Goal: Task Accomplishment & Management: Manage account settings

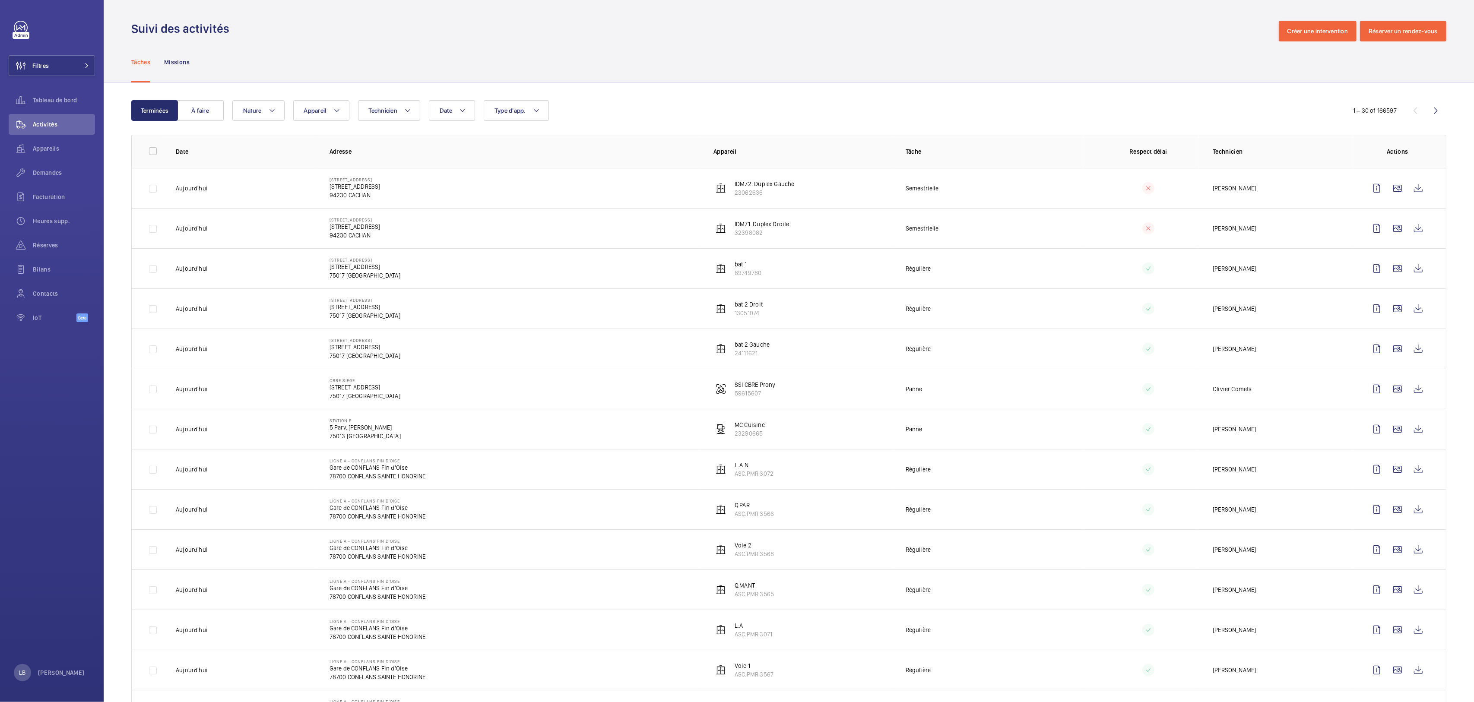
click at [613, 72] on div "Tâches Missions" at bounding box center [788, 61] width 1315 height 41
click at [49, 176] on span "Demandes" at bounding box center [64, 172] width 62 height 9
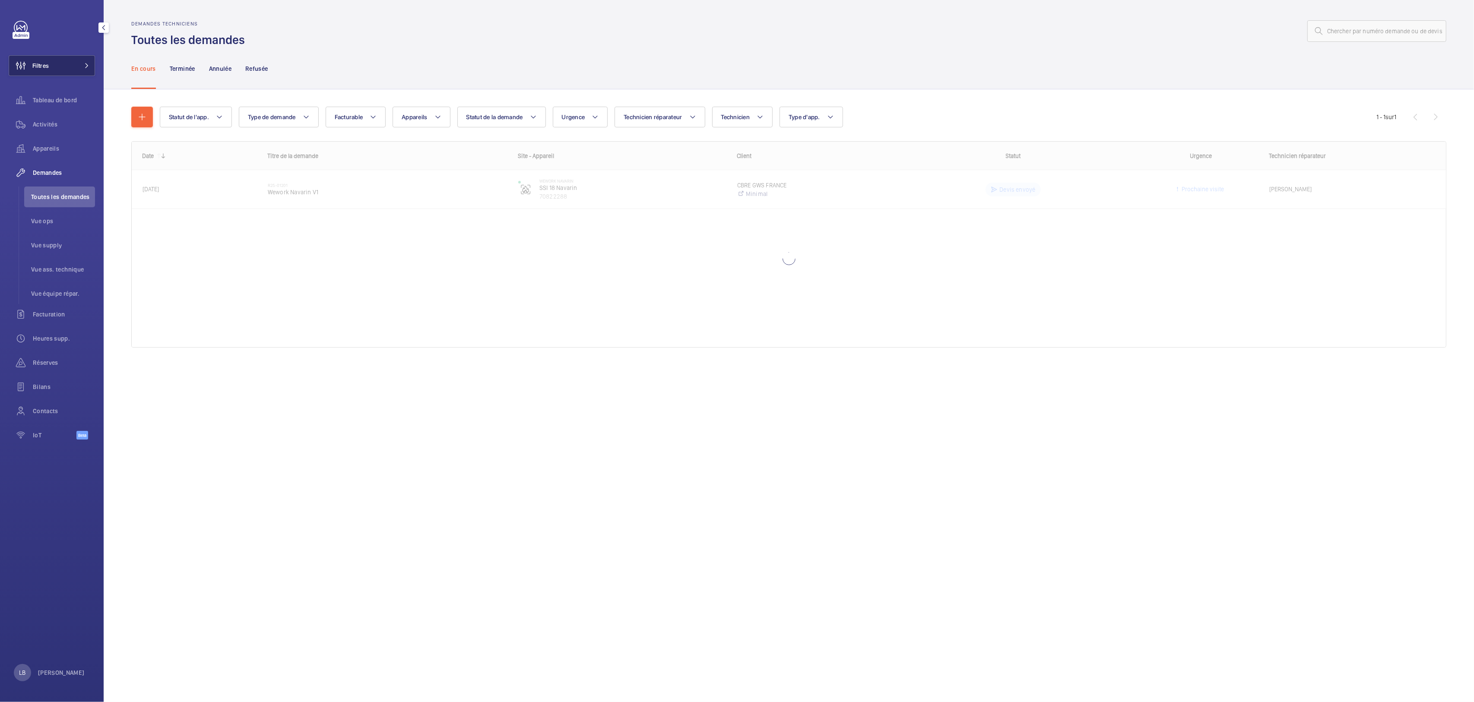
click at [57, 60] on button "Filtres" at bounding box center [52, 65] width 86 height 21
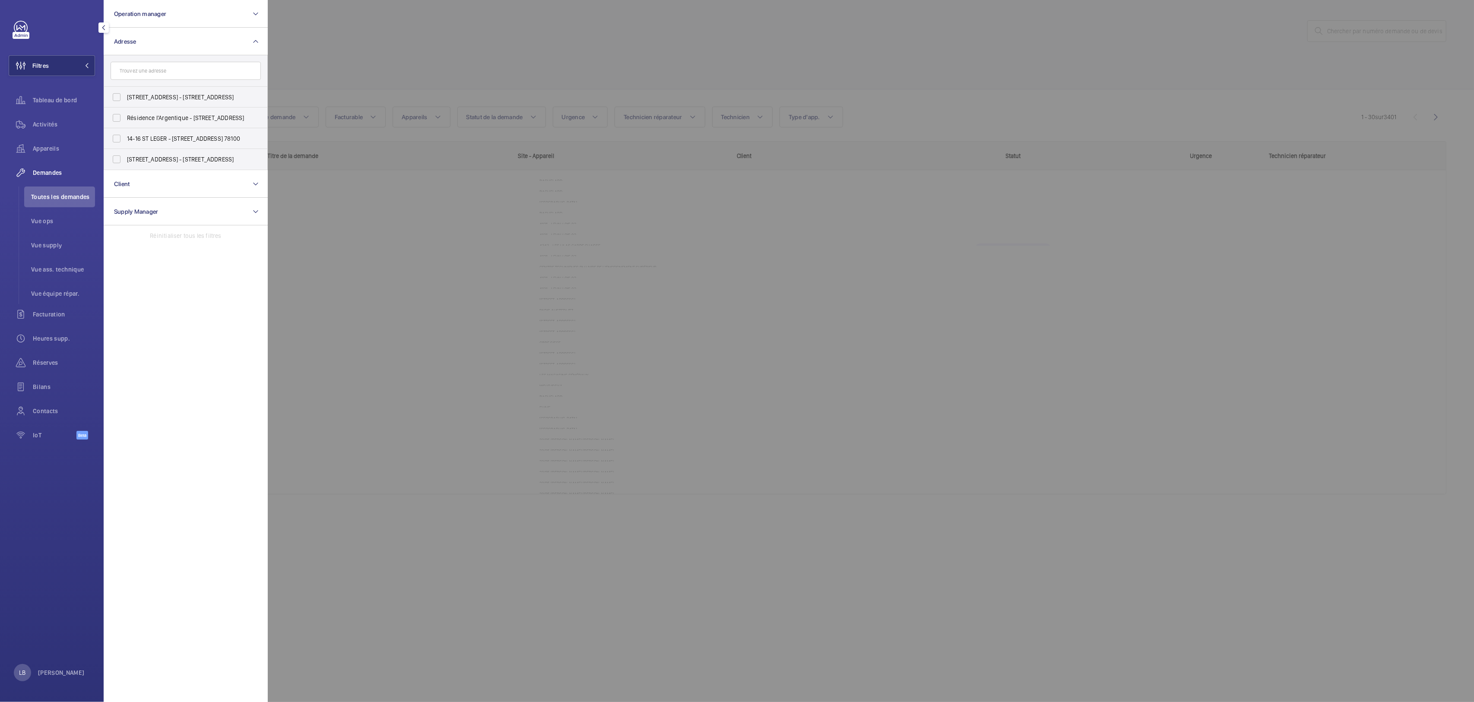
click at [50, 123] on span "Activités" at bounding box center [64, 124] width 62 height 9
click at [396, 89] on div at bounding box center [1005, 351] width 1474 height 702
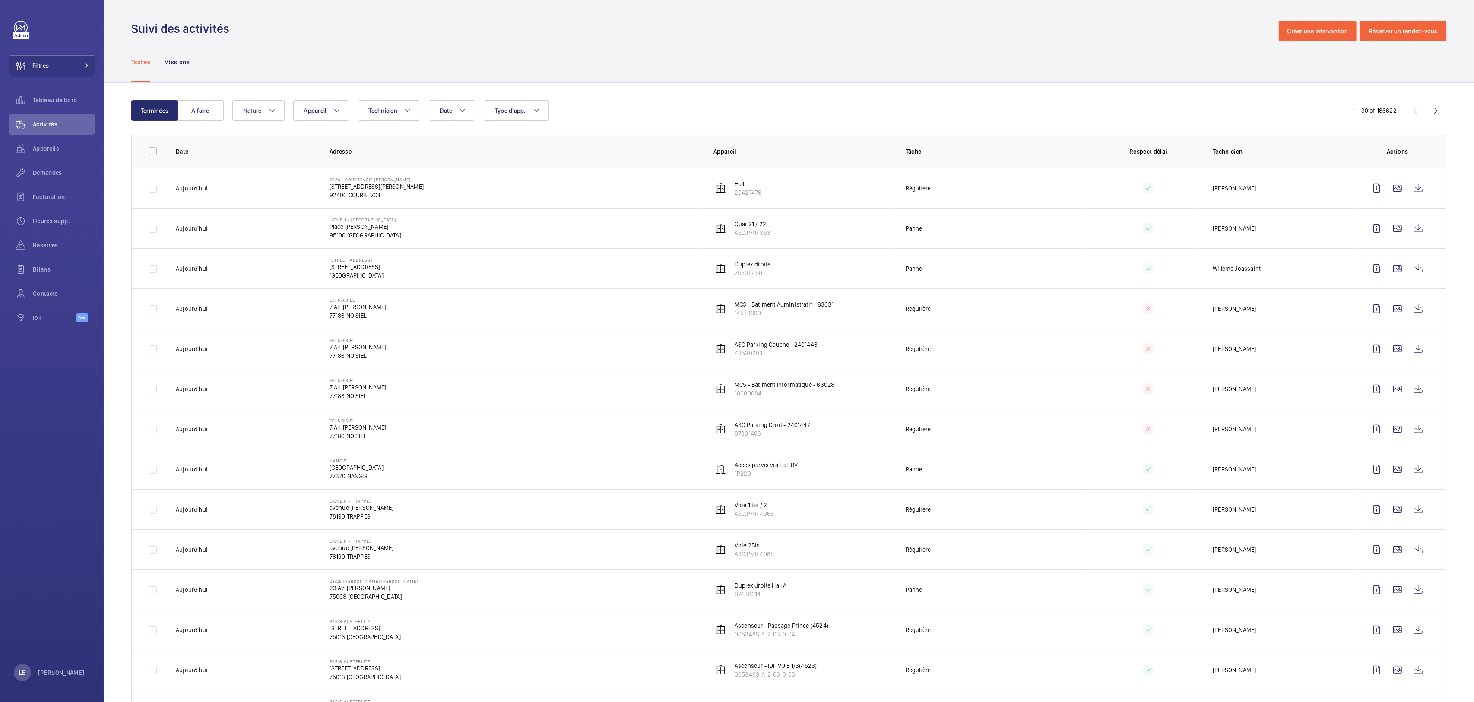
click at [317, 60] on div "Tâches Missions" at bounding box center [788, 61] width 1315 height 41
click at [42, 64] on span "Filtres" at bounding box center [40, 65] width 16 height 9
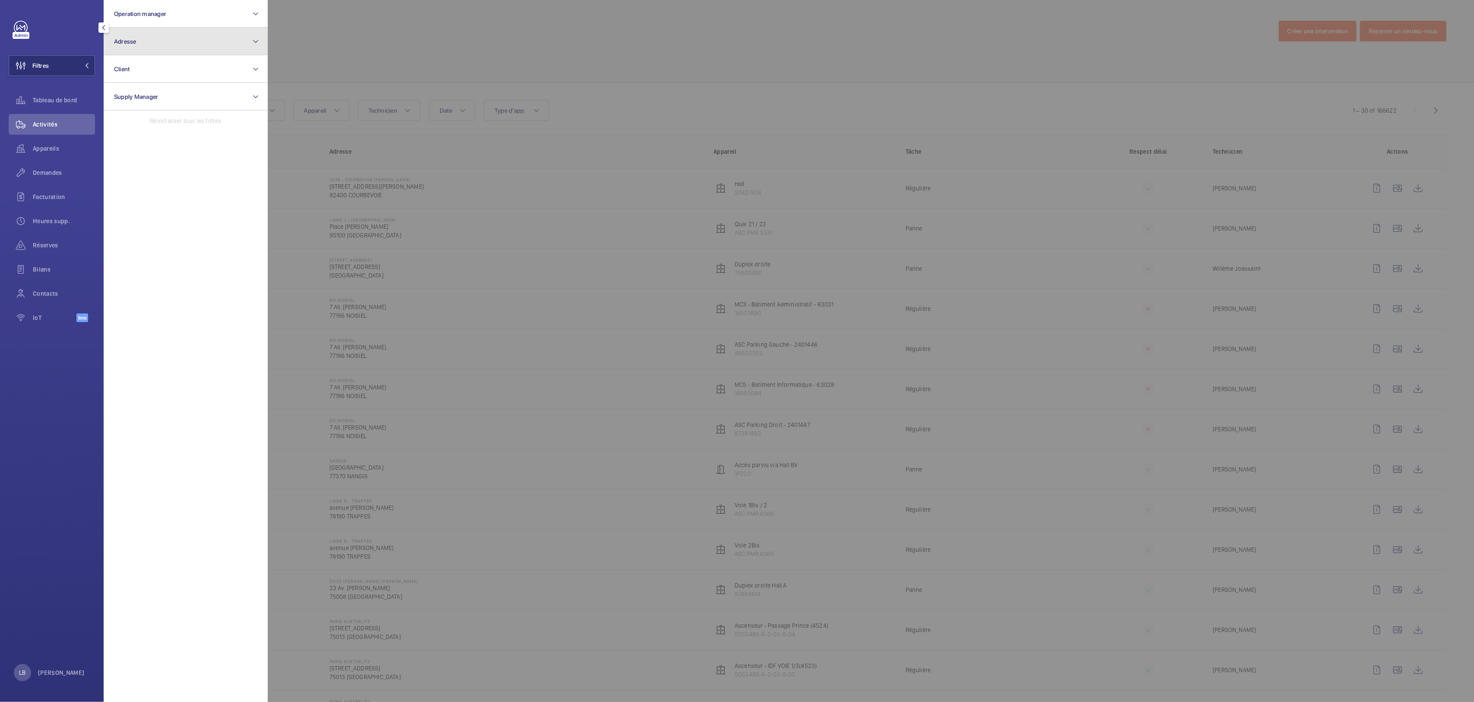
click at [174, 32] on button "Adresse" at bounding box center [186, 42] width 164 height 28
type input "5 gravier"
click at [116, 101] on input "SSI - 3- 5 Gravier s - 3 Rue des Gravier s, NEUILLY-SUR-SEINE 92200" at bounding box center [116, 97] width 17 height 17
checkbox input "true"
drag, startPoint x: 38, startPoint y: 153, endPoint x: 38, endPoint y: 174, distance: 21.2
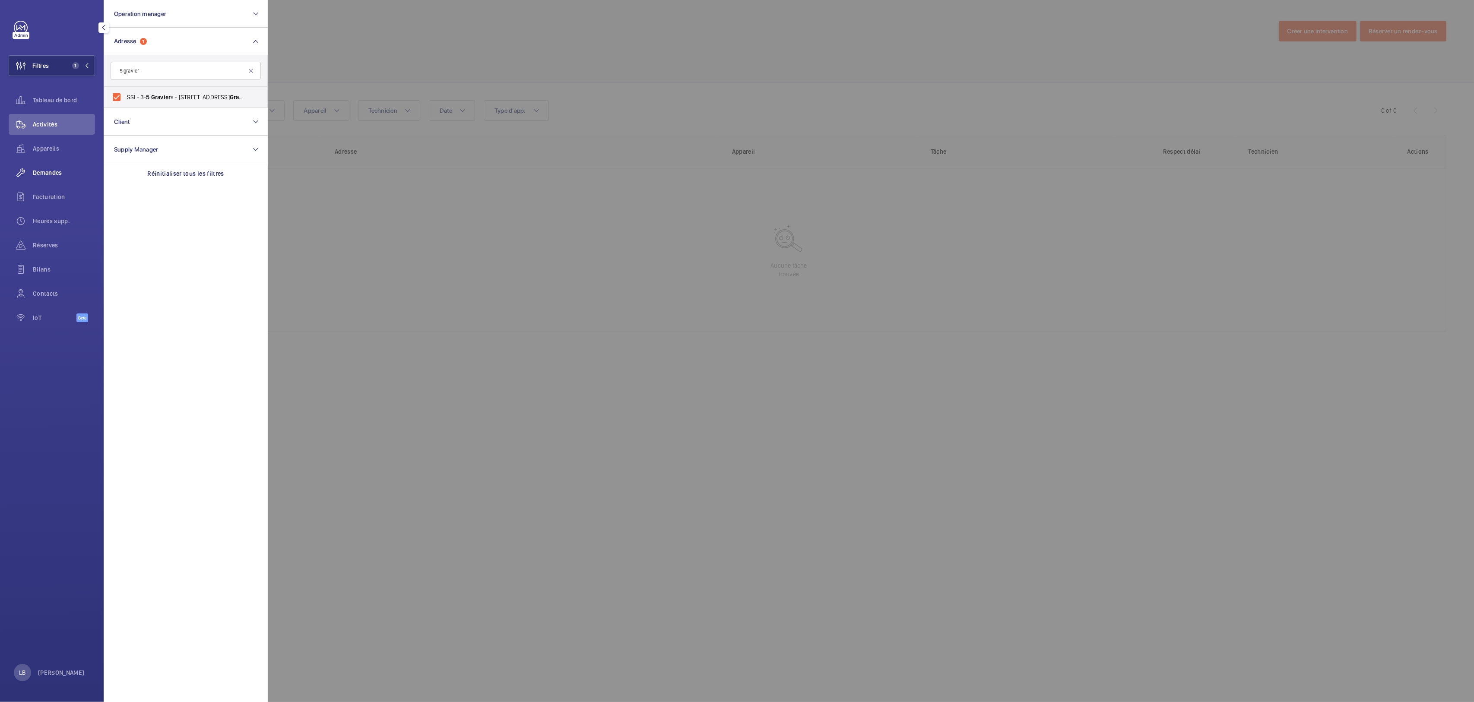
click at [38, 152] on span "Appareils" at bounding box center [64, 148] width 62 height 9
click at [39, 172] on span "Par statut" at bounding box center [63, 172] width 64 height 9
click at [45, 124] on span "Activités" at bounding box center [64, 124] width 62 height 9
click at [597, 74] on div at bounding box center [1005, 351] width 1474 height 702
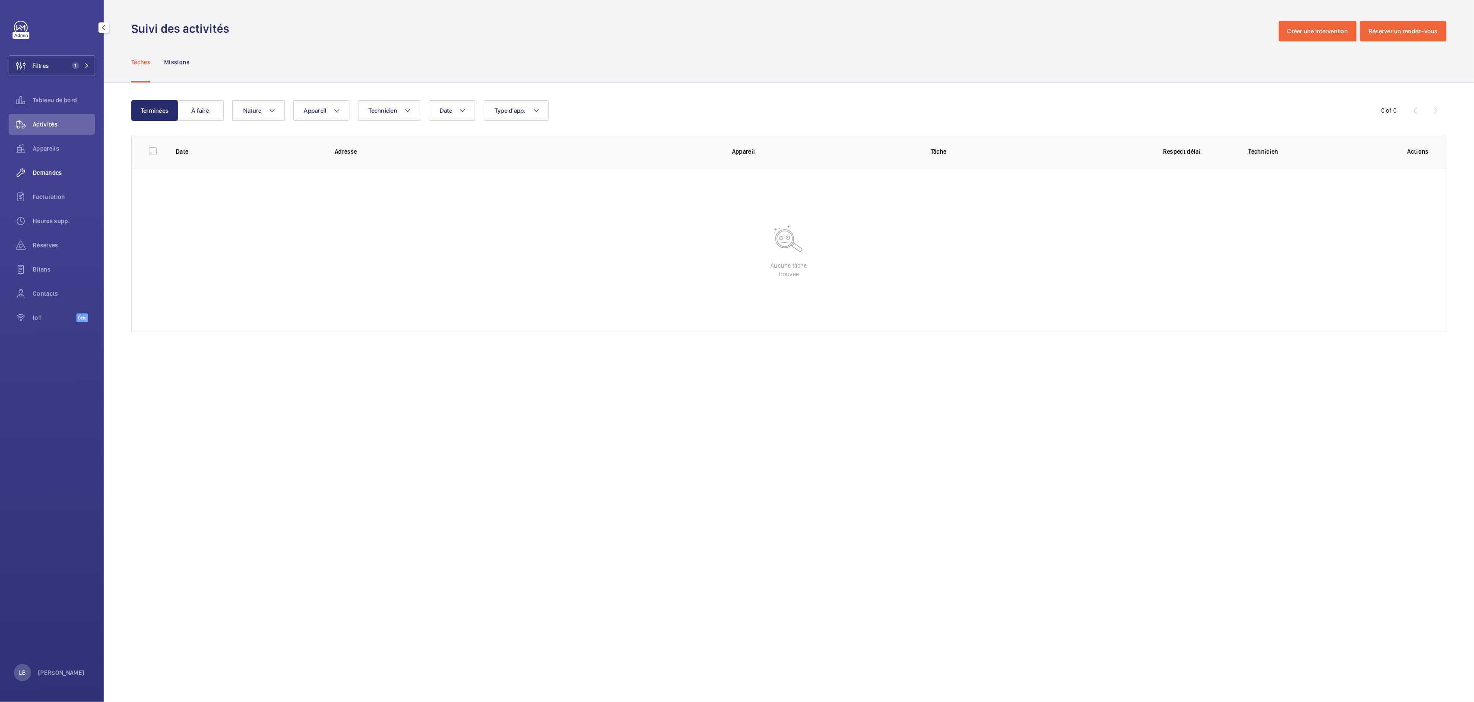
click at [52, 168] on div "Demandes" at bounding box center [52, 172] width 86 height 21
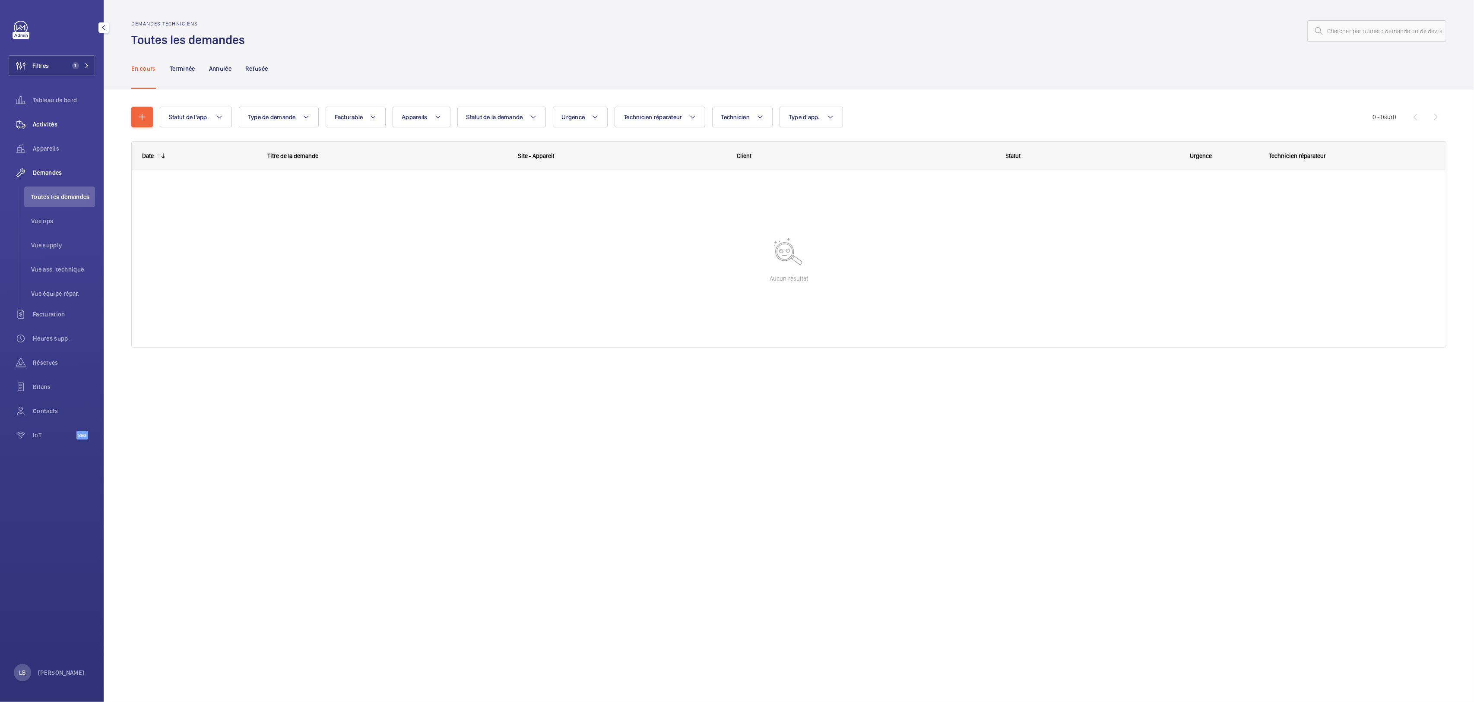
click at [50, 124] on span "Activités" at bounding box center [64, 124] width 62 height 9
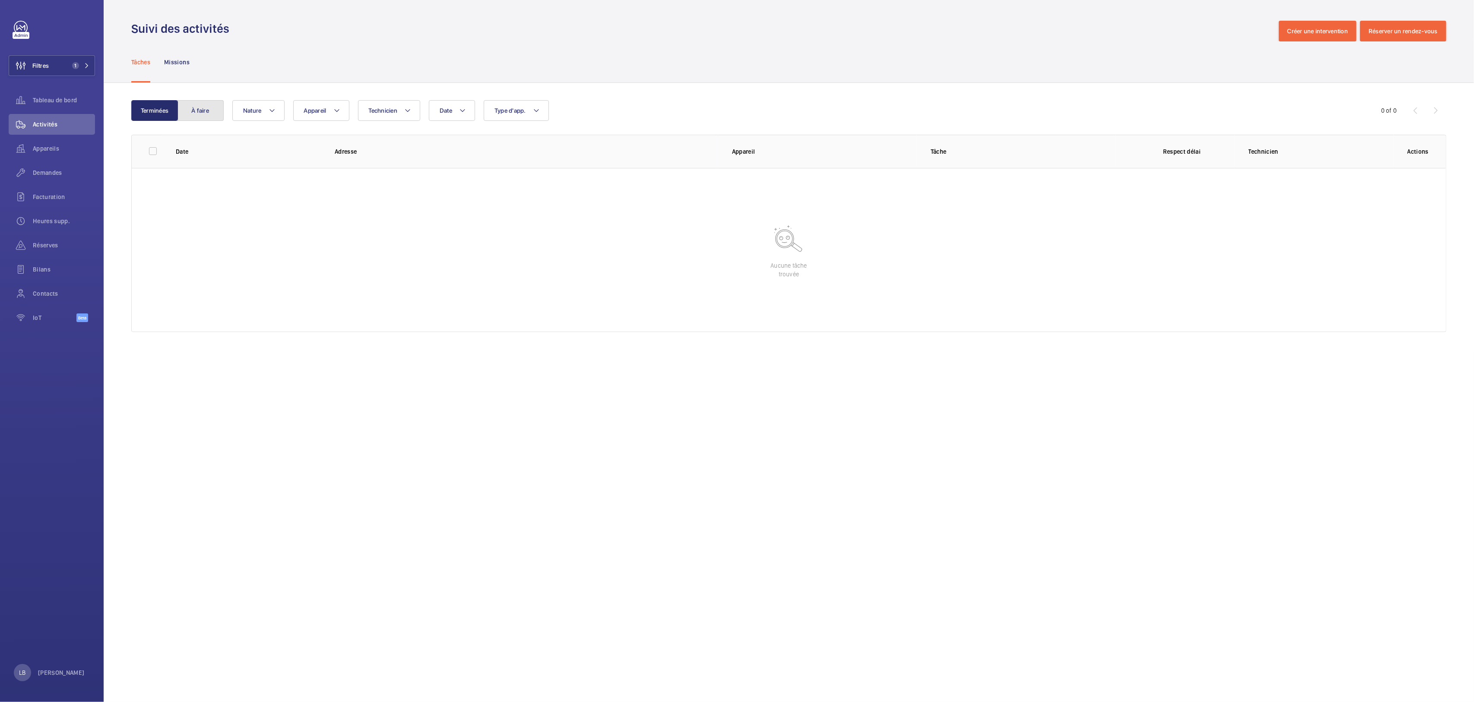
click at [200, 110] on button "À faire" at bounding box center [200, 110] width 47 height 21
click at [153, 112] on button "Terminées" at bounding box center [154, 110] width 47 height 21
click at [661, 45] on div "Tâches Missions" at bounding box center [788, 61] width 1315 height 41
click at [54, 69] on button "Filtres 1" at bounding box center [52, 65] width 86 height 21
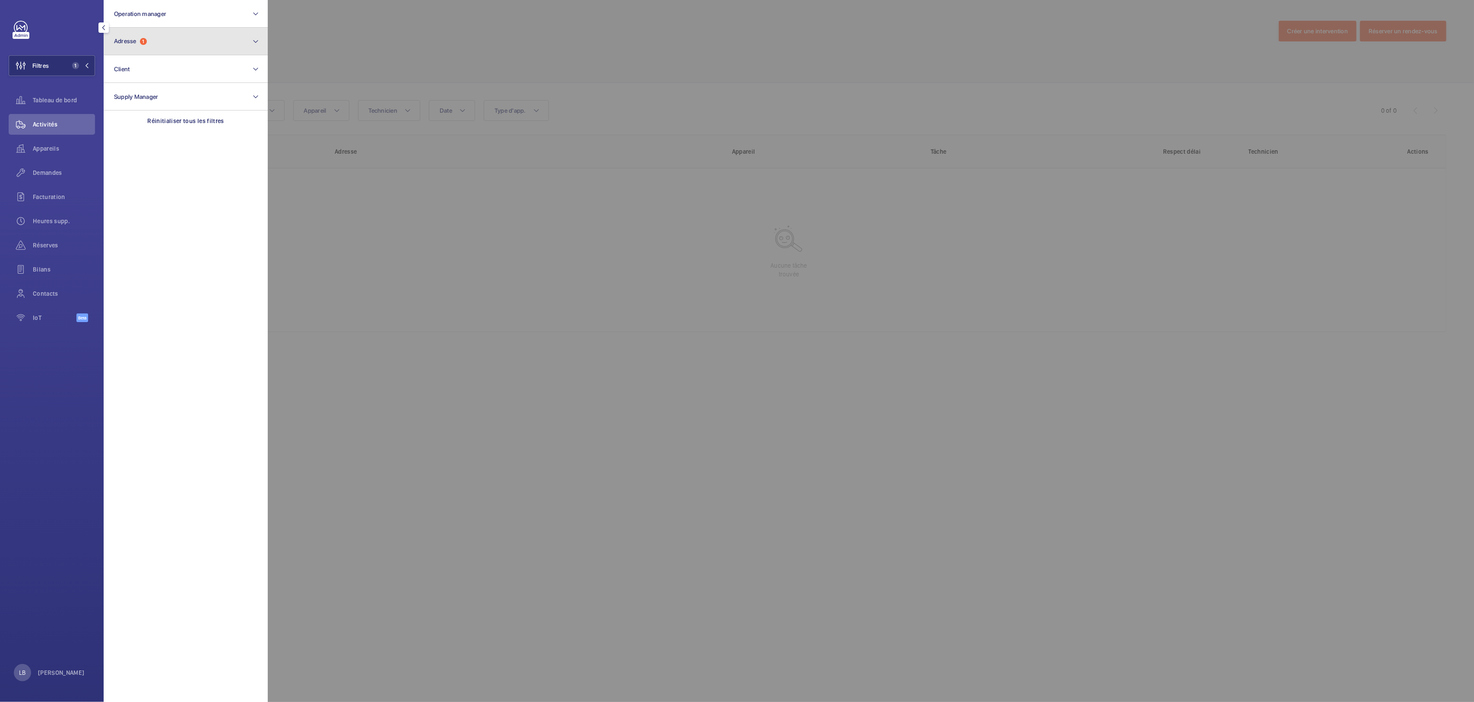
click at [189, 40] on button "Adresse 1" at bounding box center [186, 42] width 164 height 28
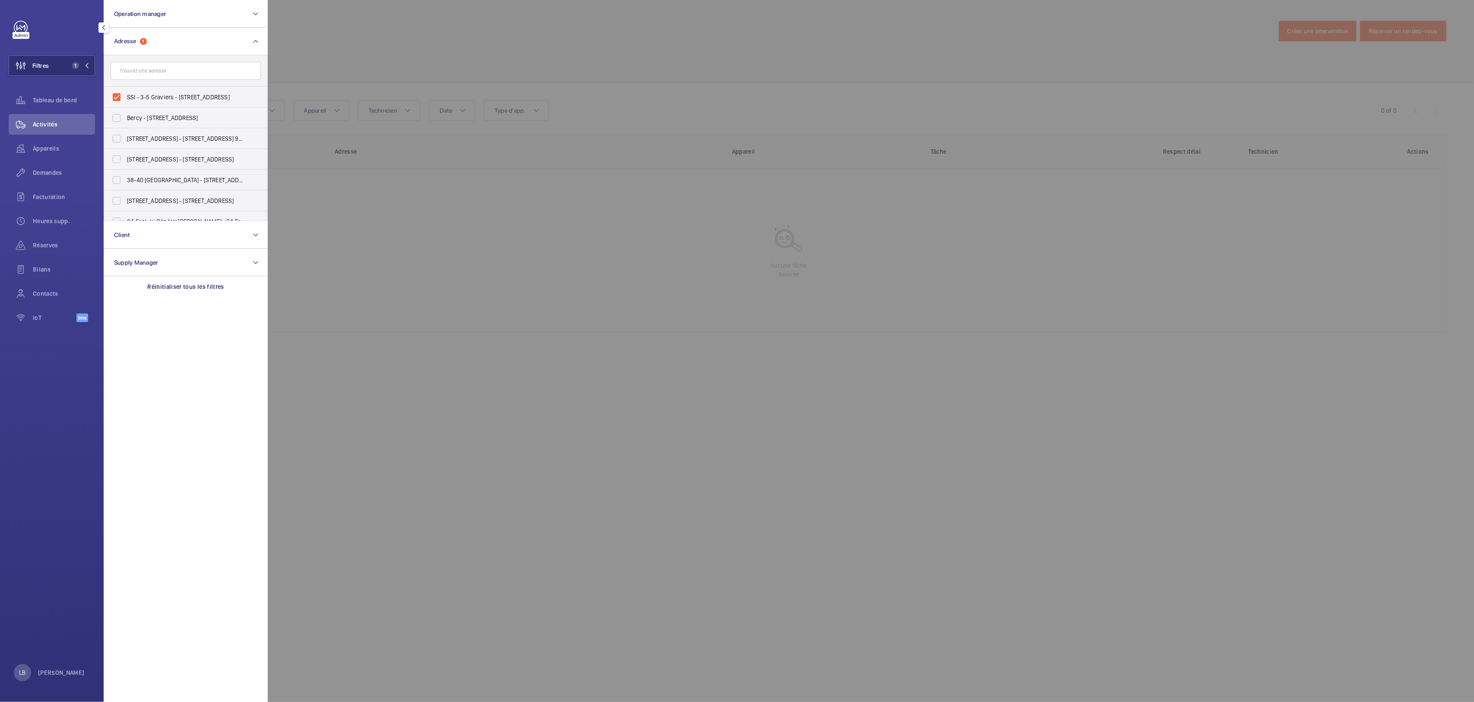
click at [811, 64] on div at bounding box center [1005, 351] width 1474 height 702
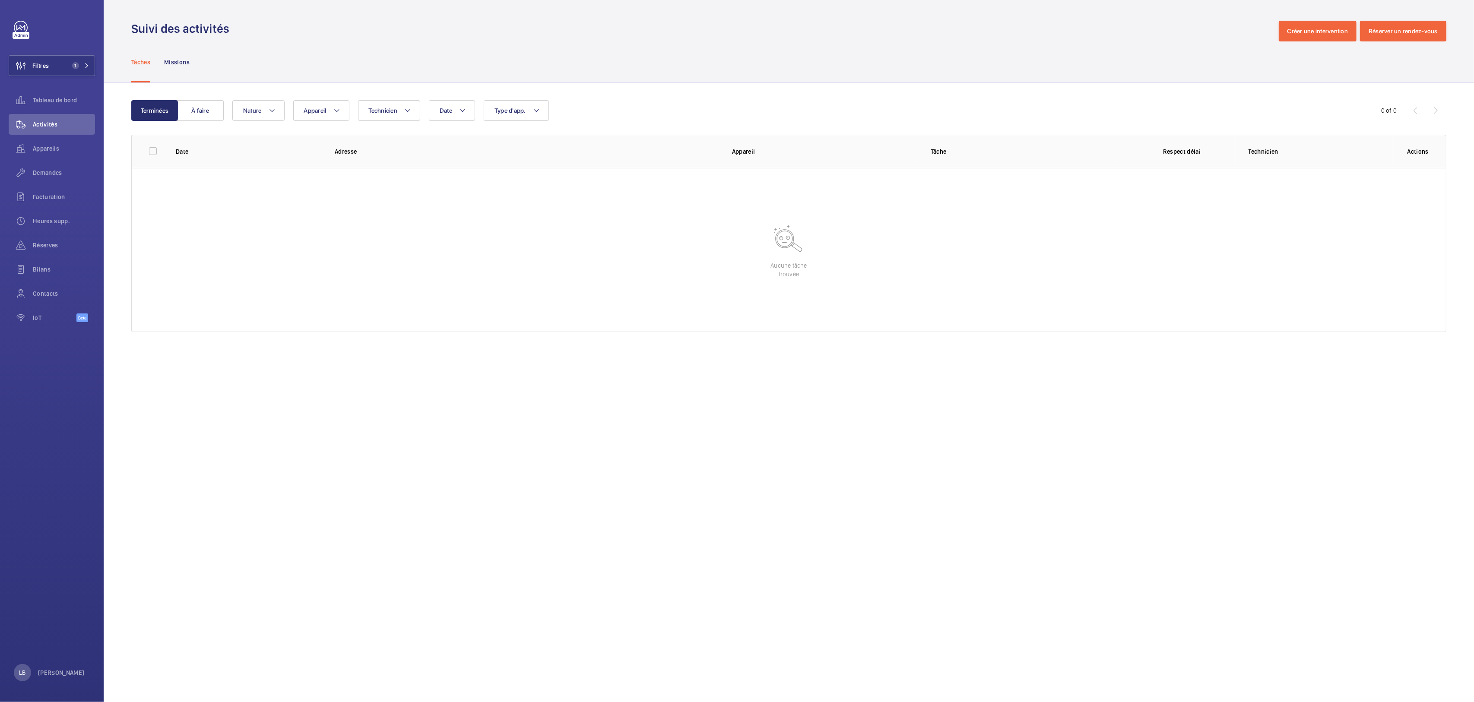
click at [623, 53] on div "Tâches Missions" at bounding box center [788, 61] width 1315 height 41
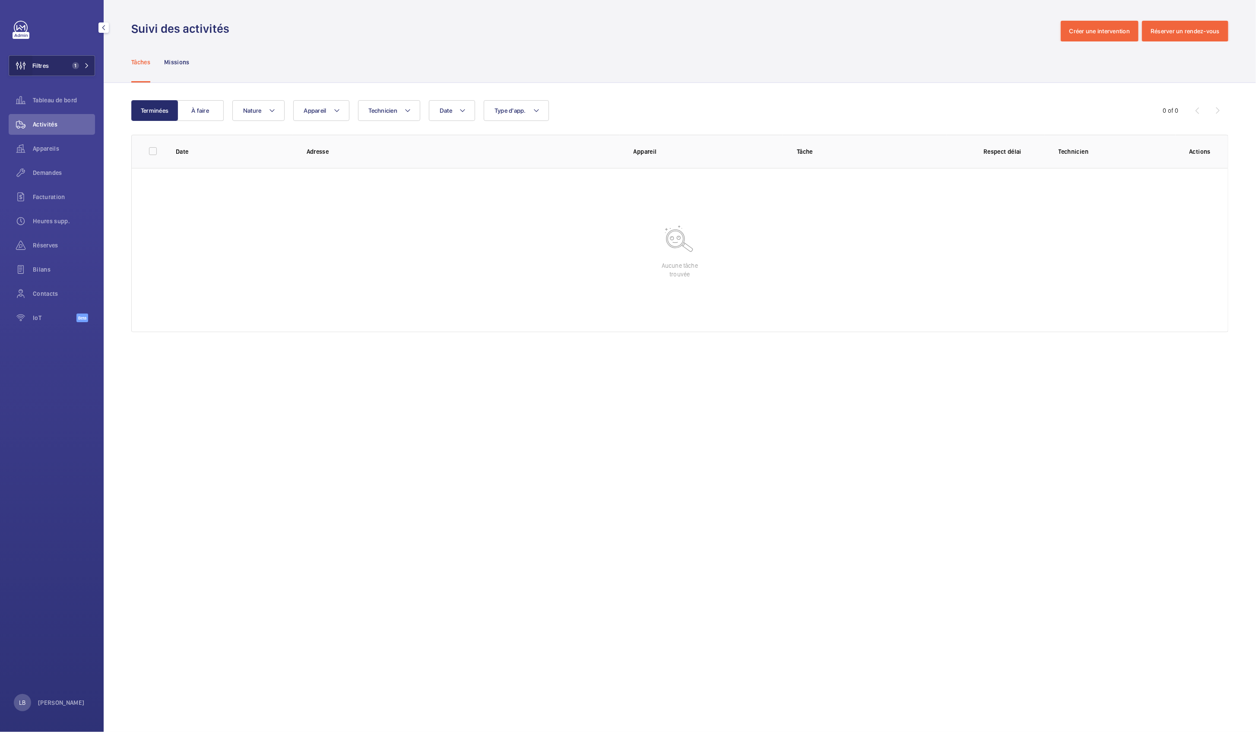
click at [32, 70] on wm-front-icon-button at bounding box center [20, 65] width 23 height 21
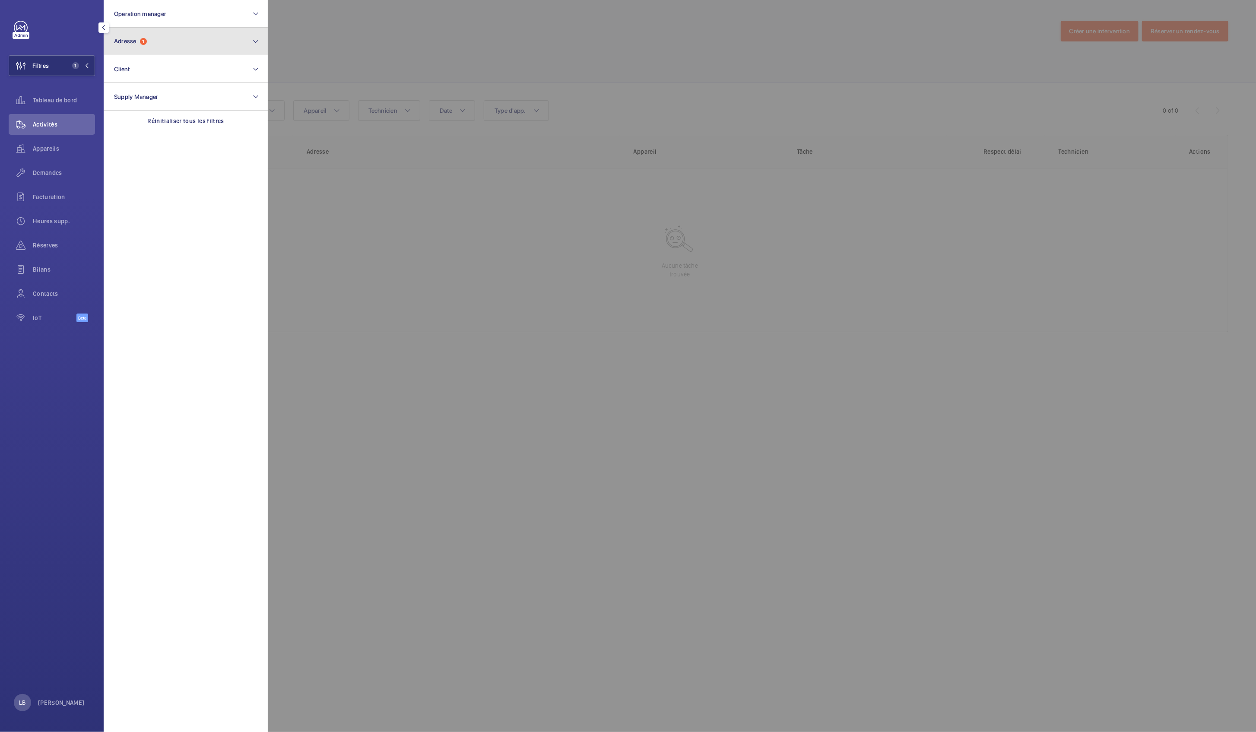
click at [180, 41] on button "Adresse 1" at bounding box center [186, 42] width 164 height 28
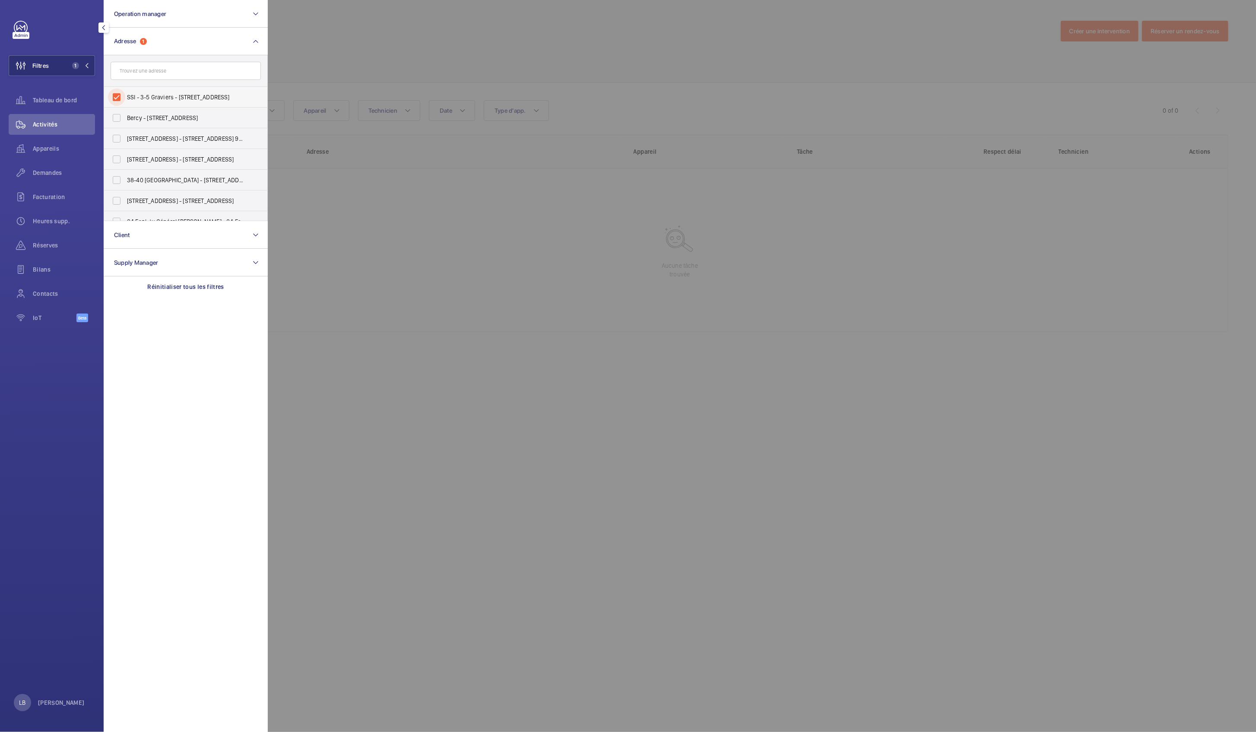
click at [115, 92] on input "SSI - 3-5 Graviers - 3 Rue des Graviers, NEUILLY-SUR-SEINE 92200" at bounding box center [116, 97] width 17 height 17
click at [116, 89] on input "SSI - 3-5 Graviers - 3 Rue des Graviers, NEUILLY-SUR-SEINE 92200" at bounding box center [116, 97] width 17 height 17
checkbox input "true"
click at [152, 72] on input "text" at bounding box center [186, 71] width 150 height 18
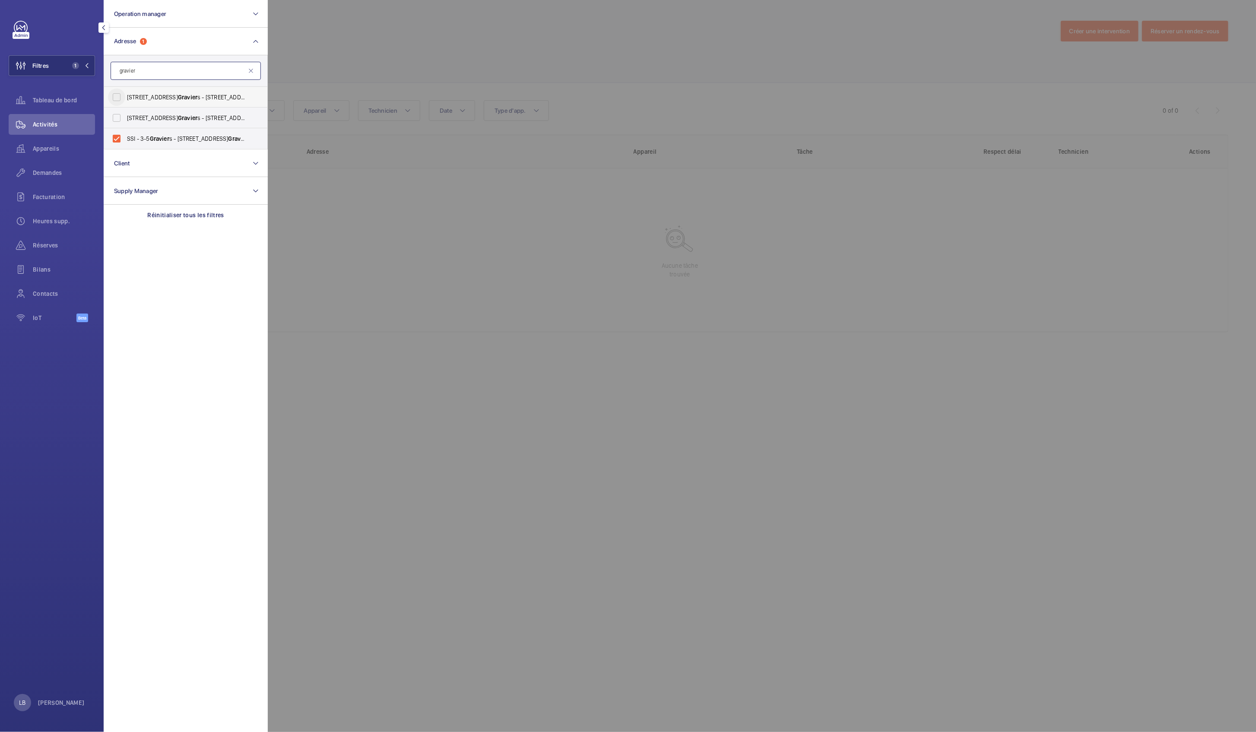
type input "gravier"
click at [121, 101] on input "3 Rue des Gravier s - 3 Rue des Gravier s, 92200 NEUILLY-SUR-SEINE, NEUILLY-SUR…" at bounding box center [116, 97] width 17 height 17
checkbox input "true"
drag, startPoint x: 629, startPoint y: 74, endPoint x: 605, endPoint y: 100, distance: 35.8
click at [632, 77] on div at bounding box center [896, 366] width 1256 height 732
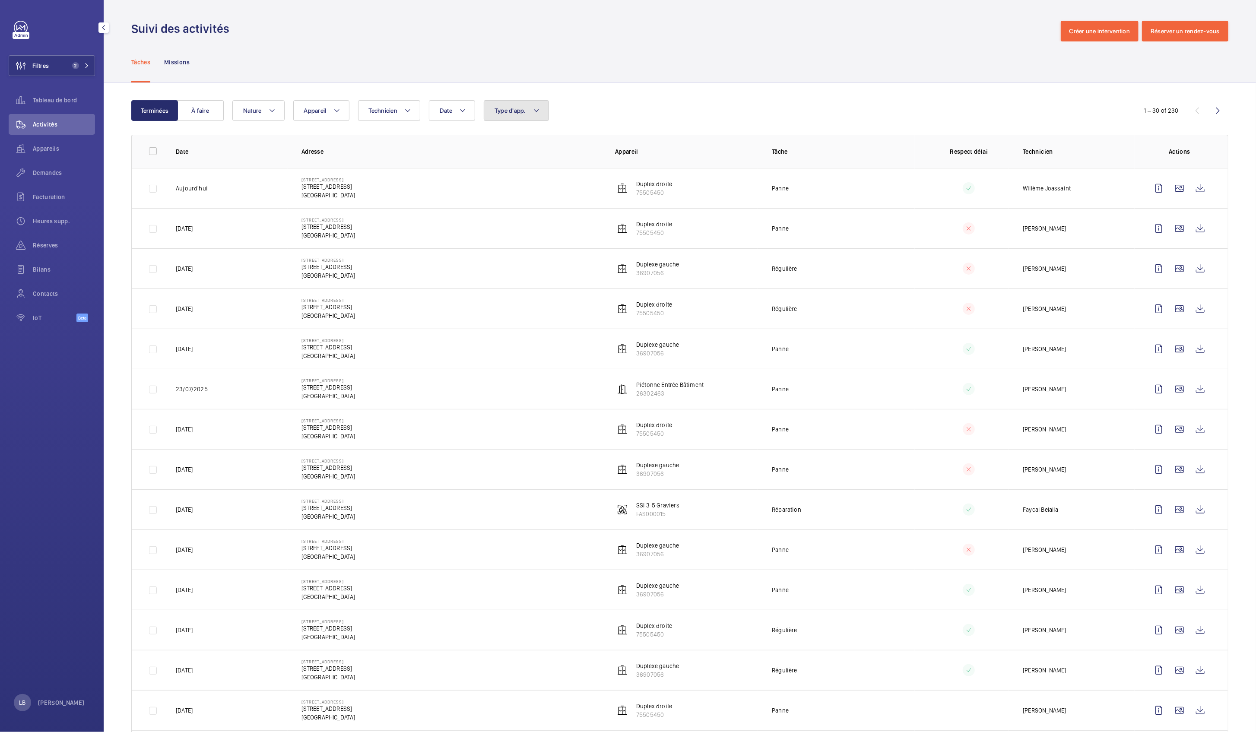
click at [530, 116] on button "Type d'app." at bounding box center [516, 110] width 65 height 21
click at [513, 233] on span "Sécurité incendie" at bounding box center [566, 231] width 119 height 9
click at [505, 233] on input "Sécurité incendie" at bounding box center [496, 231] width 17 height 17
checkbox input "true"
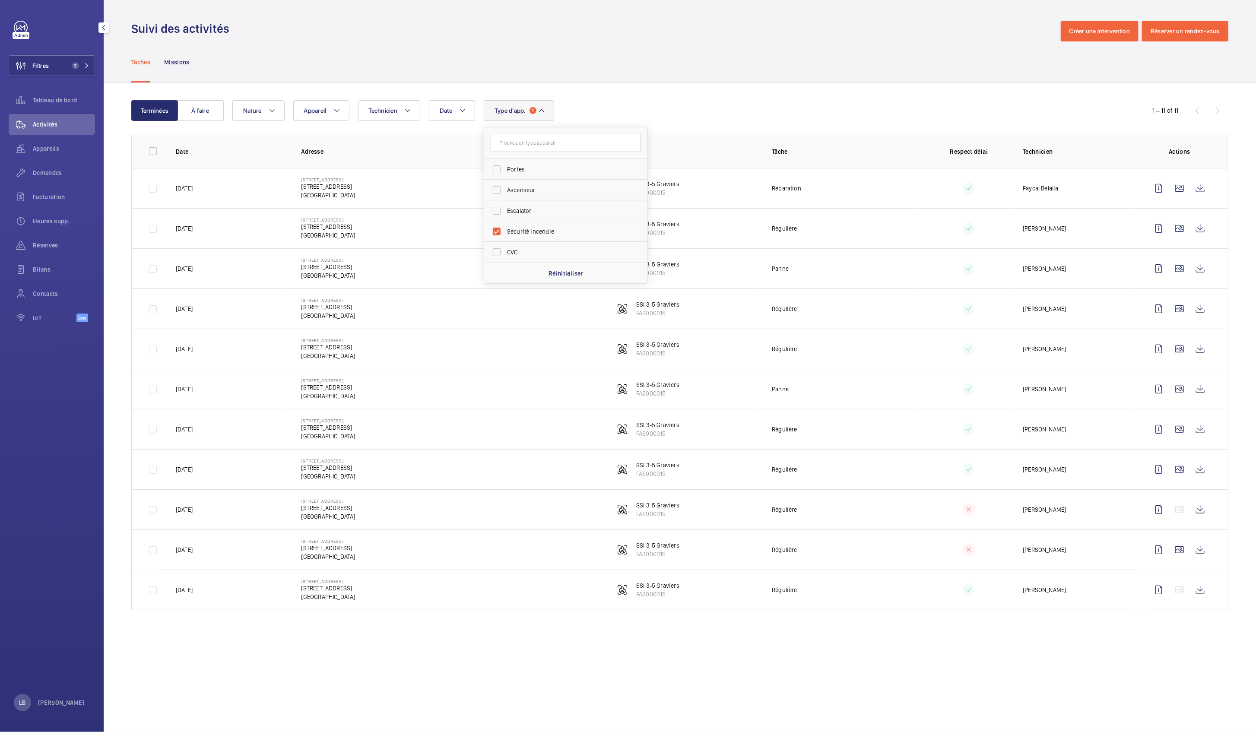
click at [937, 59] on div "Tâches Missions" at bounding box center [679, 61] width 1097 height 41
click at [1161, 190] on wm-front-icon-button at bounding box center [1158, 188] width 21 height 21
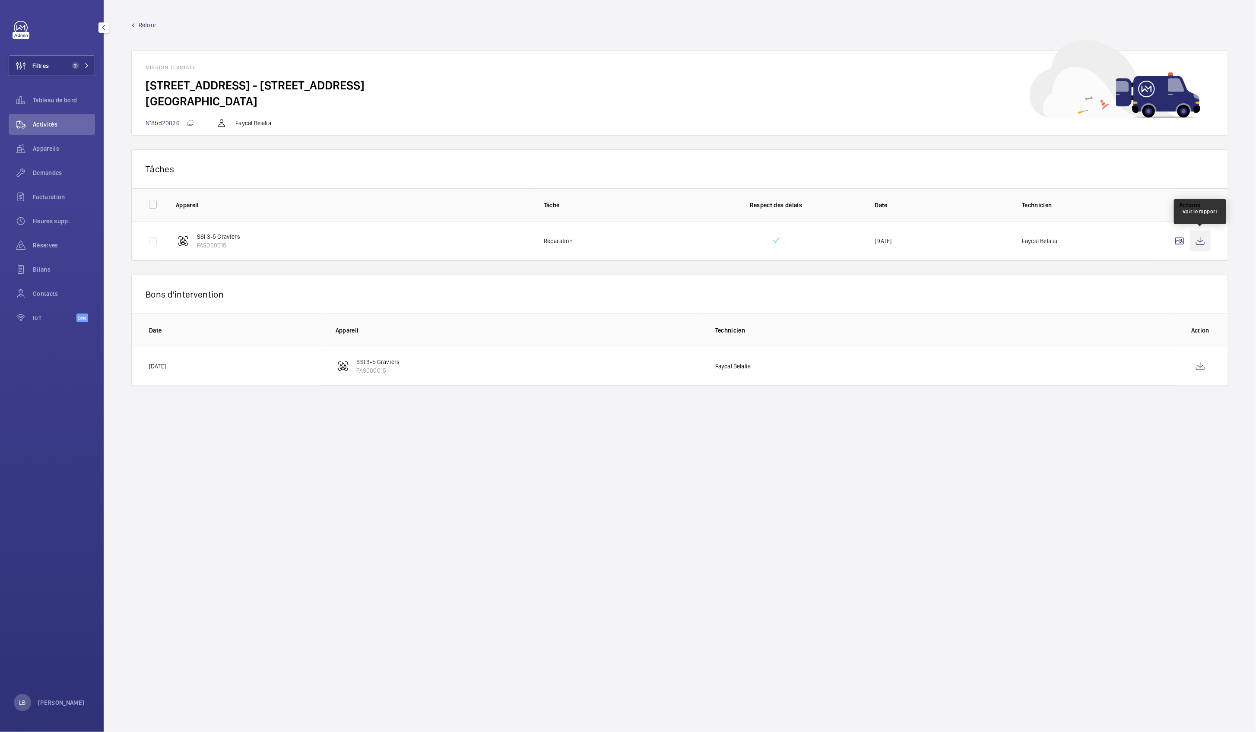
click at [1202, 244] on wm-front-icon-button at bounding box center [1200, 241] width 21 height 21
click at [146, 22] on span "Retour" at bounding box center [148, 25] width 18 height 9
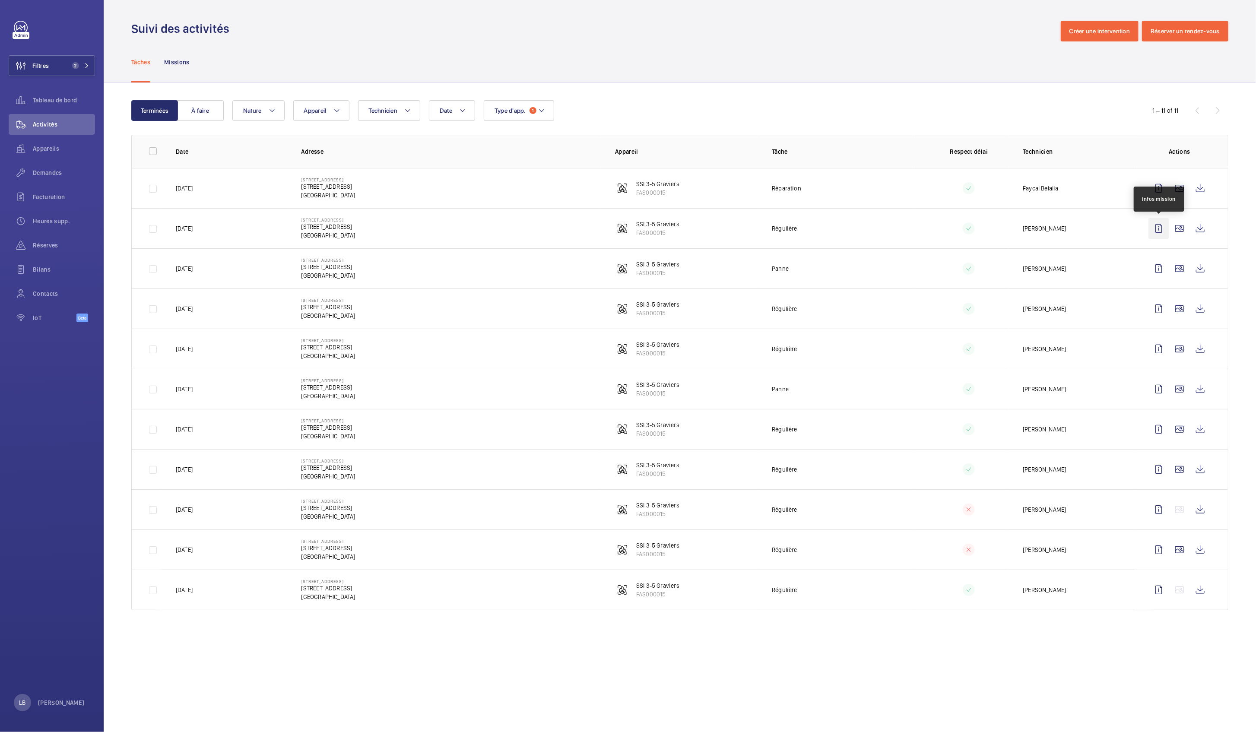
click at [1163, 227] on wm-front-icon-button at bounding box center [1158, 228] width 21 height 21
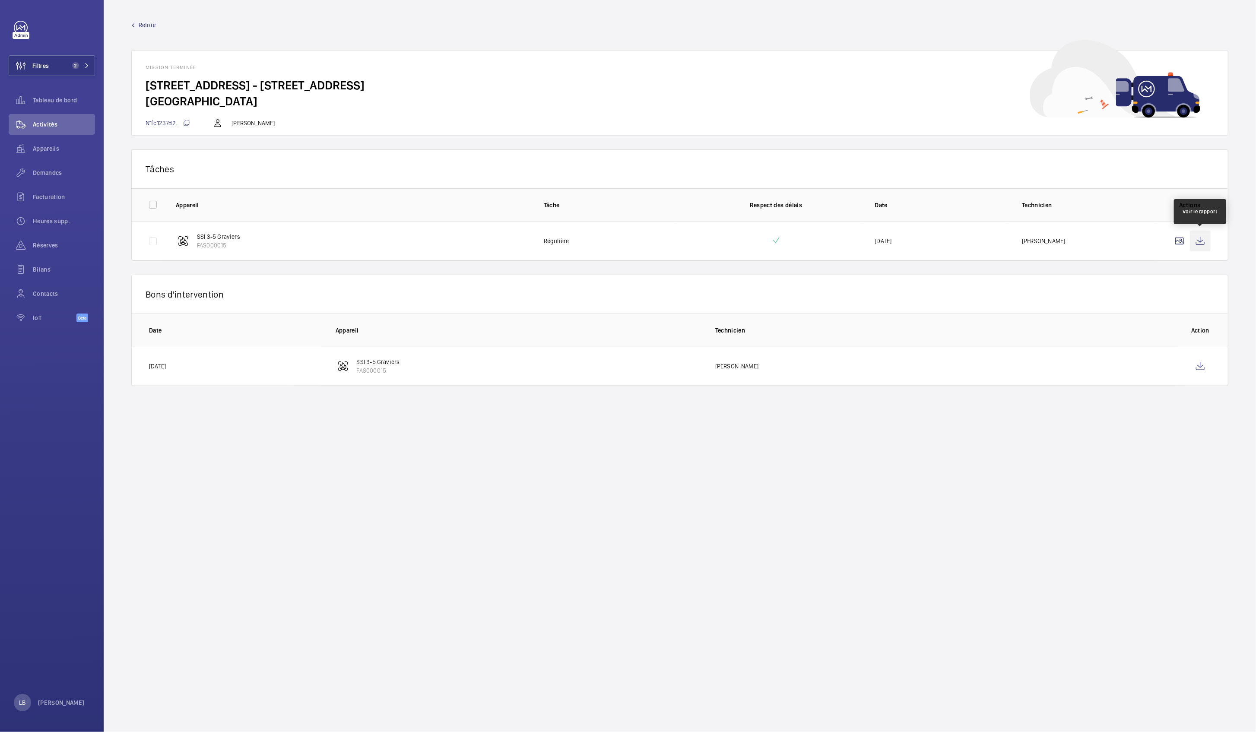
click at [1197, 244] on wm-front-icon-button at bounding box center [1200, 241] width 21 height 21
click at [137, 25] on link "Retour" at bounding box center [679, 25] width 1097 height 9
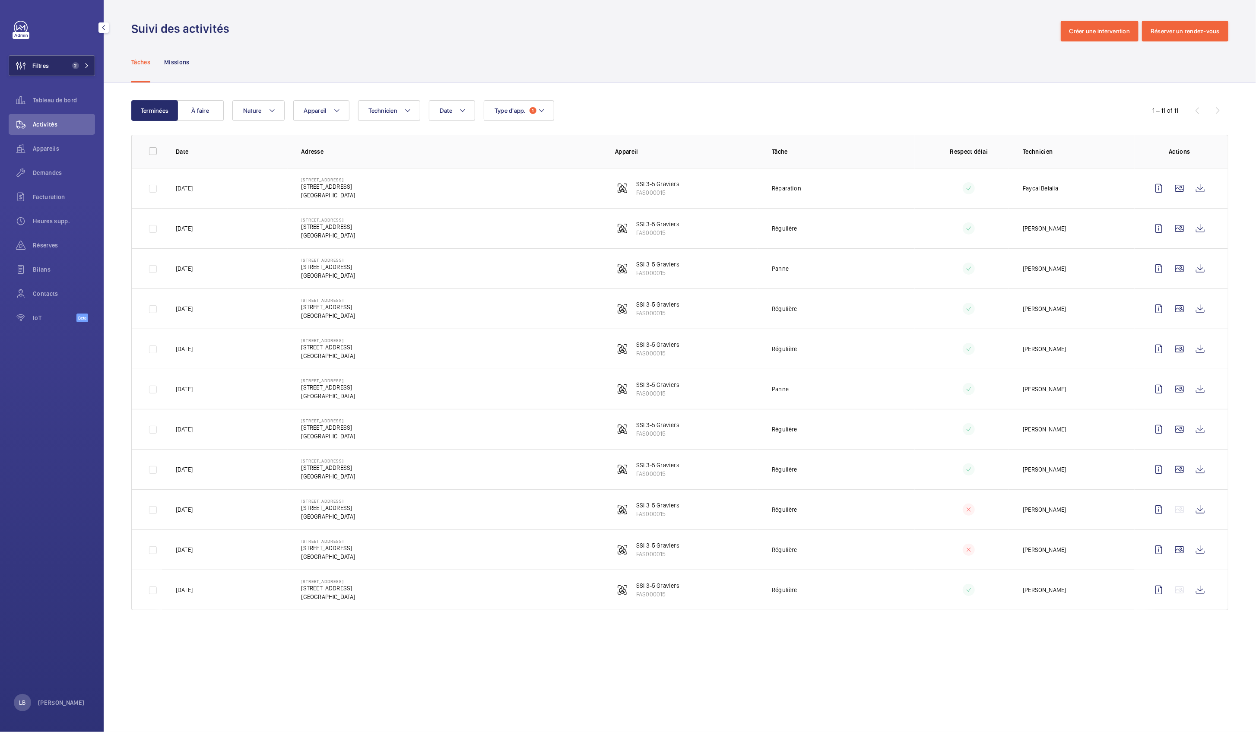
click at [52, 67] on button "Filtres 2" at bounding box center [52, 65] width 86 height 21
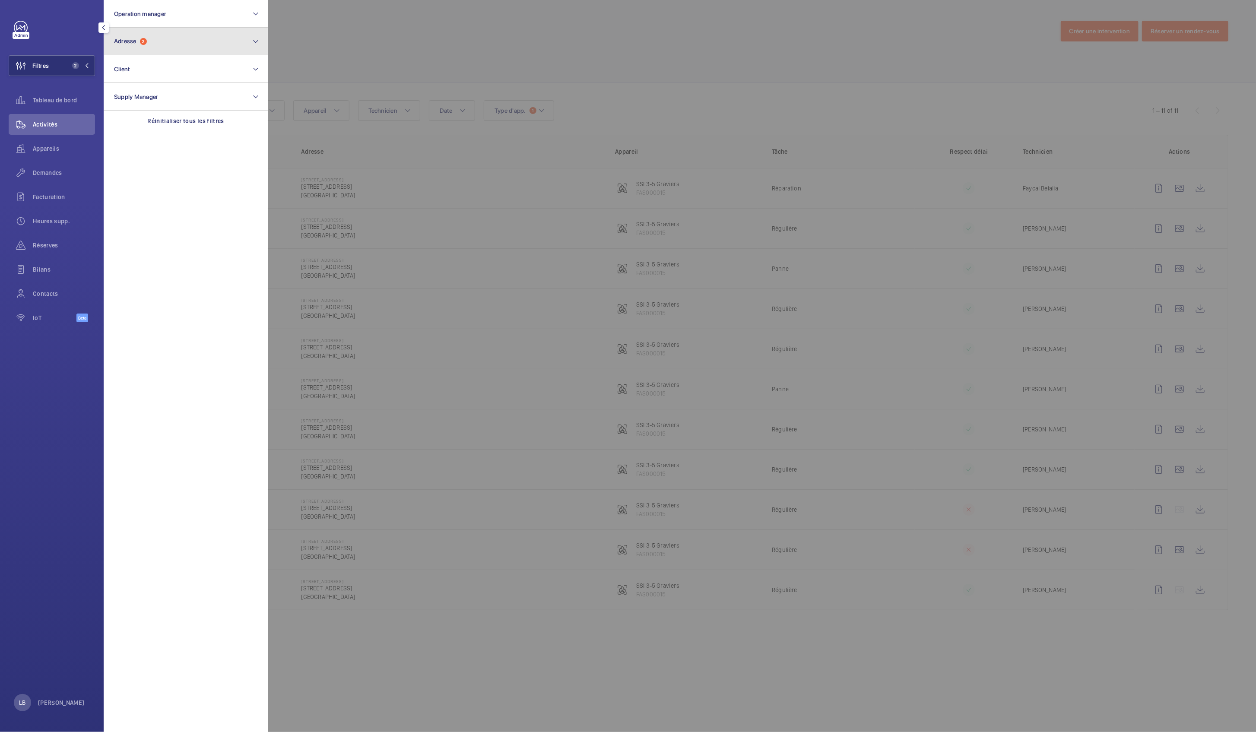
click at [178, 37] on button "Adresse 2" at bounding box center [186, 42] width 164 height 28
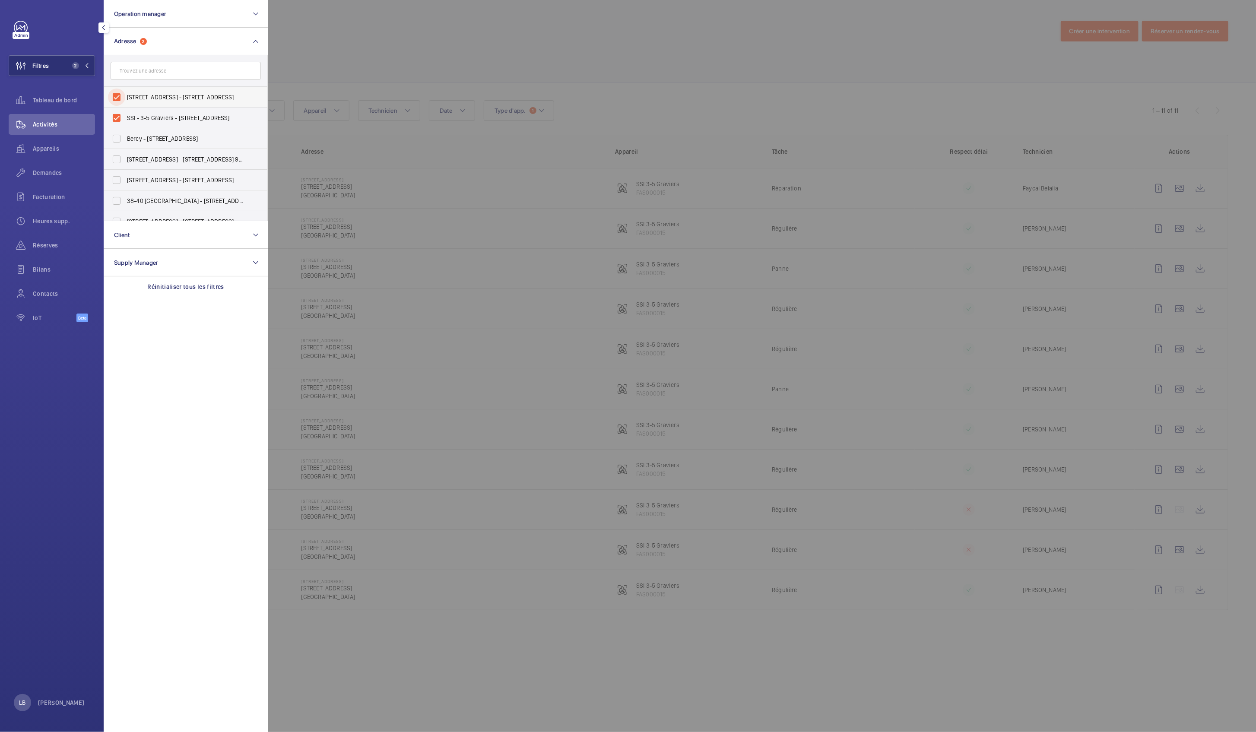
click at [120, 95] on input "3 Rue des Graviers - 3 Rue des Graviers, 92200 NEUILLY-SUR-SEINE, NEUILLY-SUR-S…" at bounding box center [116, 97] width 17 height 17
checkbox input "false"
click at [119, 113] on input "SSI - 3-5 Graviers - 3 Rue des Graviers, NEUILLY-SUR-SEINE 92200" at bounding box center [116, 117] width 17 height 17
checkbox input "false"
click at [140, 67] on input "text" at bounding box center [186, 71] width 150 height 18
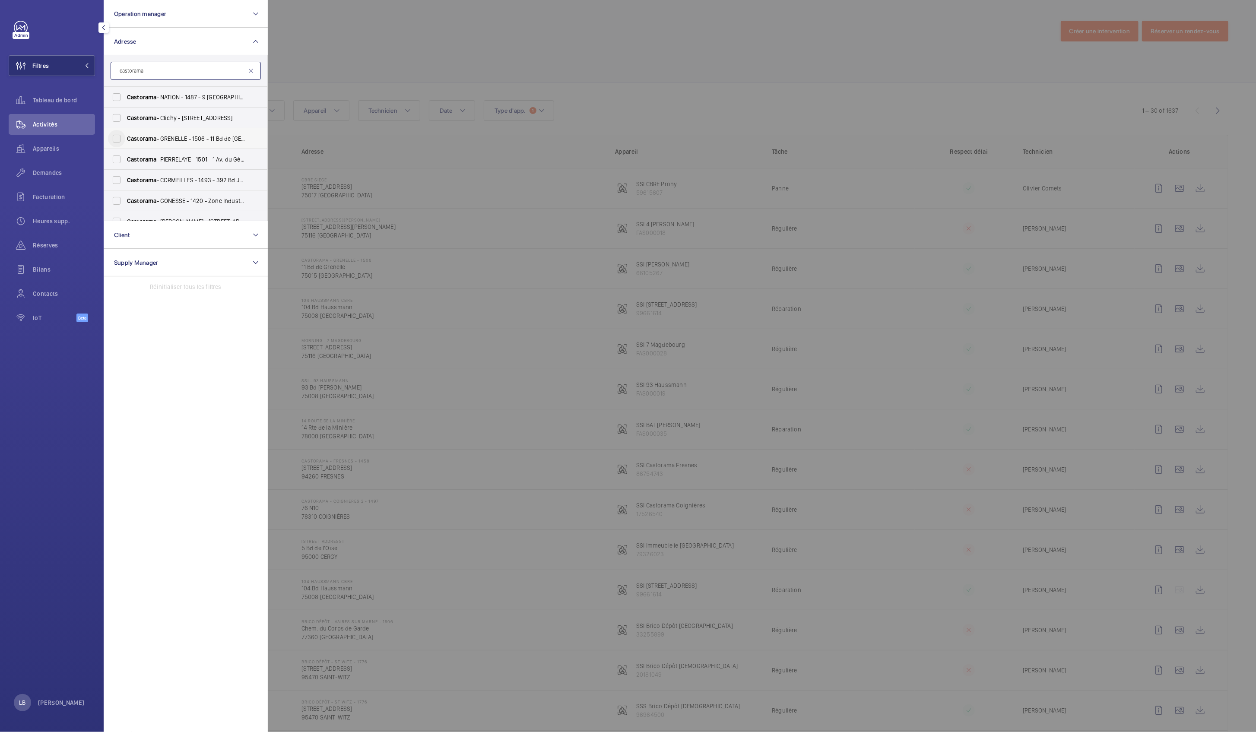
type input "castorama"
click at [117, 142] on input "Castorama - GRENELLE - 1506 - 11 Bd de Grenelle, PARIS 75015" at bounding box center [116, 138] width 17 height 17
checkbox input "true"
click at [377, 53] on div at bounding box center [896, 366] width 1256 height 732
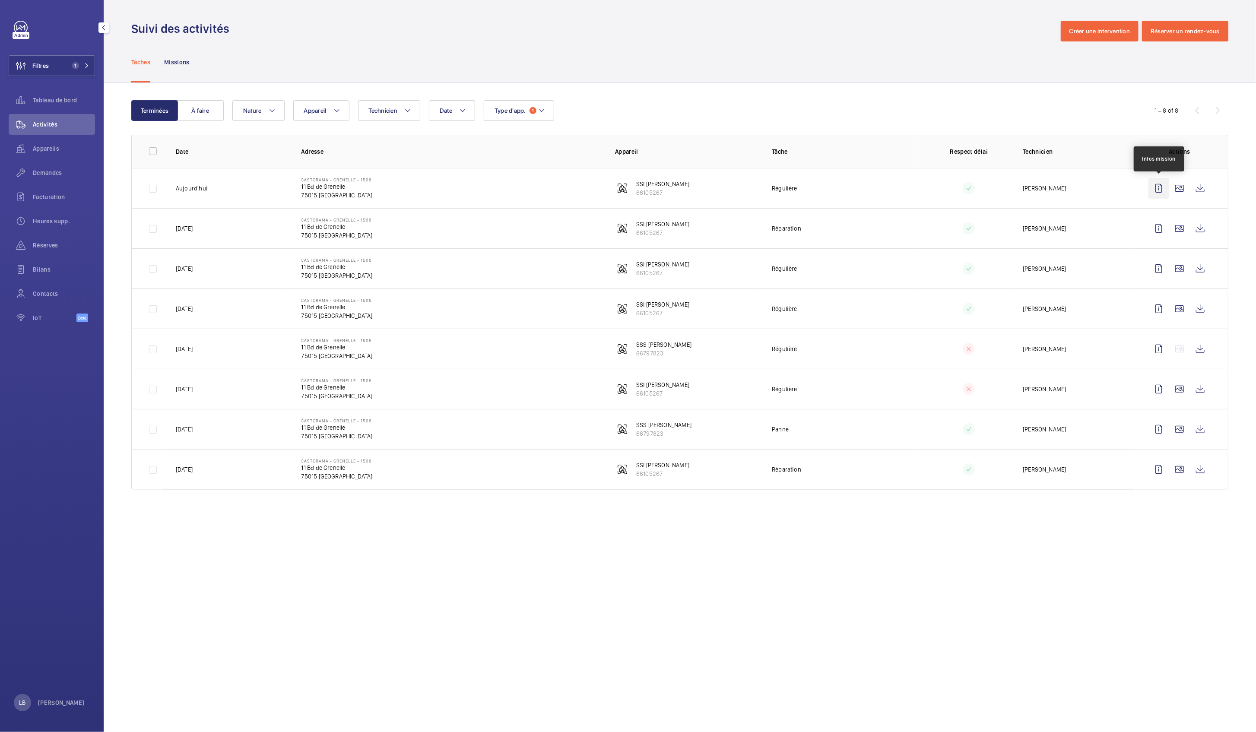
click at [1159, 191] on wm-front-icon-button at bounding box center [1158, 188] width 21 height 21
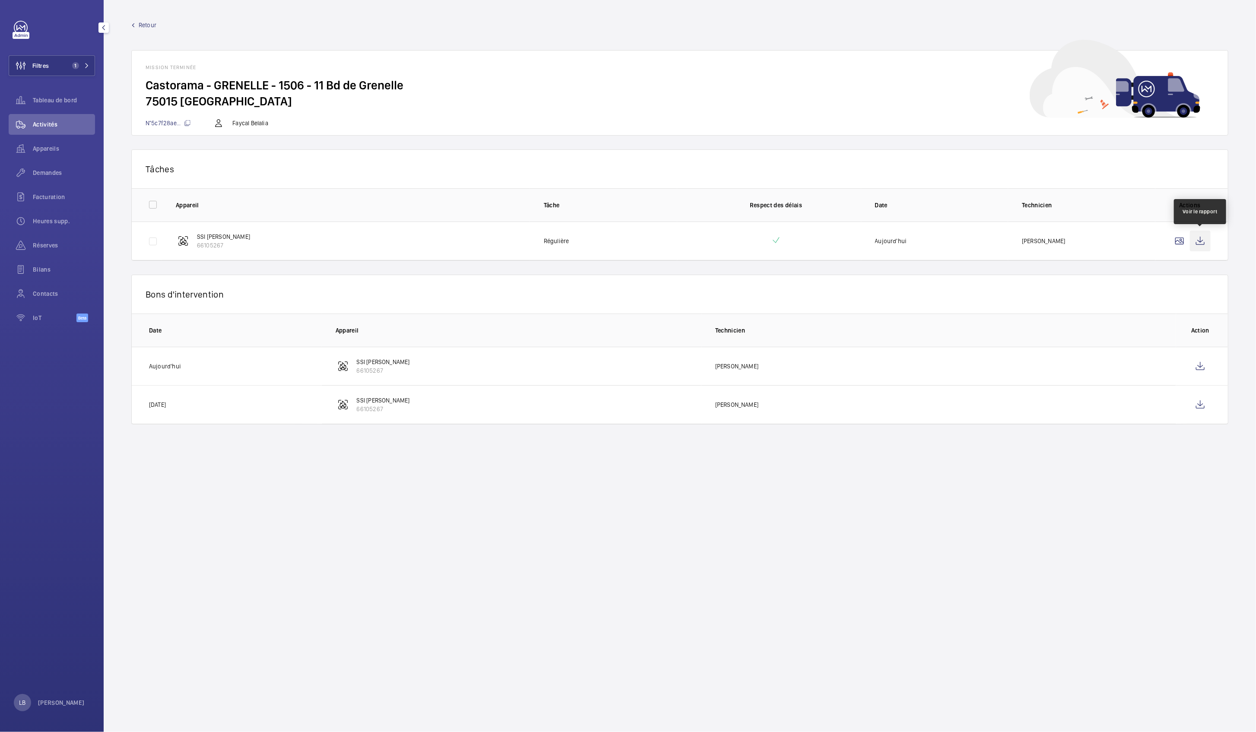
click at [1199, 243] on wm-front-icon-button at bounding box center [1200, 241] width 21 height 21
click at [1199, 244] on wm-front-icon-button at bounding box center [1200, 241] width 21 height 21
click at [1203, 365] on wm-front-icon-button at bounding box center [1200, 366] width 21 height 21
click at [1200, 405] on wm-front-icon-button at bounding box center [1200, 404] width 21 height 21
click at [142, 25] on span "Retour" at bounding box center [148, 25] width 18 height 9
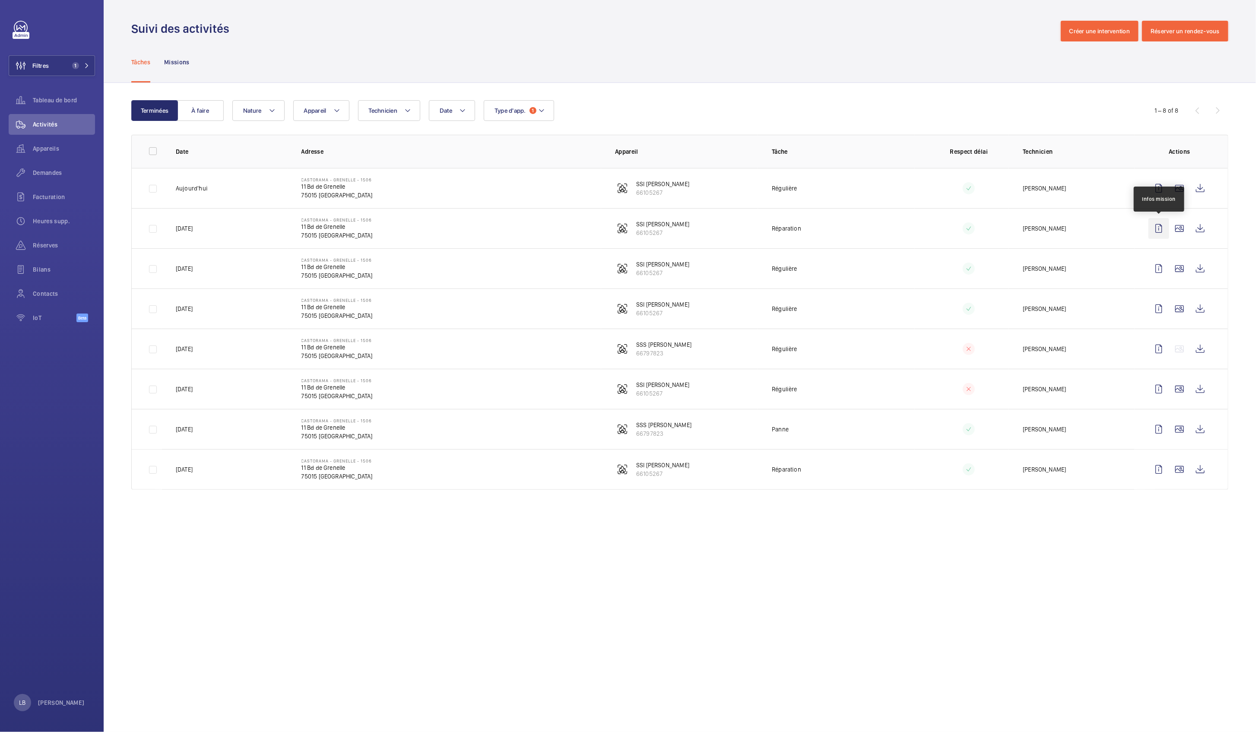
click at [1156, 228] on wm-front-icon-button at bounding box center [1158, 228] width 21 height 21
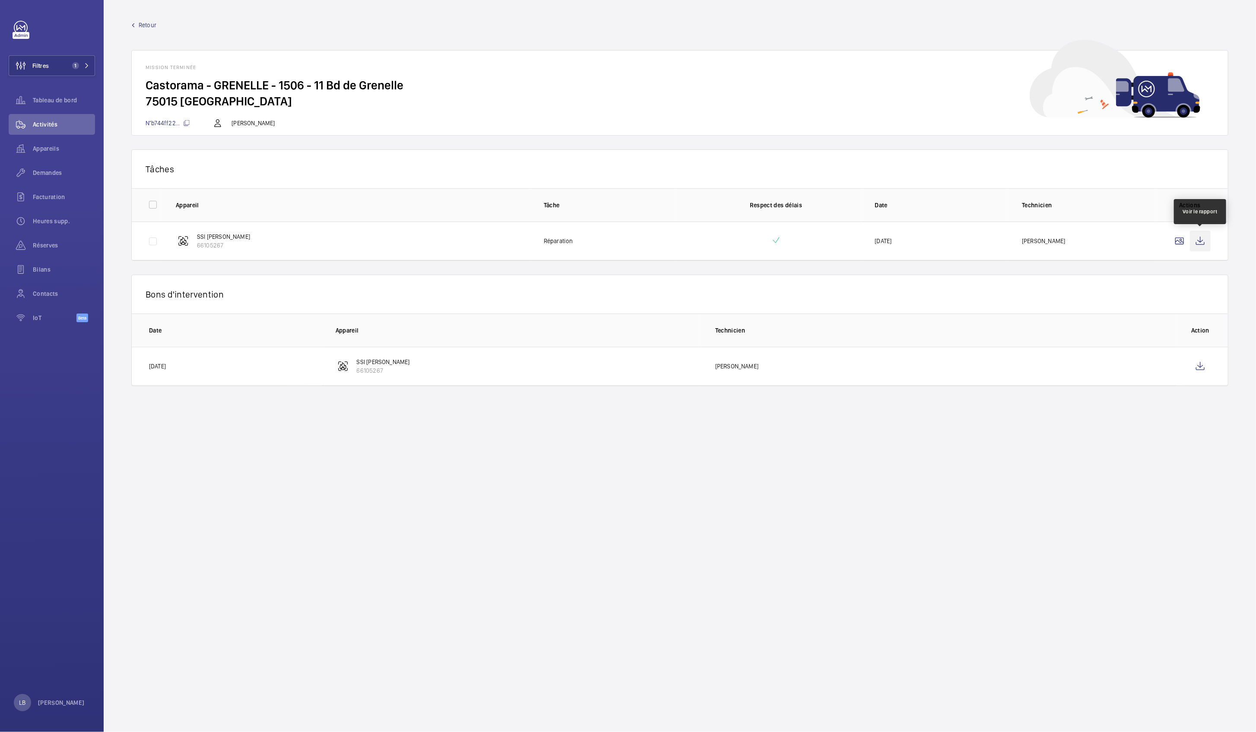
click at [1200, 239] on wm-front-icon-button at bounding box center [1200, 241] width 21 height 21
click at [1206, 363] on wm-front-icon-button at bounding box center [1200, 366] width 21 height 21
click at [503, 70] on wm-front-card-header "Mission terminée" at bounding box center [680, 64] width 1096 height 27
click at [139, 21] on span "Retour" at bounding box center [148, 25] width 18 height 9
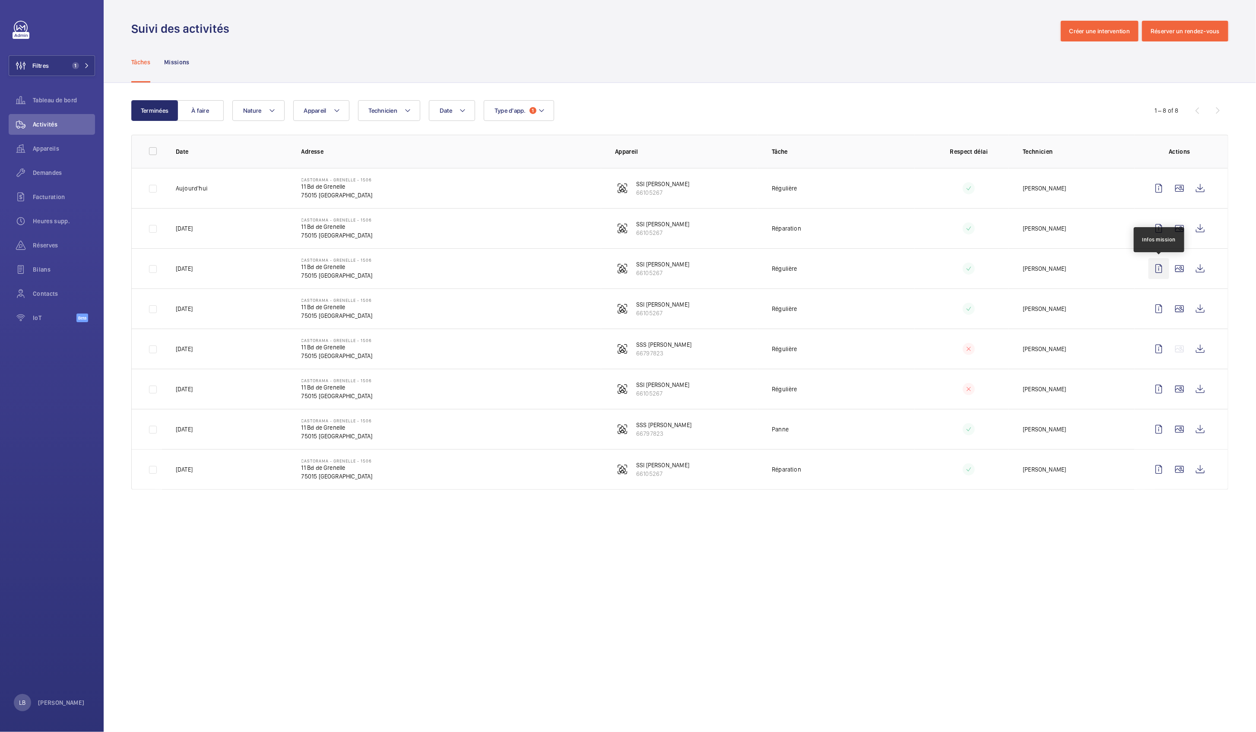
click at [1156, 267] on wm-front-icon-button at bounding box center [1158, 268] width 21 height 21
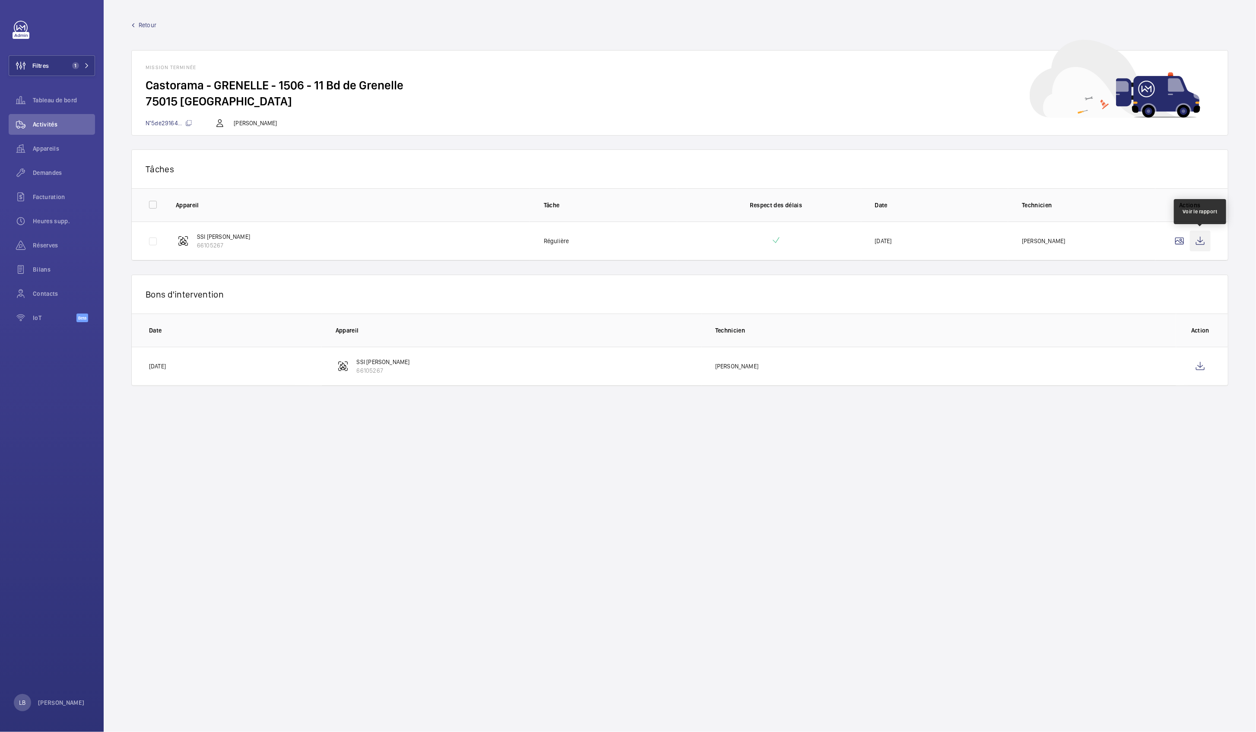
click at [1202, 237] on wm-front-icon-button at bounding box center [1200, 241] width 21 height 21
click at [1197, 365] on wm-front-icon-button at bounding box center [1200, 366] width 21 height 21
click at [142, 21] on span "Retour" at bounding box center [148, 25] width 18 height 9
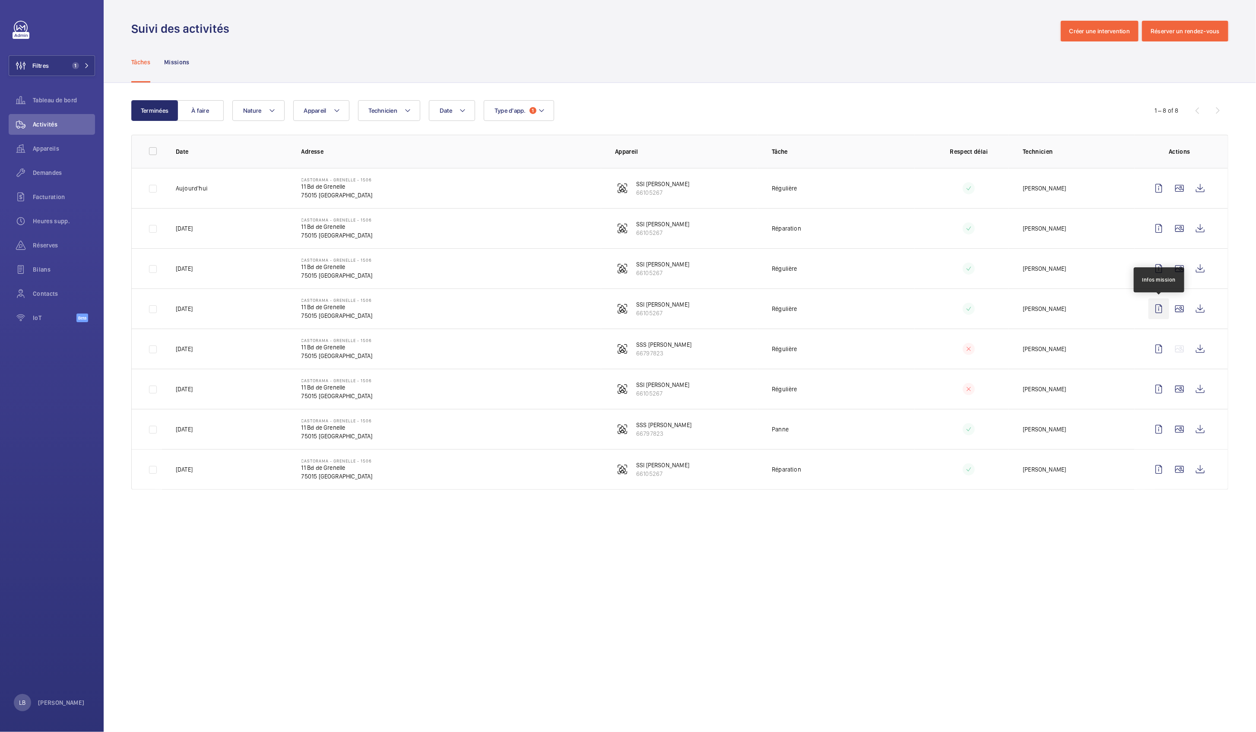
click at [1162, 306] on wm-front-icon-button at bounding box center [1158, 308] width 21 height 21
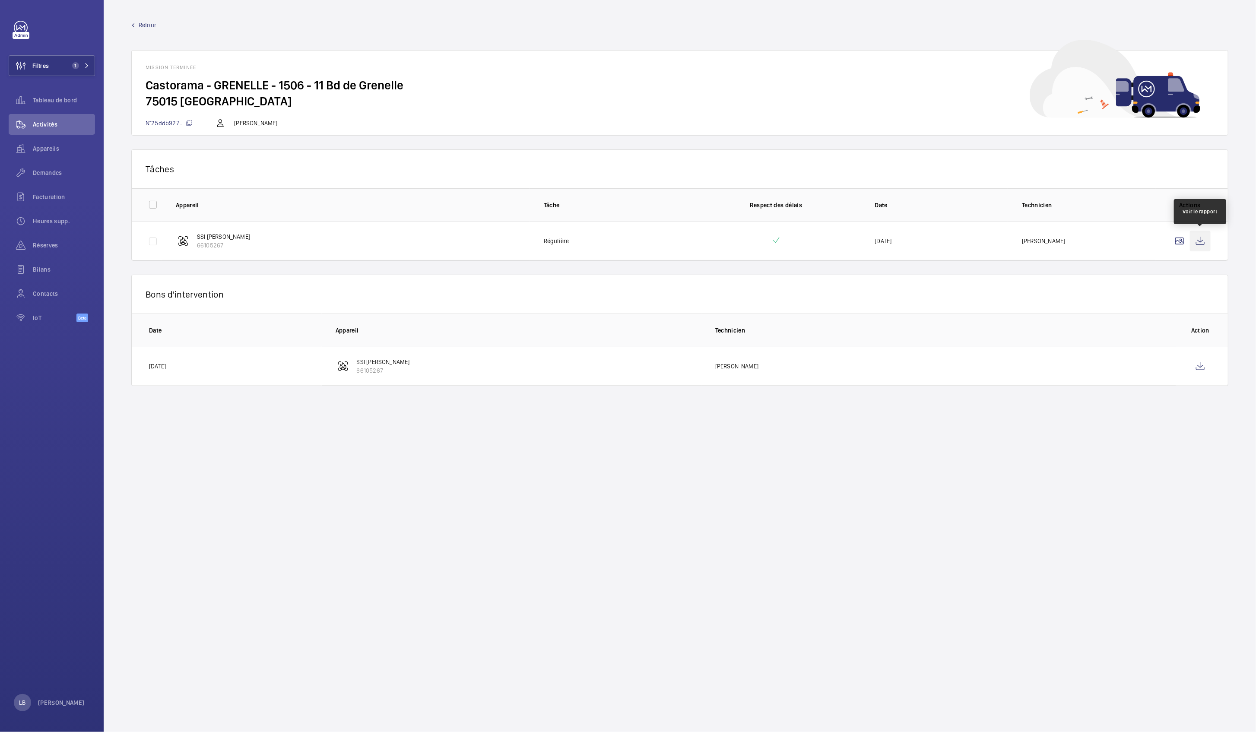
click at [1196, 241] on wm-front-icon-button at bounding box center [1200, 241] width 21 height 21
click at [1202, 360] on wm-front-icon-button at bounding box center [1200, 366] width 21 height 21
click at [136, 22] on link "Retour" at bounding box center [679, 25] width 1097 height 9
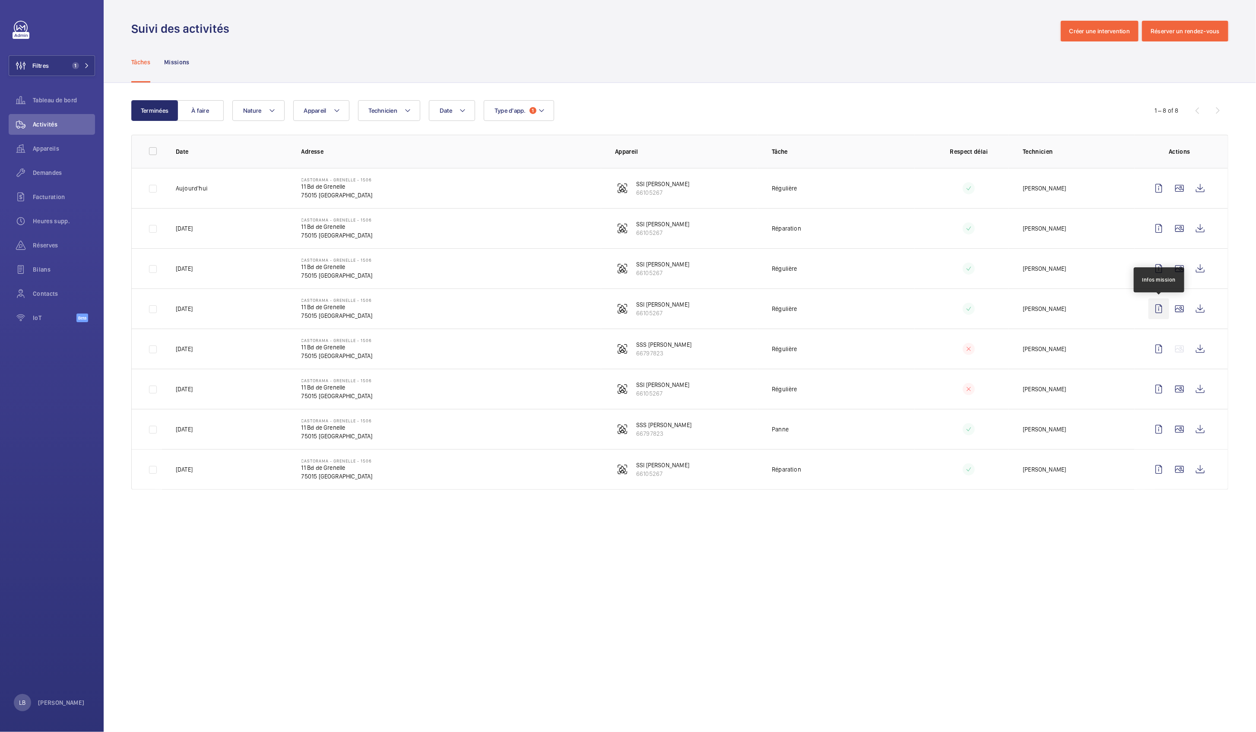
click at [1163, 315] on wm-front-icon-button at bounding box center [1158, 308] width 21 height 21
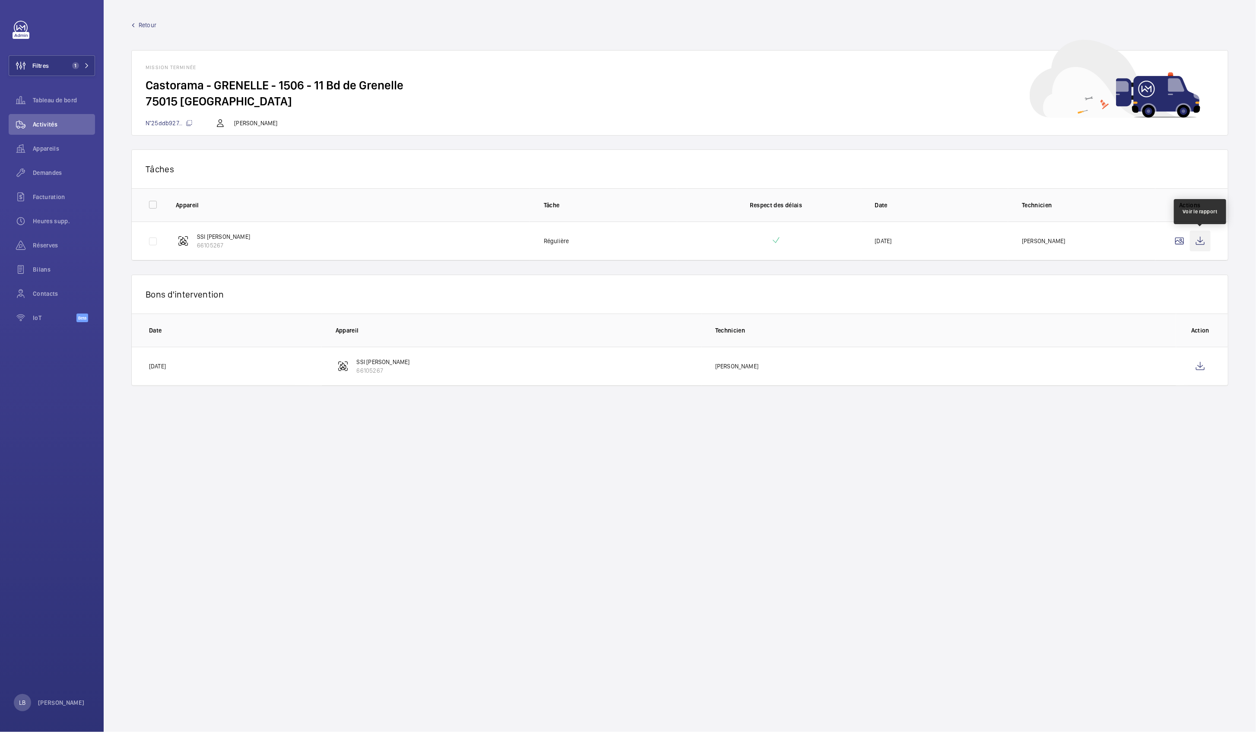
click at [1207, 241] on wm-front-icon-button at bounding box center [1200, 241] width 21 height 21
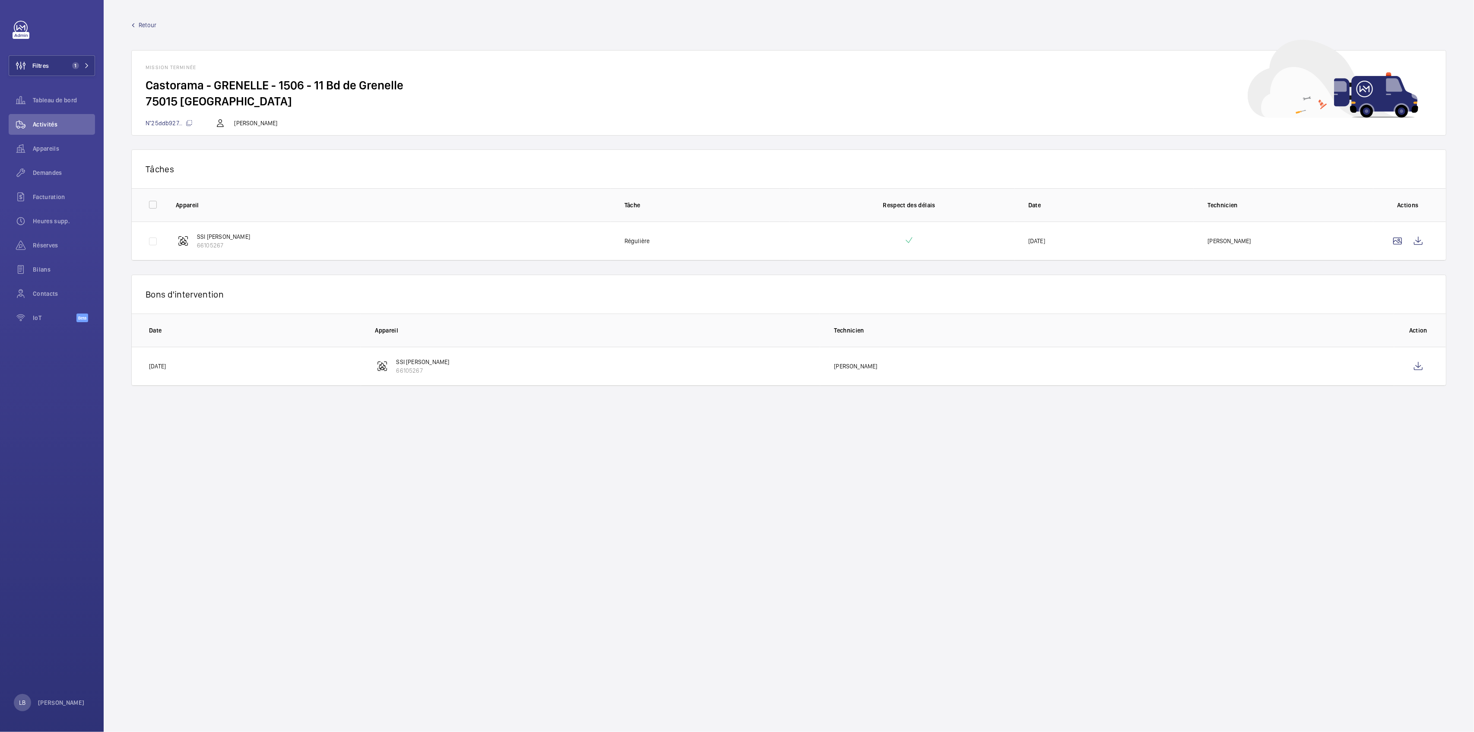
click at [146, 22] on span "Retour" at bounding box center [148, 25] width 18 height 9
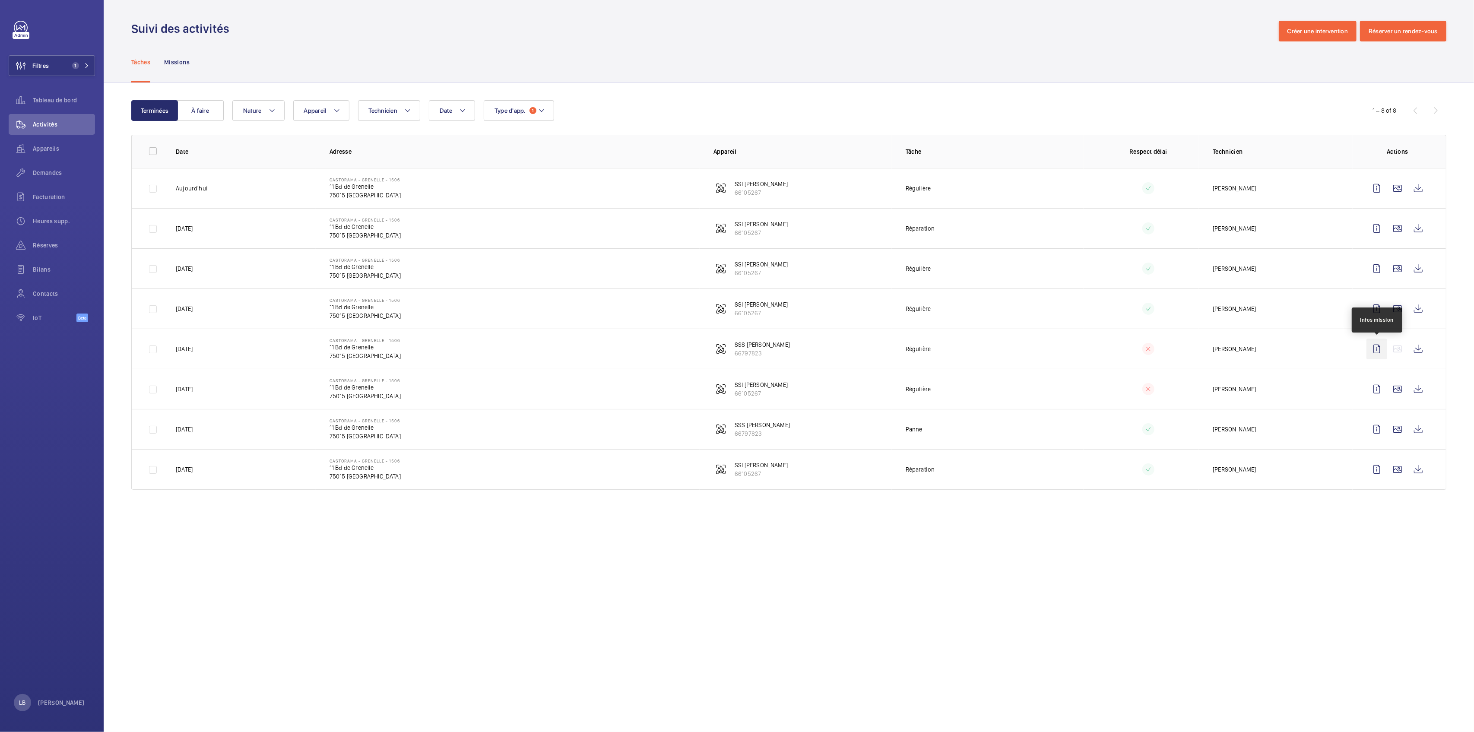
click at [1373, 355] on wm-front-icon-button at bounding box center [1377, 349] width 21 height 21
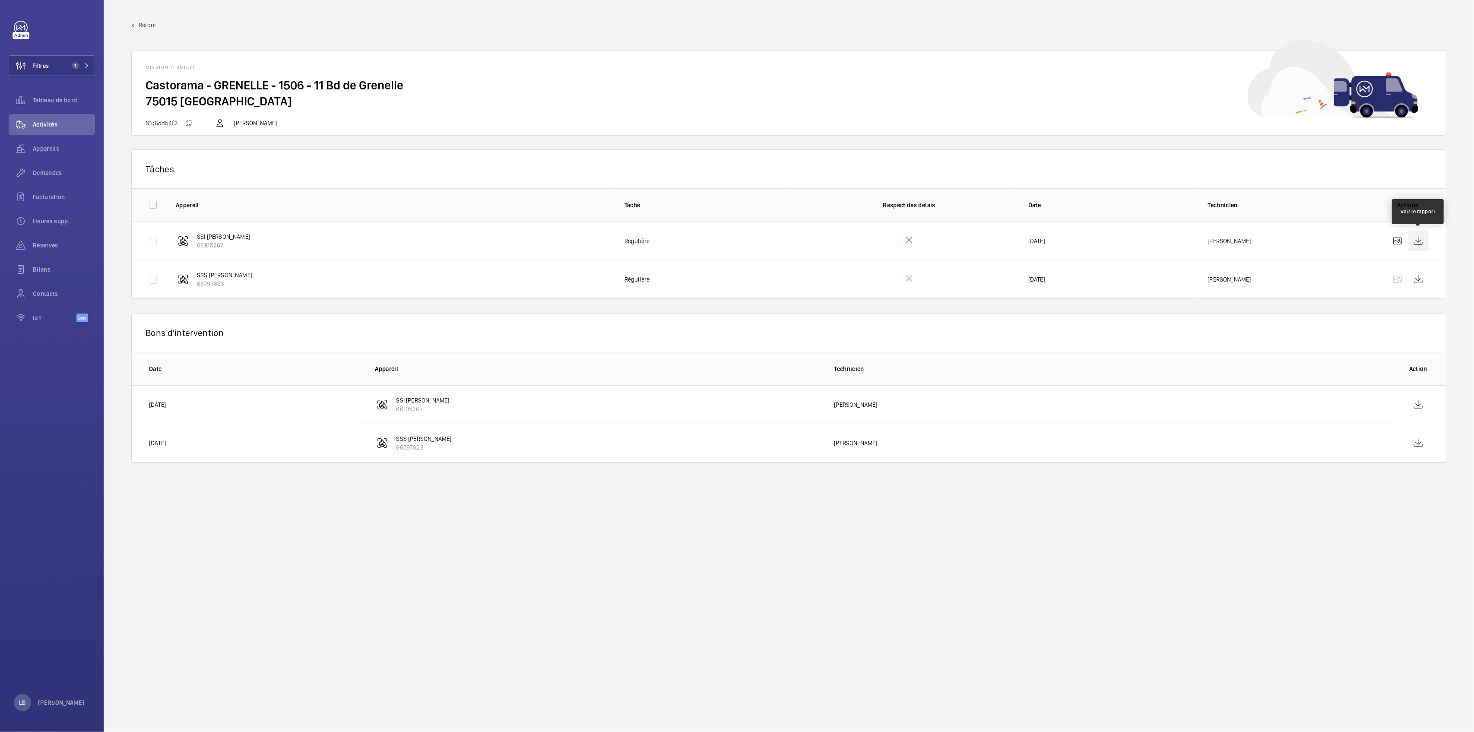
click at [1420, 241] on wm-front-icon-button at bounding box center [1418, 241] width 21 height 21
click at [1424, 283] on wm-front-icon-button at bounding box center [1418, 279] width 21 height 21
click at [1420, 407] on wm-front-icon-button at bounding box center [1418, 404] width 21 height 21
click at [1420, 443] on wm-front-icon-button at bounding box center [1418, 443] width 21 height 21
click at [54, 119] on div "Activités" at bounding box center [52, 124] width 86 height 21
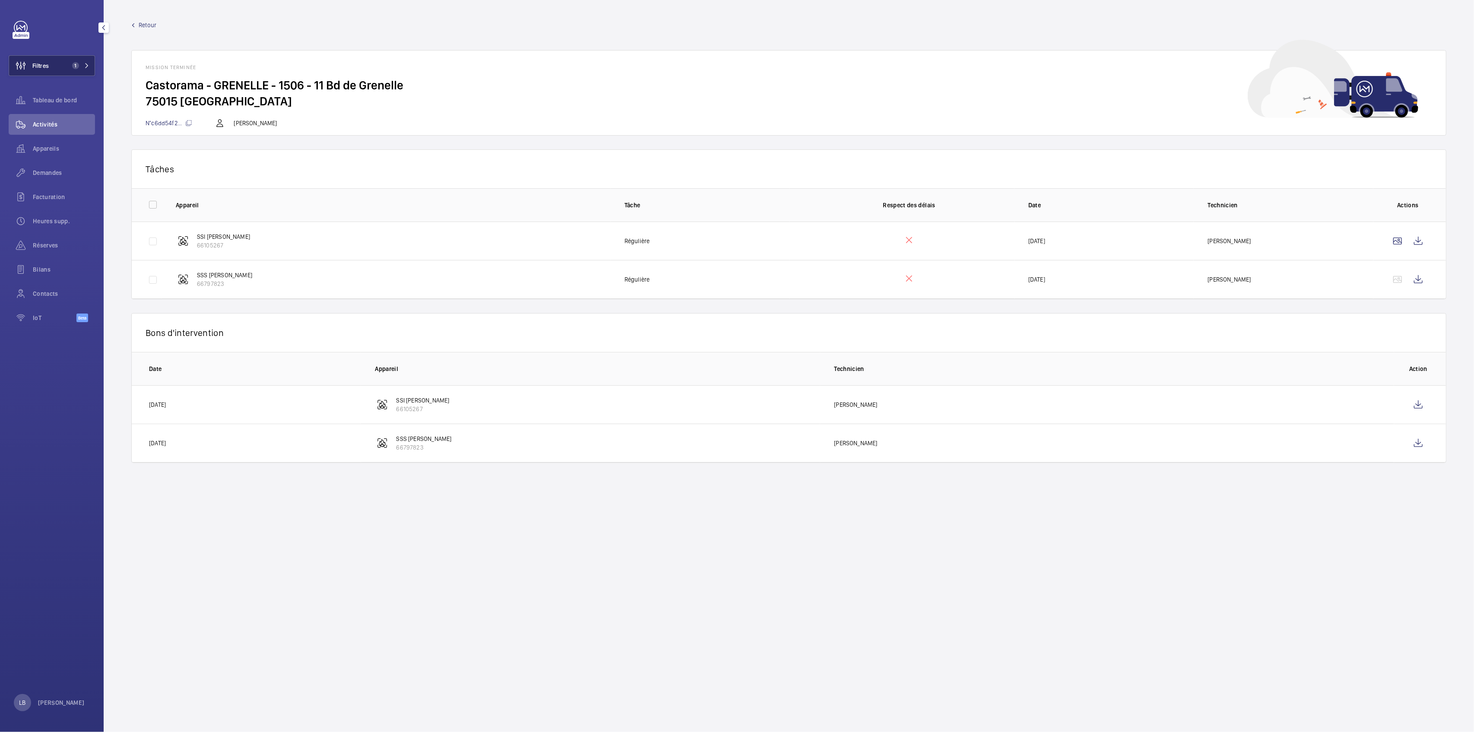
click at [57, 62] on button "Filtres 1" at bounding box center [52, 65] width 86 height 21
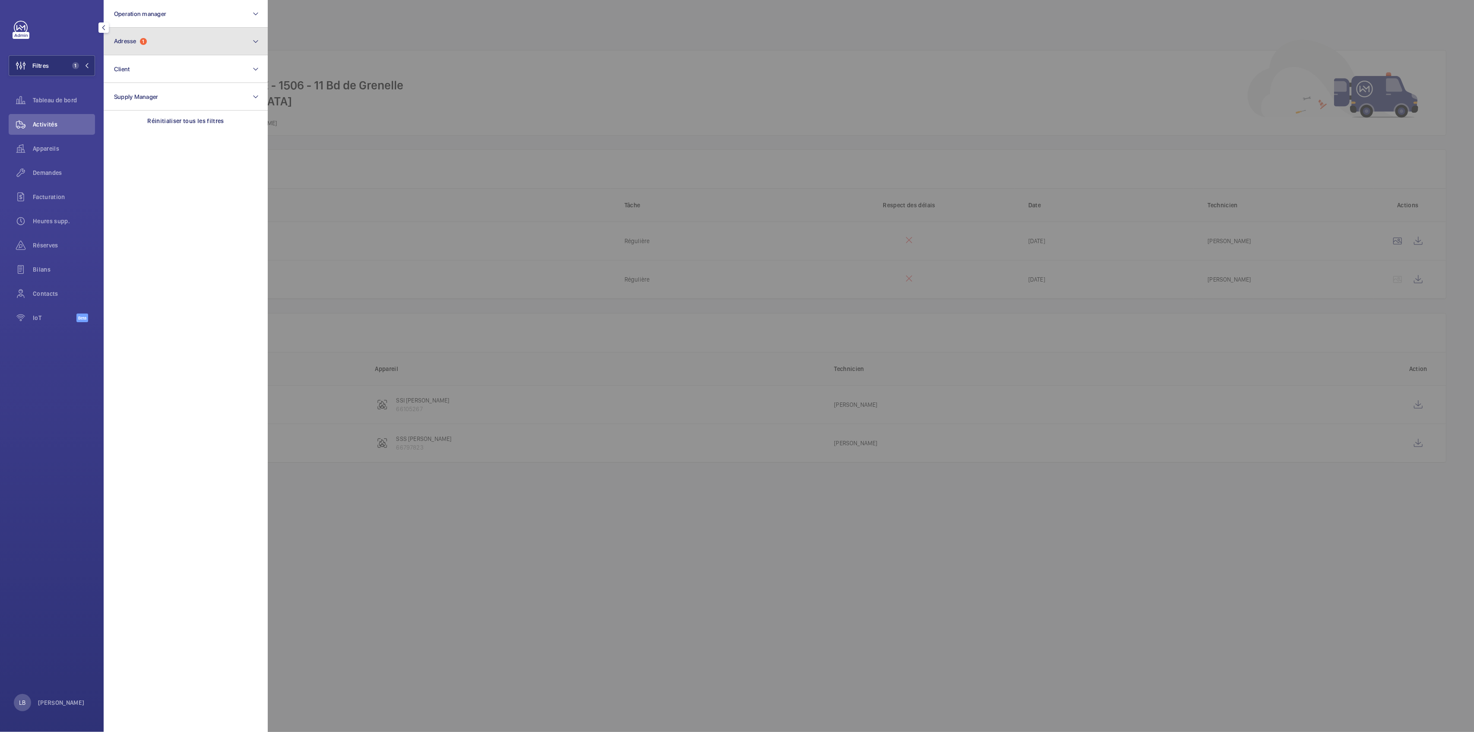
click at [200, 36] on button "Adresse 1" at bounding box center [186, 42] width 164 height 28
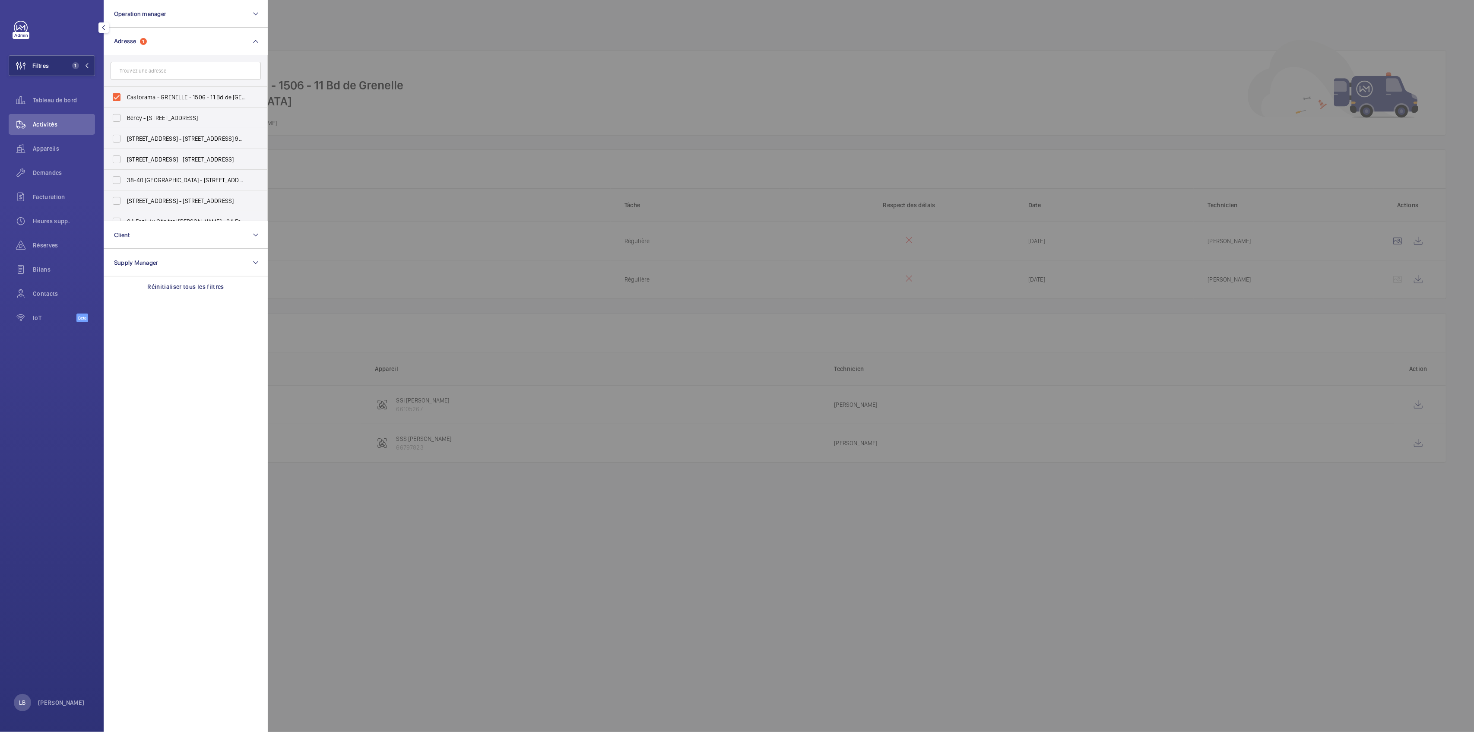
click at [610, 75] on div at bounding box center [1005, 366] width 1474 height 732
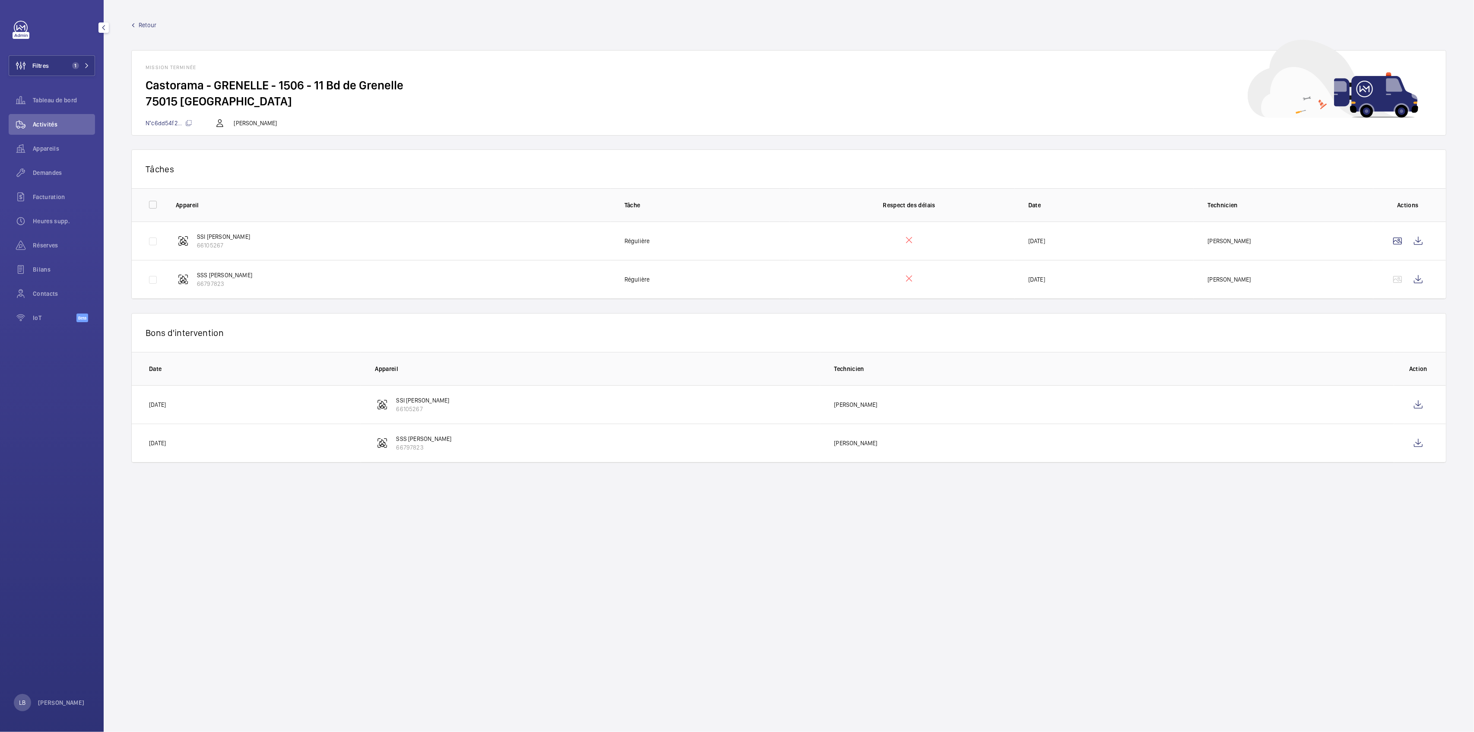
click at [143, 23] on span "Retour" at bounding box center [148, 25] width 18 height 9
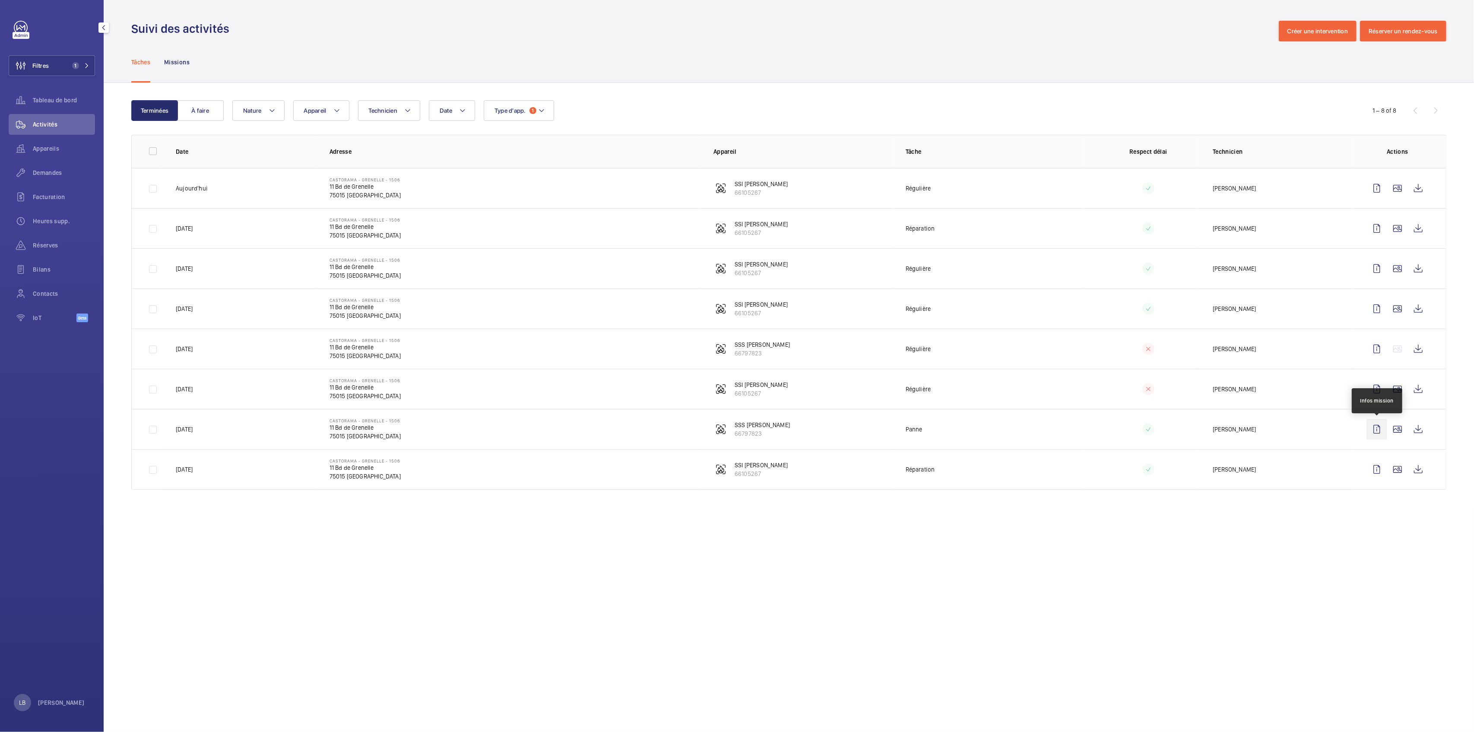
click at [1375, 435] on wm-front-icon-button at bounding box center [1377, 429] width 21 height 21
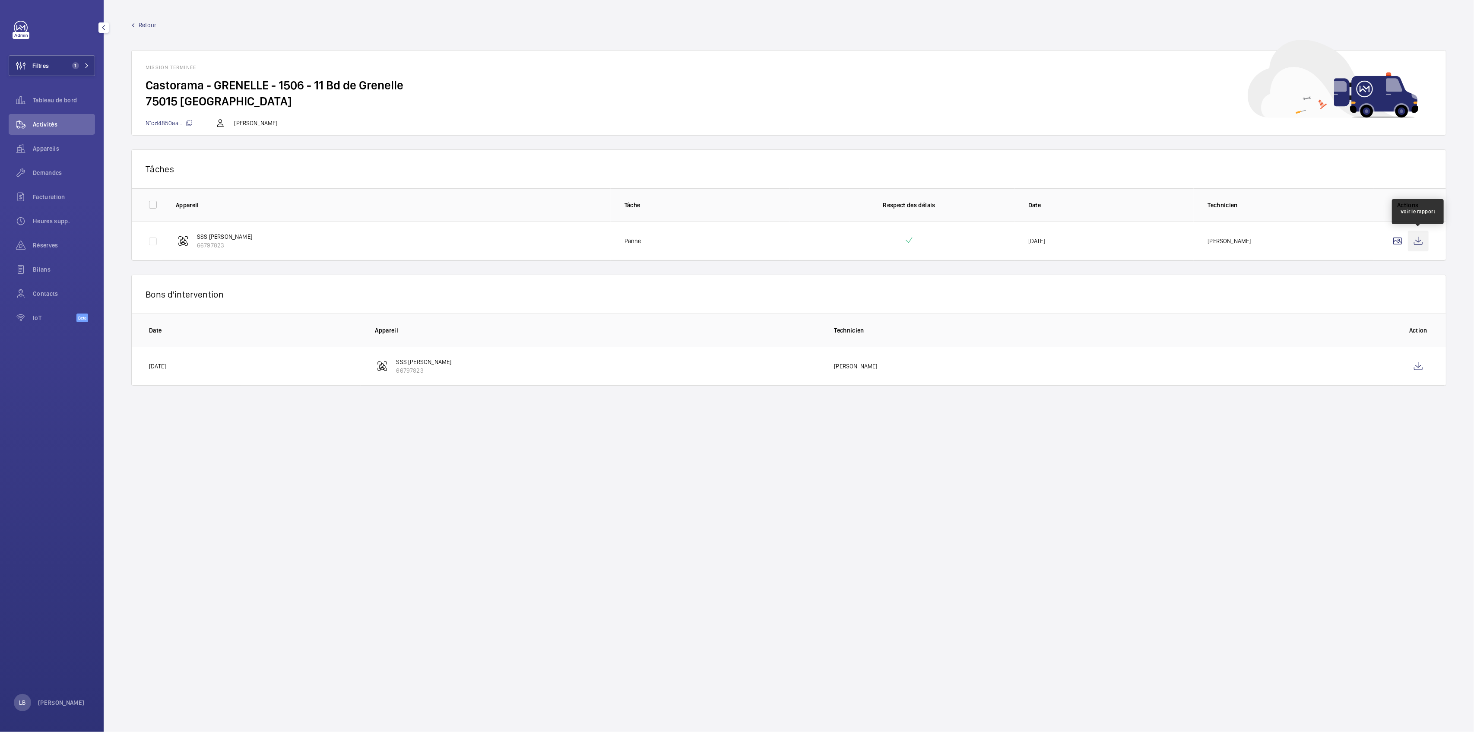
click at [1413, 239] on wm-front-icon-button at bounding box center [1418, 241] width 21 height 21
click at [1424, 363] on wm-front-icon-button at bounding box center [1418, 366] width 21 height 21
click at [144, 23] on span "Retour" at bounding box center [148, 25] width 18 height 9
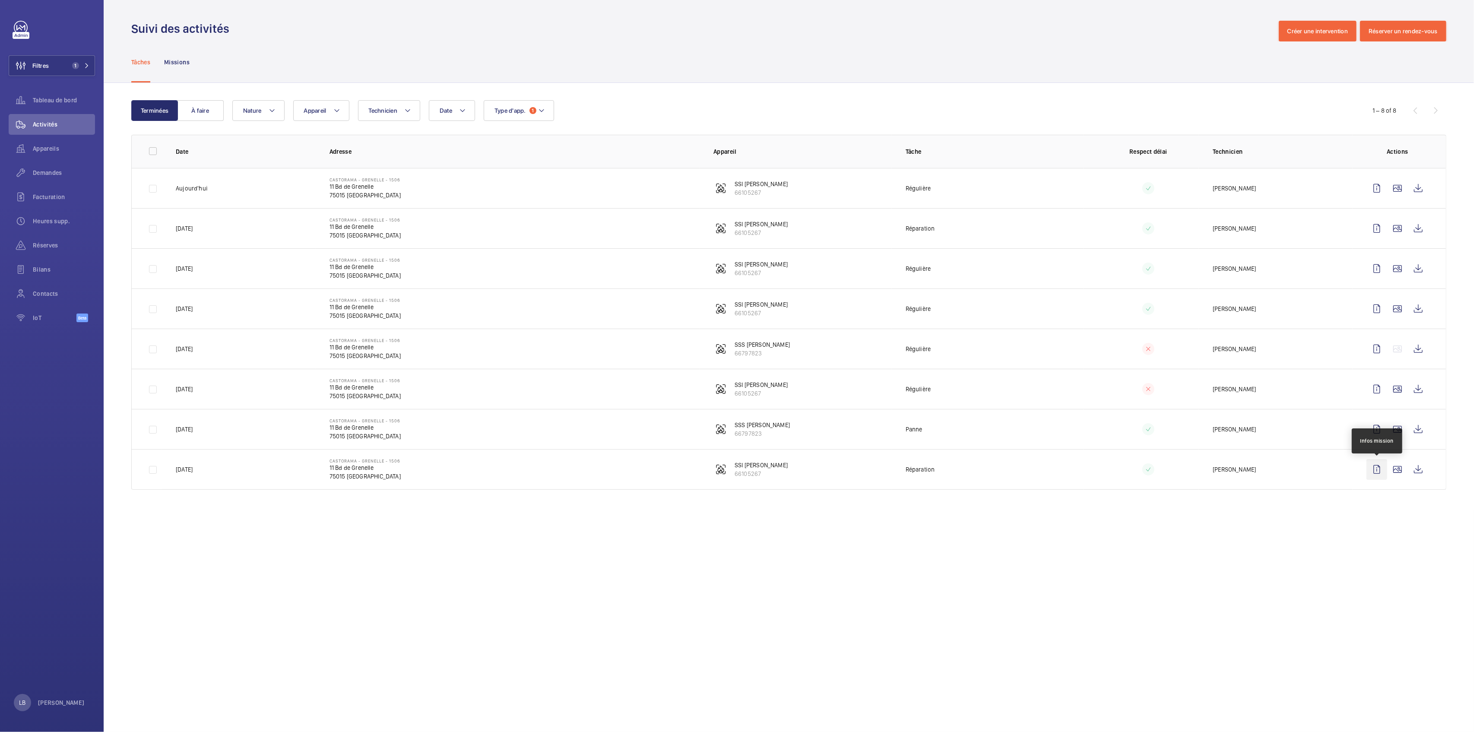
click at [1377, 468] on wm-front-icon-button at bounding box center [1377, 469] width 21 height 21
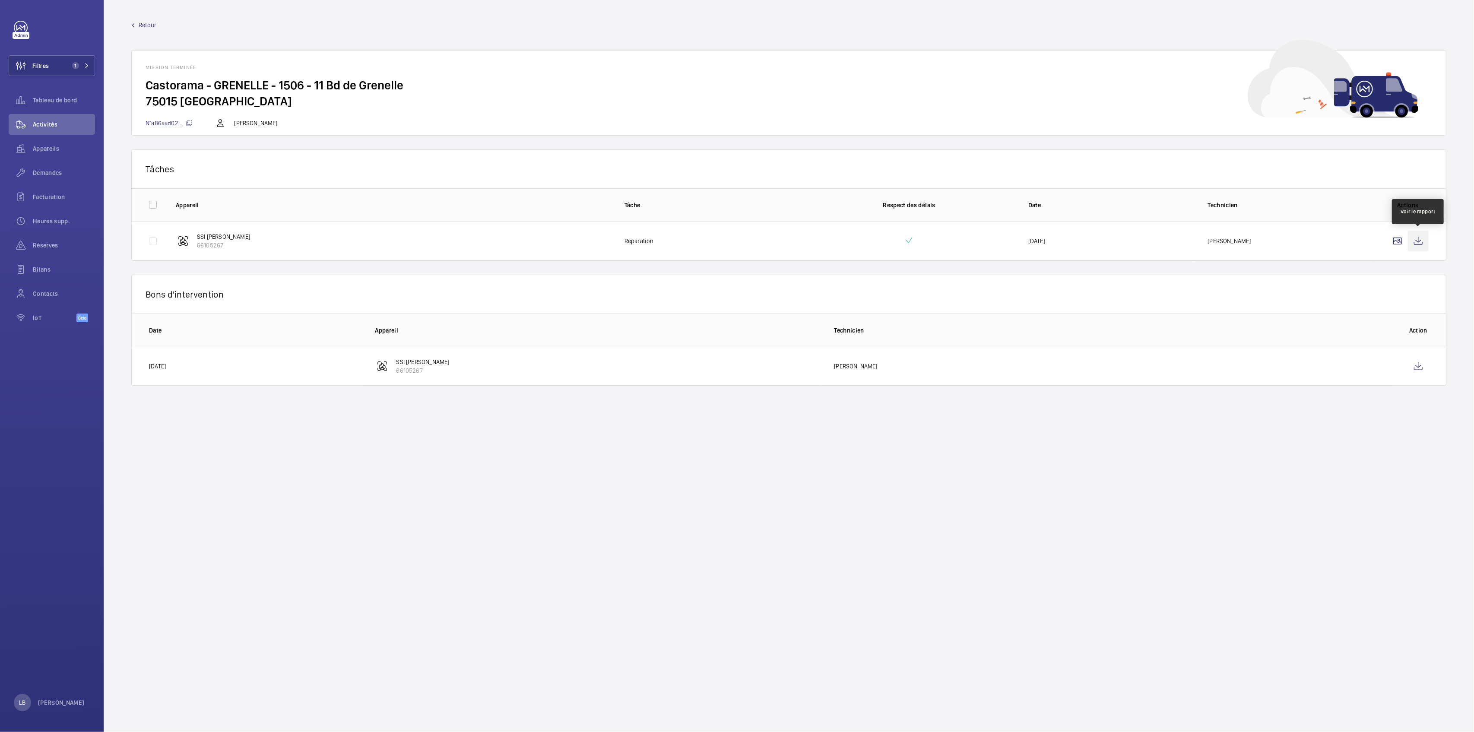
click at [1422, 242] on wm-front-icon-button at bounding box center [1418, 241] width 21 height 21
click at [1420, 361] on wm-front-icon-button at bounding box center [1418, 366] width 21 height 21
click at [341, 21] on link "Retour" at bounding box center [788, 25] width 1315 height 9
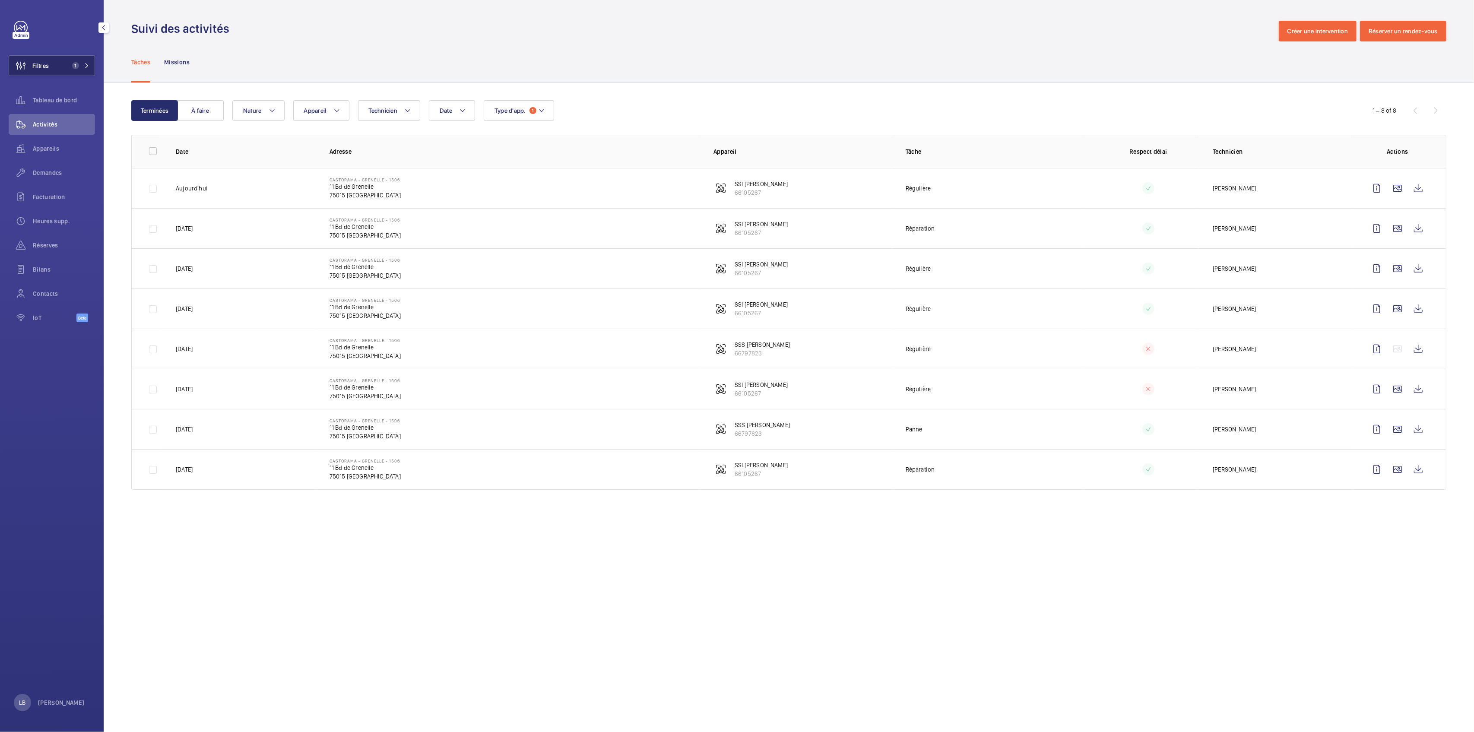
click at [49, 69] on span "Filtres" at bounding box center [40, 65] width 16 height 9
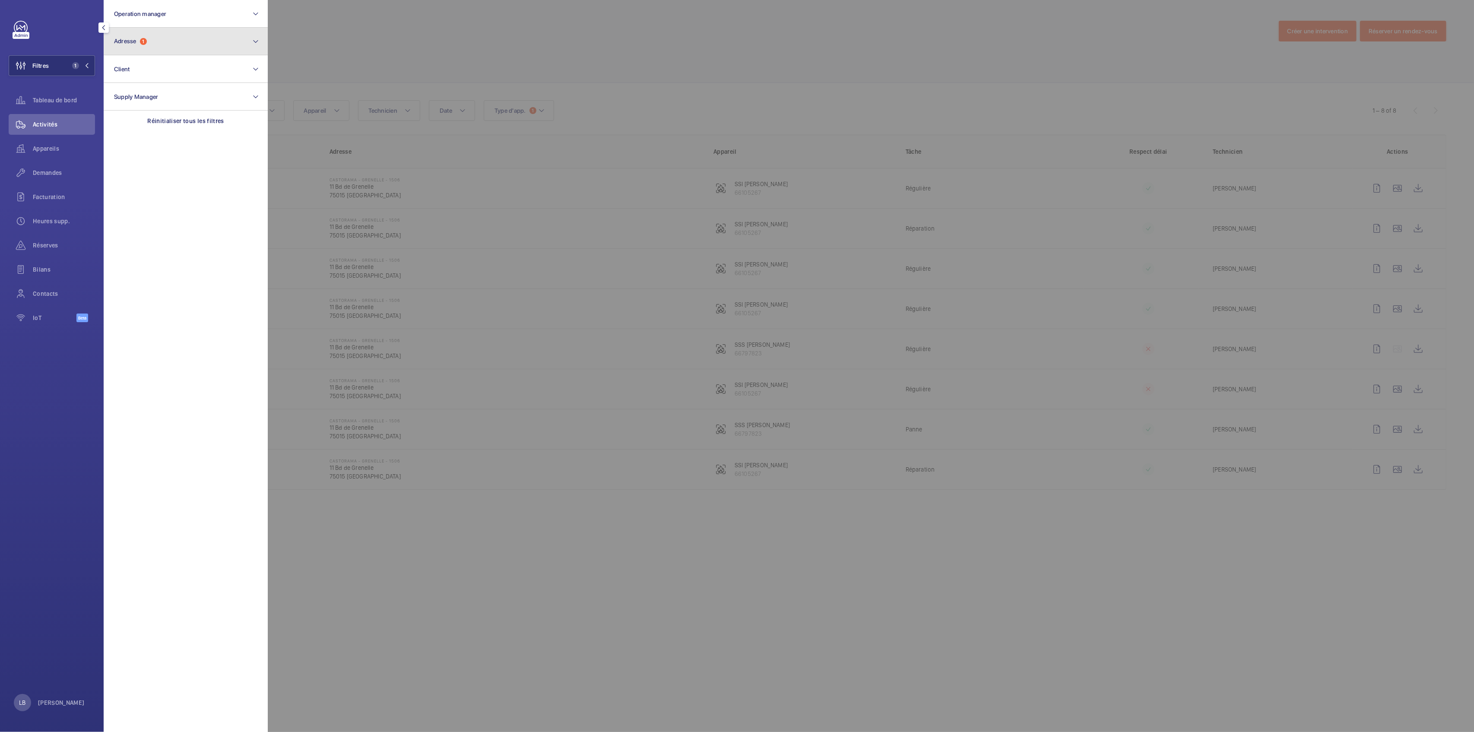
click at [159, 46] on button "Adresse 1" at bounding box center [186, 42] width 164 height 28
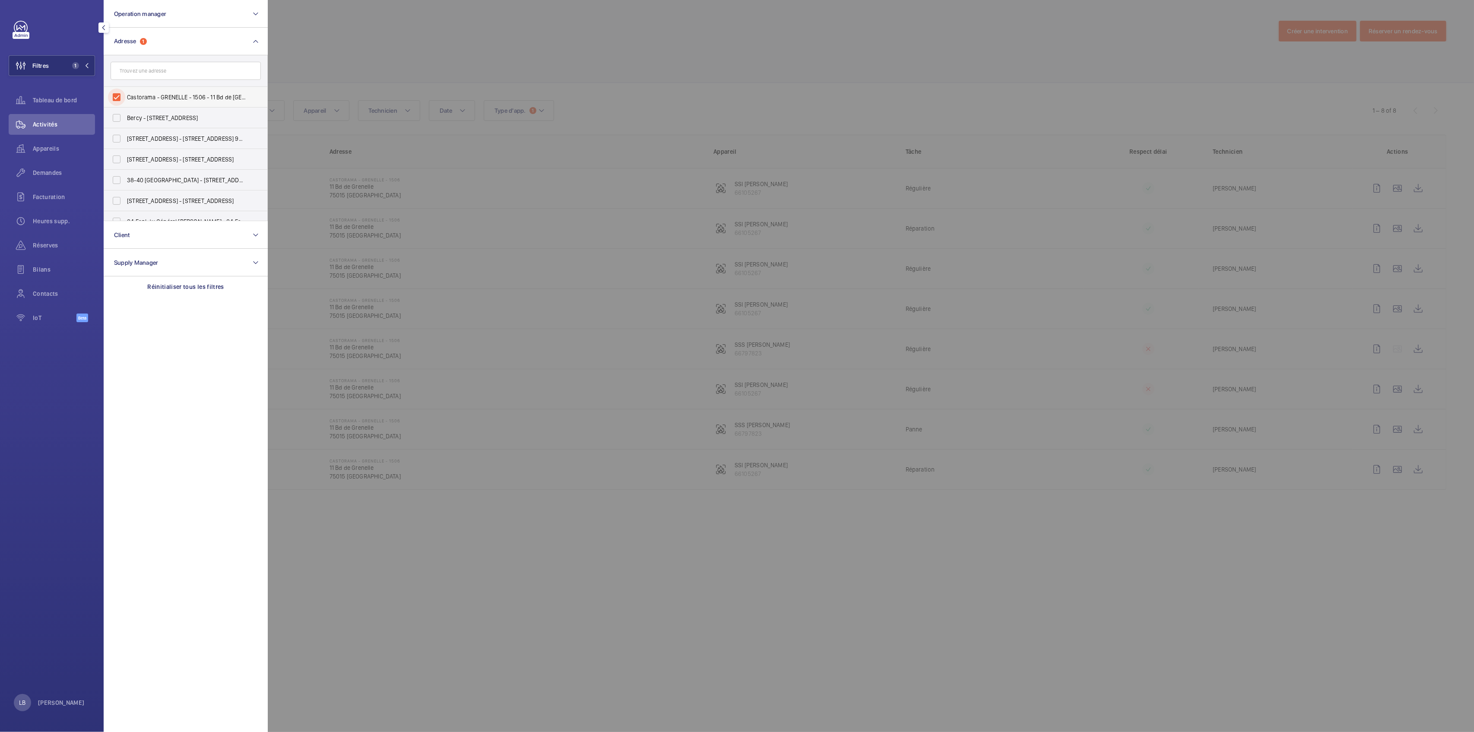
click at [109, 99] on input "Castorama - GRENELLE - 1506 - 11 Bd de Grenelle, PARIS 75015" at bounding box center [116, 97] width 17 height 17
checkbox input "false"
click at [411, 62] on div at bounding box center [1005, 366] width 1474 height 732
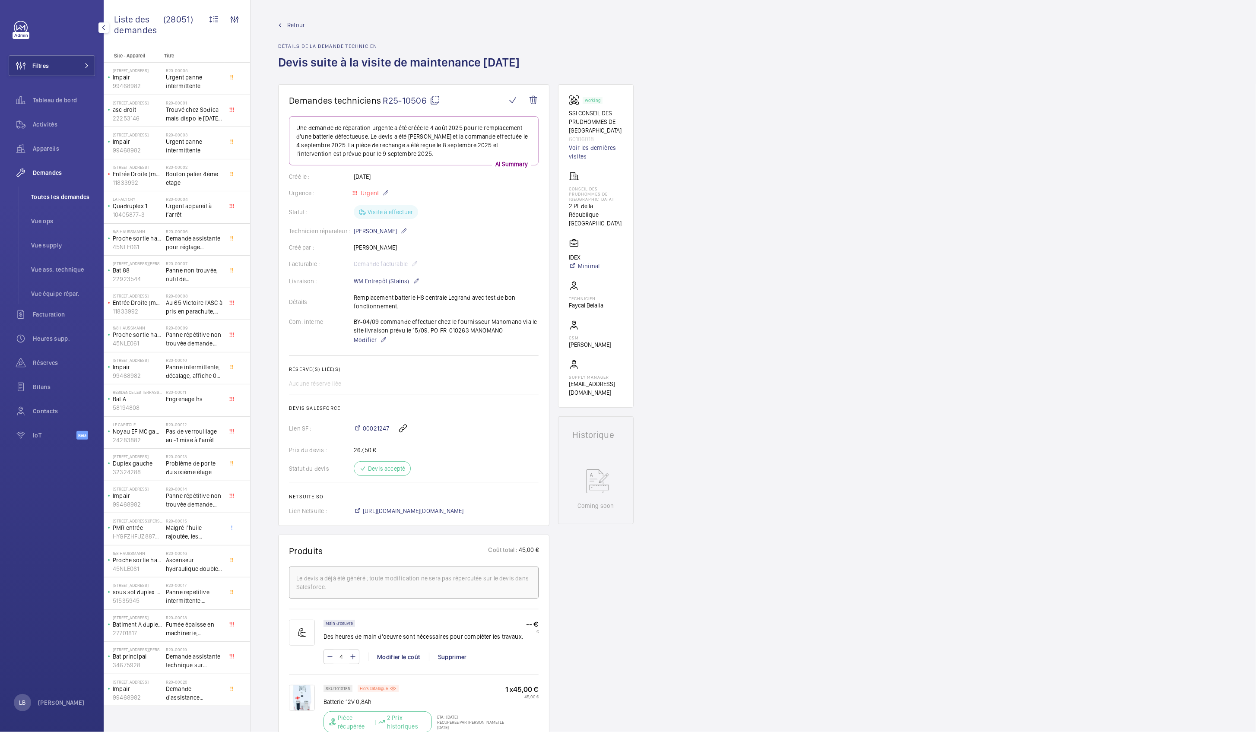
click at [41, 198] on span "Toutes les demandes" at bounding box center [63, 197] width 64 height 9
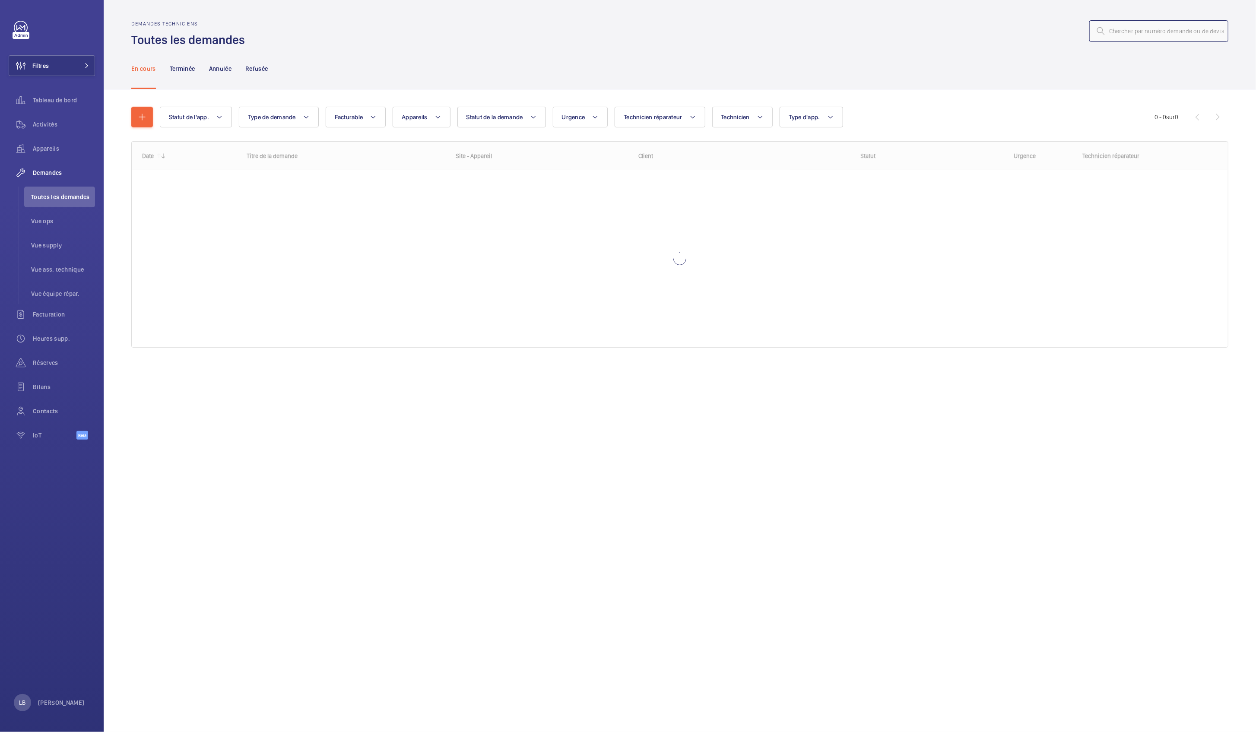
click at [1150, 29] on input "text" at bounding box center [1158, 31] width 139 height 22
paste input "R24-05664"
type input "R24-05664"
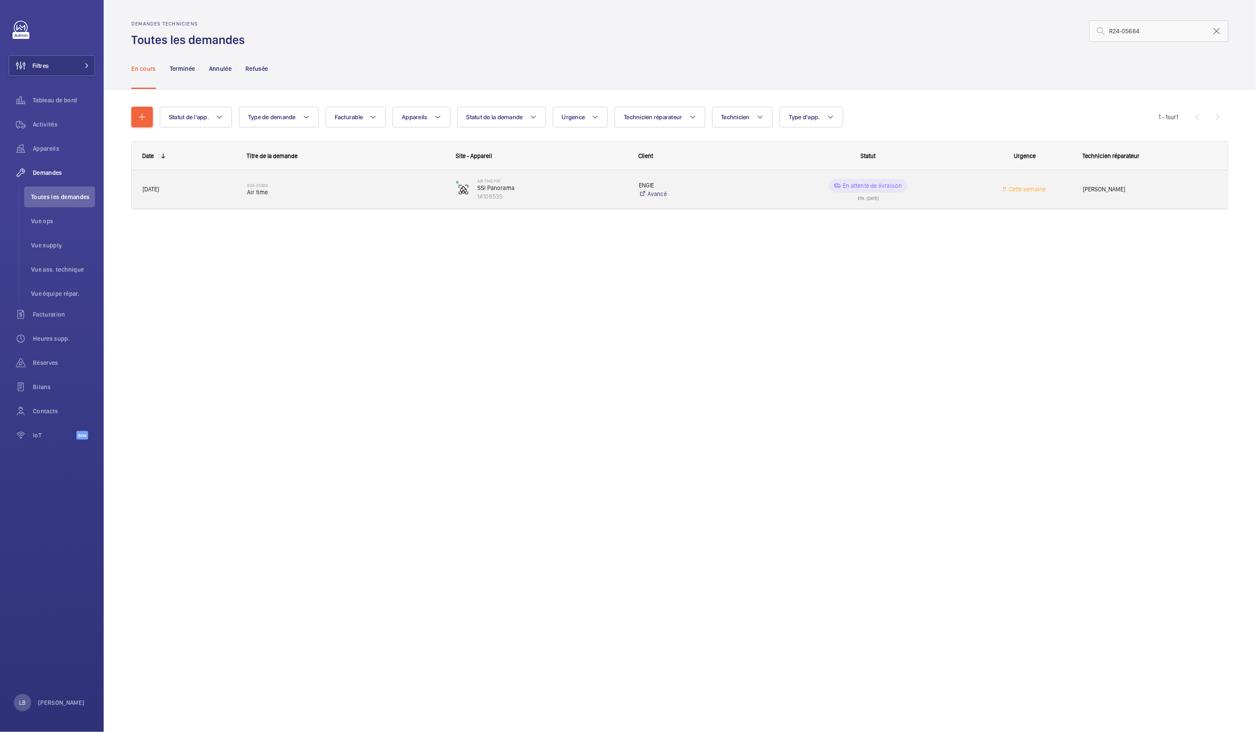
click at [958, 186] on wm-front-pills-cell "En attente de livraison ETA : 13/10/2025" at bounding box center [868, 190] width 198 height 22
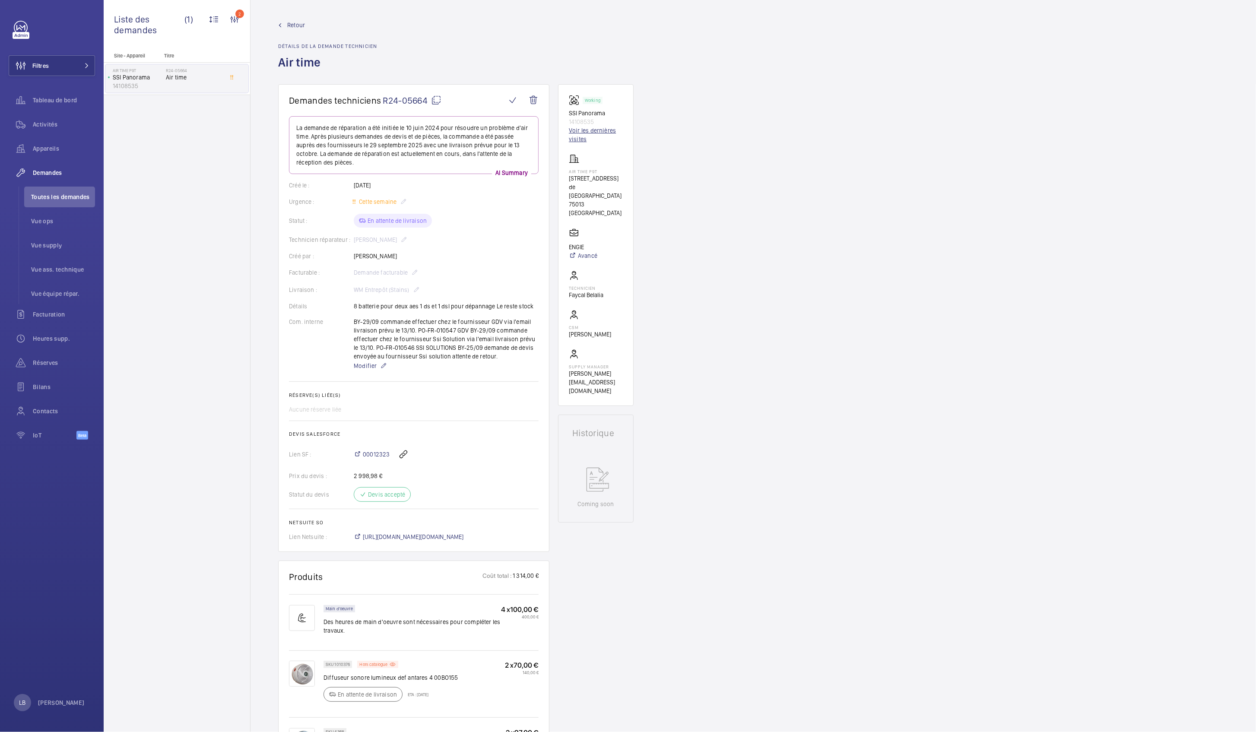
click at [584, 131] on link "Voir les dernières visites" at bounding box center [596, 134] width 54 height 17
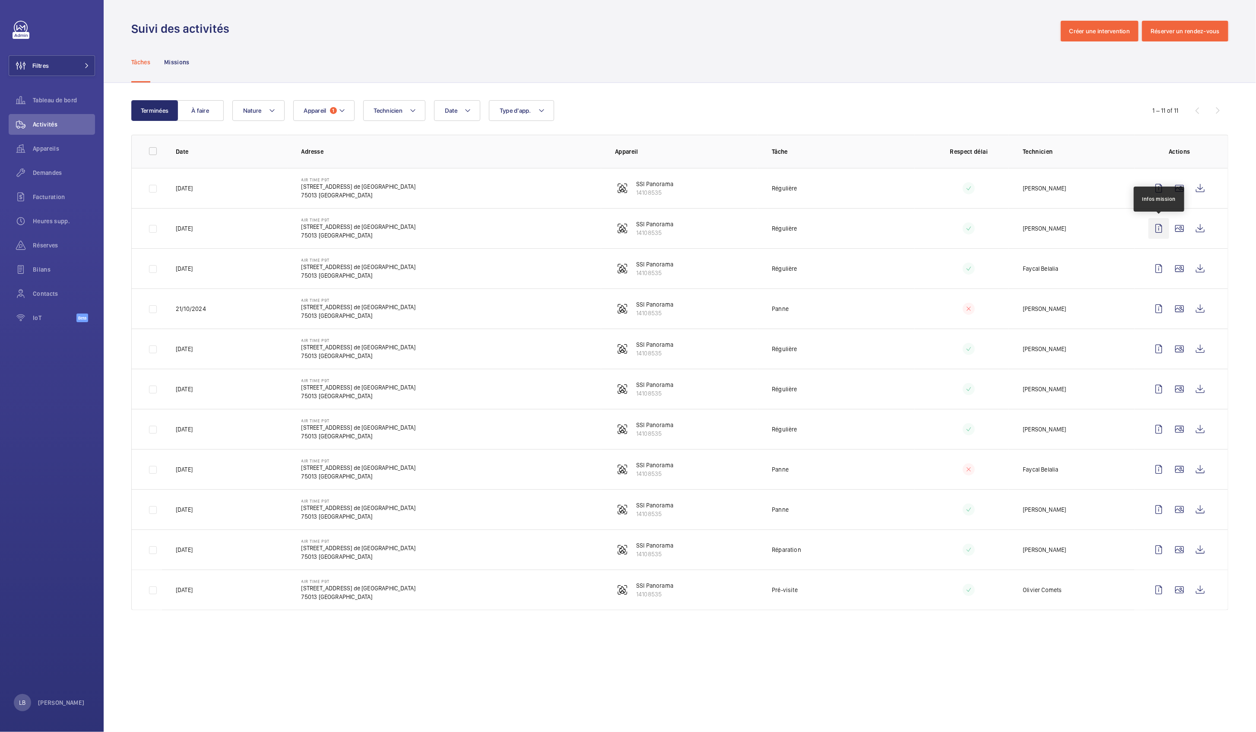
click at [1159, 229] on wm-front-icon-button at bounding box center [1158, 228] width 21 height 21
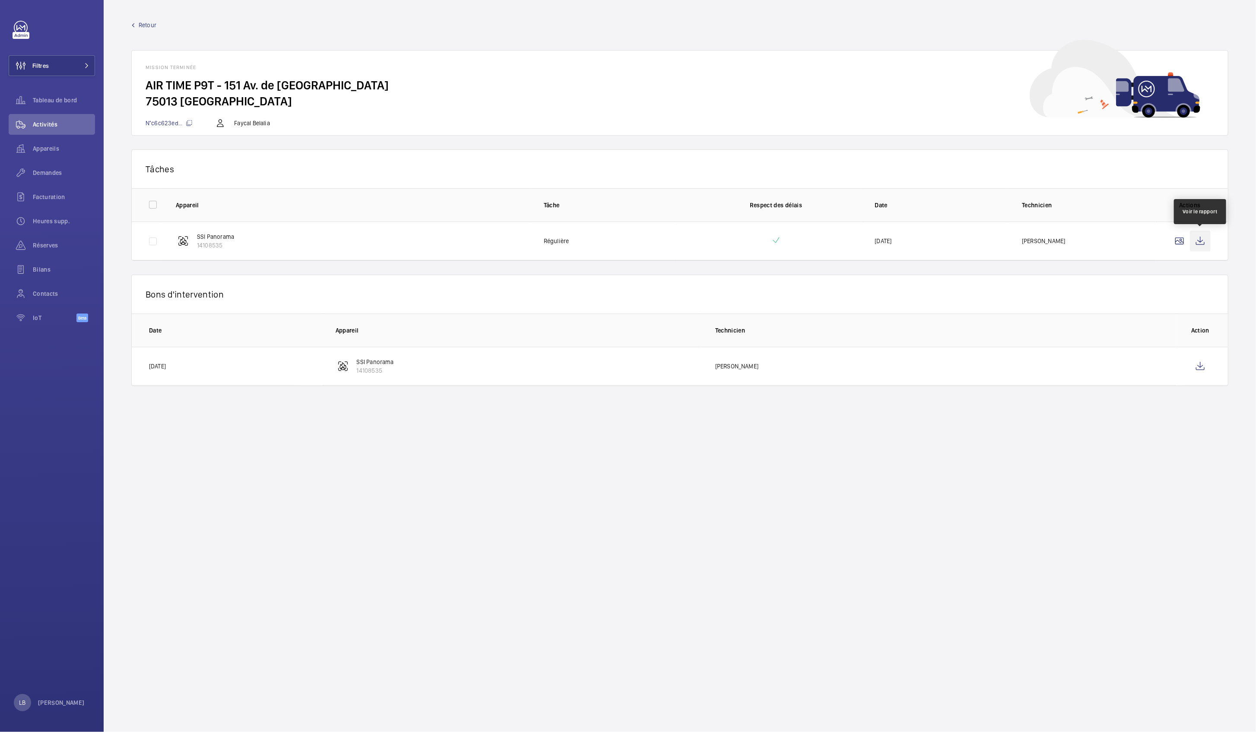
click at [1199, 240] on wm-front-icon-button at bounding box center [1200, 241] width 21 height 21
click at [1208, 371] on wm-front-icon-button at bounding box center [1200, 366] width 21 height 21
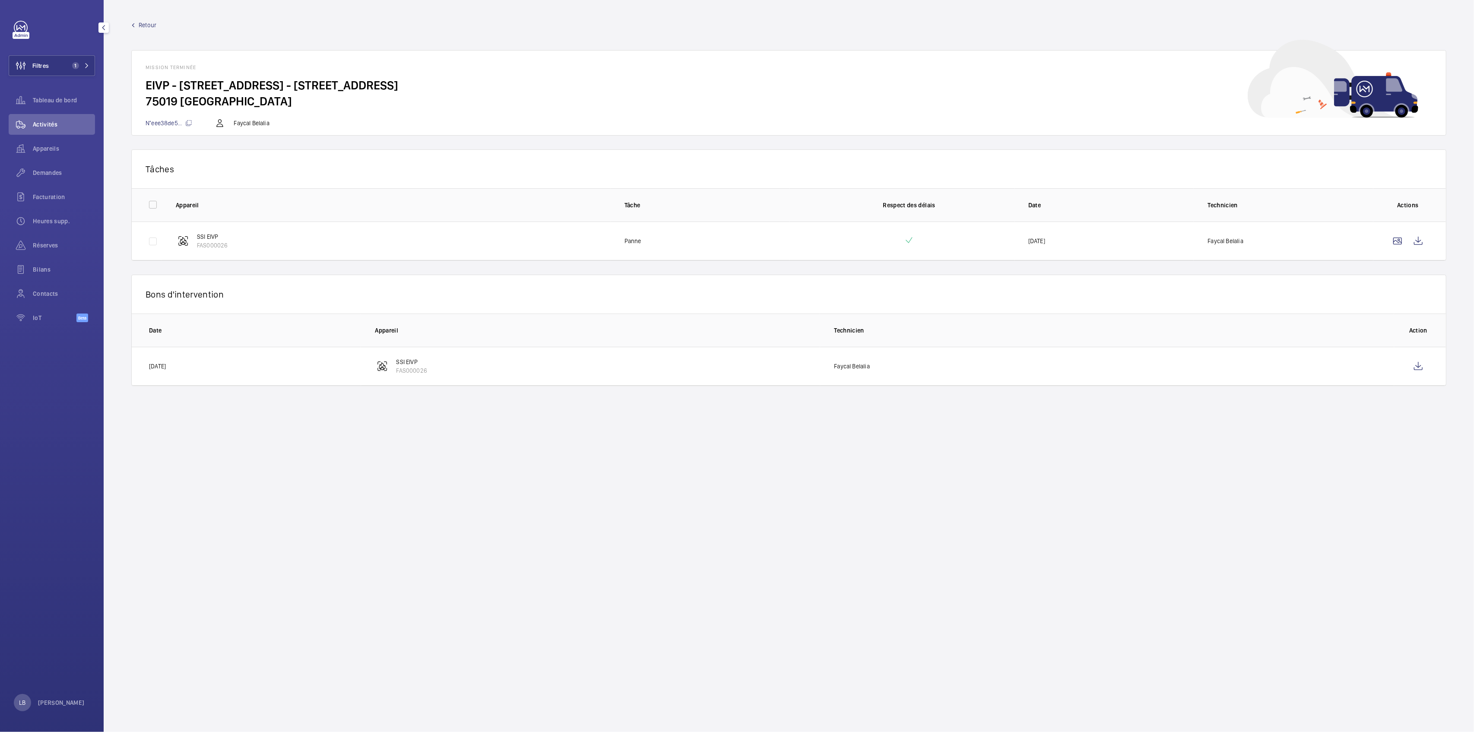
click at [53, 49] on div "Filtres 1 Tableau de bord Activités Appareils Demandes Facturation Heures supp.…" at bounding box center [52, 176] width 86 height 311
click at [55, 61] on button "Filtres 1" at bounding box center [52, 65] width 86 height 21
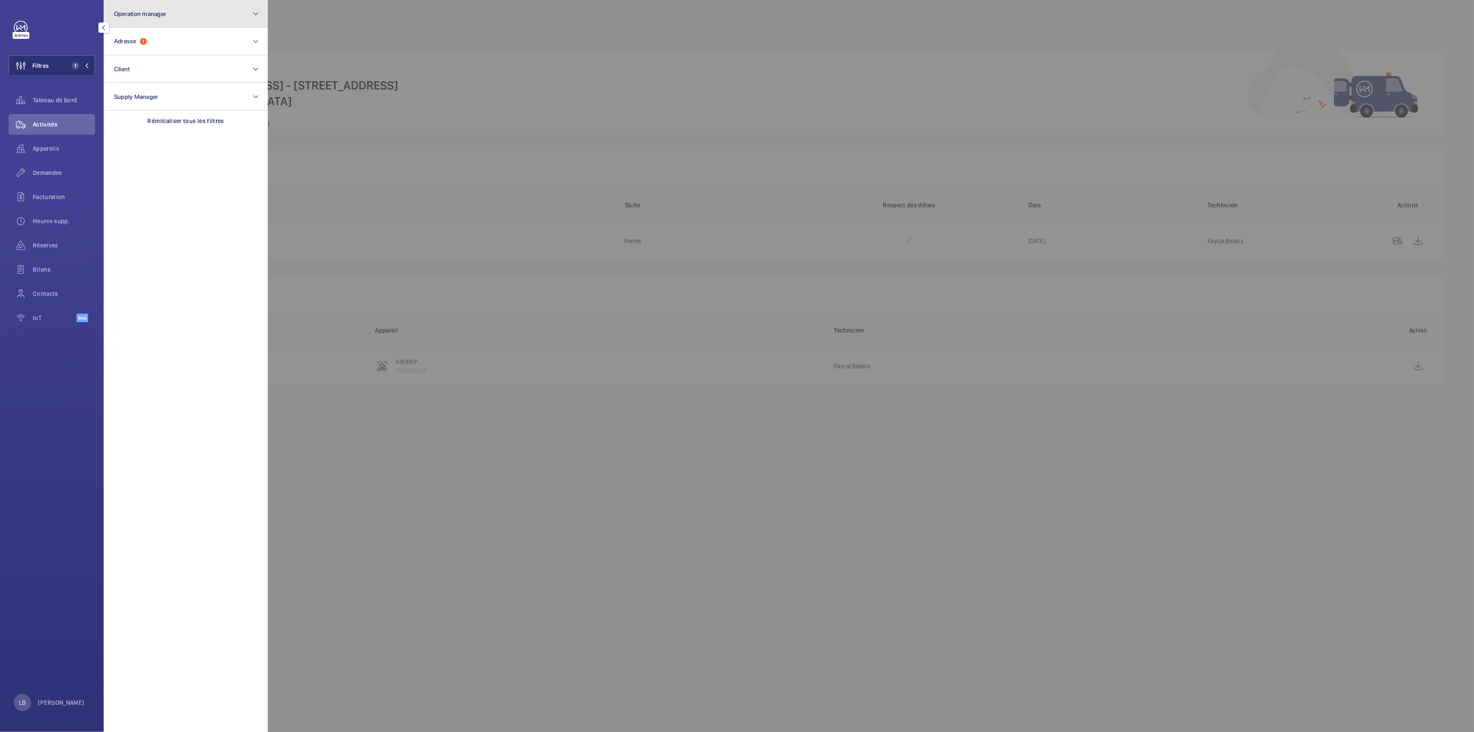
click at [163, 21] on button "Operation manager" at bounding box center [186, 14] width 164 height 28
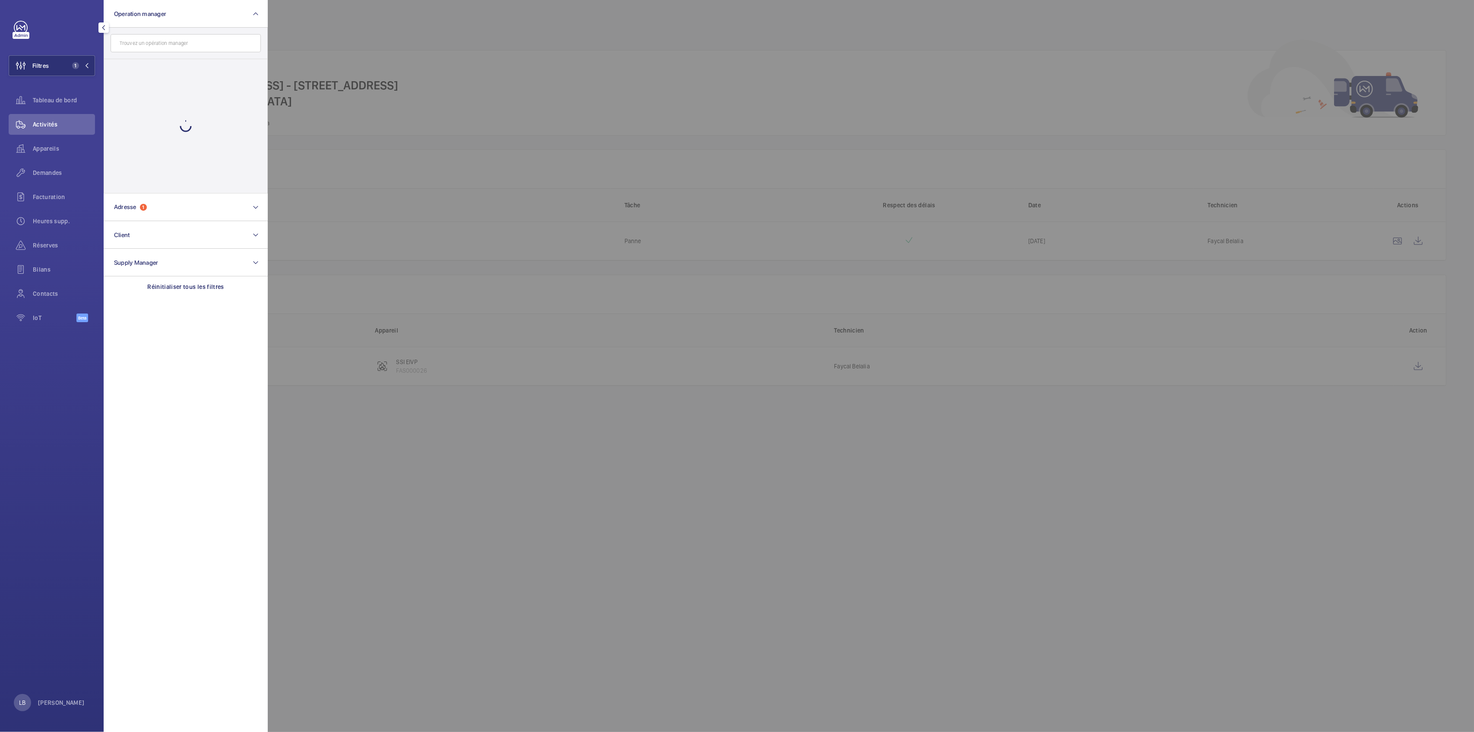
click at [154, 33] on form at bounding box center [185, 44] width 163 height 32
click at [66, 71] on button "Filtres 1" at bounding box center [52, 65] width 86 height 21
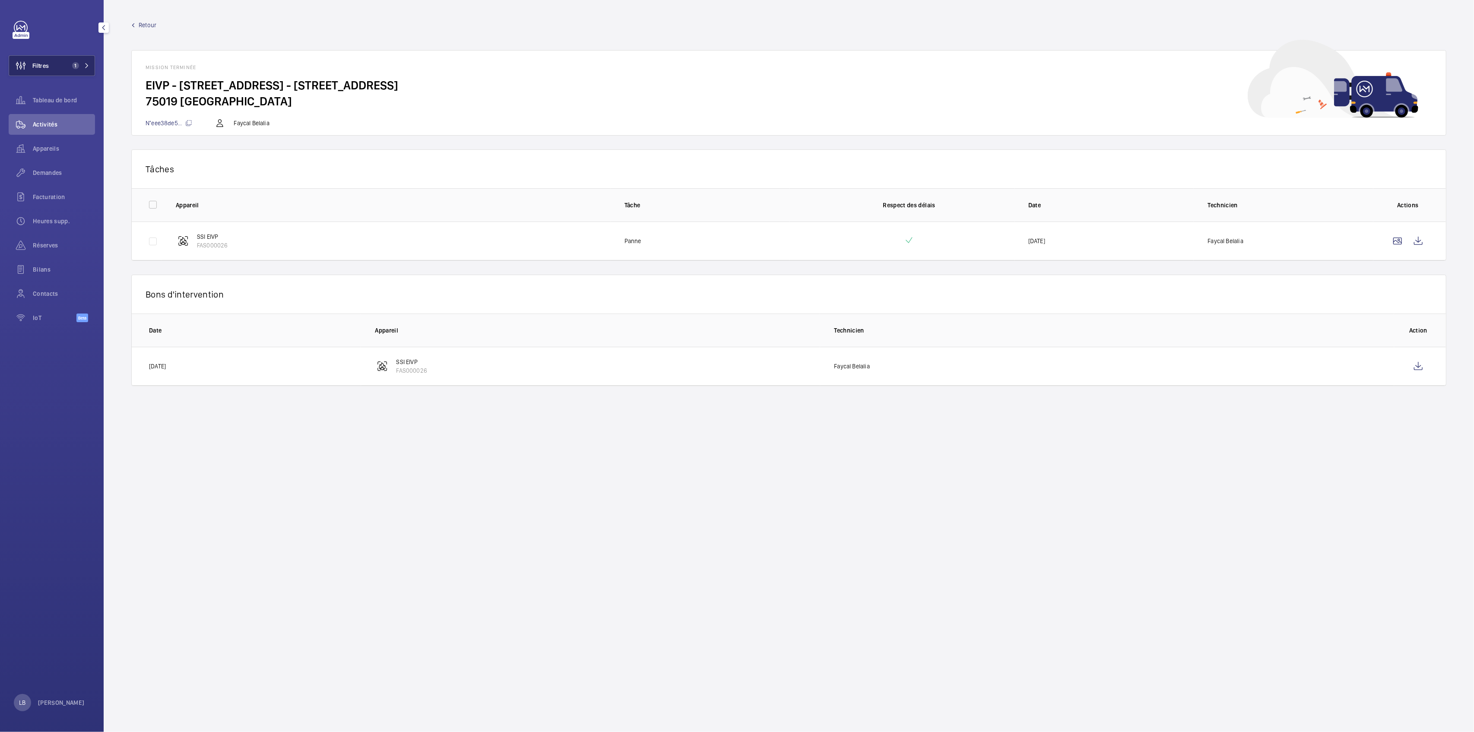
click at [79, 63] on span "1" at bounding box center [79, 65] width 21 height 7
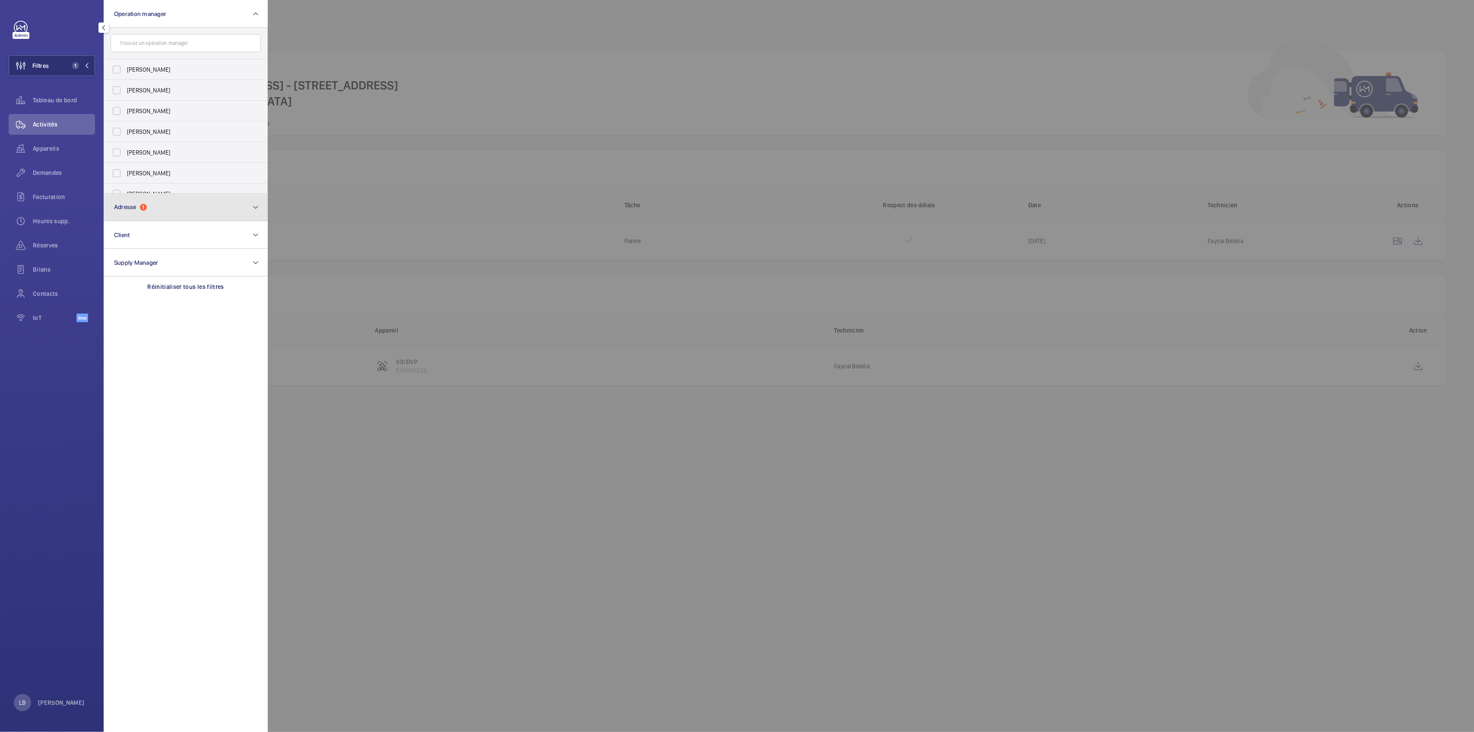
click at [152, 209] on button "Adresse 1" at bounding box center [186, 207] width 164 height 28
click at [117, 94] on input "EIVP - 78-80 Rue Rebeval, 75019 Paris - 78 Rue Rebeval, PARIS 75019" at bounding box center [116, 97] width 17 height 17
checkbox input "false"
click at [401, 35] on div at bounding box center [1005, 366] width 1474 height 732
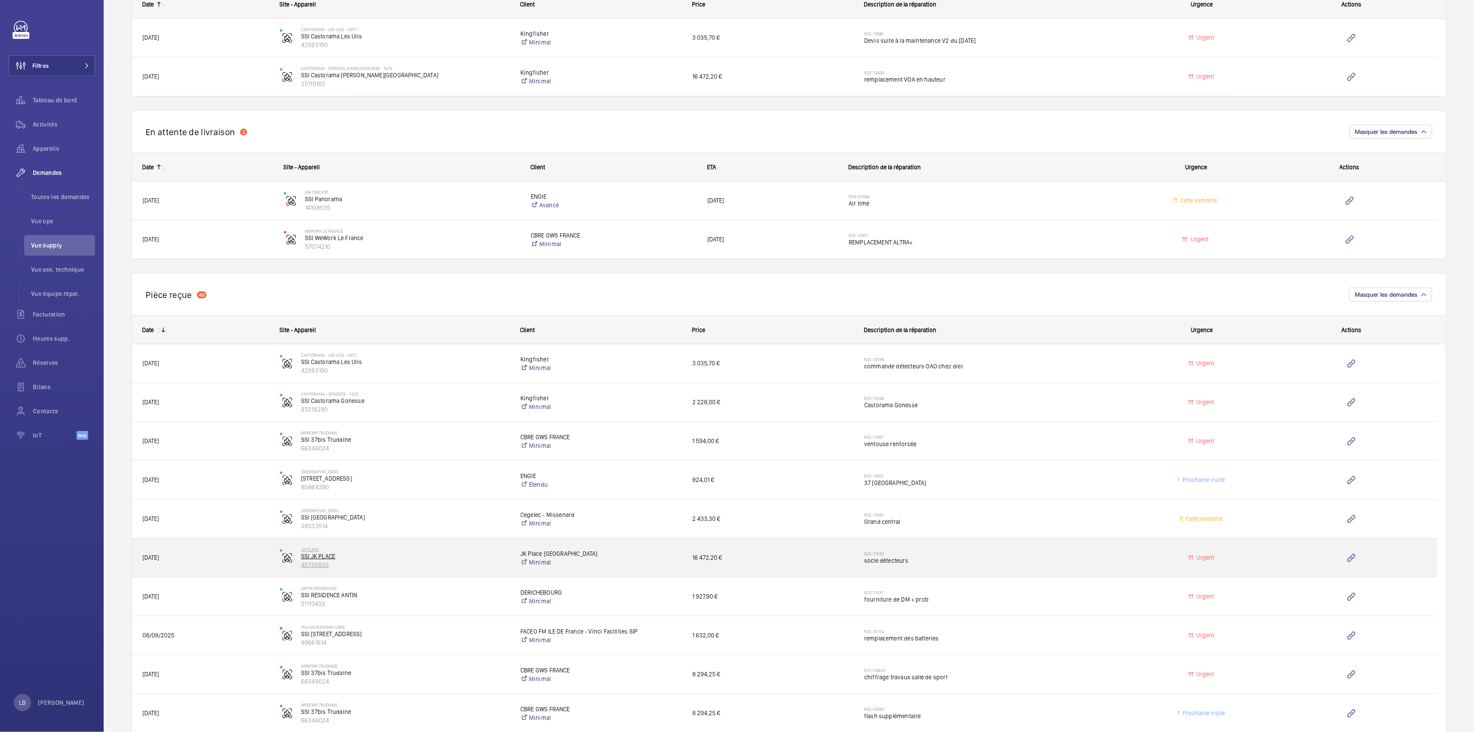
scroll to position [633, 0]
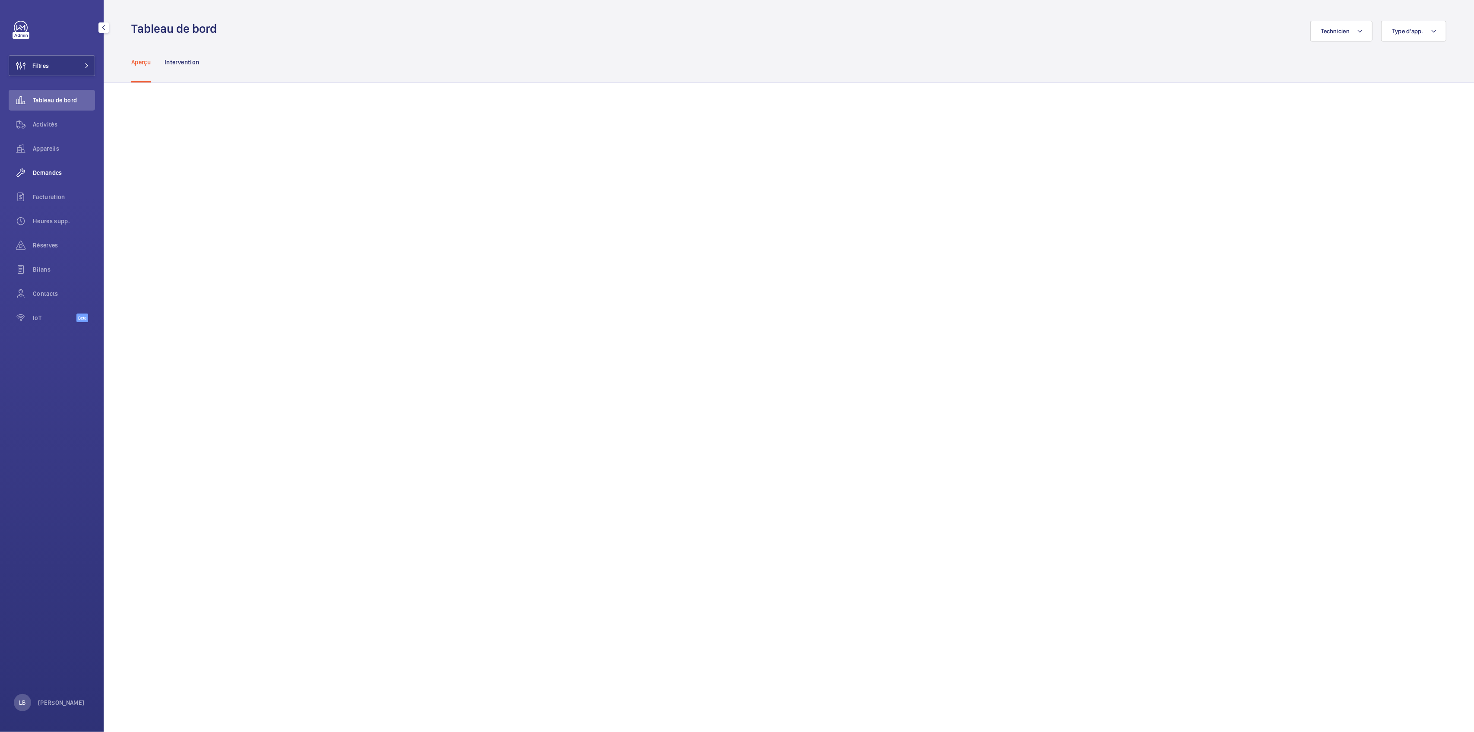
click at [41, 173] on span "Demandes" at bounding box center [64, 172] width 62 height 9
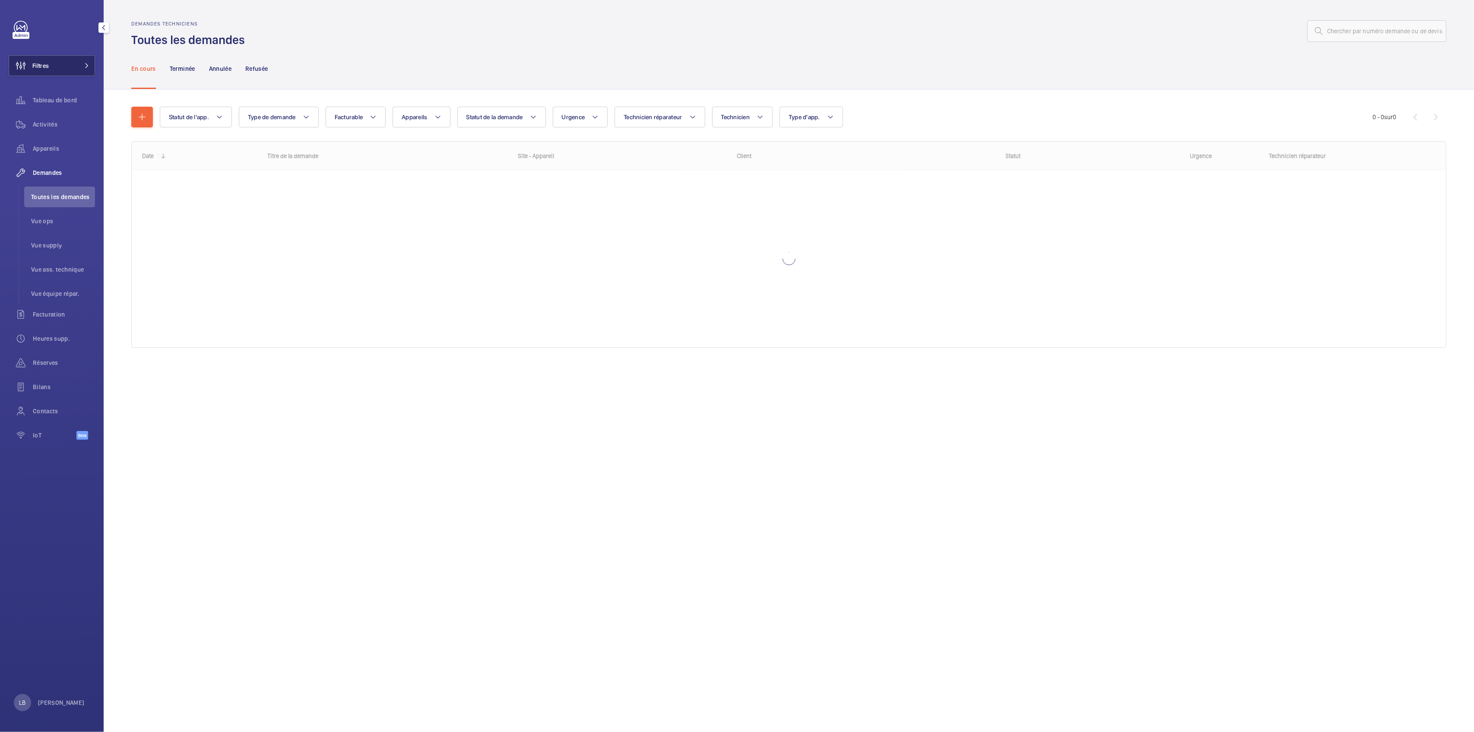
click at [52, 58] on button "Filtres" at bounding box center [52, 65] width 86 height 21
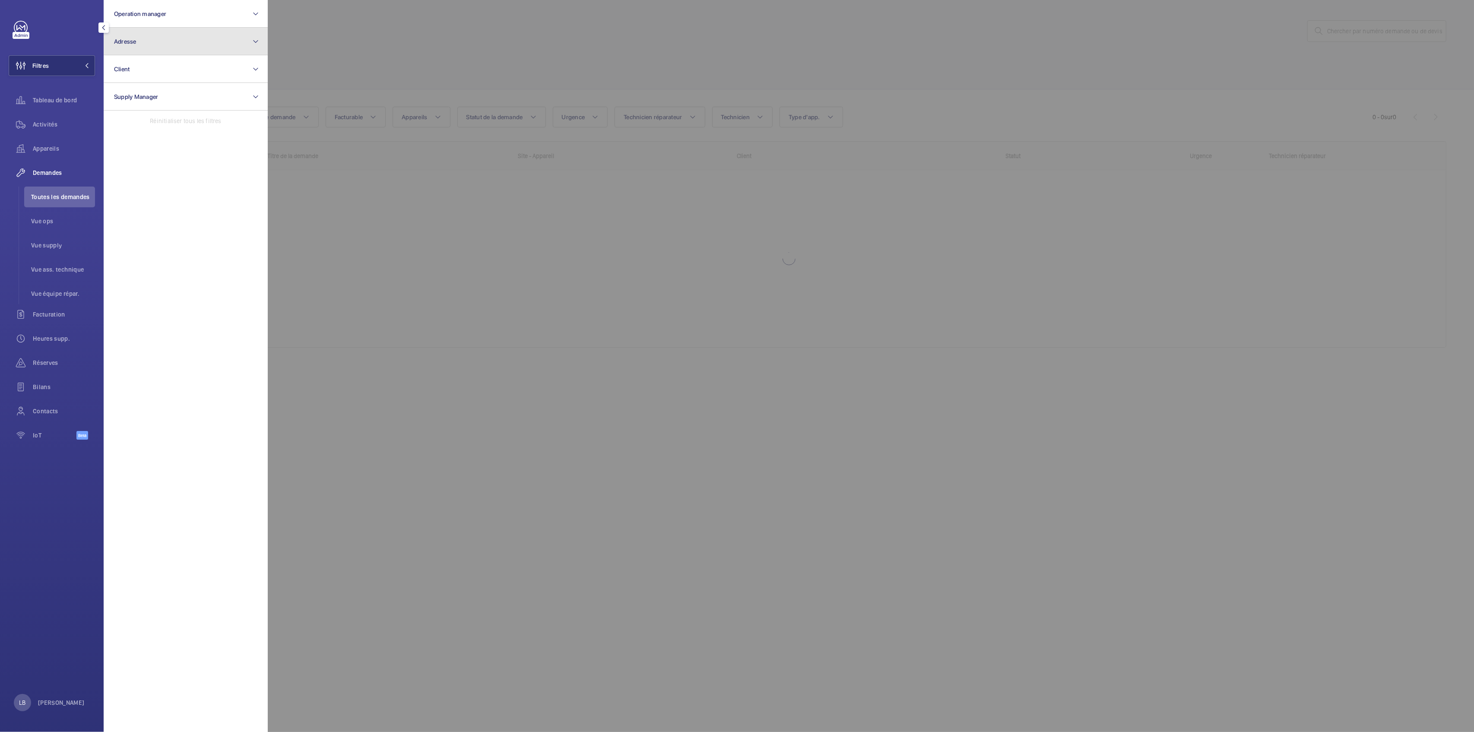
click at [175, 46] on button "Adresse" at bounding box center [186, 42] width 164 height 28
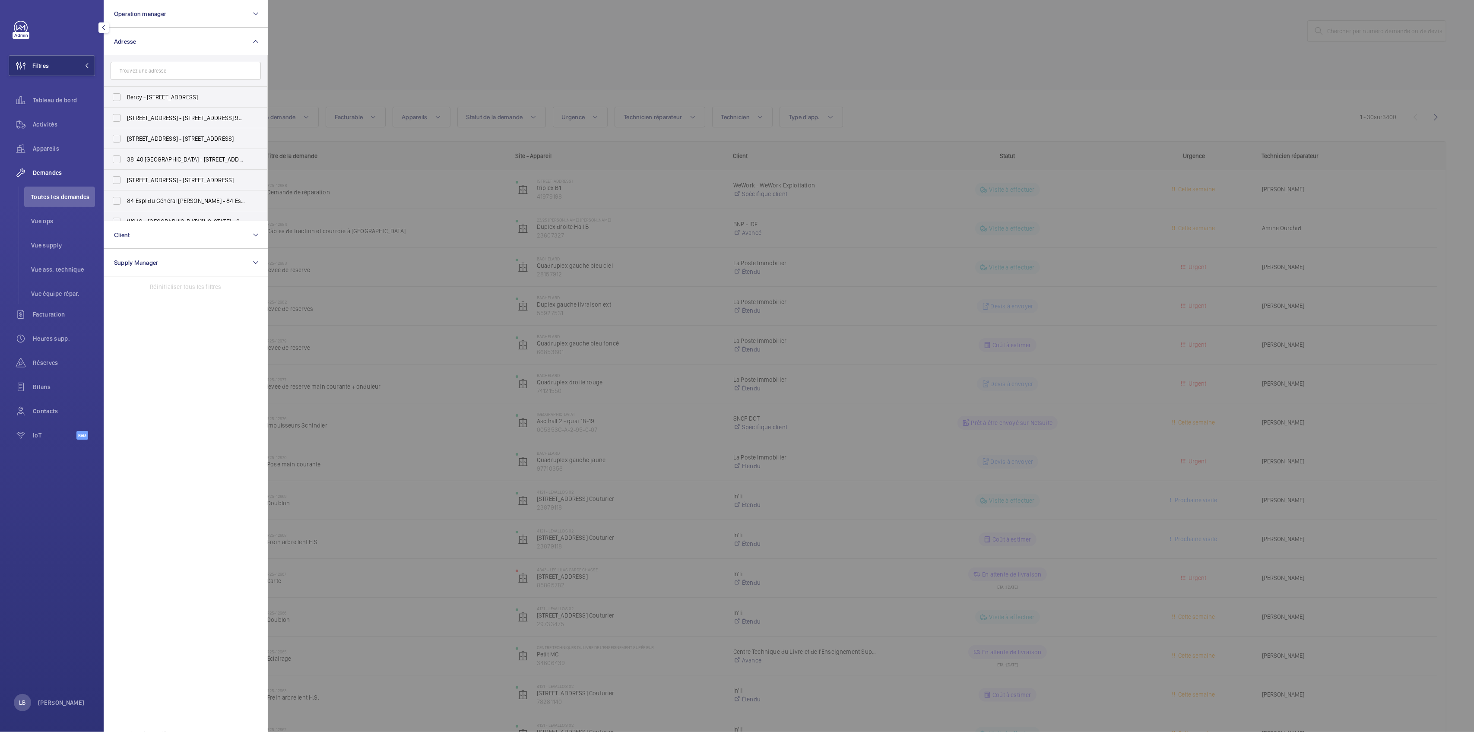
click at [187, 78] on input "text" at bounding box center [186, 71] width 150 height 18
click at [169, 73] on input "LE FRANCE" at bounding box center [186, 71] width 150 height 18
type input "wework"
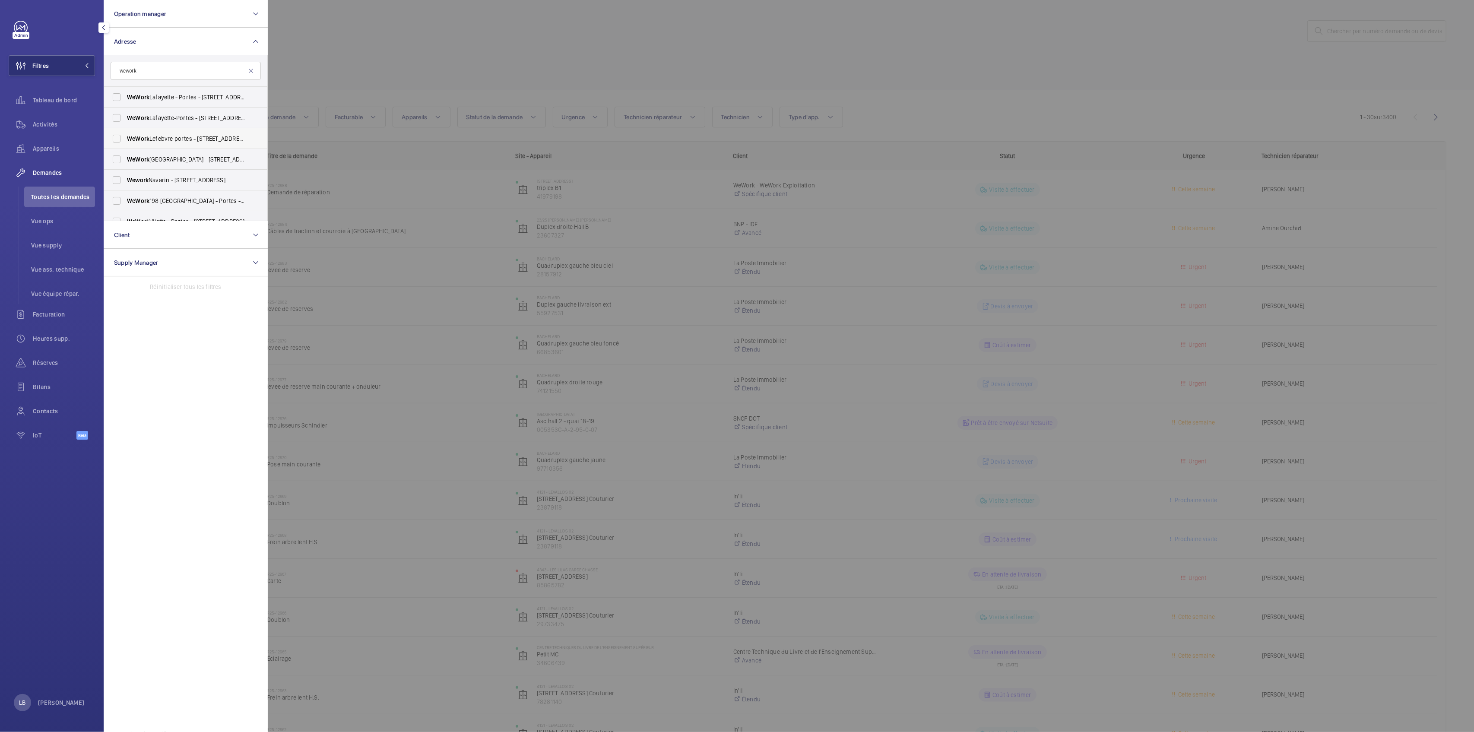
scroll to position [57, 0]
click at [129, 141] on span "WeWork" at bounding box center [138, 143] width 22 height 7
click at [125, 141] on input "WeWork 198 France - Portes - 198 Av. de France, PARIS 75013" at bounding box center [116, 143] width 17 height 17
checkbox input "true"
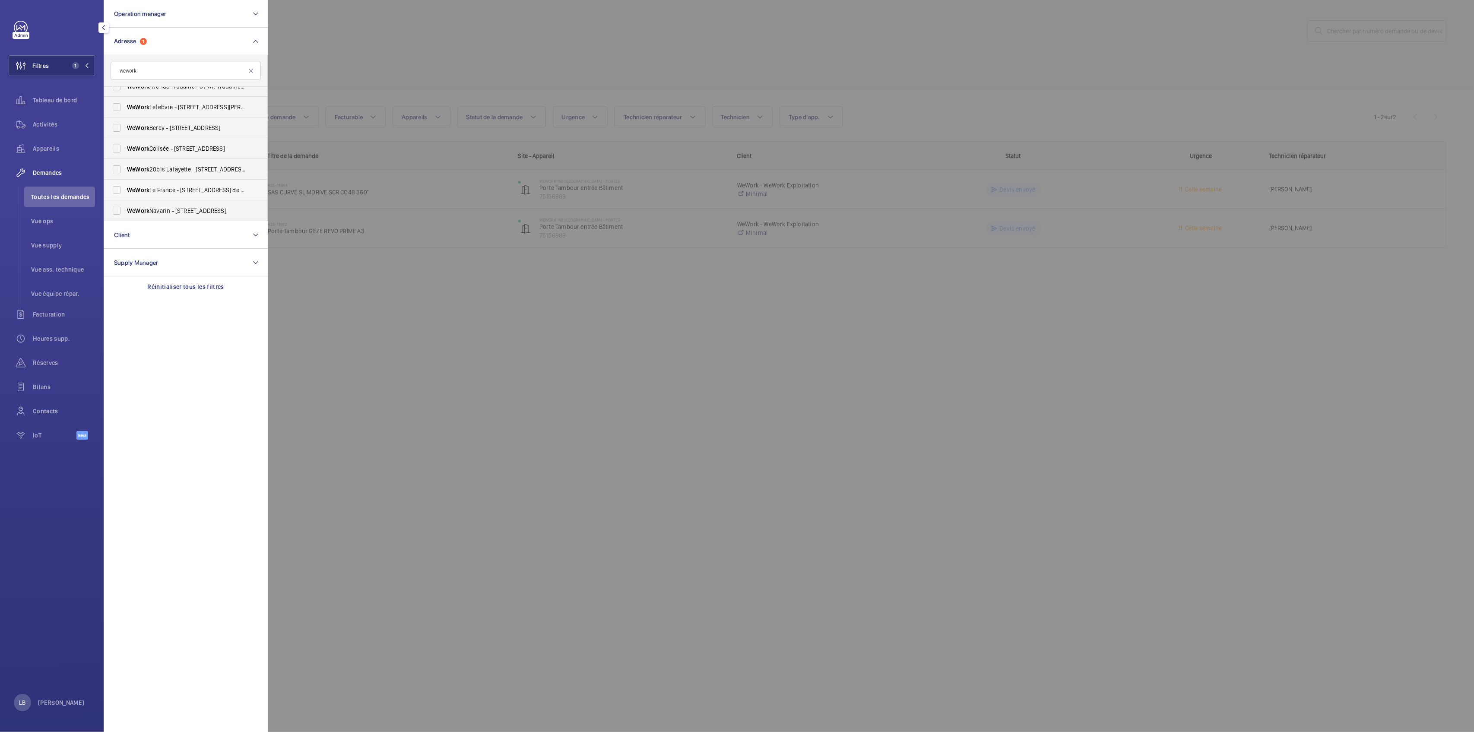
click at [133, 181] on label "WeWork Le France - 198 Av. de France, PARIS 75013" at bounding box center [179, 190] width 150 height 21
click at [125, 181] on input "WeWork Le France - 198 Av. de France, PARIS 75013" at bounding box center [116, 189] width 17 height 17
checkbox input "true"
drag, startPoint x: 702, startPoint y: 19, endPoint x: 698, endPoint y: 32, distance: 13.8
click at [702, 22] on div at bounding box center [1005, 366] width 1474 height 732
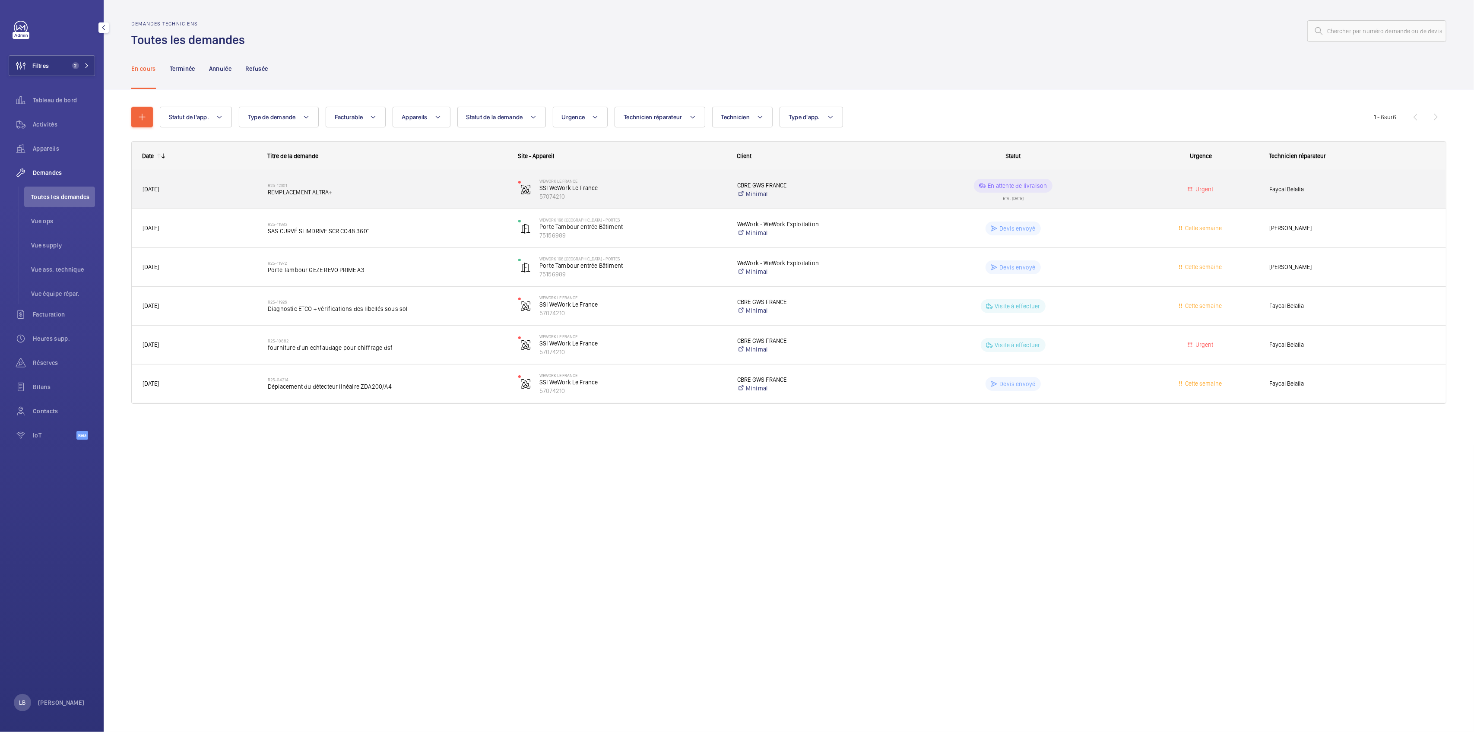
click at [1135, 188] on div "Urgent" at bounding box center [1196, 189] width 124 height 27
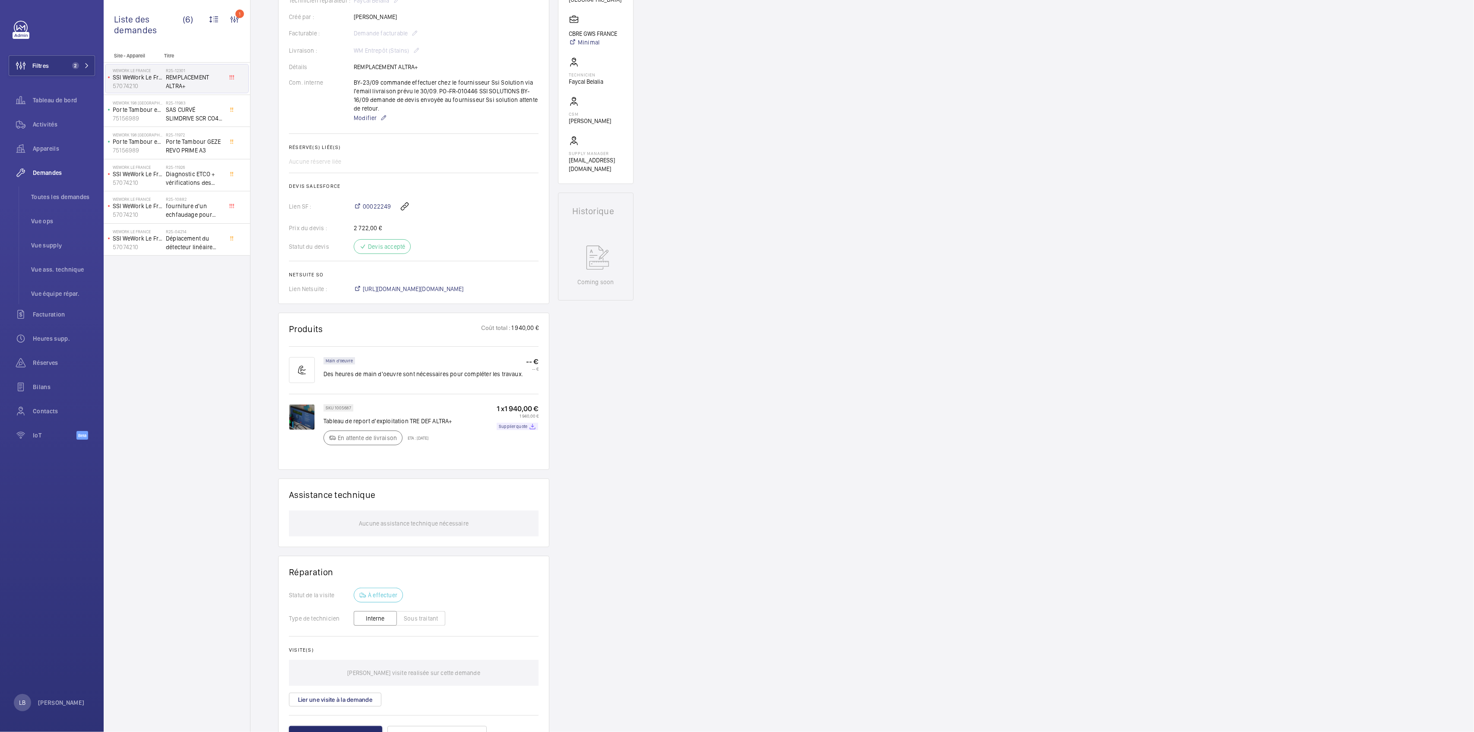
scroll to position [230, 0]
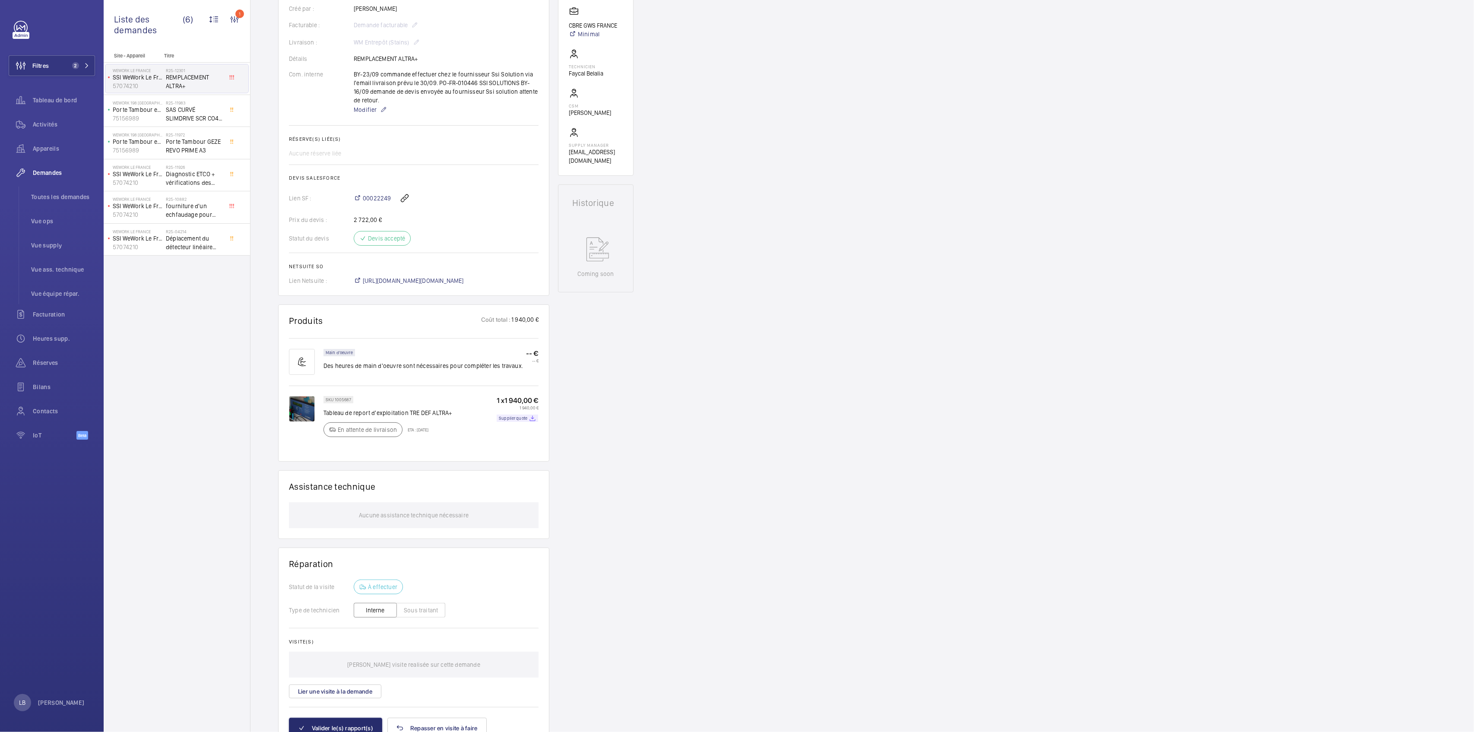
click at [672, 441] on div "Demandes techniciens R25-12301 La demande de réparation a été créée le 16/09/20…" at bounding box center [863, 315] width 1224 height 923
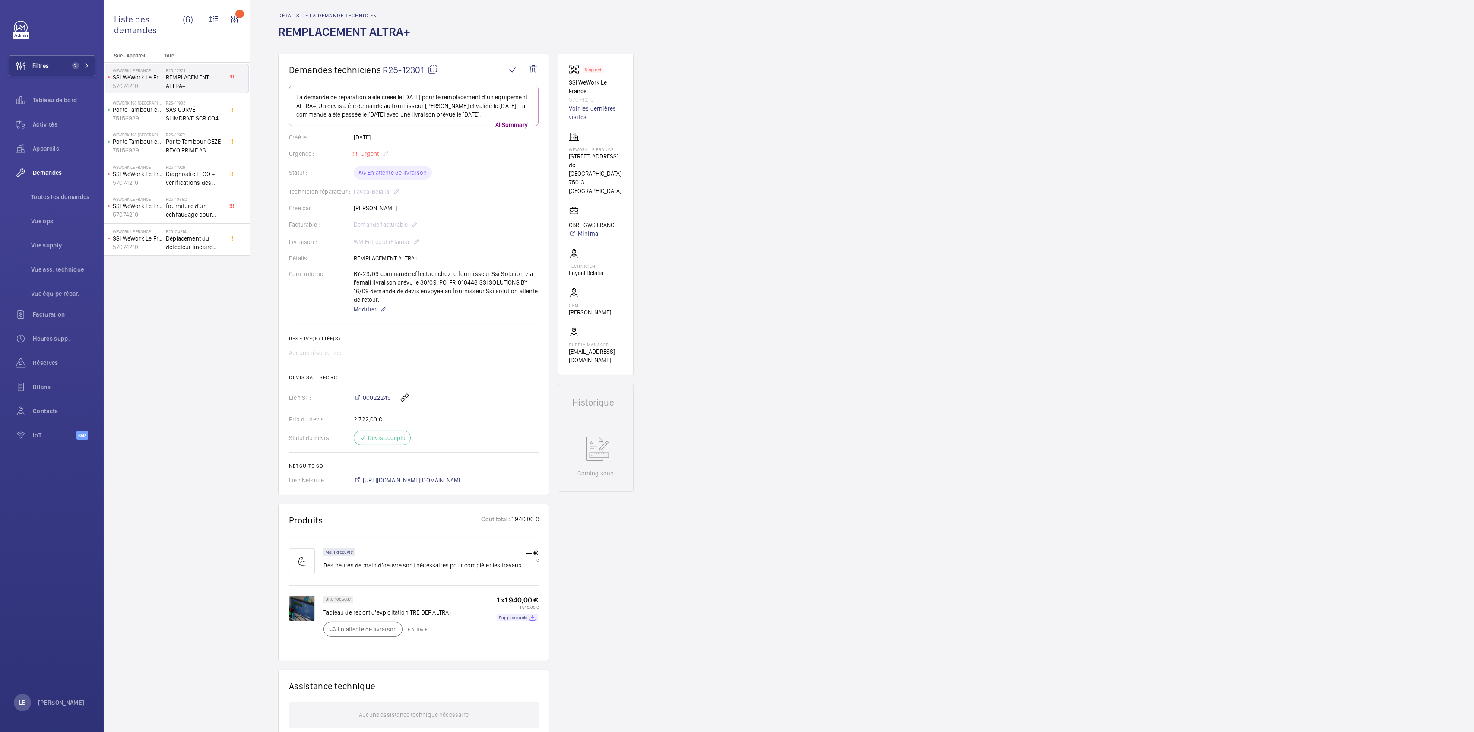
scroll to position [0, 0]
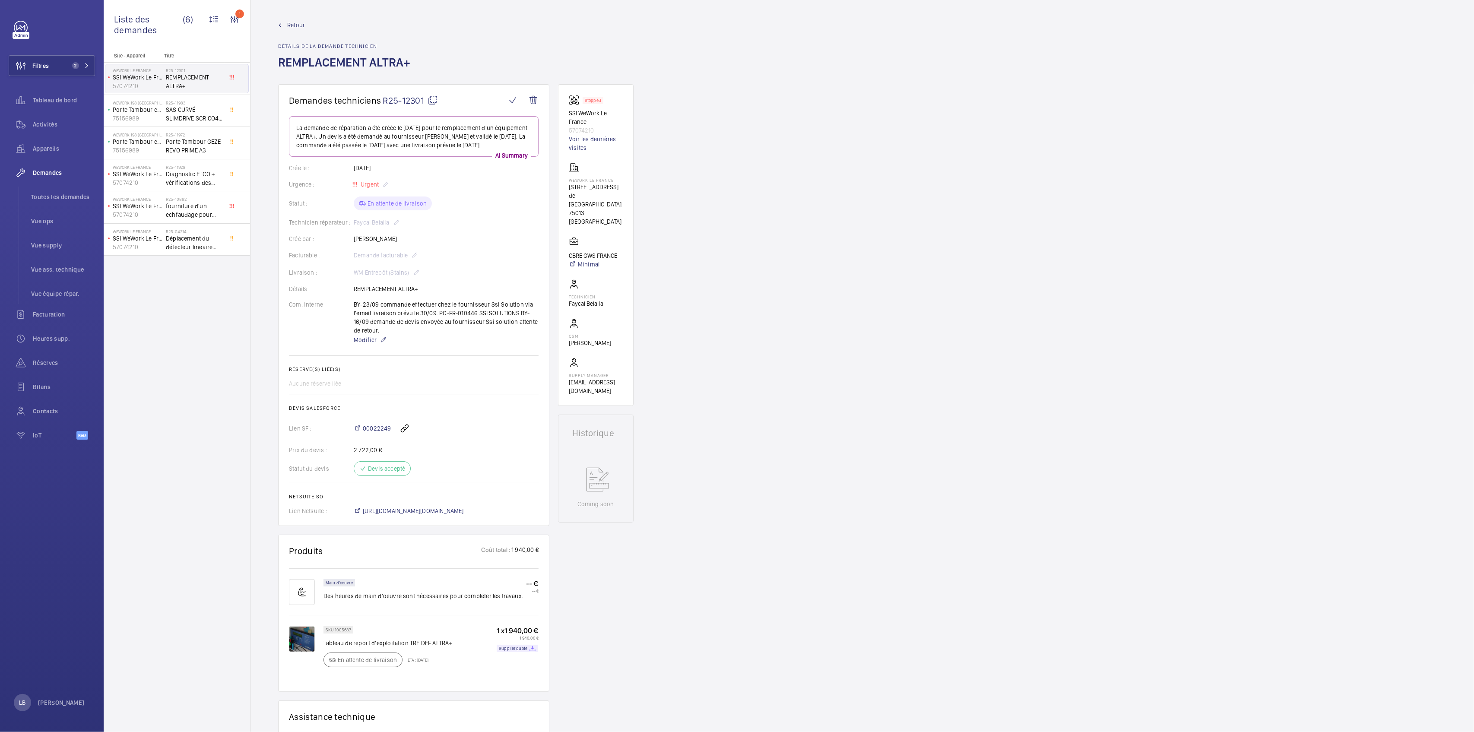
click at [289, 29] on span "Retour" at bounding box center [296, 25] width 18 height 9
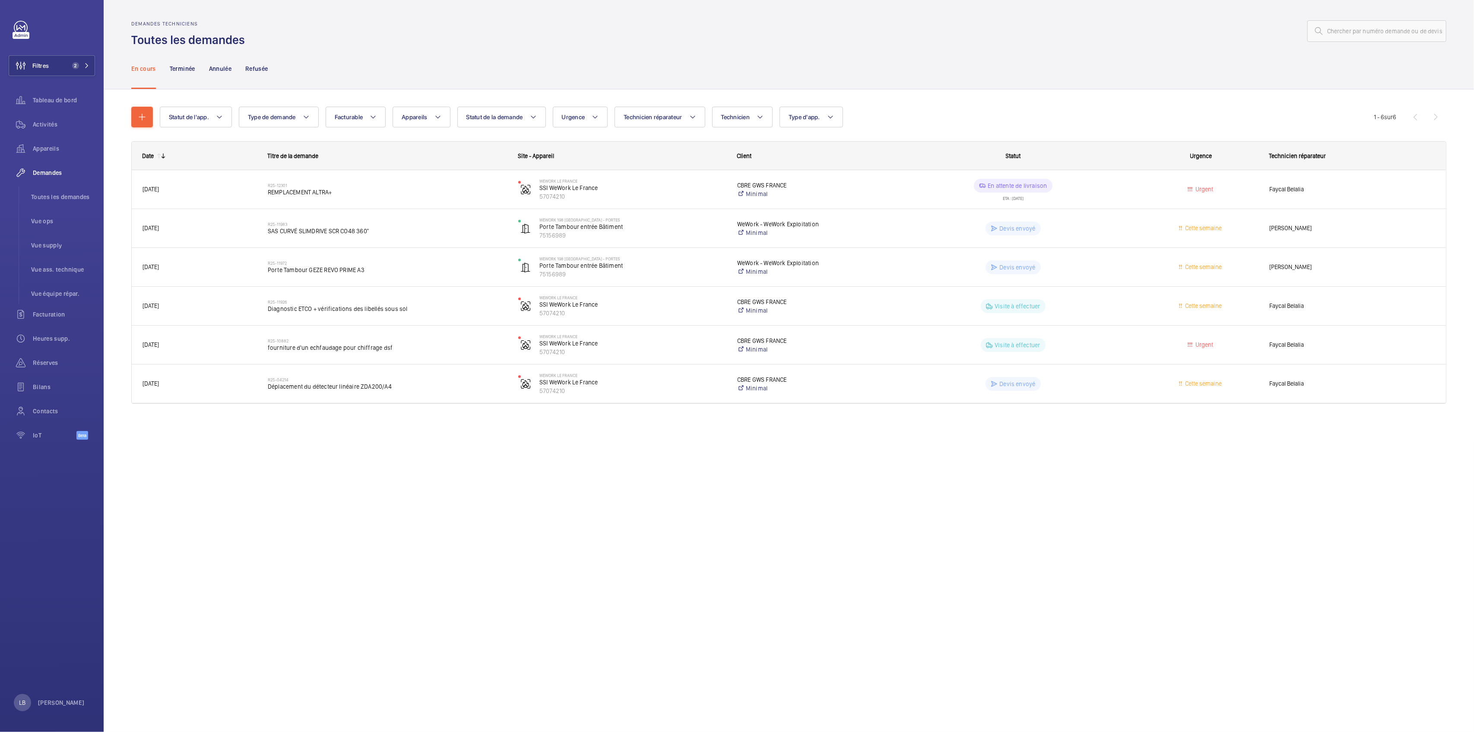
click at [1082, 101] on div "Statut de l'app. Type de demande Facturable Appareils Statut de la demande Urge…" at bounding box center [788, 259] width 1315 height 332
click at [942, 104] on div "Statut de l'app. Type de demande Facturable Appareils Statut de la demande Urge…" at bounding box center [788, 259] width 1315 height 332
click at [965, 93] on div "Statut de l'app. Type de demande Facturable Appareils Statut de la demande Urge…" at bounding box center [788, 259] width 1315 height 332
click at [474, 36] on div at bounding box center [848, 31] width 1196 height 21
click at [52, 195] on span "Toutes les demandes" at bounding box center [63, 197] width 64 height 9
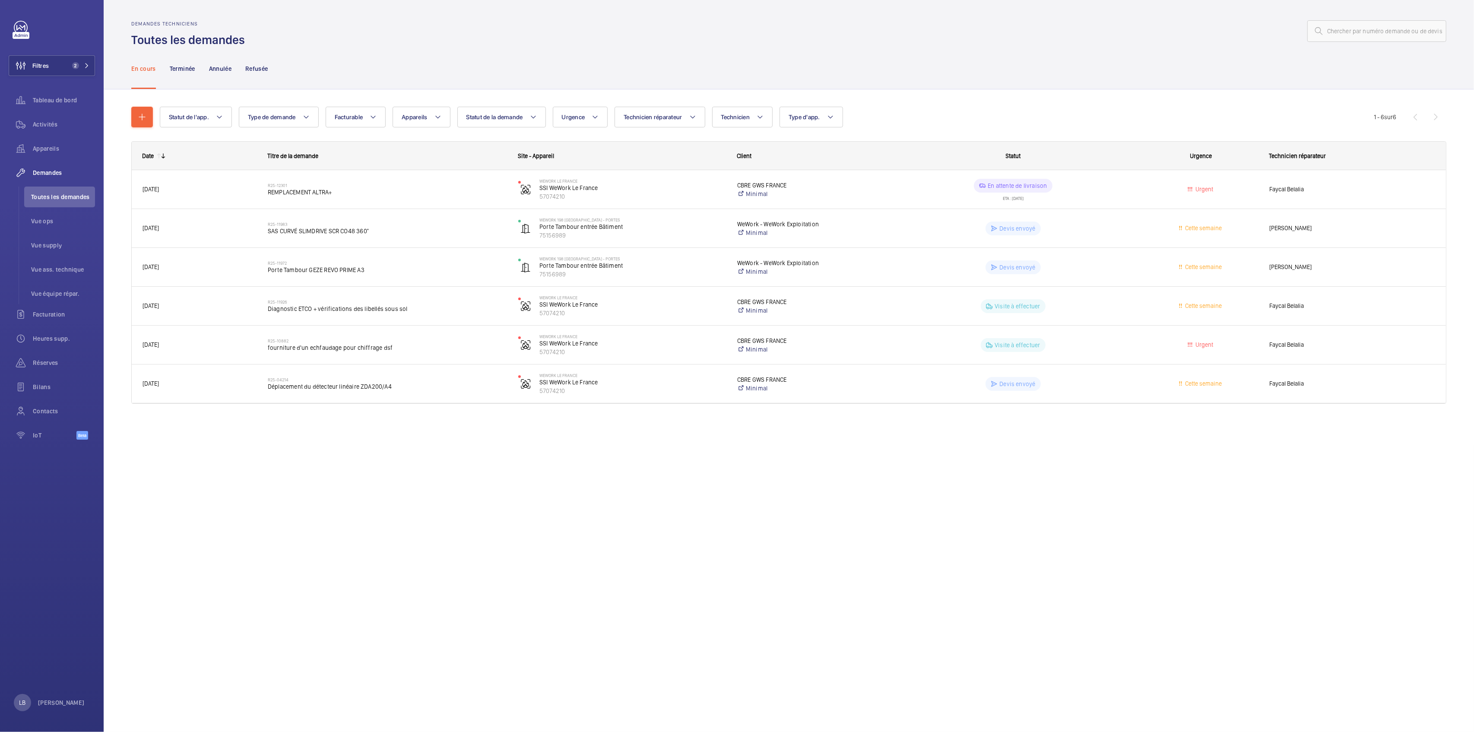
click at [898, 70] on div "En cours Terminée Annulée Refusée" at bounding box center [788, 68] width 1315 height 41
click at [55, 65] on button "Filtres 2" at bounding box center [52, 65] width 86 height 21
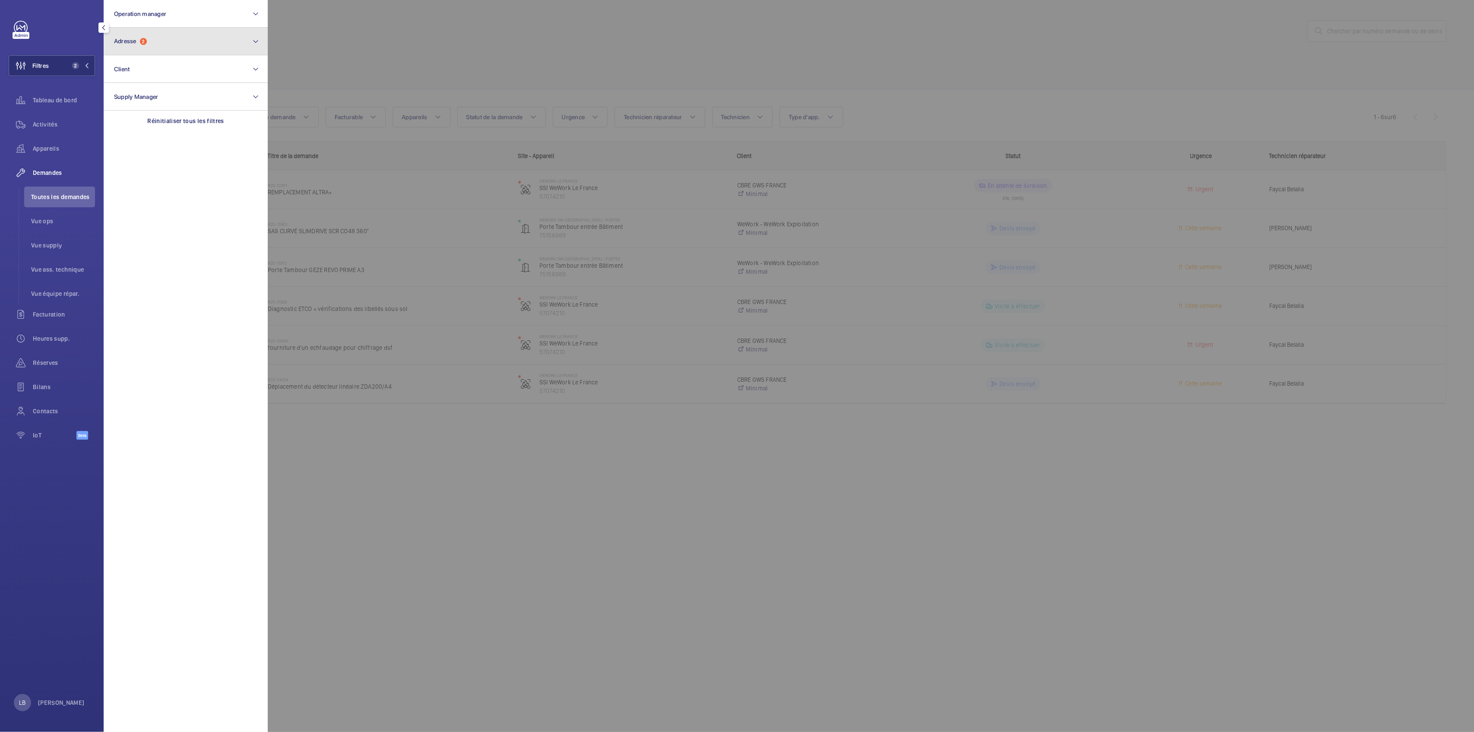
click at [150, 39] on button "Adresse 2" at bounding box center [186, 42] width 164 height 28
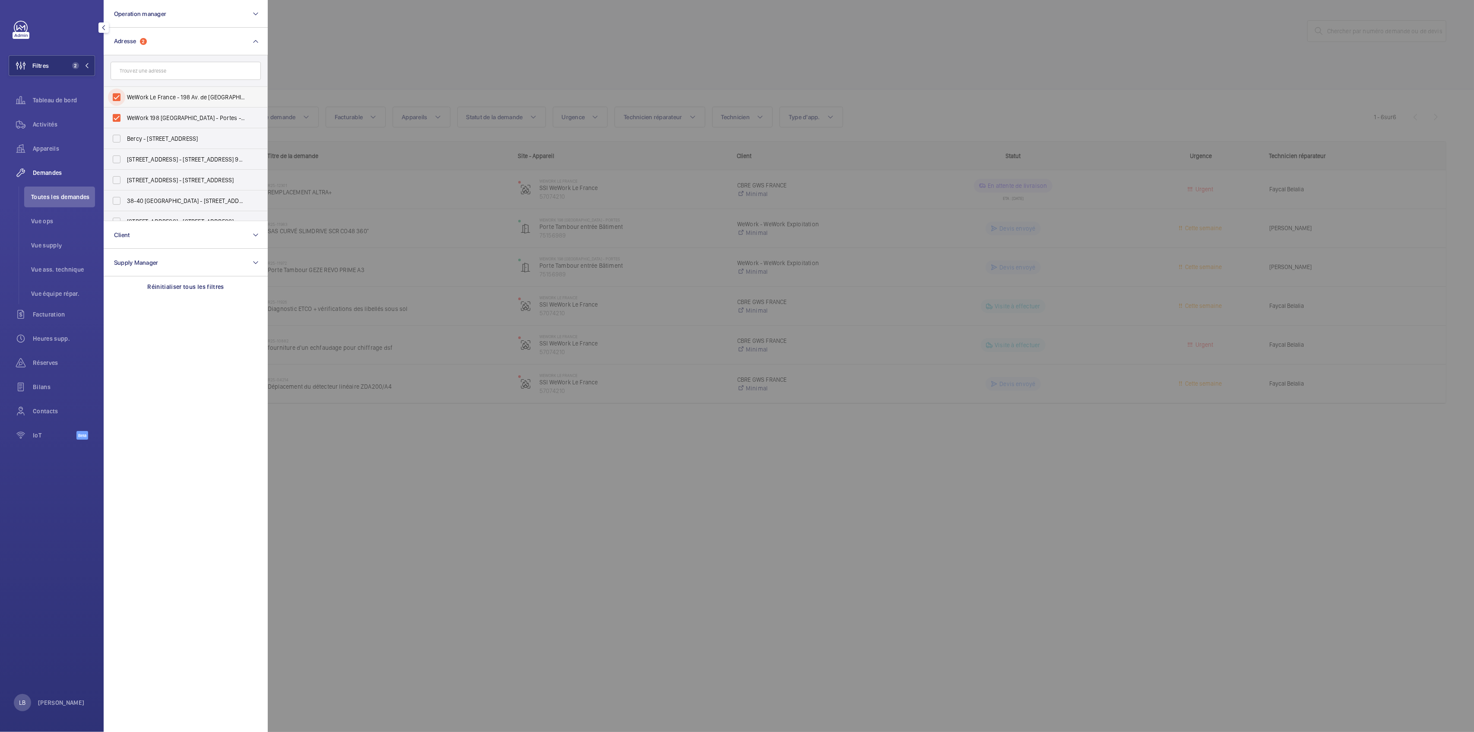
click at [117, 92] on input "WeWork Le France - 198 Av. de France, PARIS 75013" at bounding box center [116, 97] width 17 height 17
checkbox input "false"
click at [119, 113] on input "WeWork 198 France - Portes - 198 Av. de France, PARIS 75013" at bounding box center [116, 117] width 17 height 17
checkbox input "false"
click at [408, 44] on div at bounding box center [1005, 366] width 1474 height 732
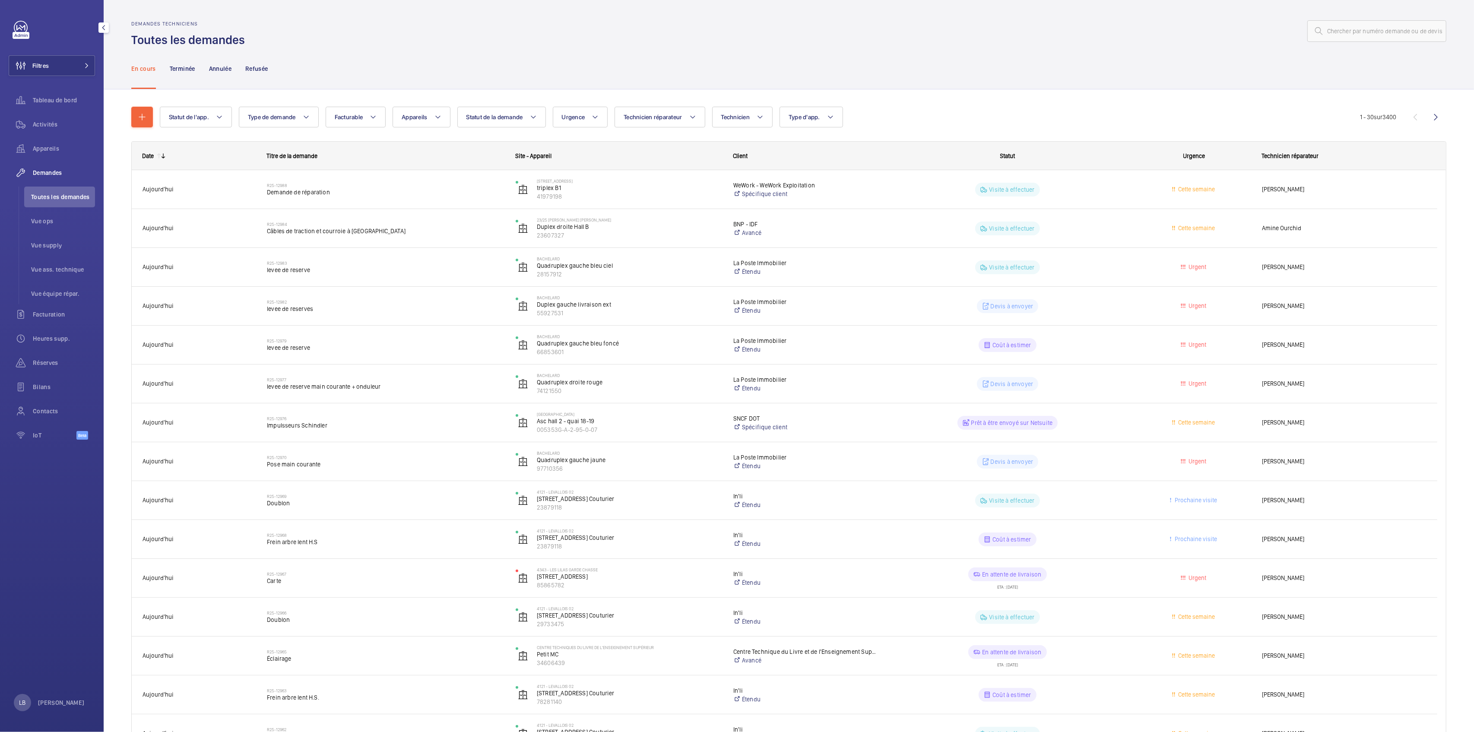
click at [842, 65] on div "En cours Terminée Annulée Refusée" at bounding box center [788, 68] width 1315 height 41
click at [626, 45] on div "Demandes techniciens Toutes les demandes" at bounding box center [788, 34] width 1315 height 27
click at [626, 44] on div "Demandes techniciens Toutes les demandes" at bounding box center [788, 34] width 1315 height 27
click at [921, 113] on div "Statut de l'app. Type de demande Facturable Appareils Statut de la demande Urge…" at bounding box center [760, 117] width 1200 height 21
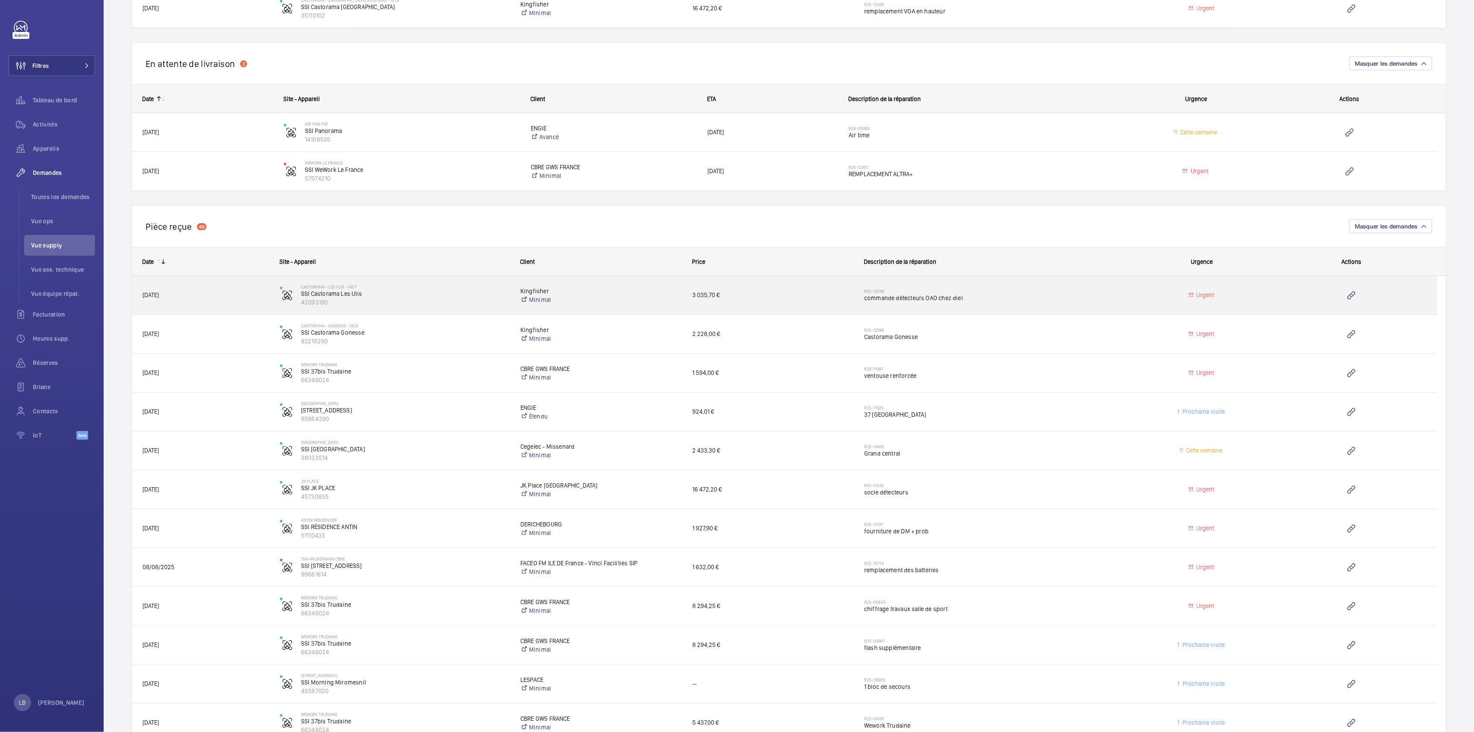
scroll to position [633, 0]
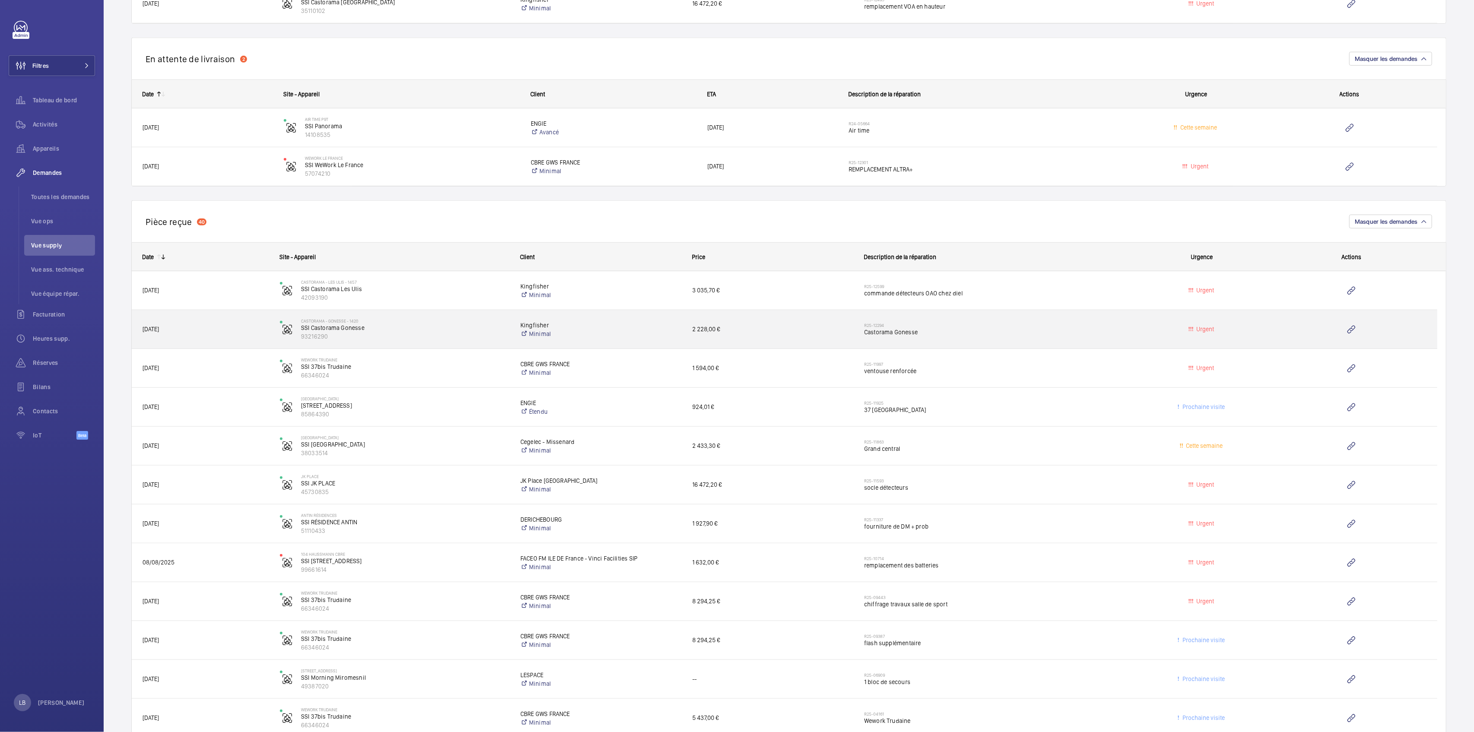
click at [1088, 326] on h2 "R25-12294" at bounding box center [995, 325] width 263 height 5
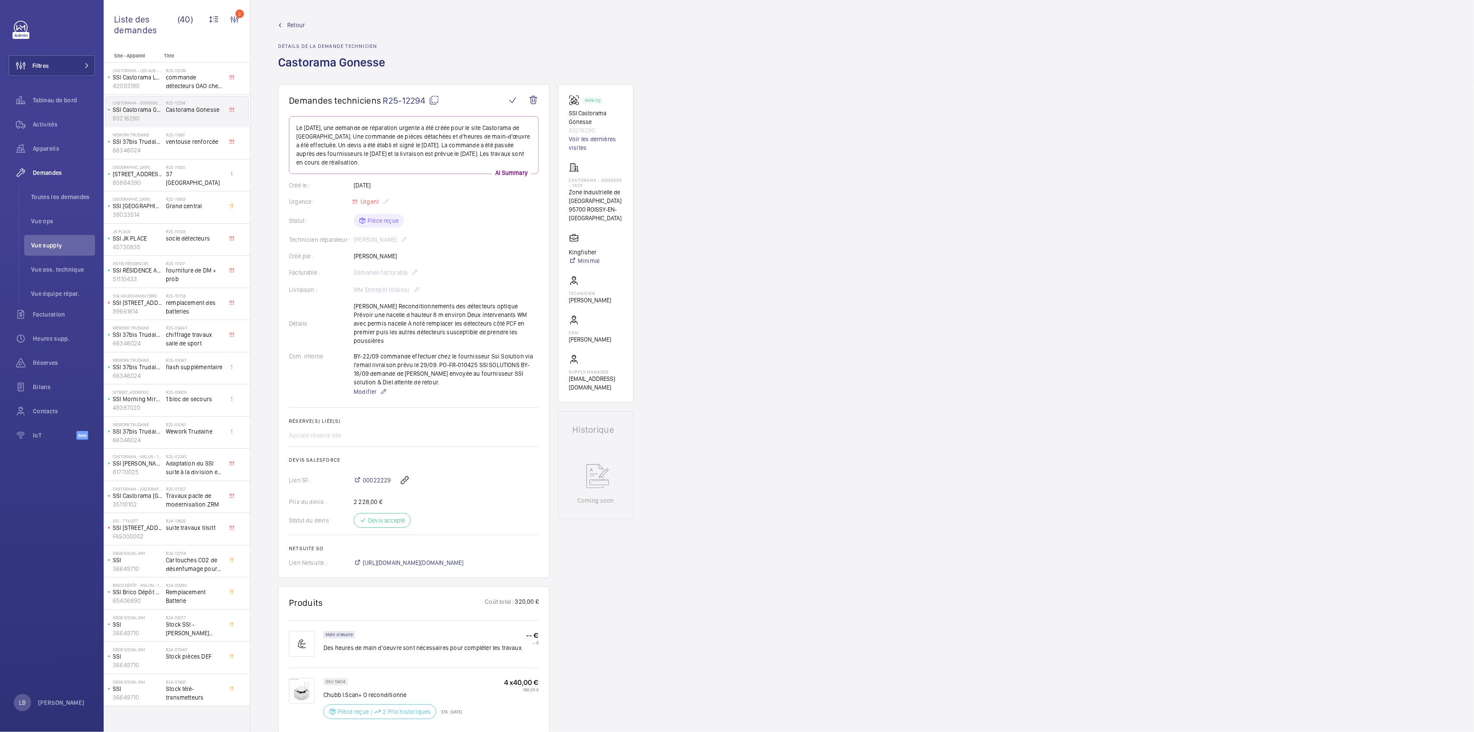
click at [291, 25] on span "Retour" at bounding box center [296, 25] width 18 height 9
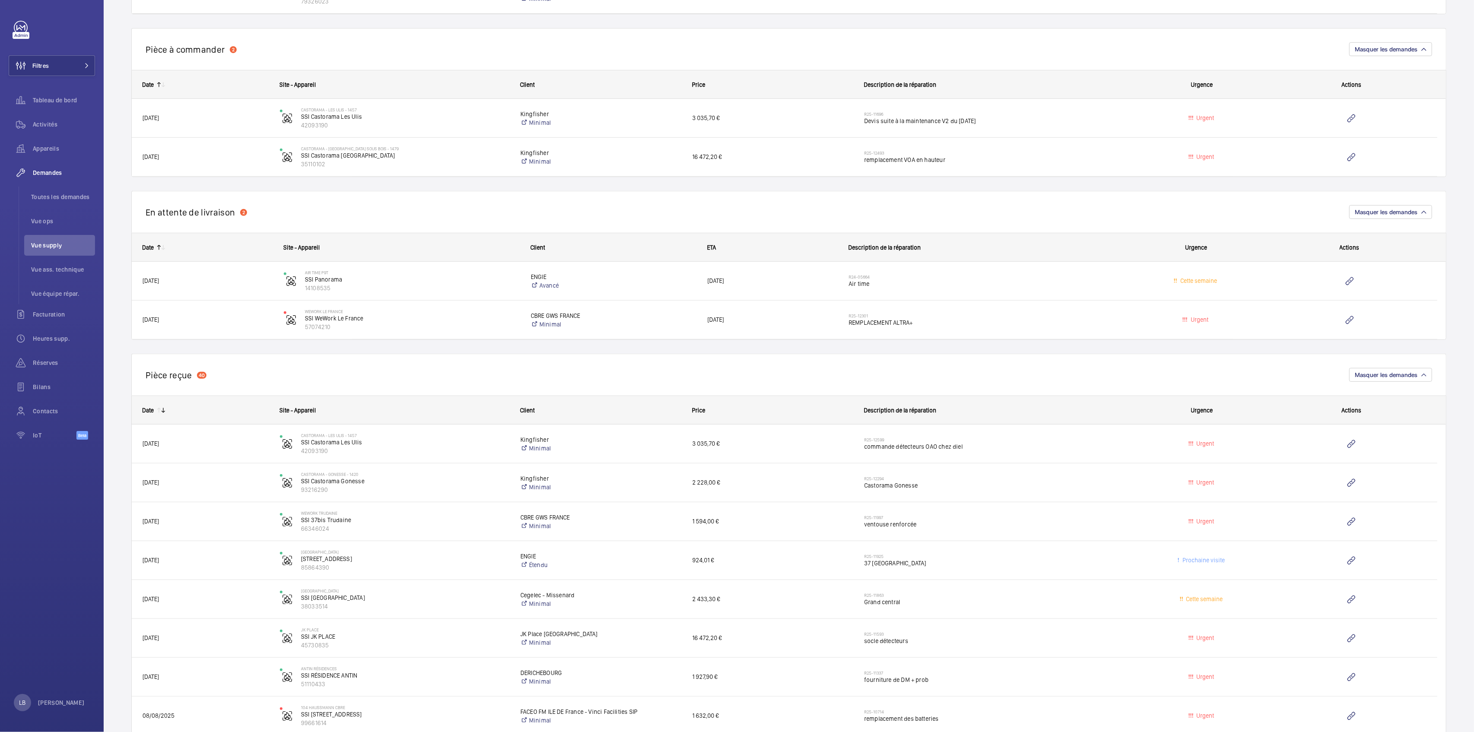
scroll to position [518, 0]
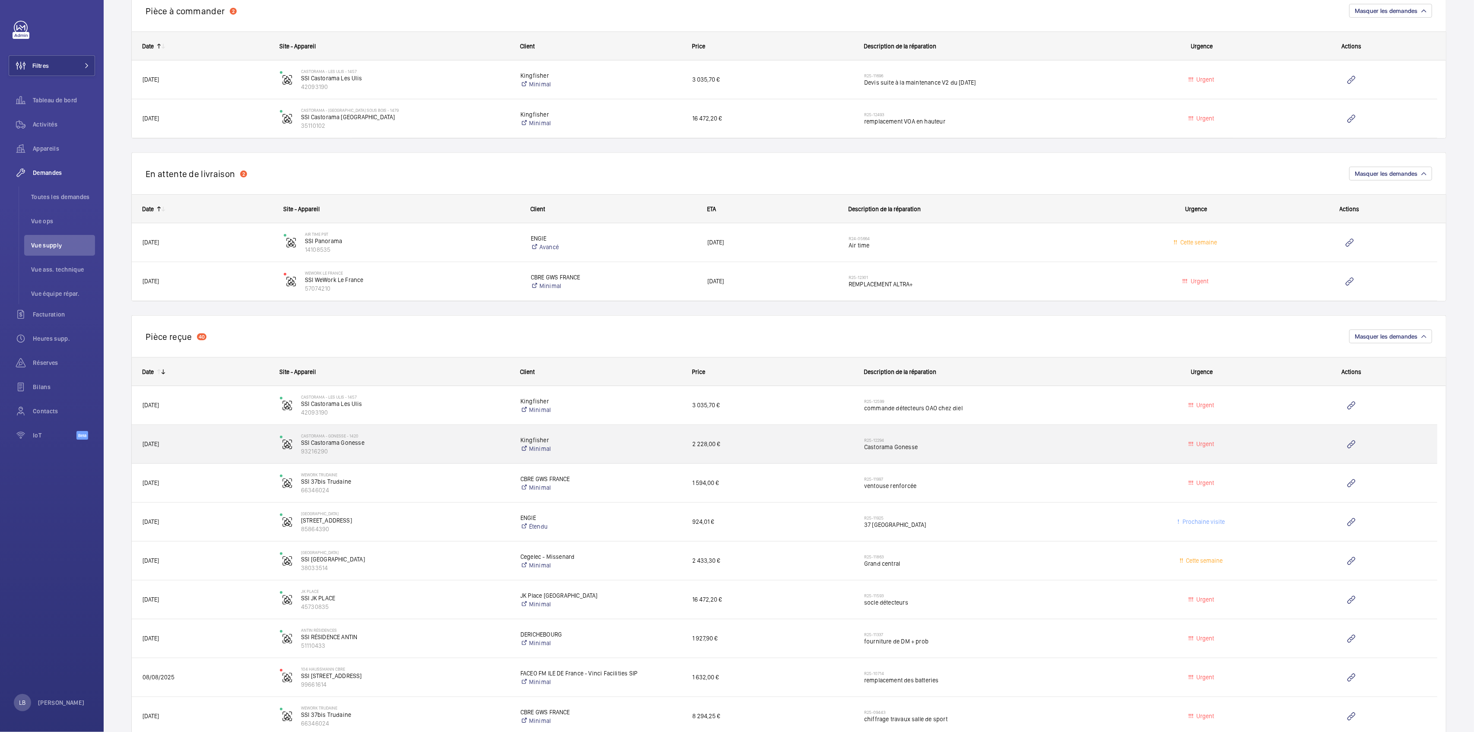
click at [1132, 443] on div "Urgent" at bounding box center [1197, 444] width 136 height 27
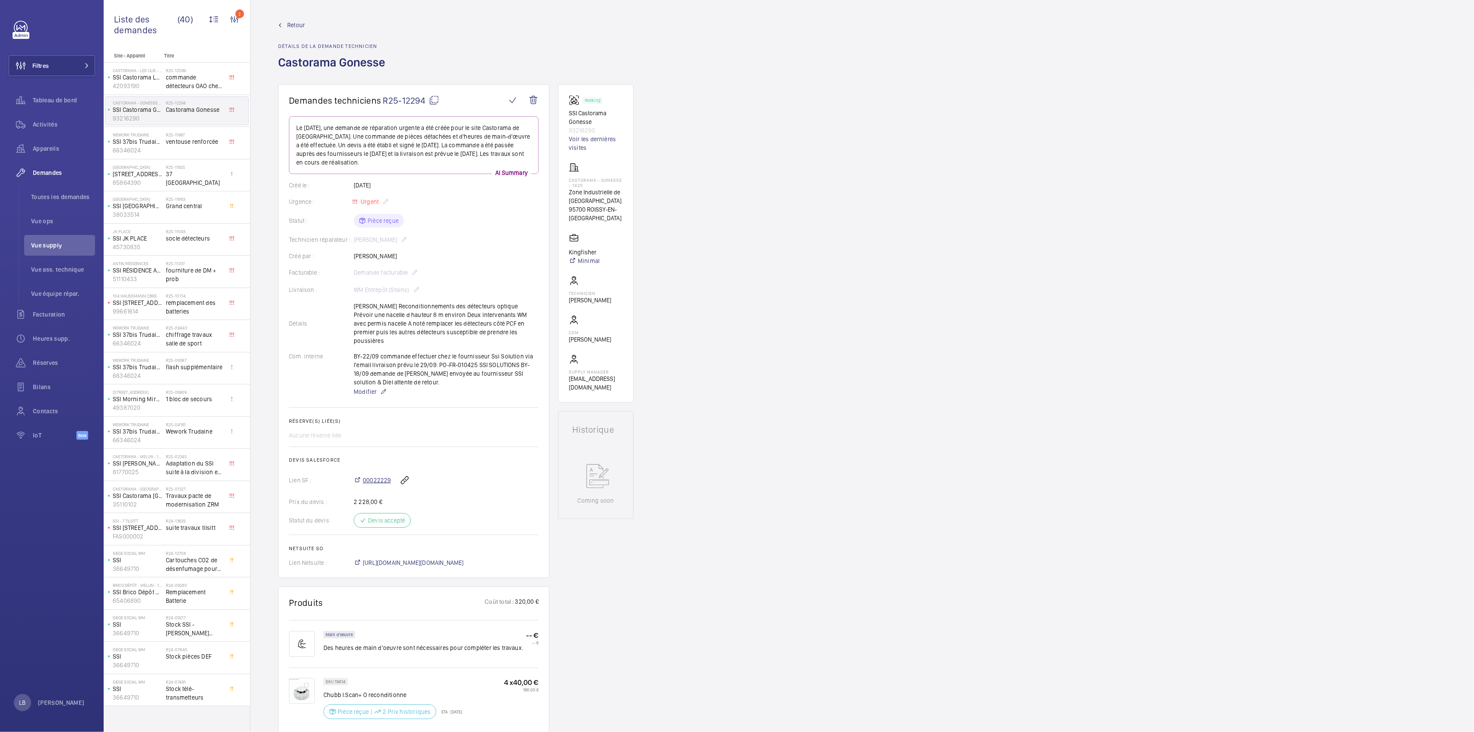
click at [369, 476] on span "00022229" at bounding box center [377, 480] width 28 height 9
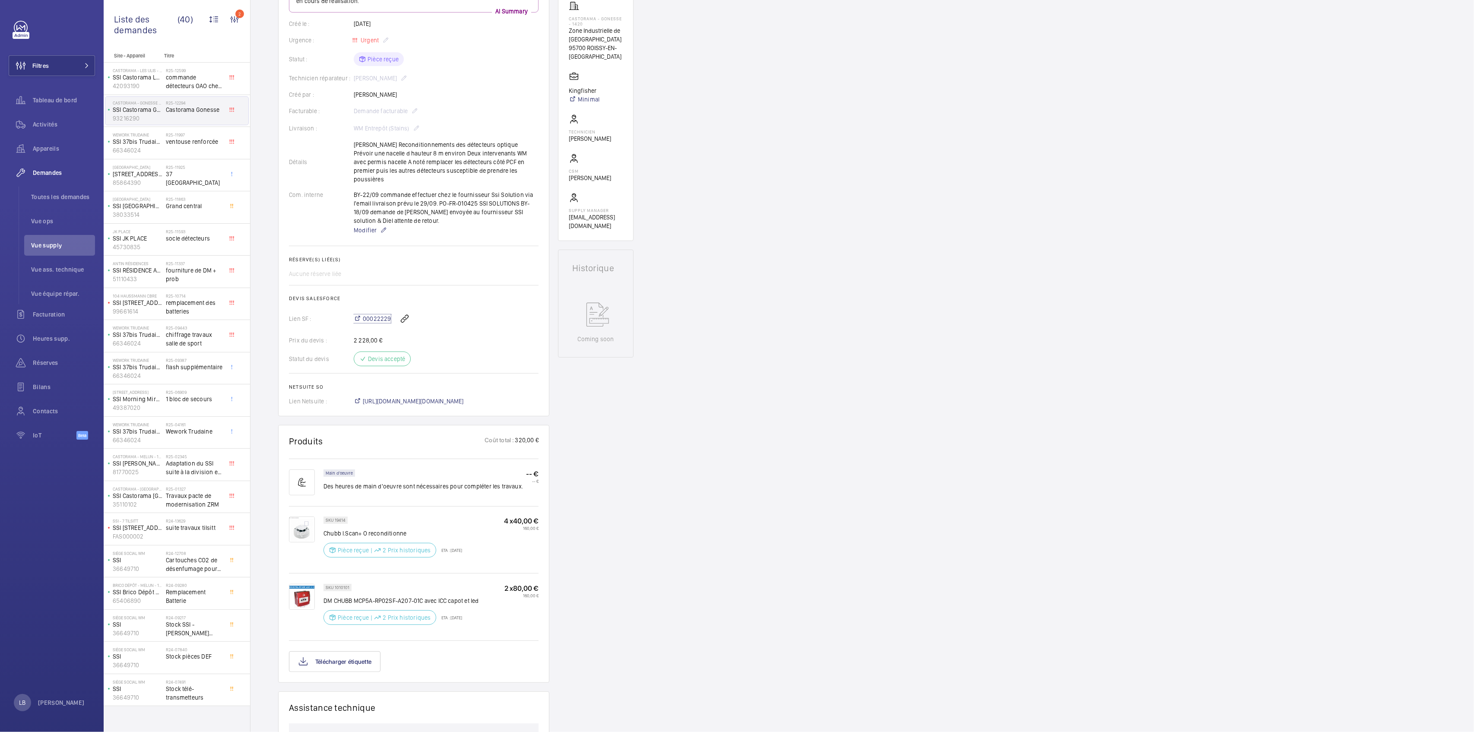
scroll to position [230, 0]
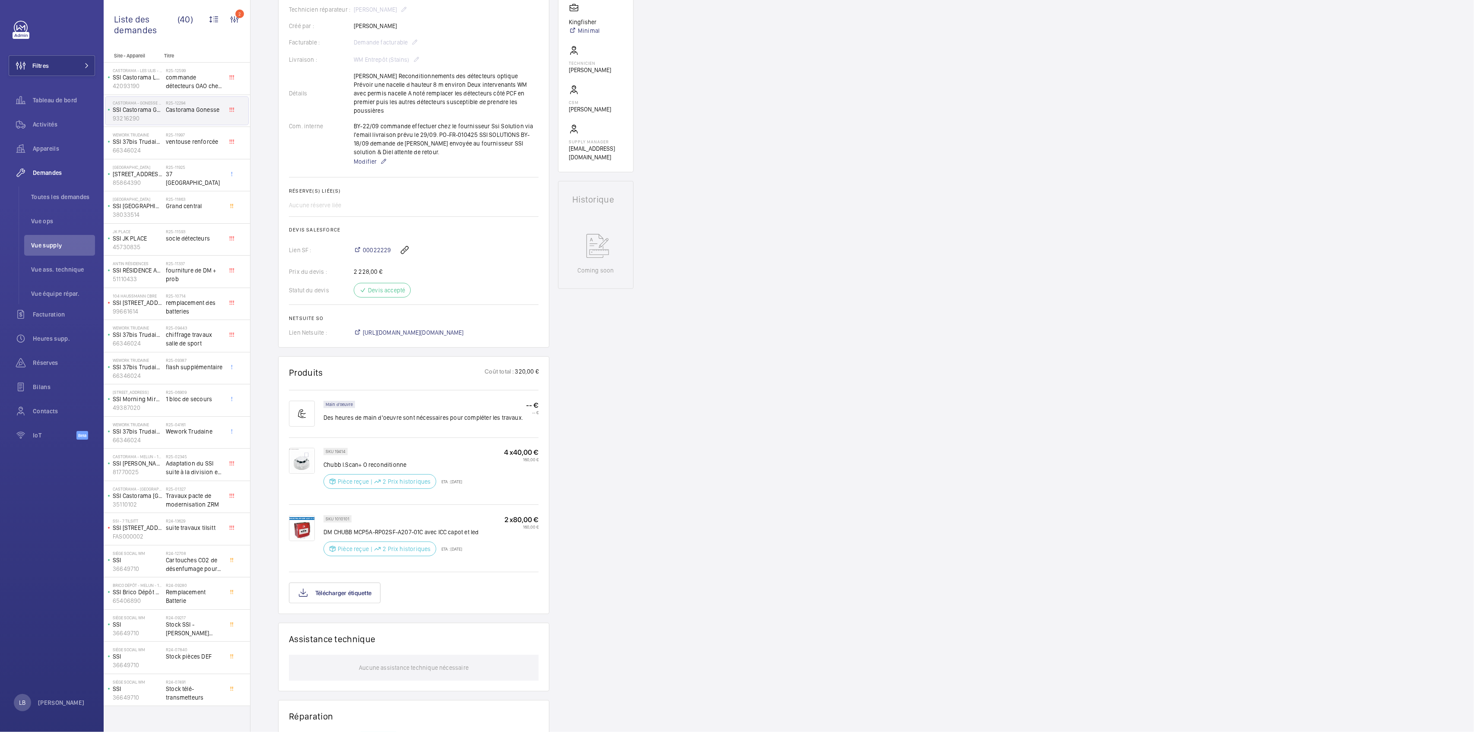
click at [683, 425] on div "Demandes techniciens R25-12294 Le 16 septembre 2025, une demande de réparation …" at bounding box center [863, 391] width 1224 height 1075
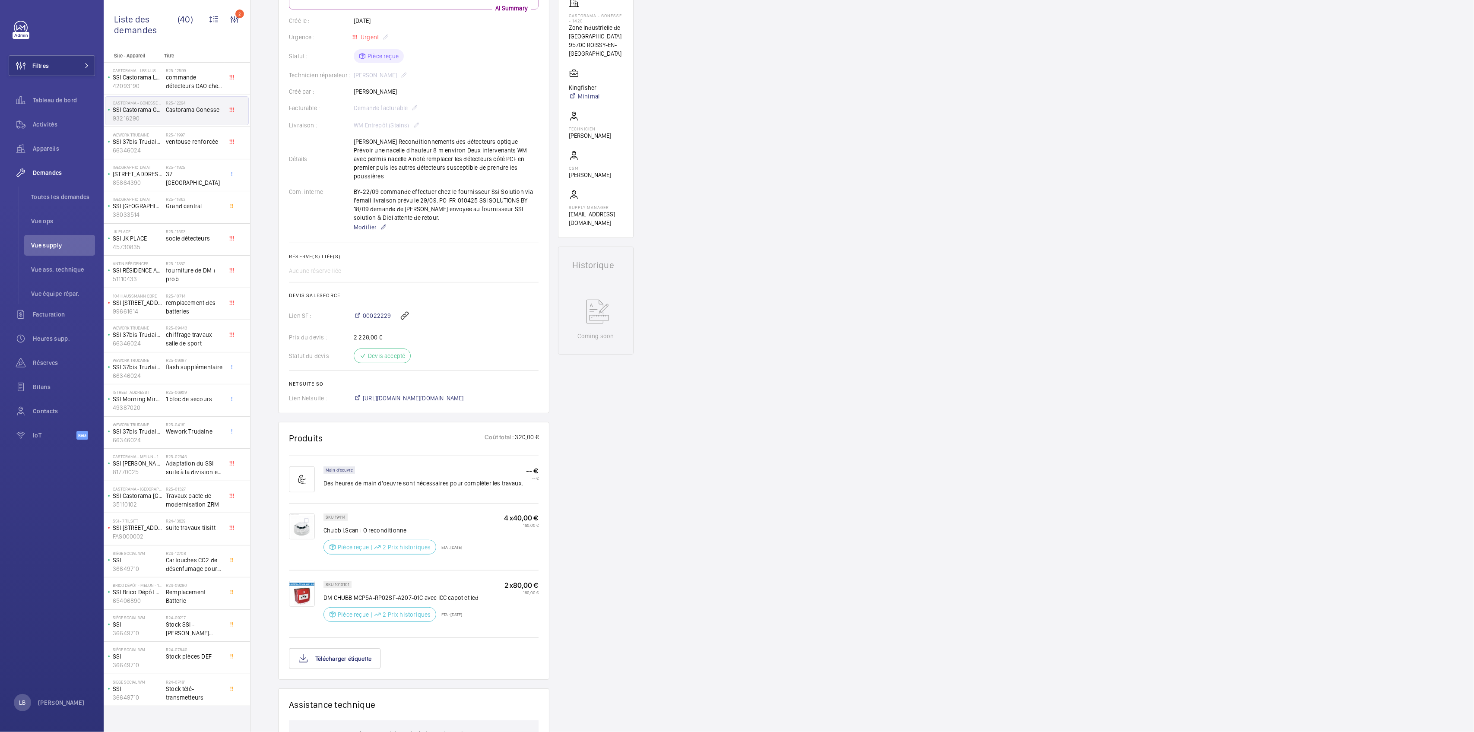
scroll to position [0, 0]
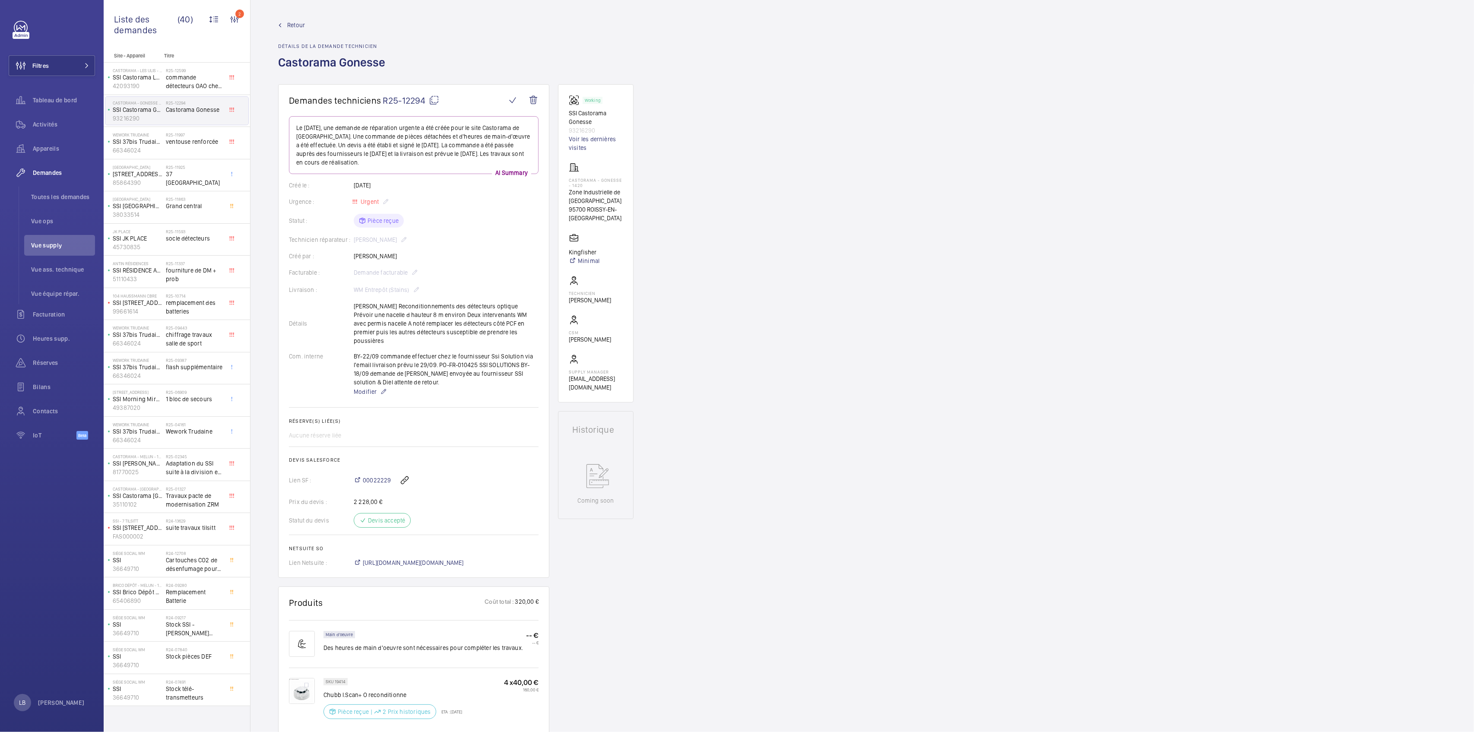
click at [806, 523] on div "Demandes techniciens R25-12294 Le 16 septembre 2025, une demande de réparation …" at bounding box center [863, 621] width 1224 height 1075
click at [291, 22] on span "Retour" at bounding box center [296, 25] width 18 height 9
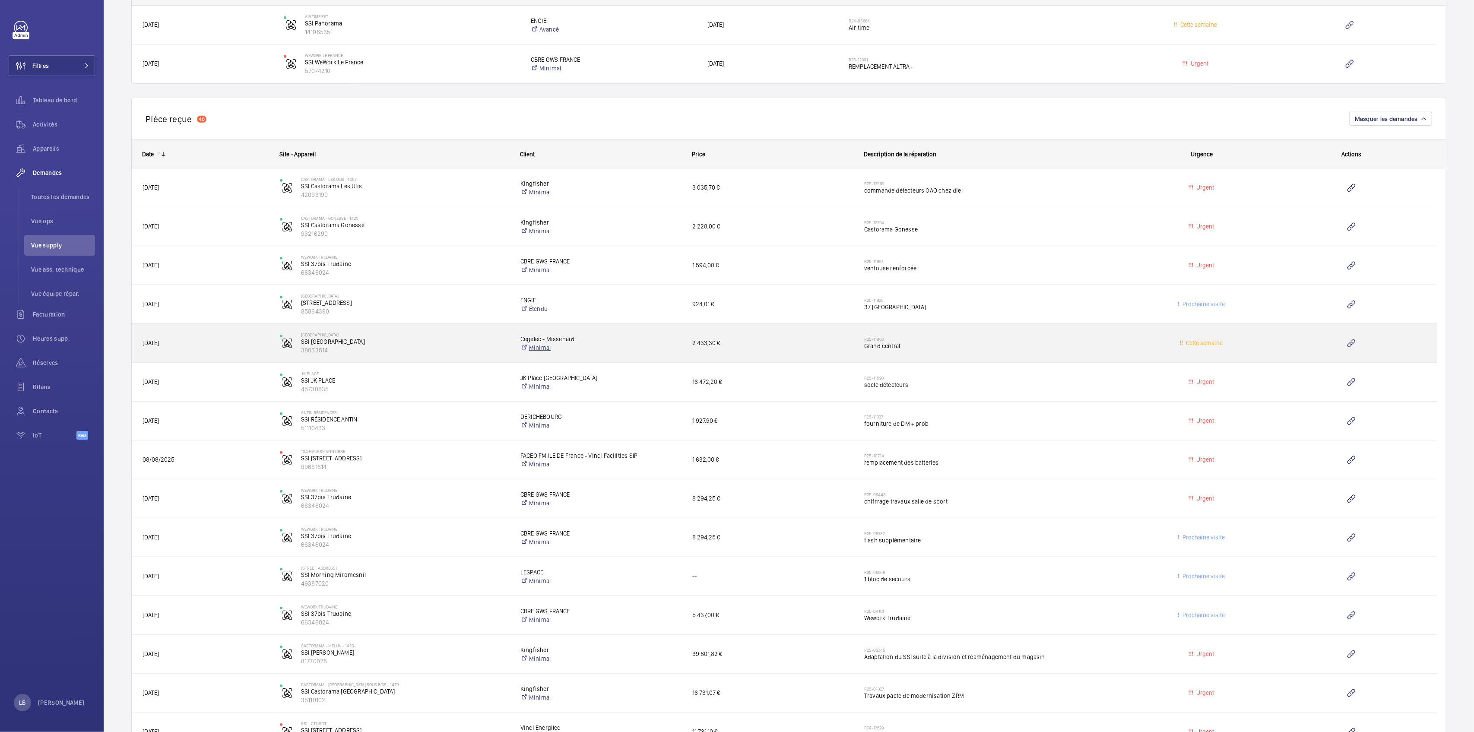
scroll to position [748, 0]
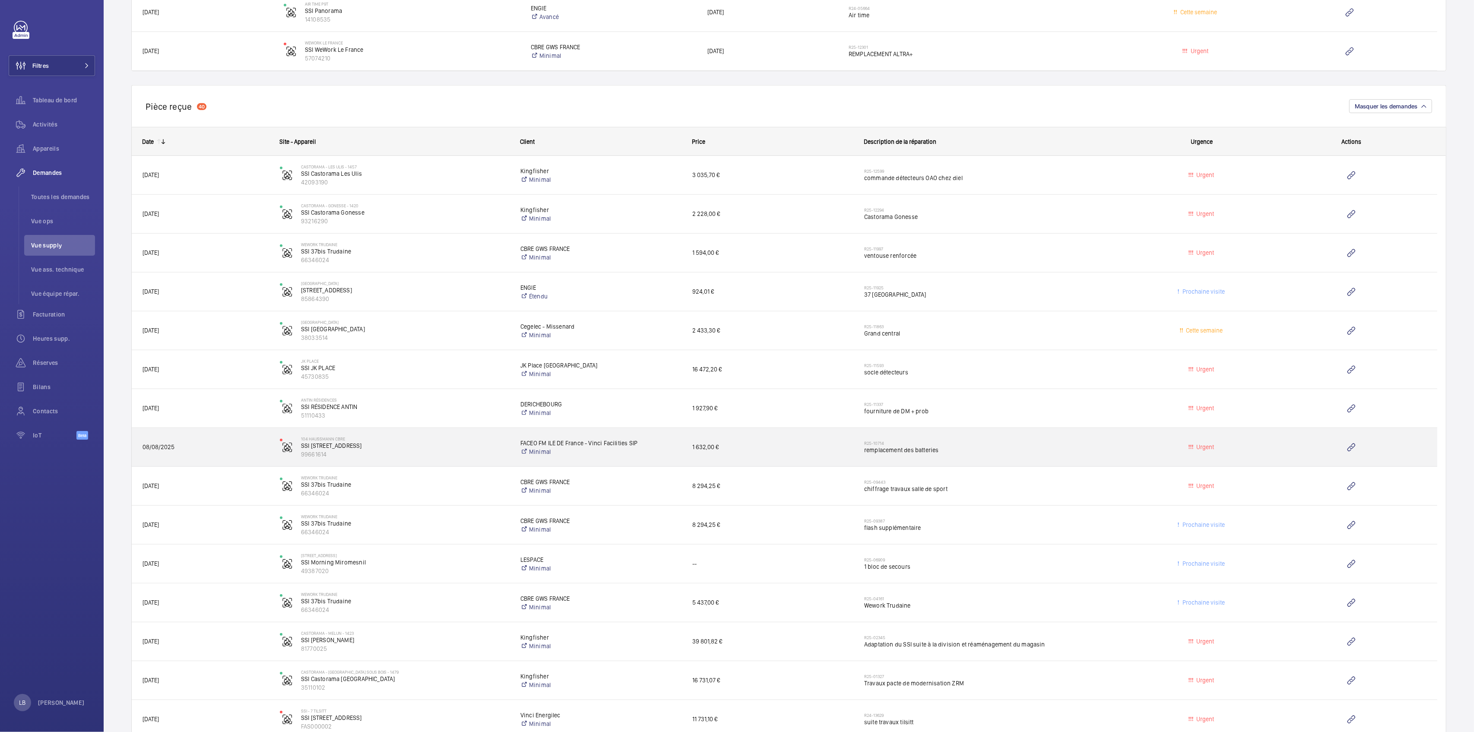
click at [1022, 444] on div "R25-10714 remplacement des batteries" at bounding box center [995, 447] width 263 height 25
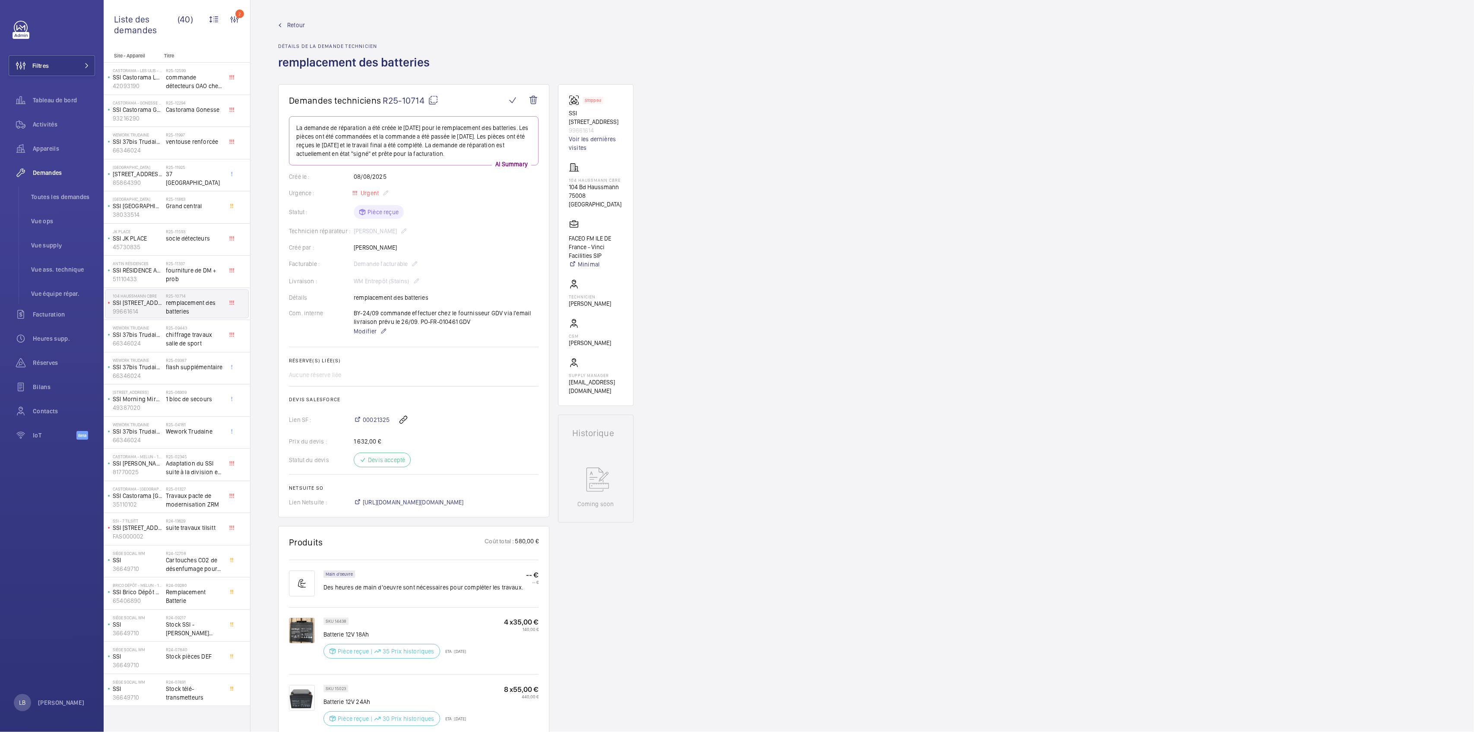
click at [293, 24] on span "Retour" at bounding box center [296, 25] width 18 height 9
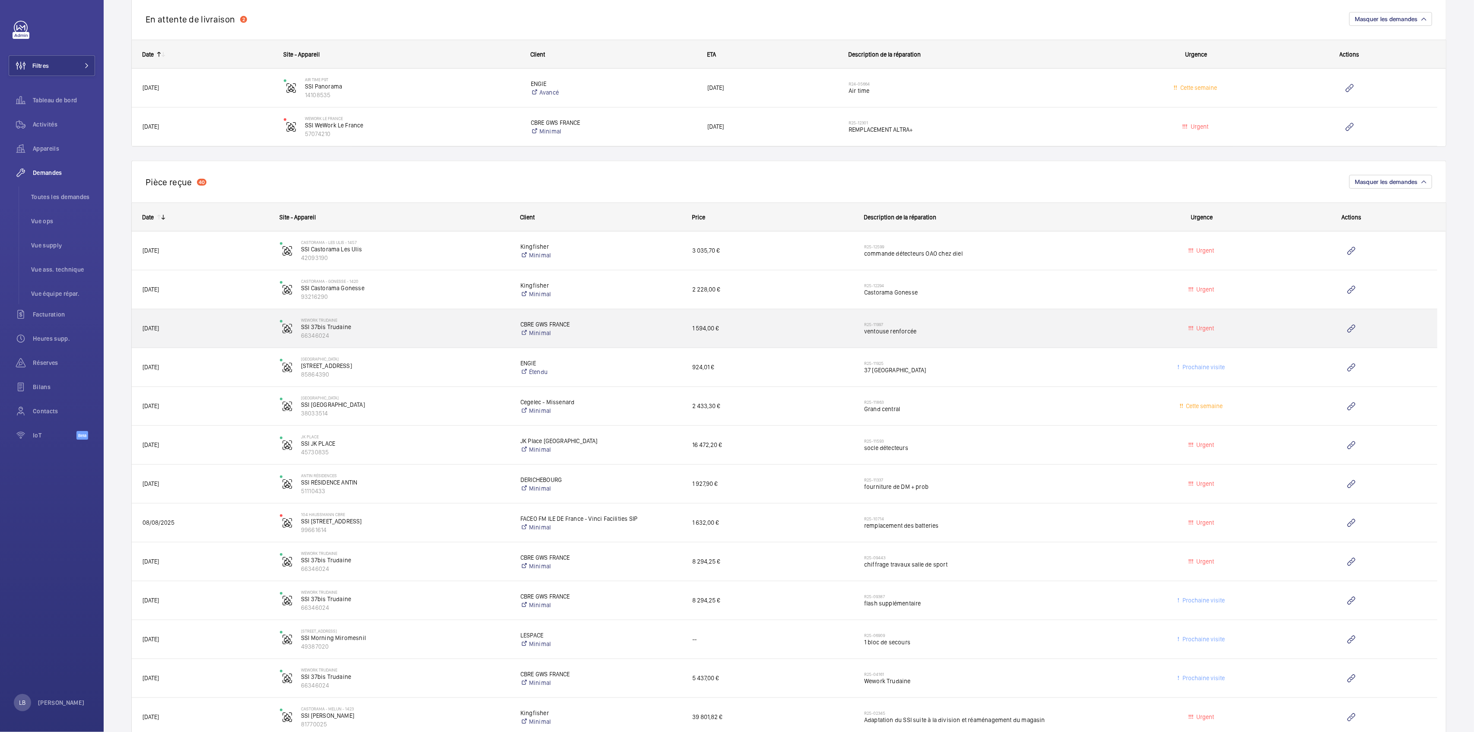
scroll to position [691, 0]
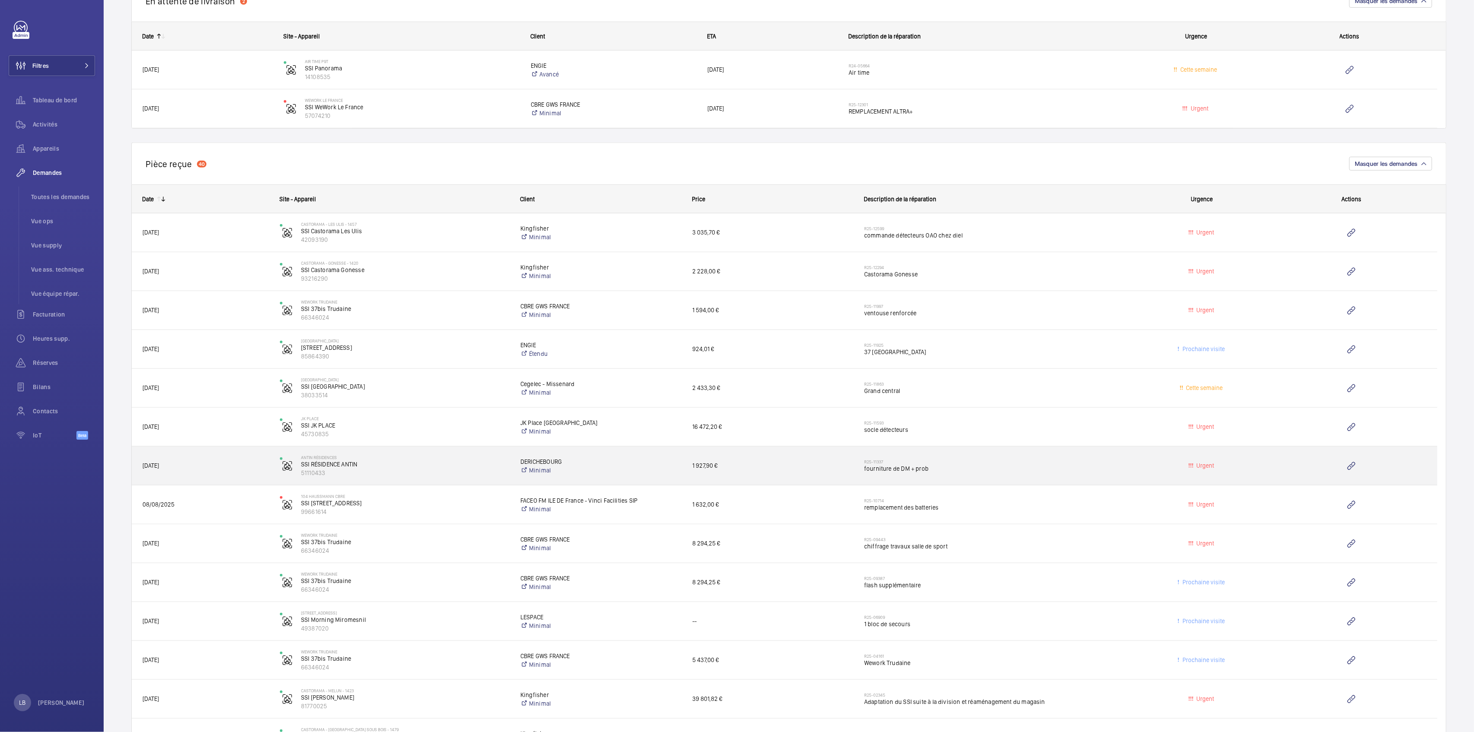
click at [1034, 465] on span "fourniture de DM + prob" at bounding box center [995, 468] width 263 height 9
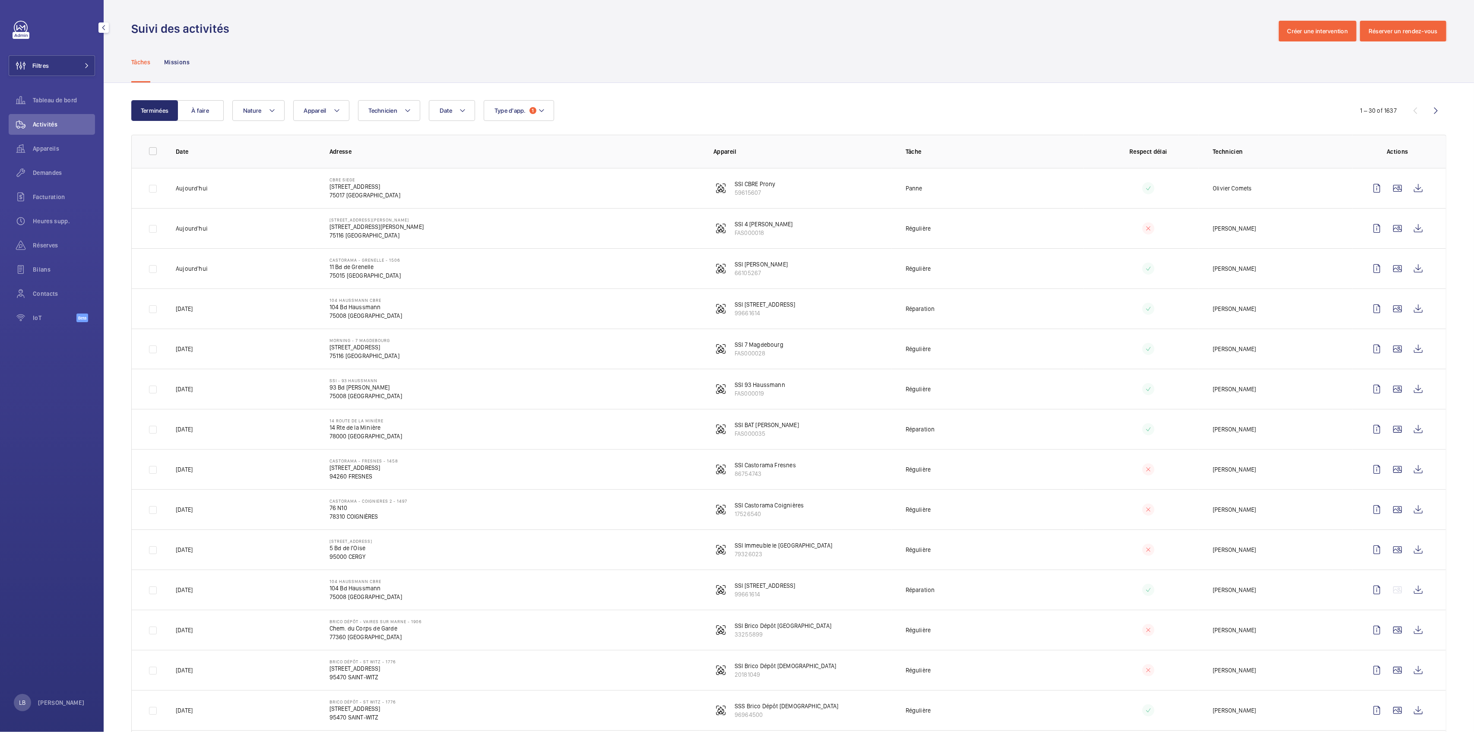
click at [836, 101] on div "Date Technicien Appareil Type d'app. 1 Nature" at bounding box center [787, 110] width 1110 height 21
click at [802, 93] on div "Terminées À faire Date Technicien Appareil Type d'app. 1 Nature 1 – 30 of 1637 …" at bounding box center [789, 738] width 1370 height 1311
click at [49, 59] on button "Filtres" at bounding box center [52, 65] width 86 height 21
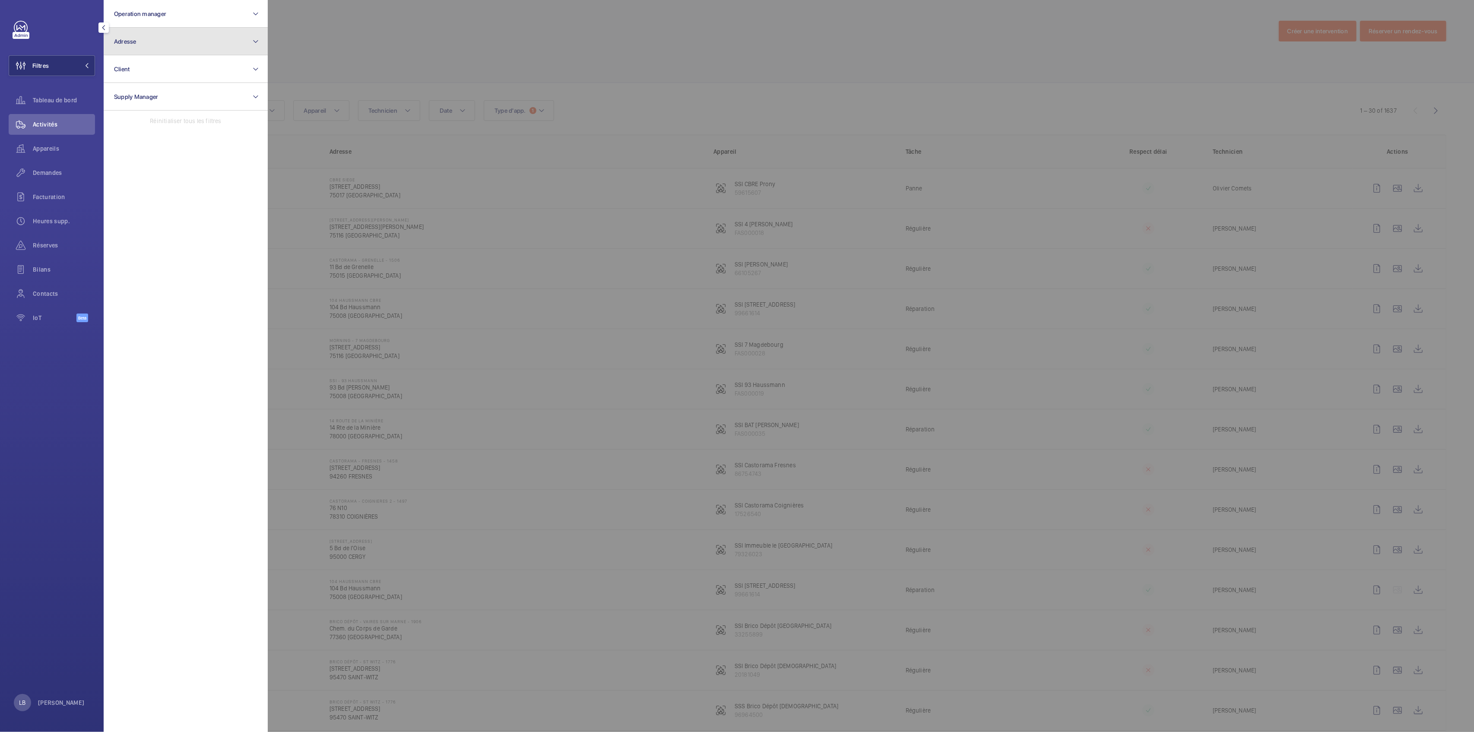
drag, startPoint x: 154, startPoint y: 31, endPoint x: 152, endPoint y: 44, distance: 13.6
click at [155, 32] on button "Adresse" at bounding box center [186, 42] width 164 height 28
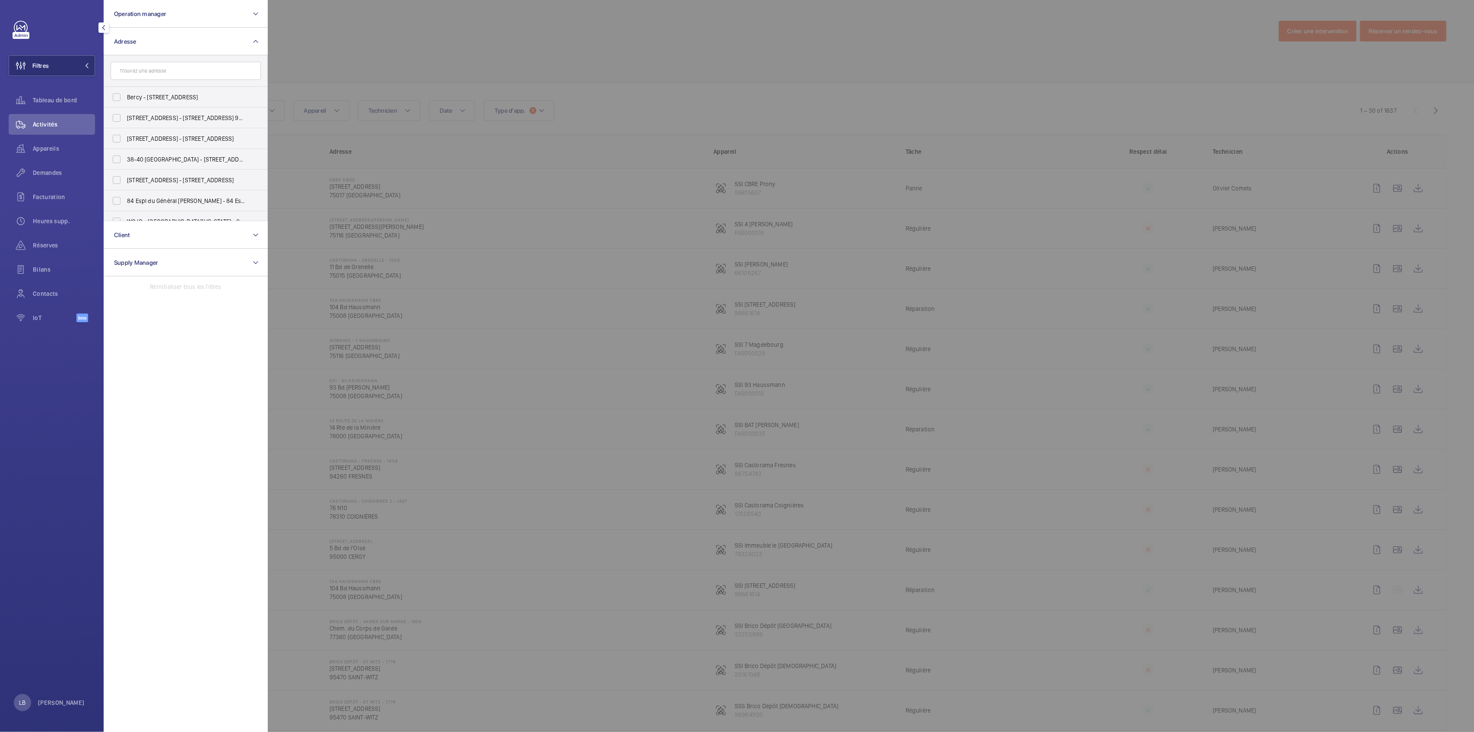
click at [127, 71] on input "text" at bounding box center [186, 71] width 150 height 18
type input "cergy"
click at [121, 142] on input "Cergy - [STREET_ADDRESS]" at bounding box center [116, 141] width 17 height 17
checkbox input "true"
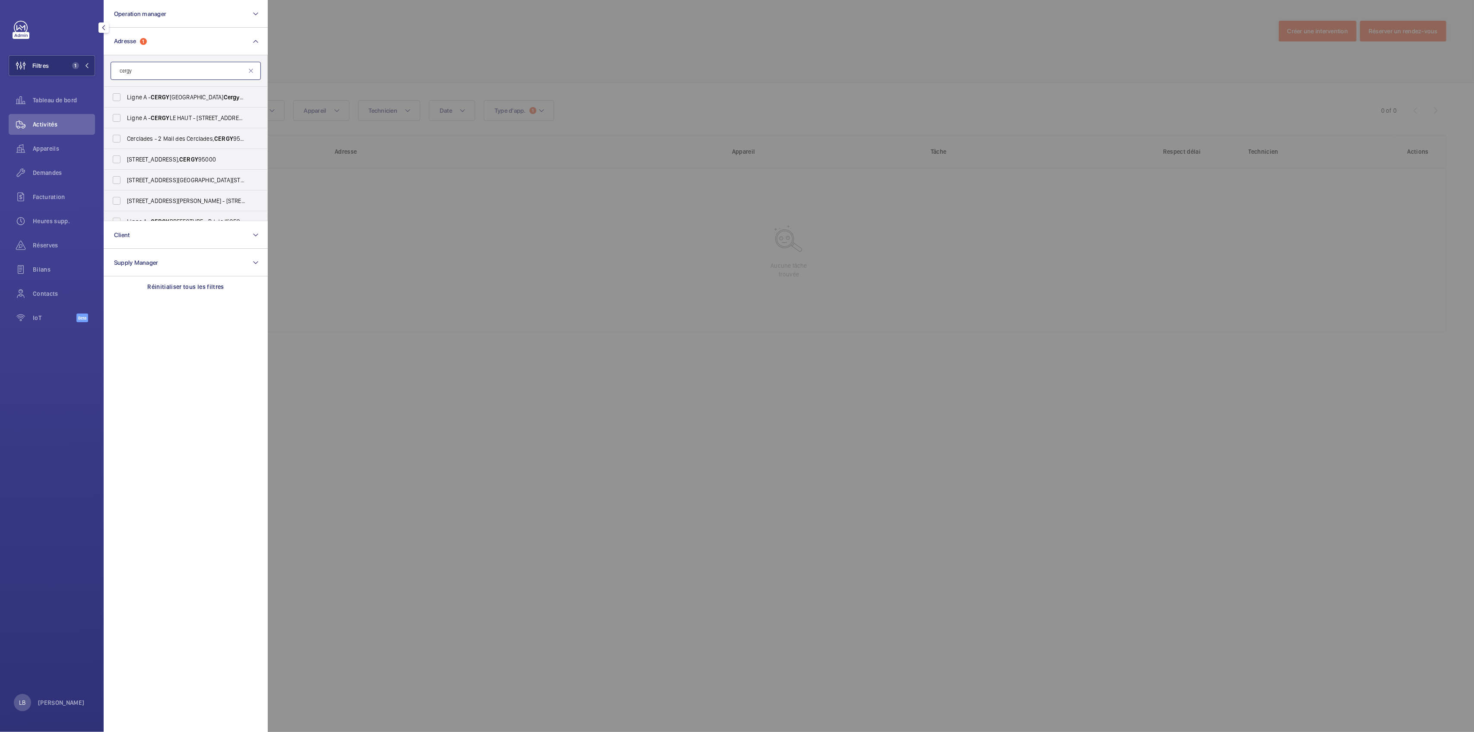
click at [155, 72] on input "cergy" at bounding box center [186, 71] width 150 height 18
type input "l"
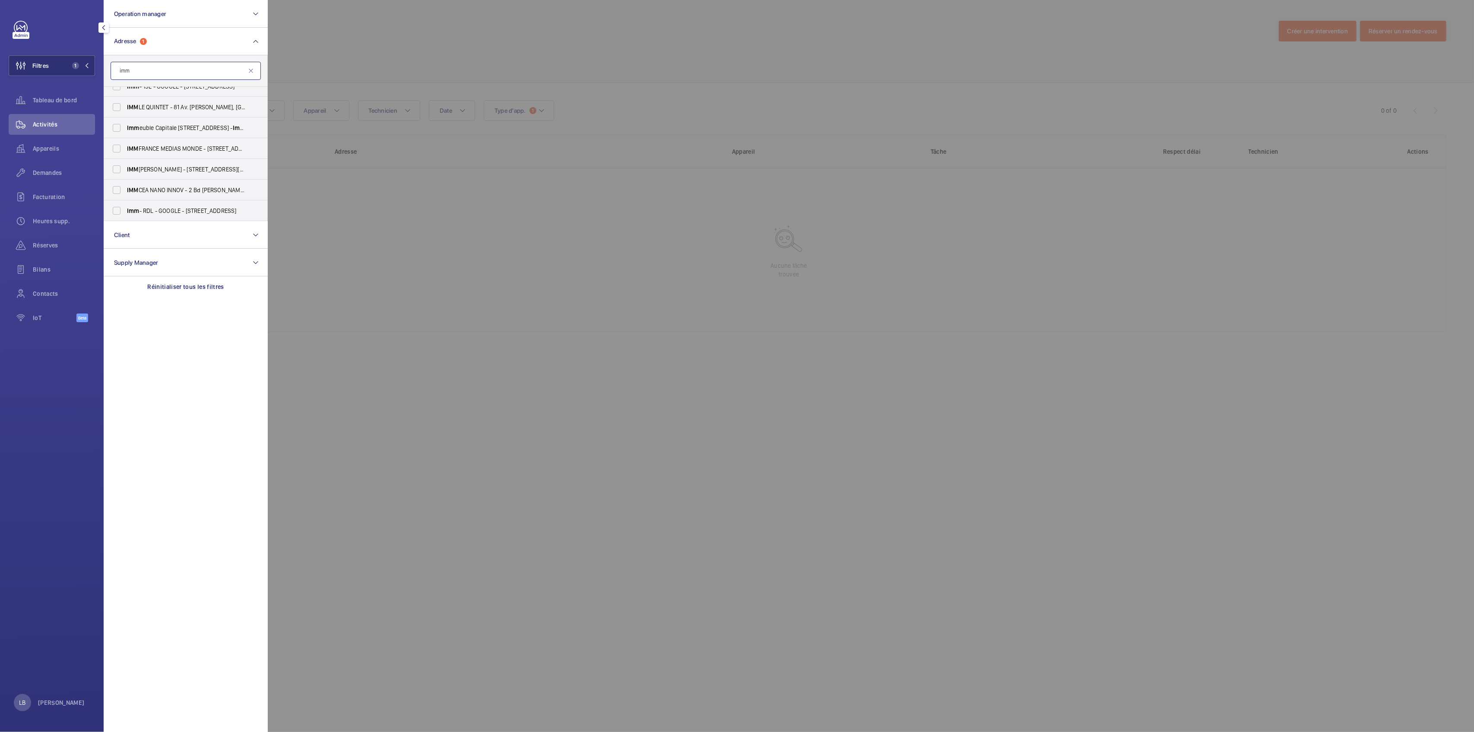
click at [151, 67] on input "imm" at bounding box center [186, 71] width 150 height 18
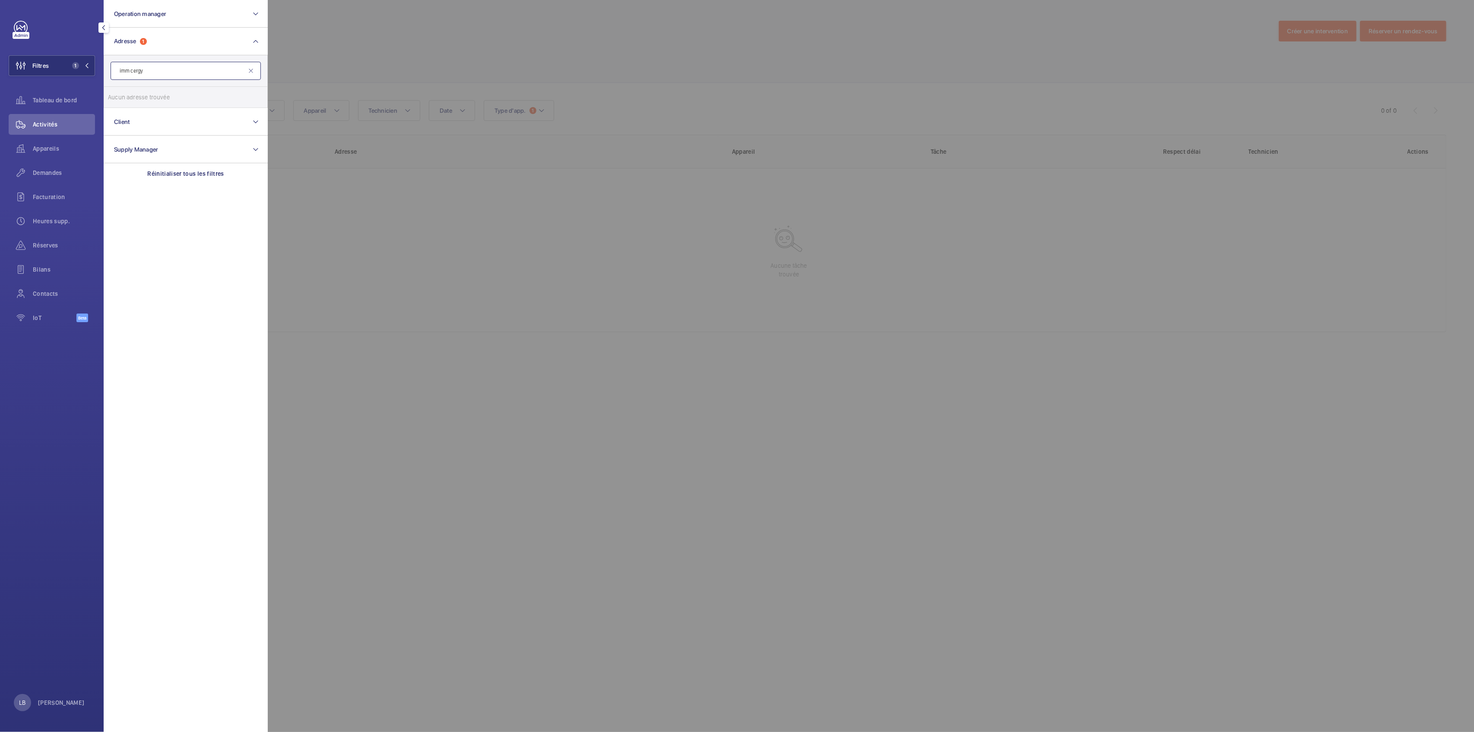
drag, startPoint x: 129, startPoint y: 71, endPoint x: 104, endPoint y: 74, distance: 25.3
click at [104, 74] on form "imm cergy" at bounding box center [185, 71] width 163 height 32
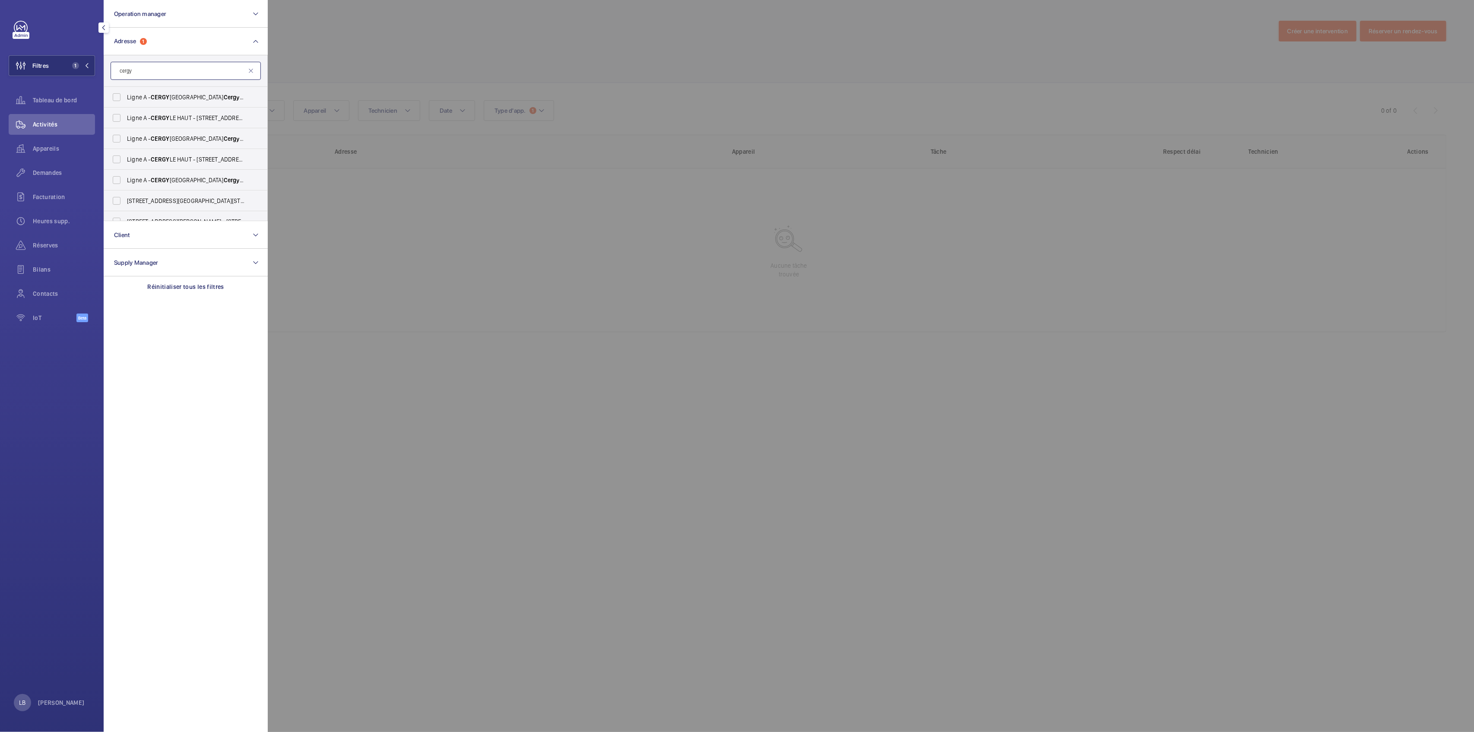
click at [165, 73] on input "cergy" at bounding box center [186, 71] width 150 height 18
click at [146, 74] on input "cergy" at bounding box center [186, 71] width 150 height 18
type input "cergy rond point"
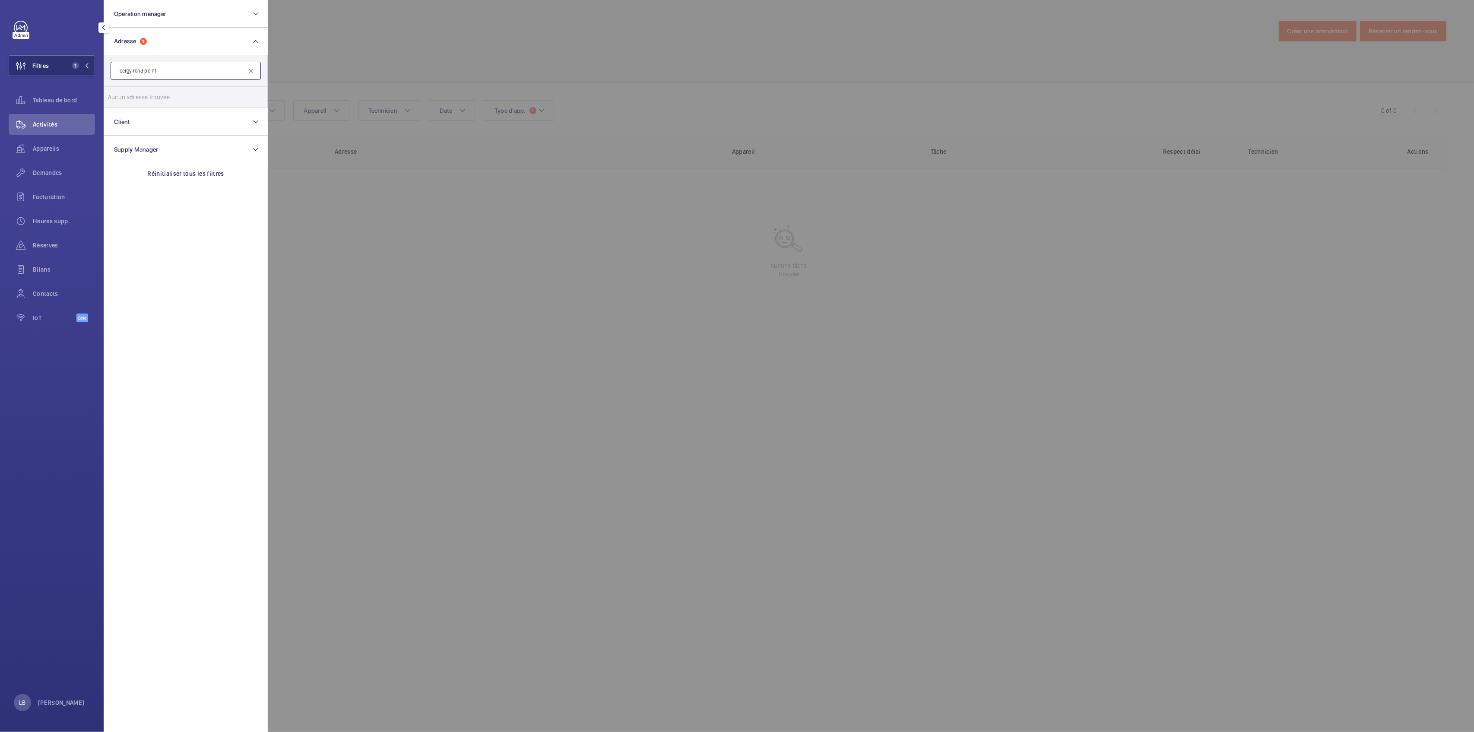
drag, startPoint x: 164, startPoint y: 73, endPoint x: 117, endPoint y: 74, distance: 46.7
click at [117, 74] on input "cergy rond point" at bounding box center [186, 71] width 150 height 18
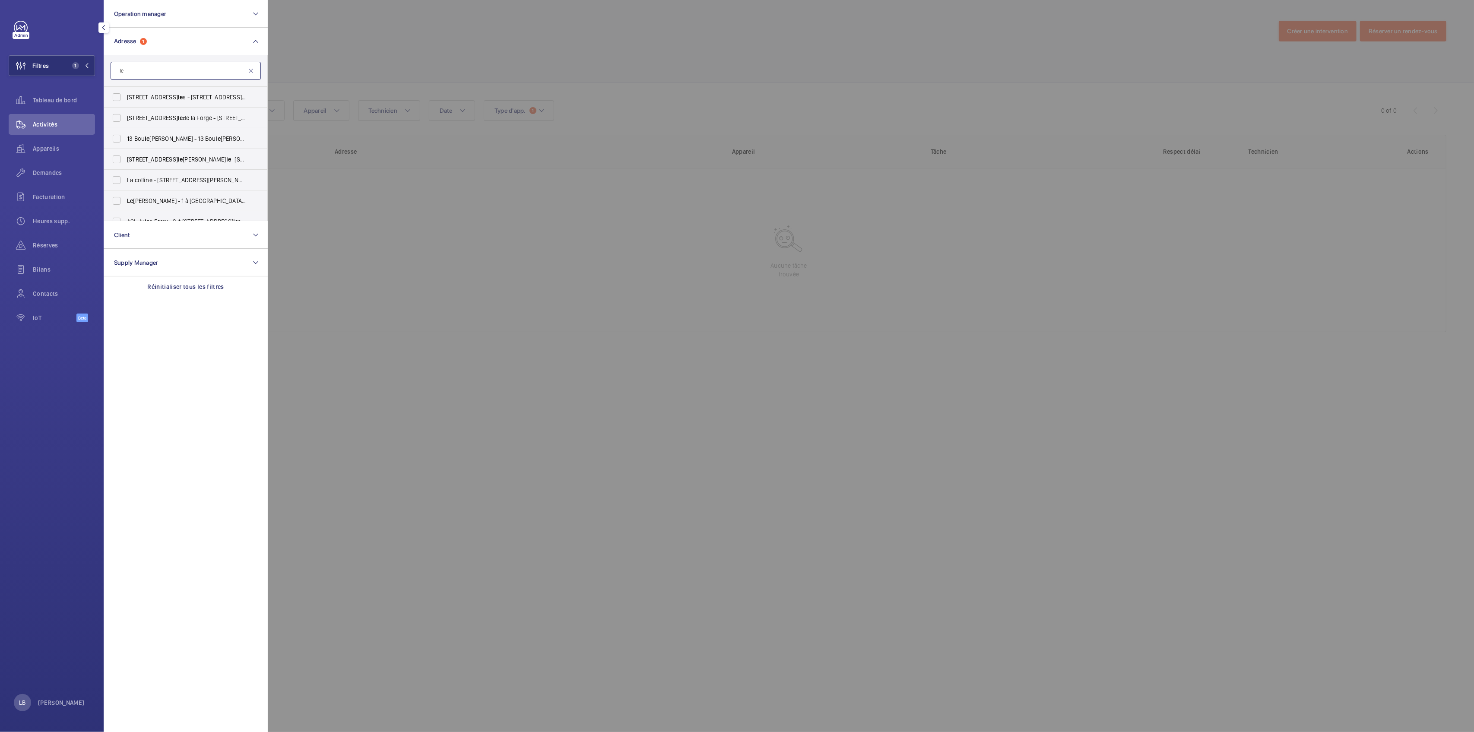
type input "l"
click at [114, 98] on input "Cergy - 21 Rue du Petit Albi, CERGY 95800" at bounding box center [116, 97] width 17 height 17
checkbox input "false"
click at [343, 71] on div at bounding box center [1005, 366] width 1474 height 732
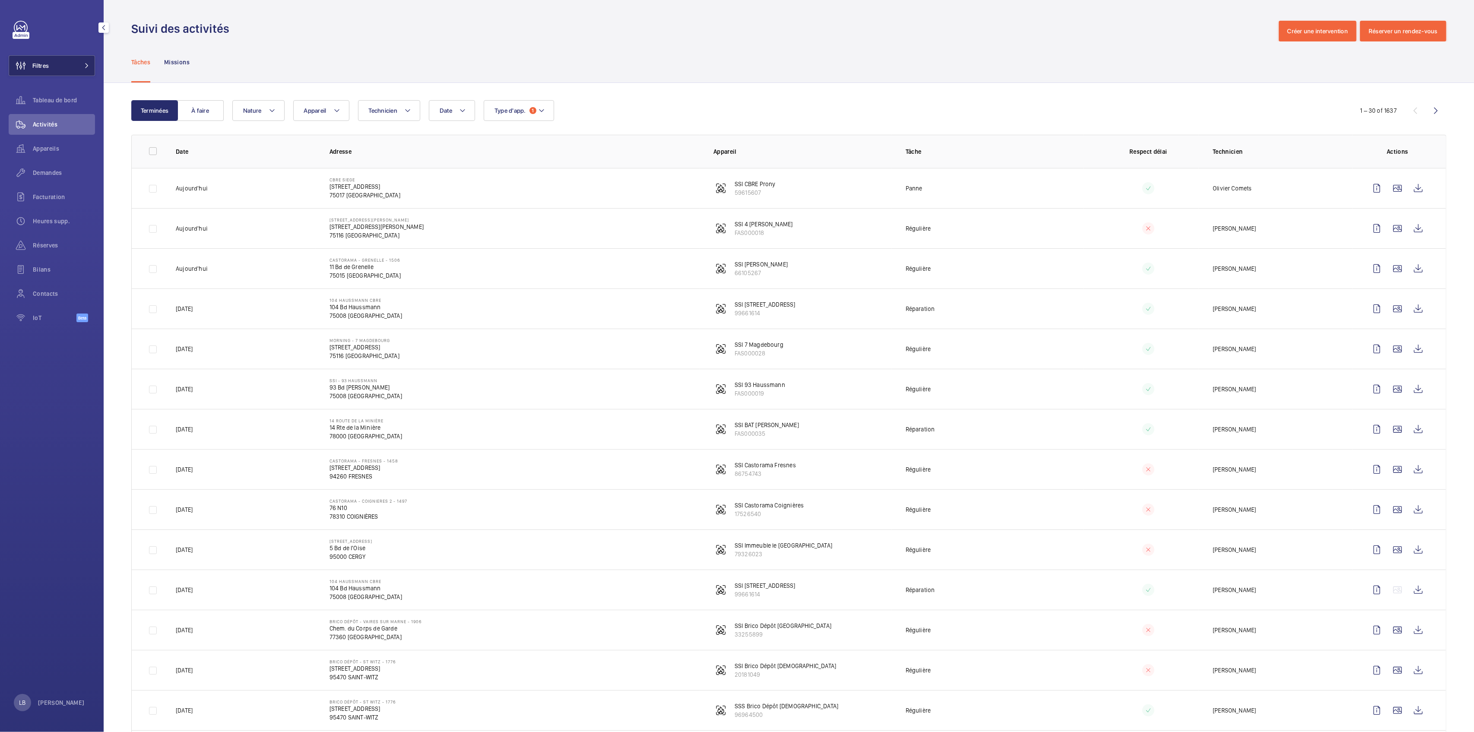
click at [67, 63] on button "Filtres" at bounding box center [52, 65] width 86 height 21
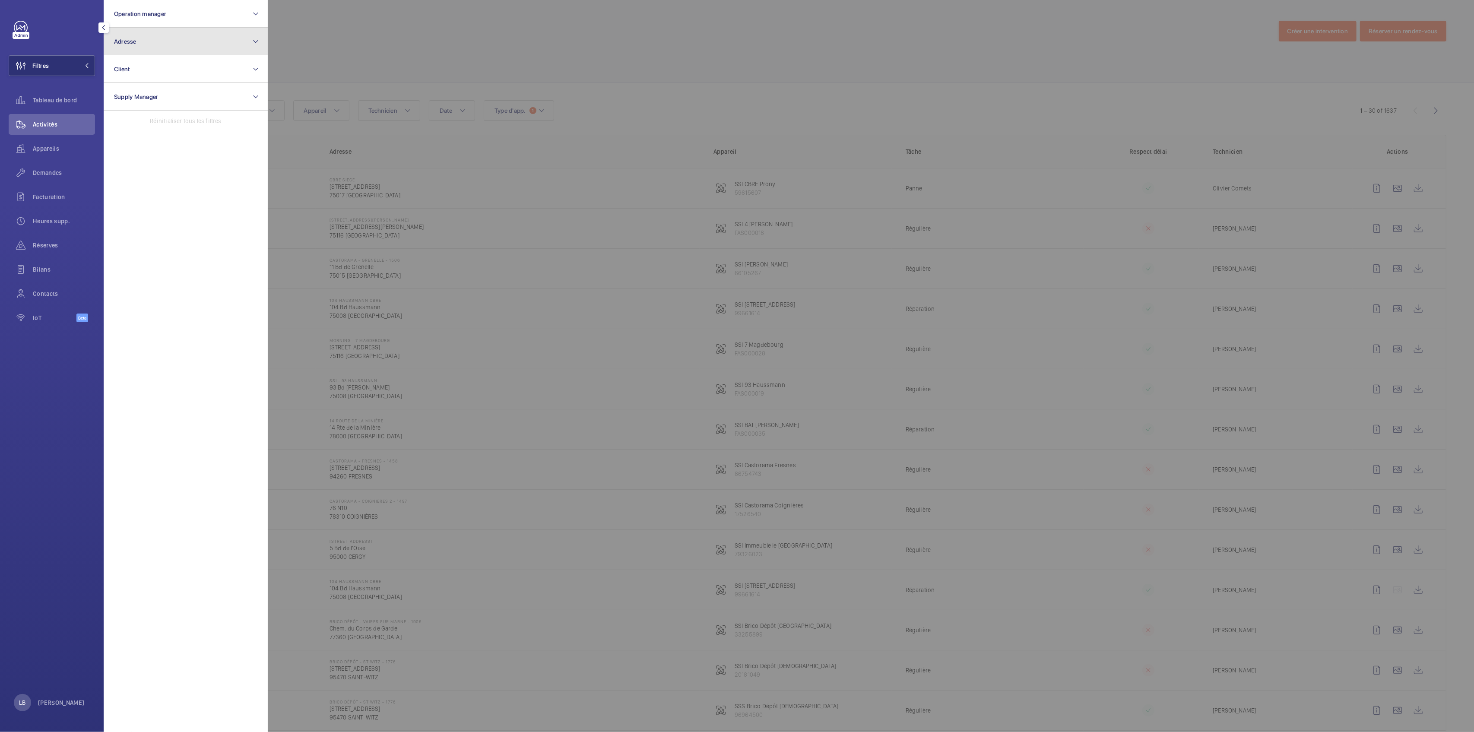
click at [166, 36] on button "Adresse" at bounding box center [186, 42] width 164 height 28
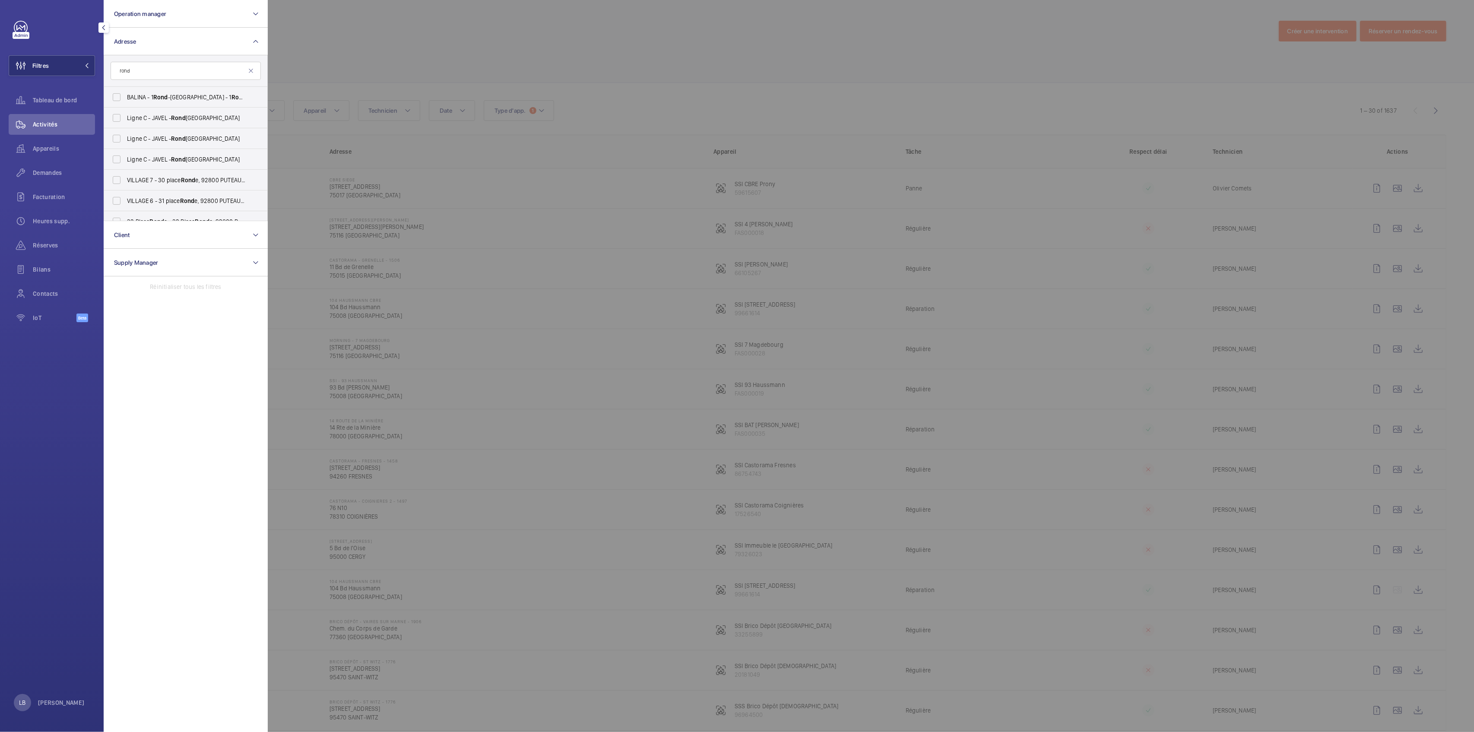
type input "rond"
click at [699, 98] on div at bounding box center [1005, 366] width 1474 height 732
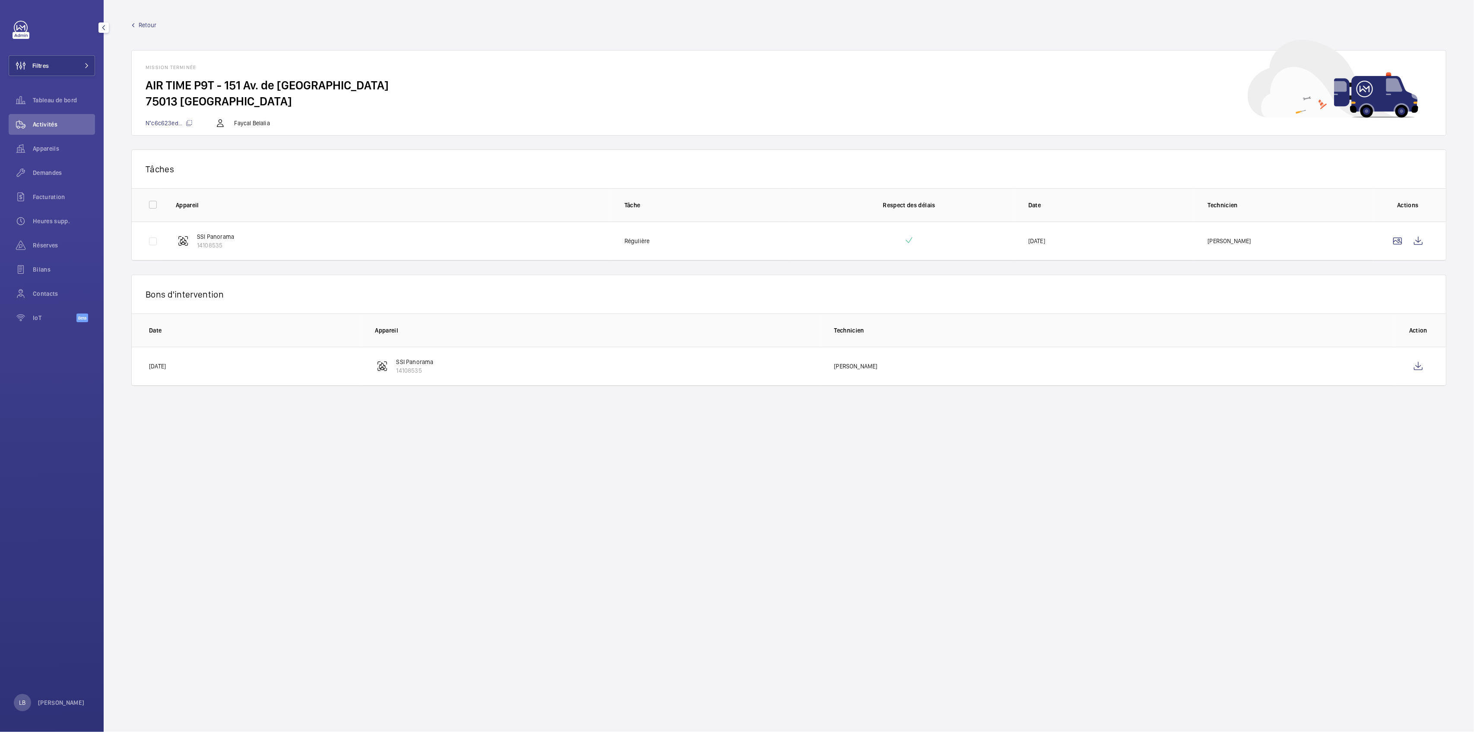
drag, startPoint x: 47, startPoint y: 64, endPoint x: 102, endPoint y: 55, distance: 56.0
click at [48, 64] on span "Filtres" at bounding box center [40, 65] width 16 height 9
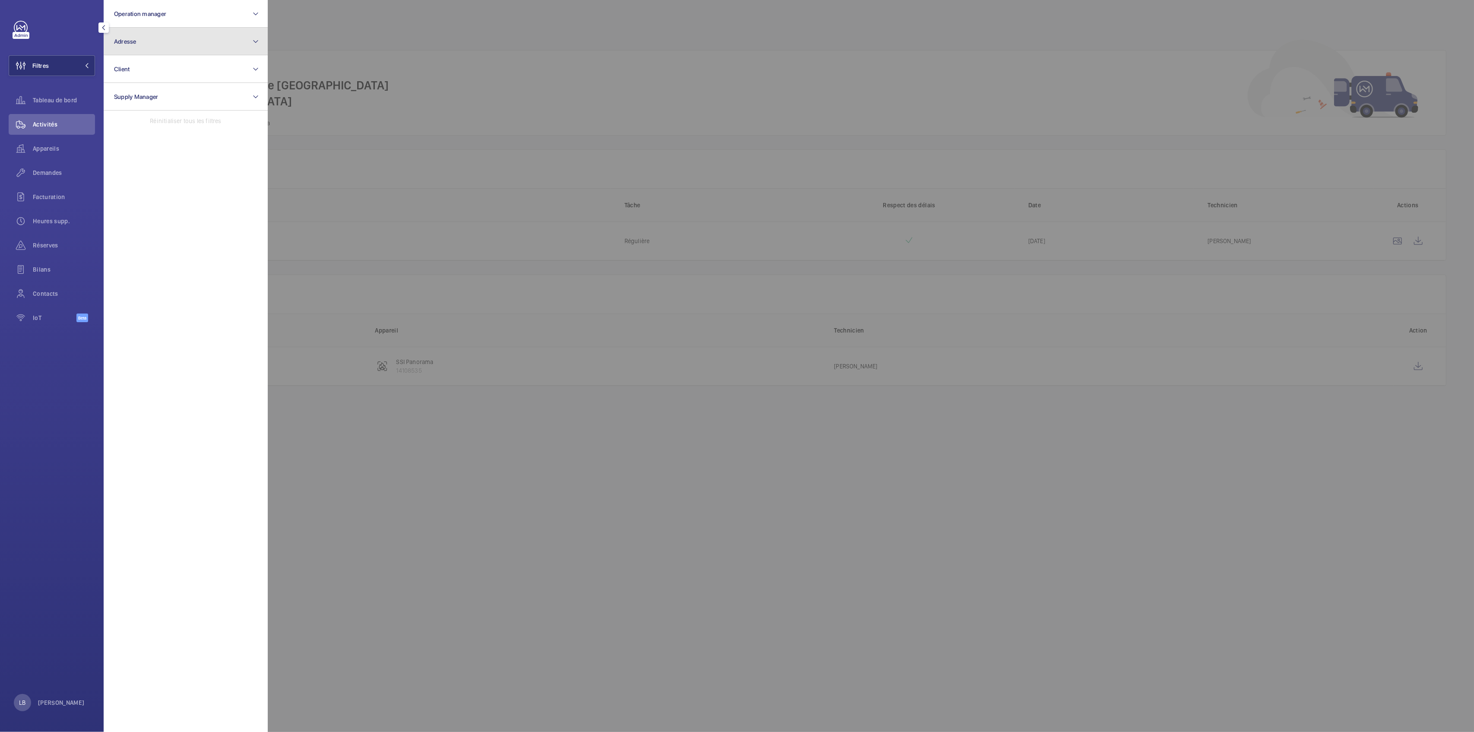
click at [187, 39] on button "Adresse" at bounding box center [186, 42] width 164 height 28
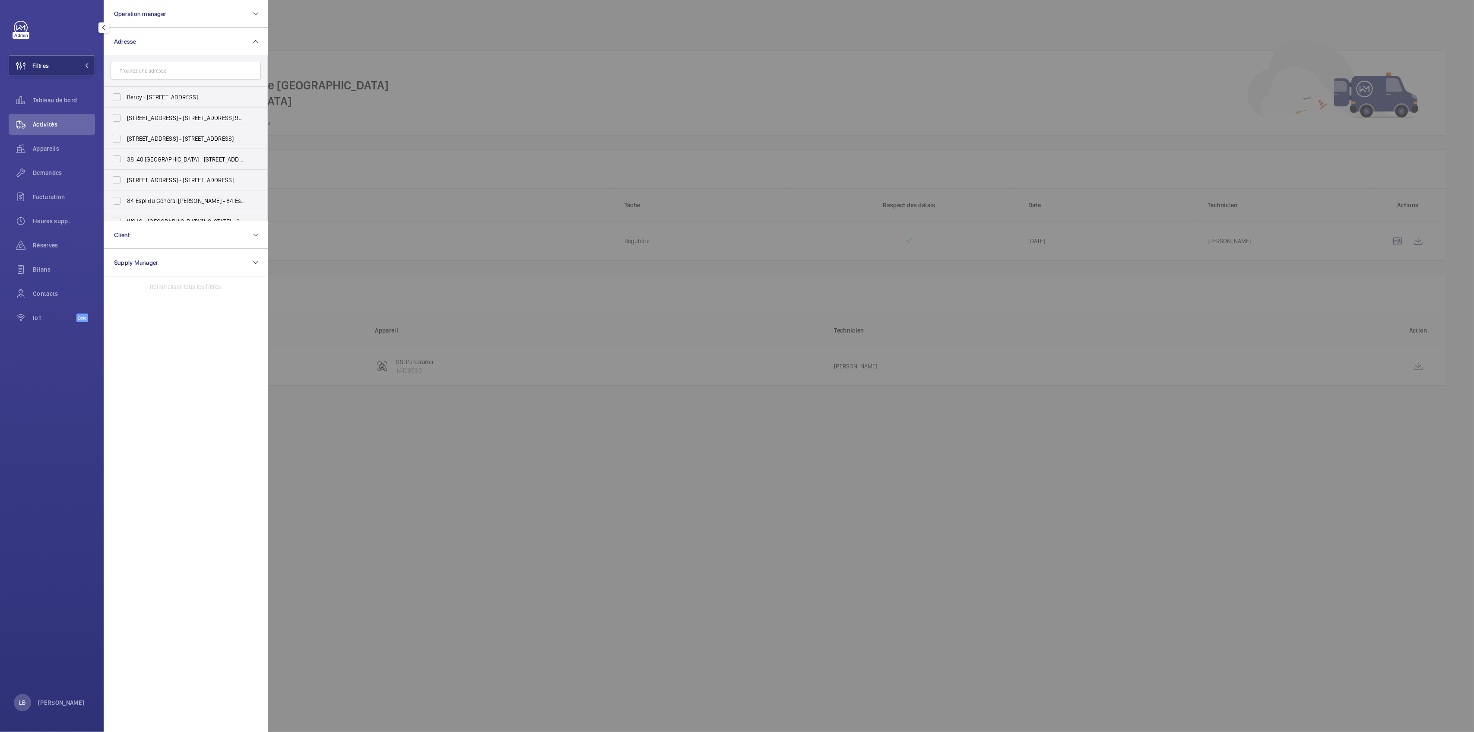
click at [161, 73] on input "text" at bounding box center [186, 71] width 150 height 18
type input "cergy"
click at [159, 102] on span "[STREET_ADDRESS]" at bounding box center [186, 102] width 119 height 9
click at [125, 102] on input "[STREET_ADDRESS]" at bounding box center [116, 101] width 17 height 17
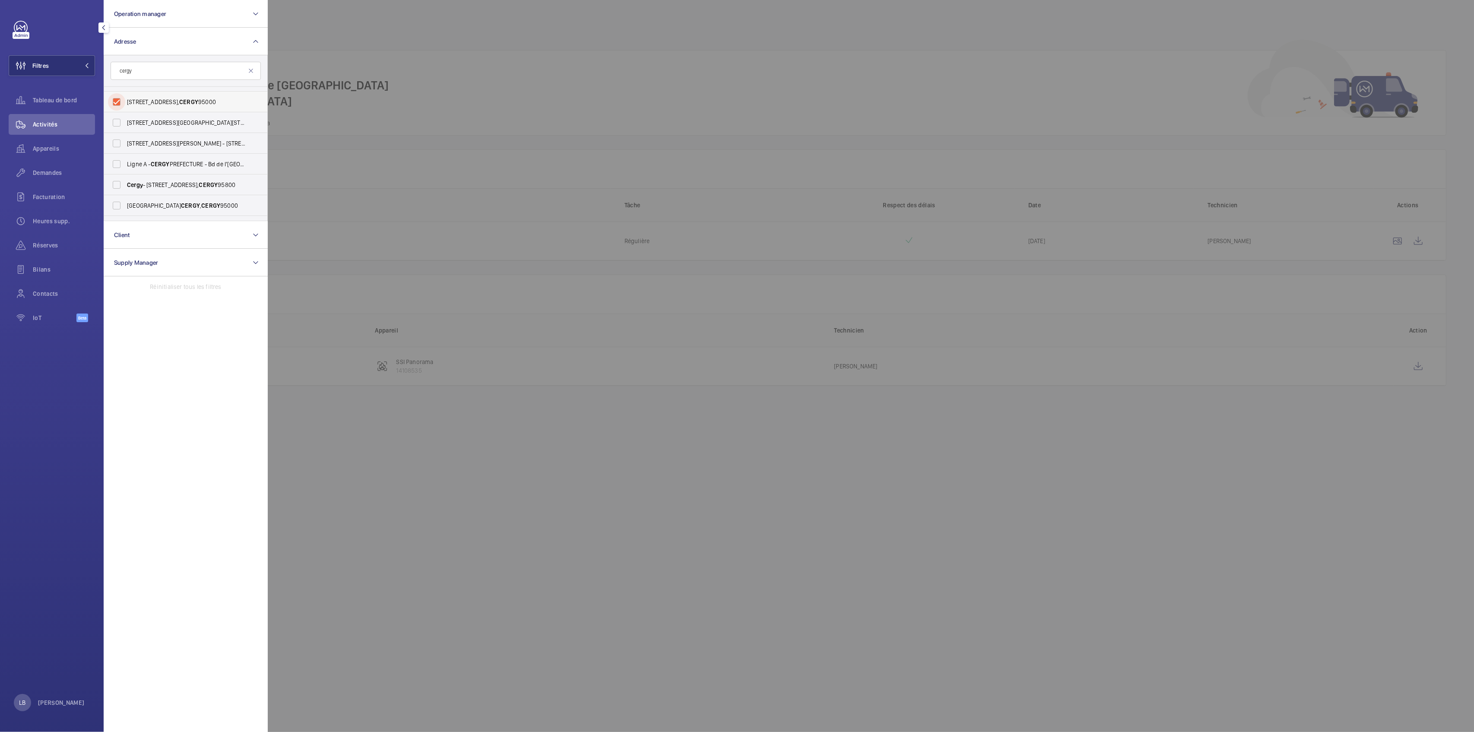
checkbox input "true"
click at [446, 41] on div at bounding box center [1005, 366] width 1474 height 732
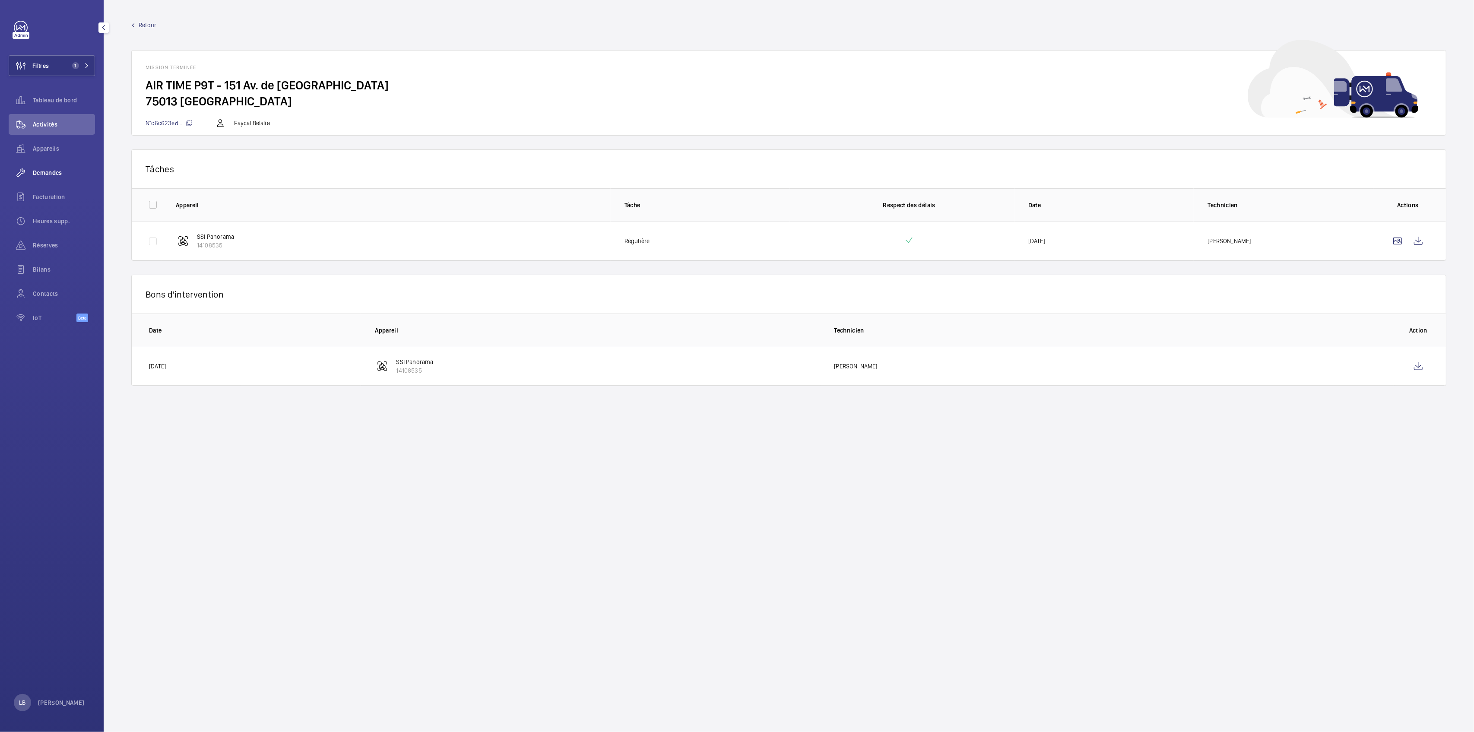
click at [24, 173] on wm-front-icon-button at bounding box center [21, 172] width 24 height 21
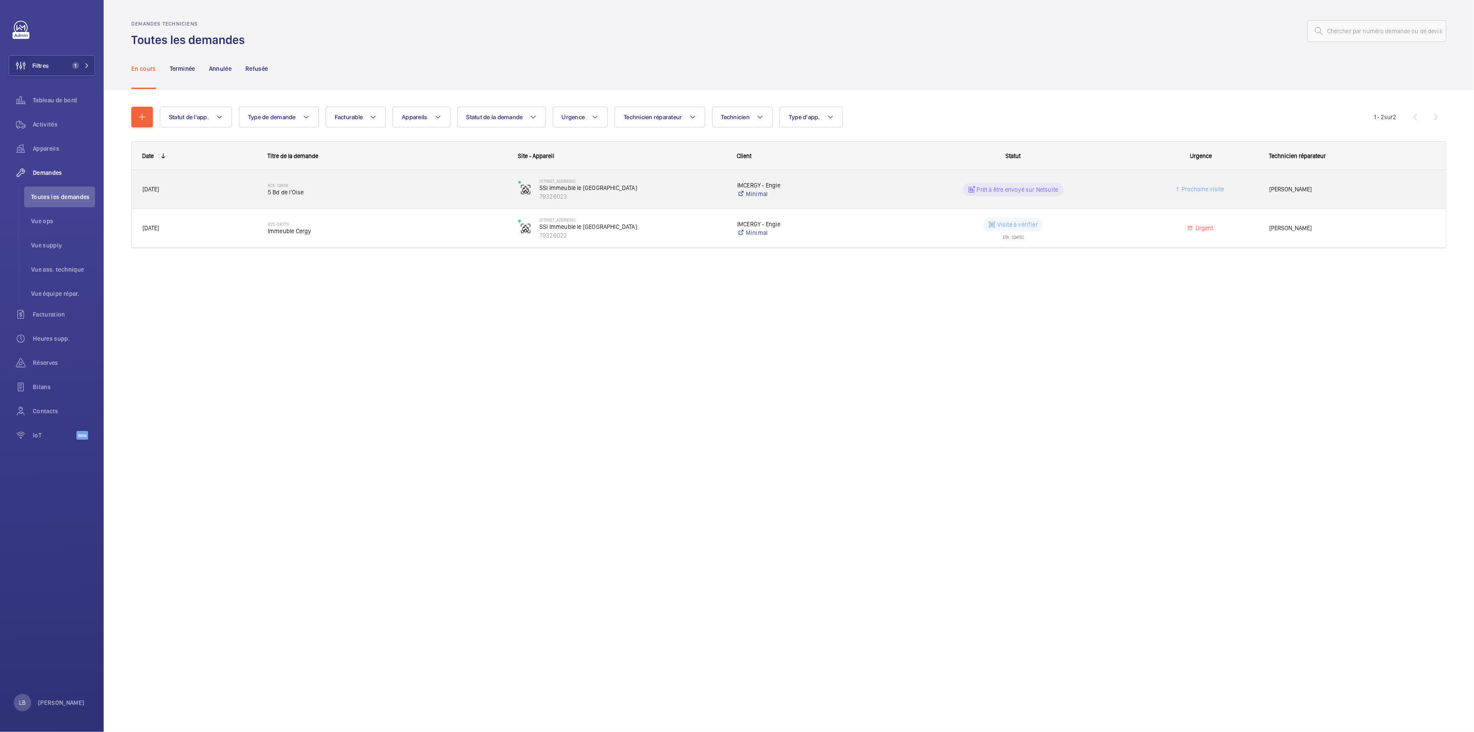
click at [1136, 200] on div "Prochaine visite" at bounding box center [1196, 189] width 124 height 27
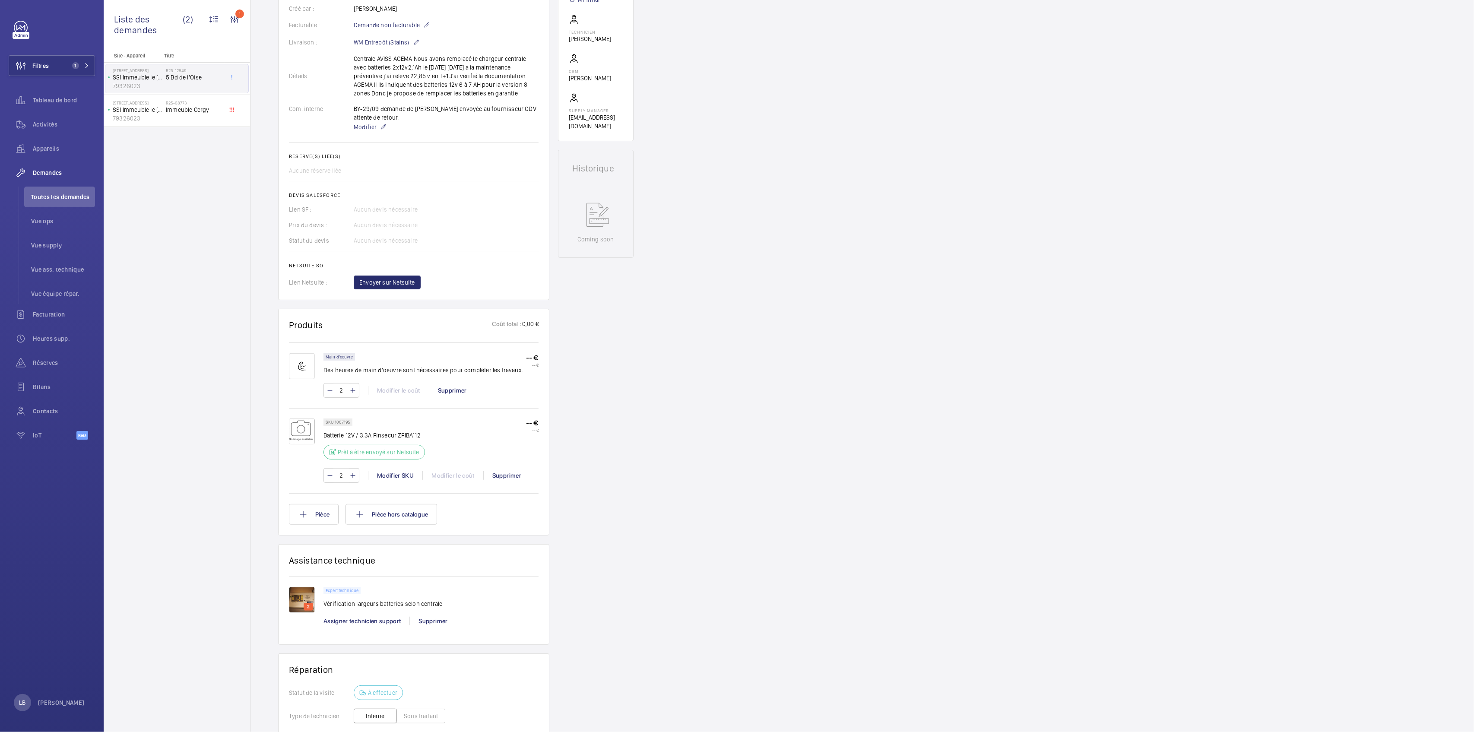
scroll to position [288, 0]
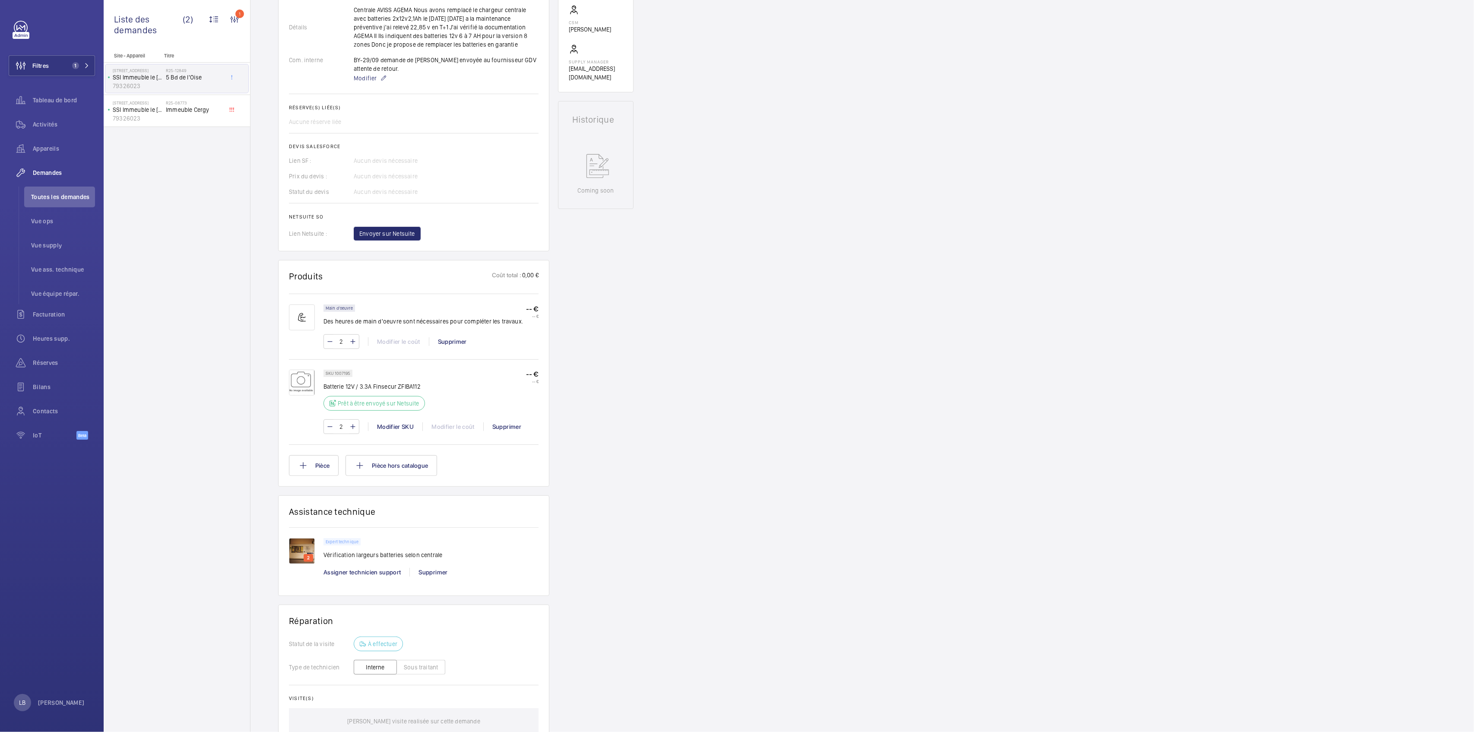
click at [640, 425] on div "Demandes techniciens R25-12849 La demande de réparation a été créée le [DATE] p…" at bounding box center [863, 315] width 1224 height 1037
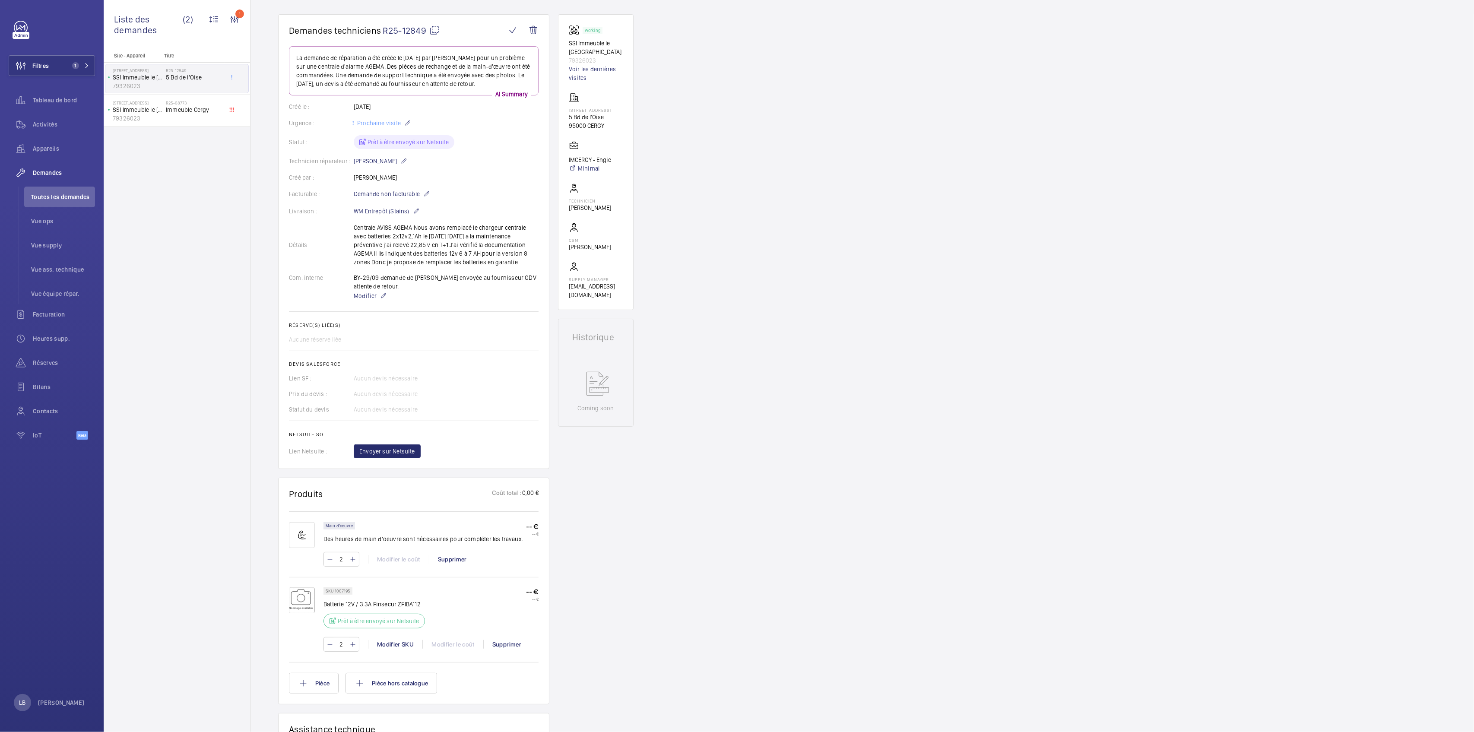
scroll to position [0, 0]
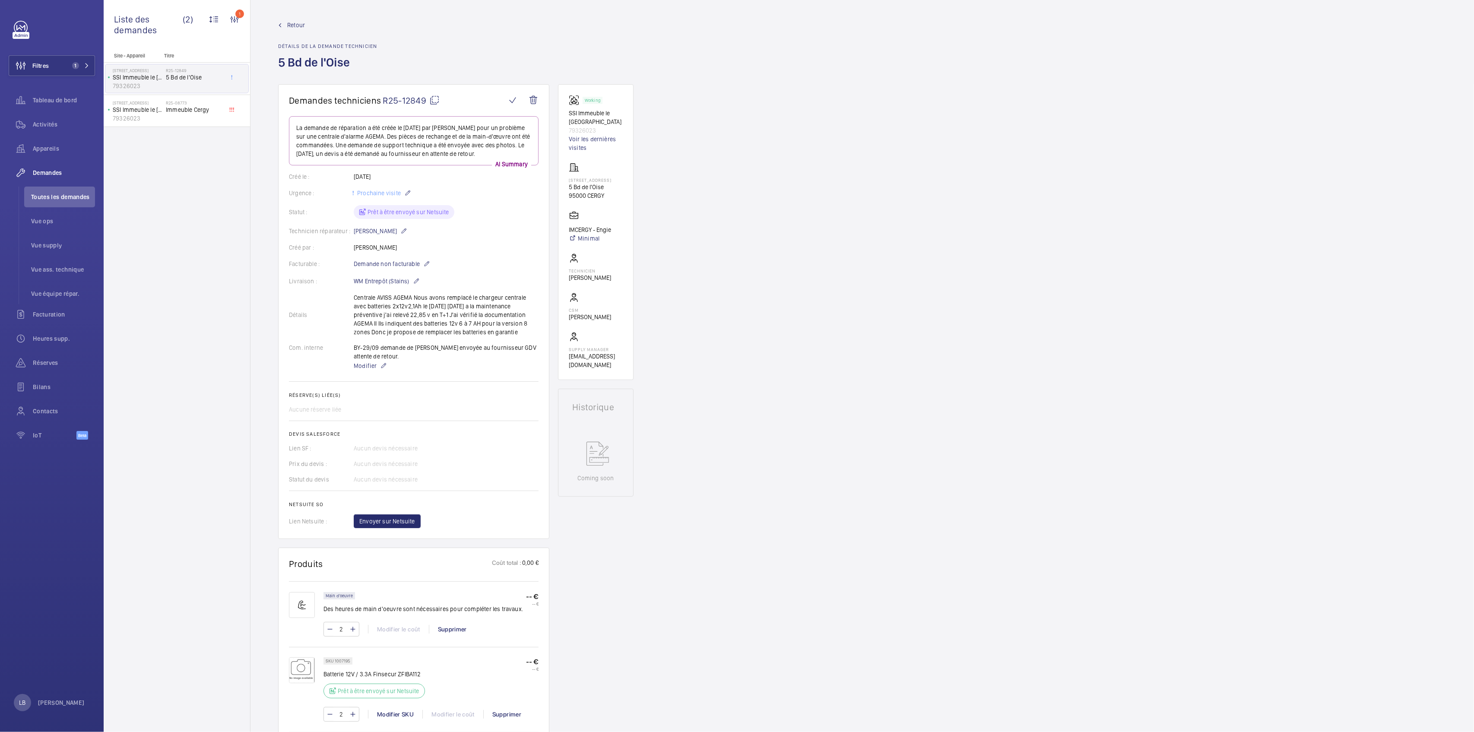
click at [682, 222] on div "Demandes techniciens R25-12849 La demande de réparation a été créée le [DATE] p…" at bounding box center [863, 602] width 1224 height 1037
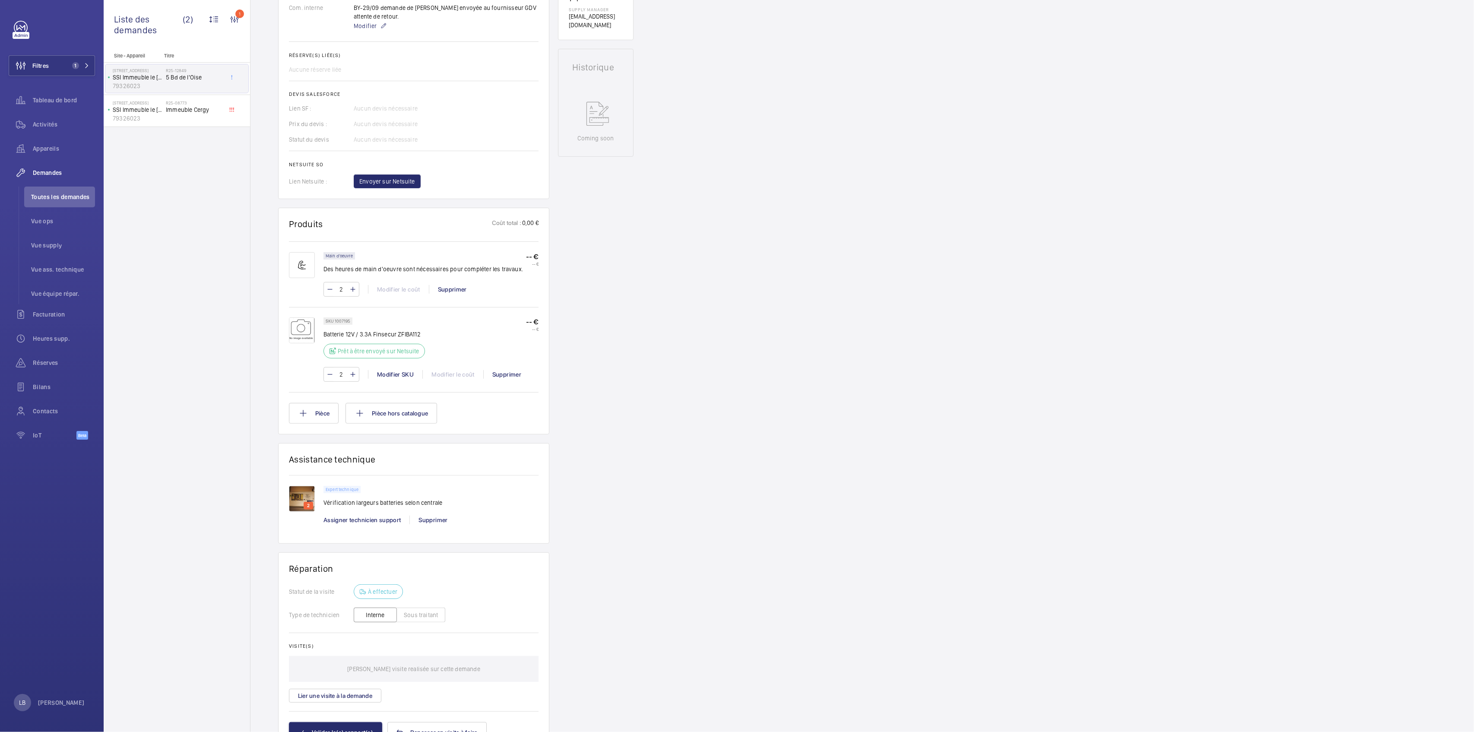
scroll to position [346, 0]
click at [465, 336] on div "SKU 1007195 Batterie 12V / 3.3A Finsecur ZFIBA112 Prêt à être envoyé sur Netsui…" at bounding box center [430, 335] width 215 height 46
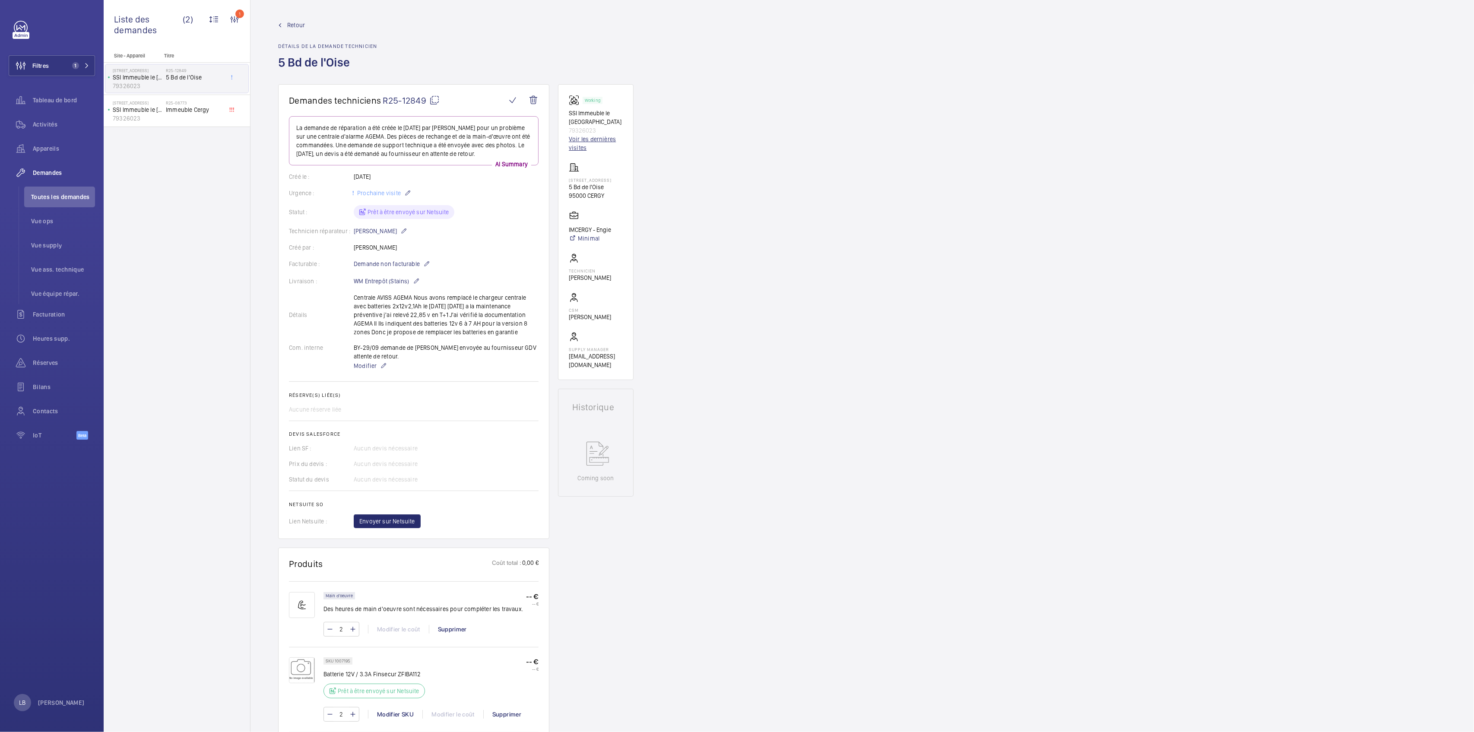
click at [587, 143] on link "Voir les dernières visites" at bounding box center [596, 143] width 54 height 17
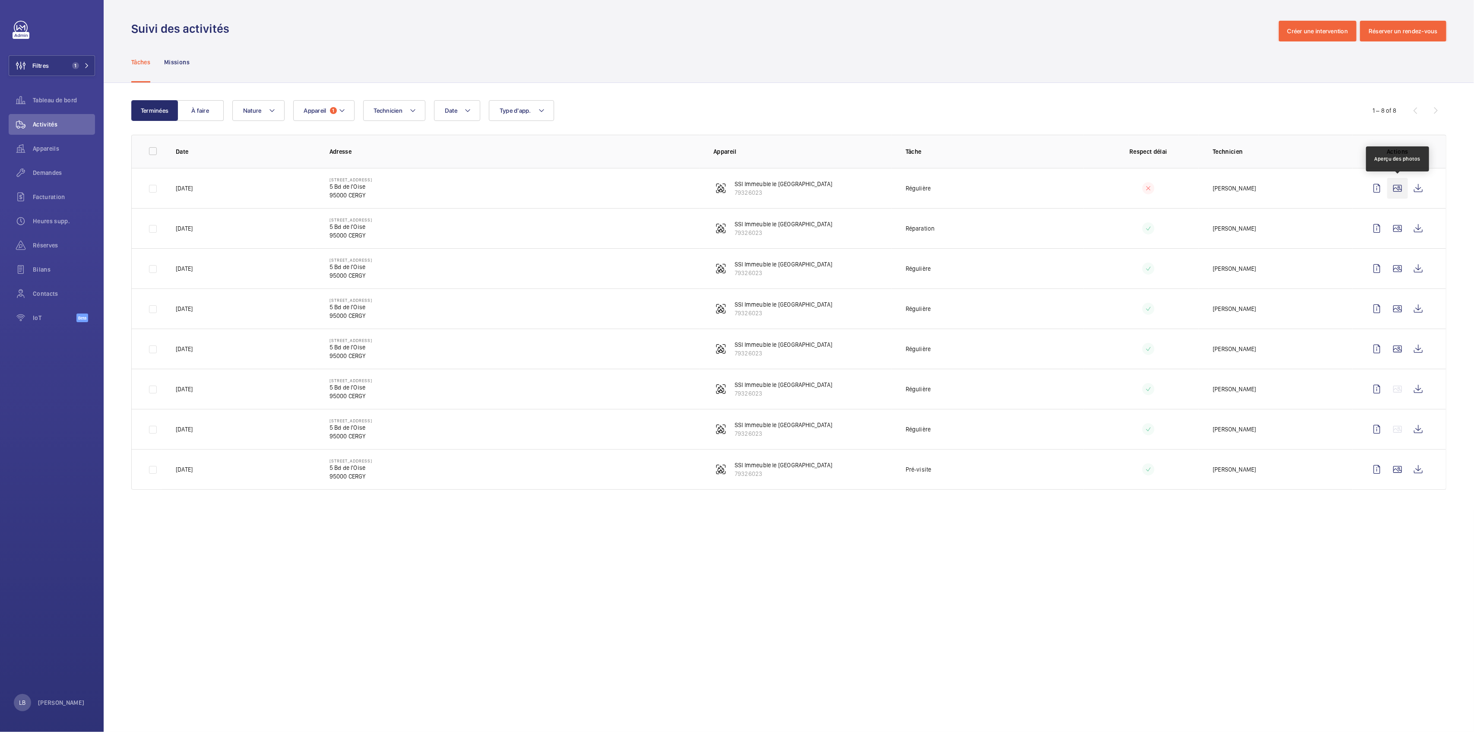
click at [1401, 185] on wm-front-icon-button at bounding box center [1397, 188] width 21 height 21
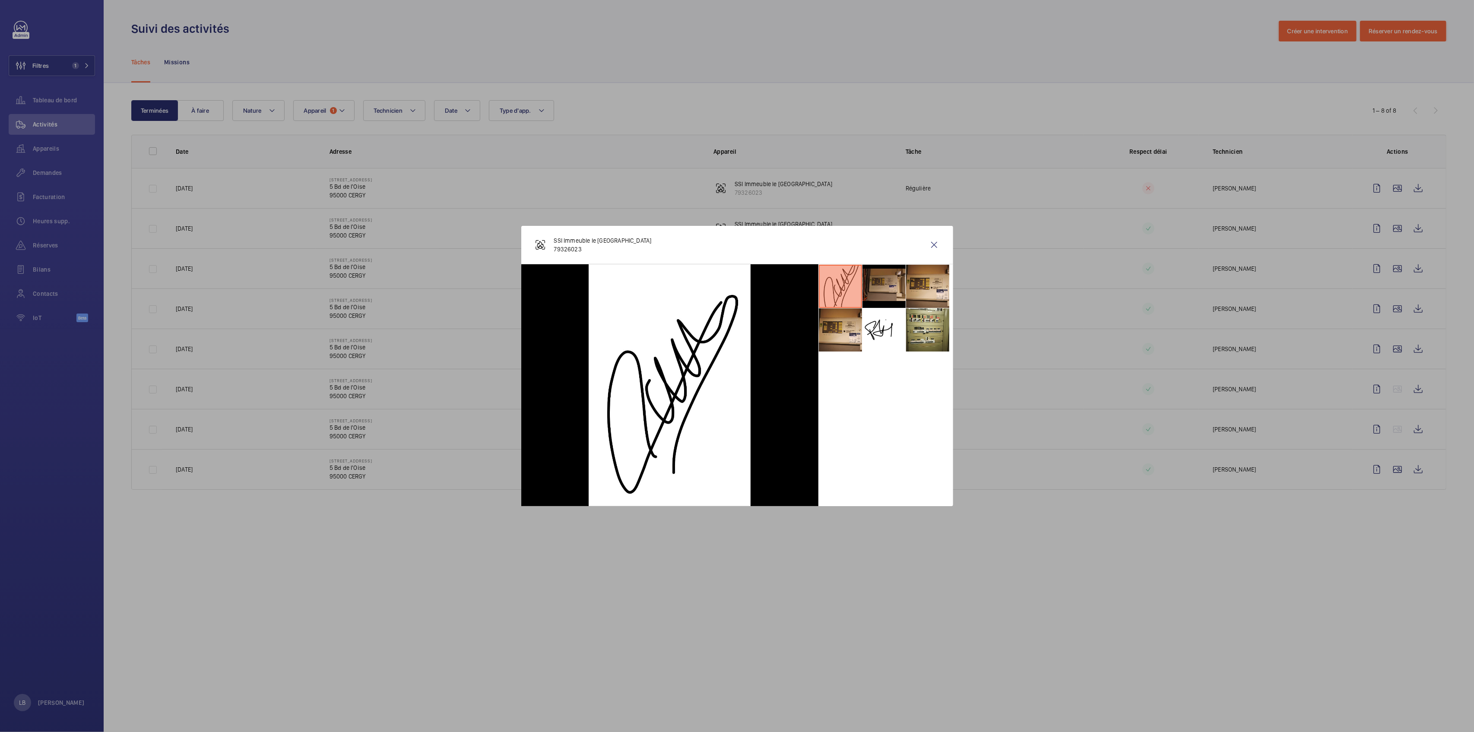
click at [890, 285] on li at bounding box center [884, 286] width 43 height 43
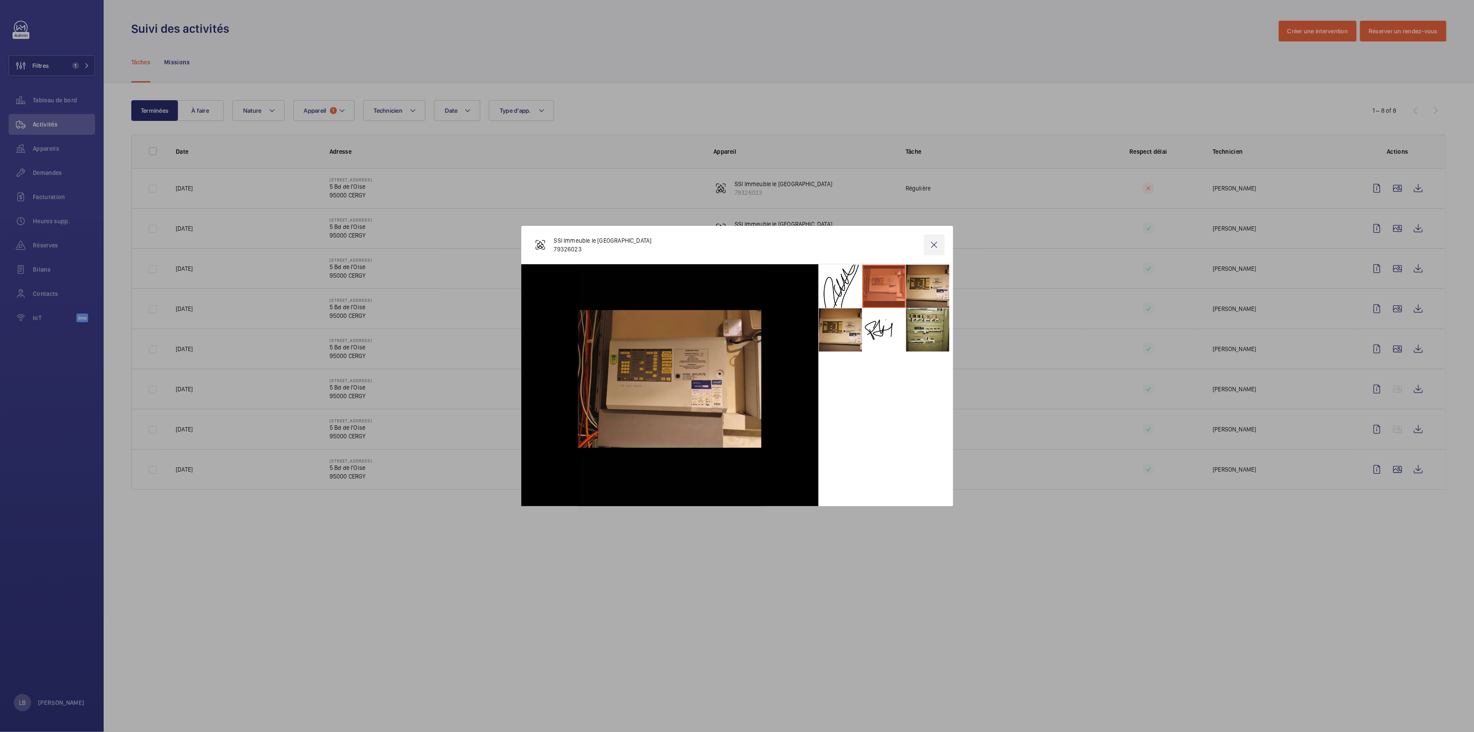
click at [936, 247] on wm-front-icon-button at bounding box center [934, 245] width 21 height 21
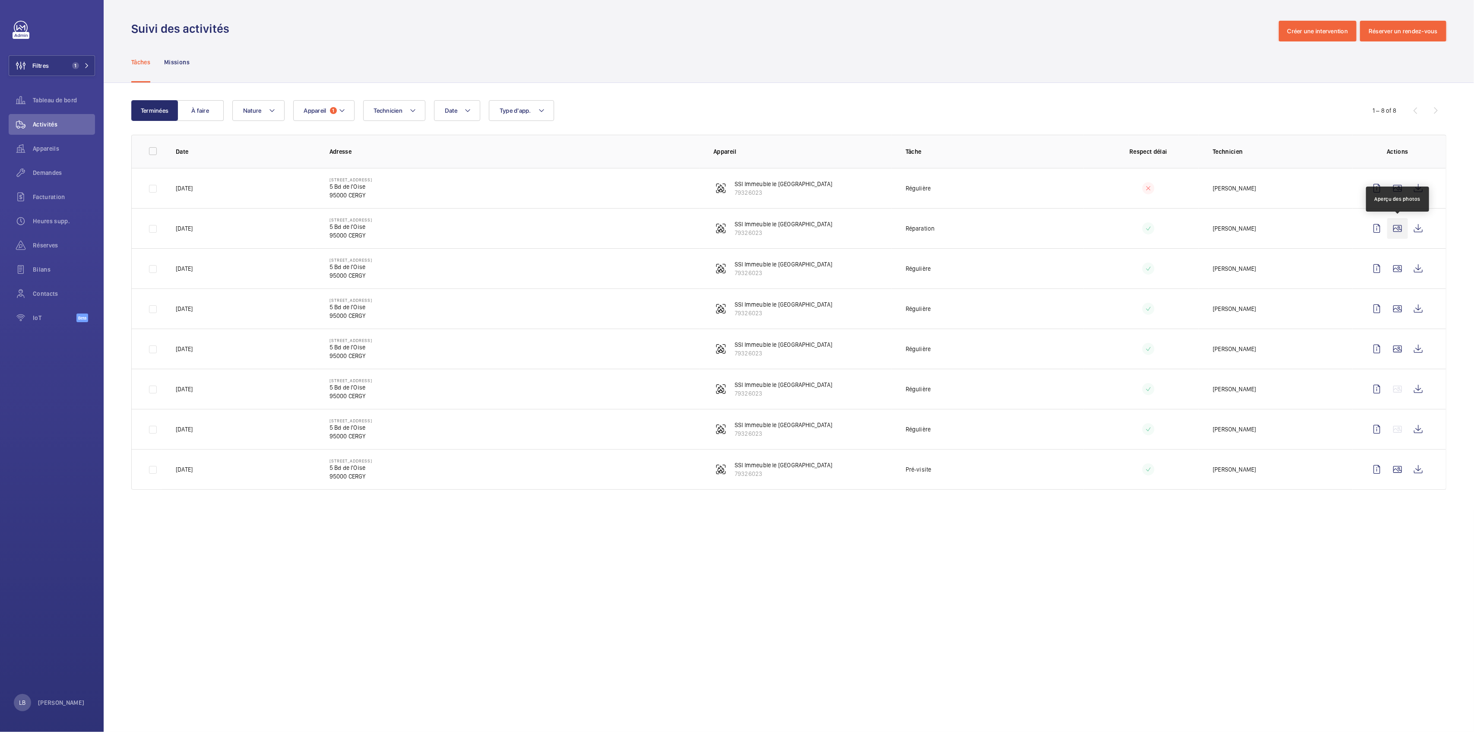
click at [1397, 218] on td at bounding box center [1399, 228] width 93 height 40
click at [1395, 230] on wm-front-icon-button at bounding box center [1397, 228] width 21 height 21
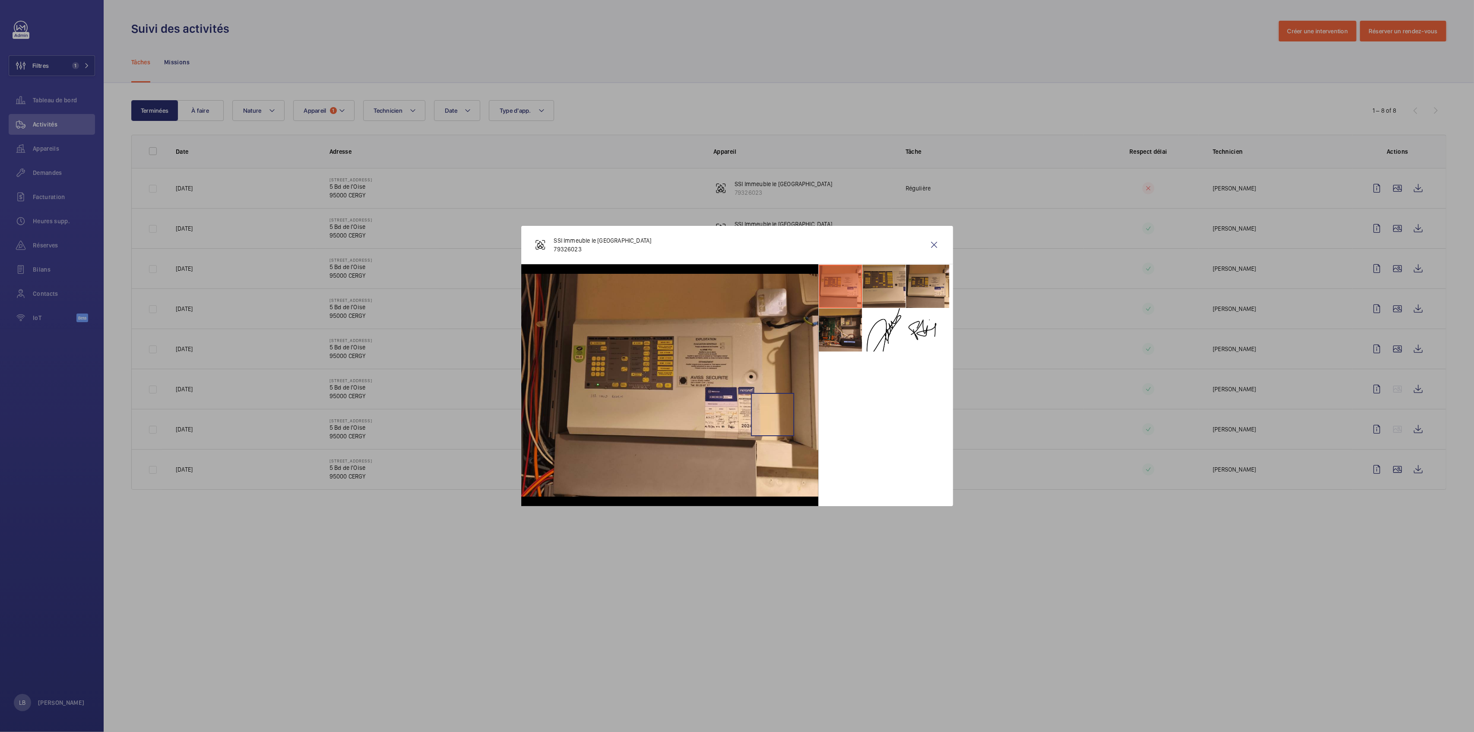
drag, startPoint x: 772, startPoint y: 414, endPoint x: 828, endPoint y: 412, distance: 55.3
click at [929, 248] on wm-front-icon-button at bounding box center [934, 245] width 21 height 21
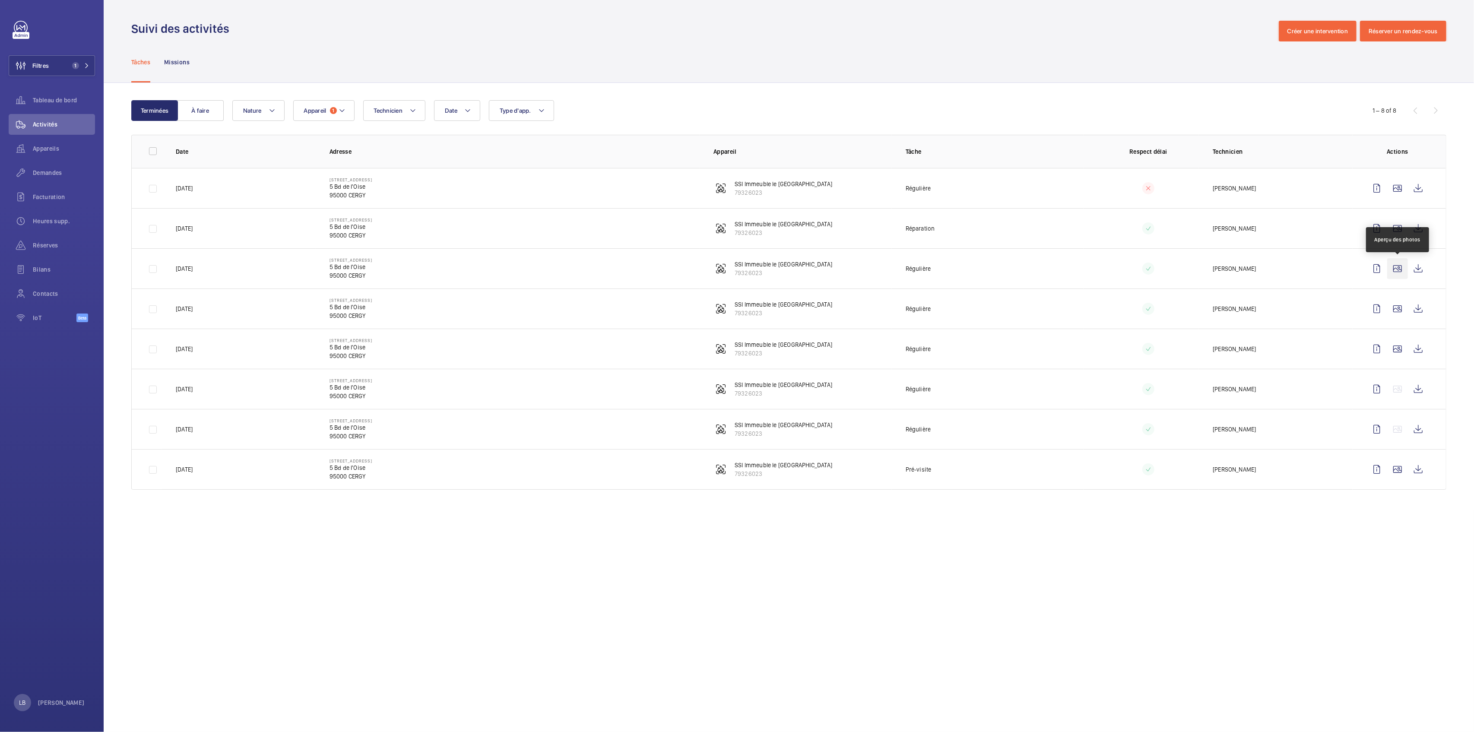
click at [1397, 266] on wm-front-icon-button at bounding box center [1397, 268] width 21 height 21
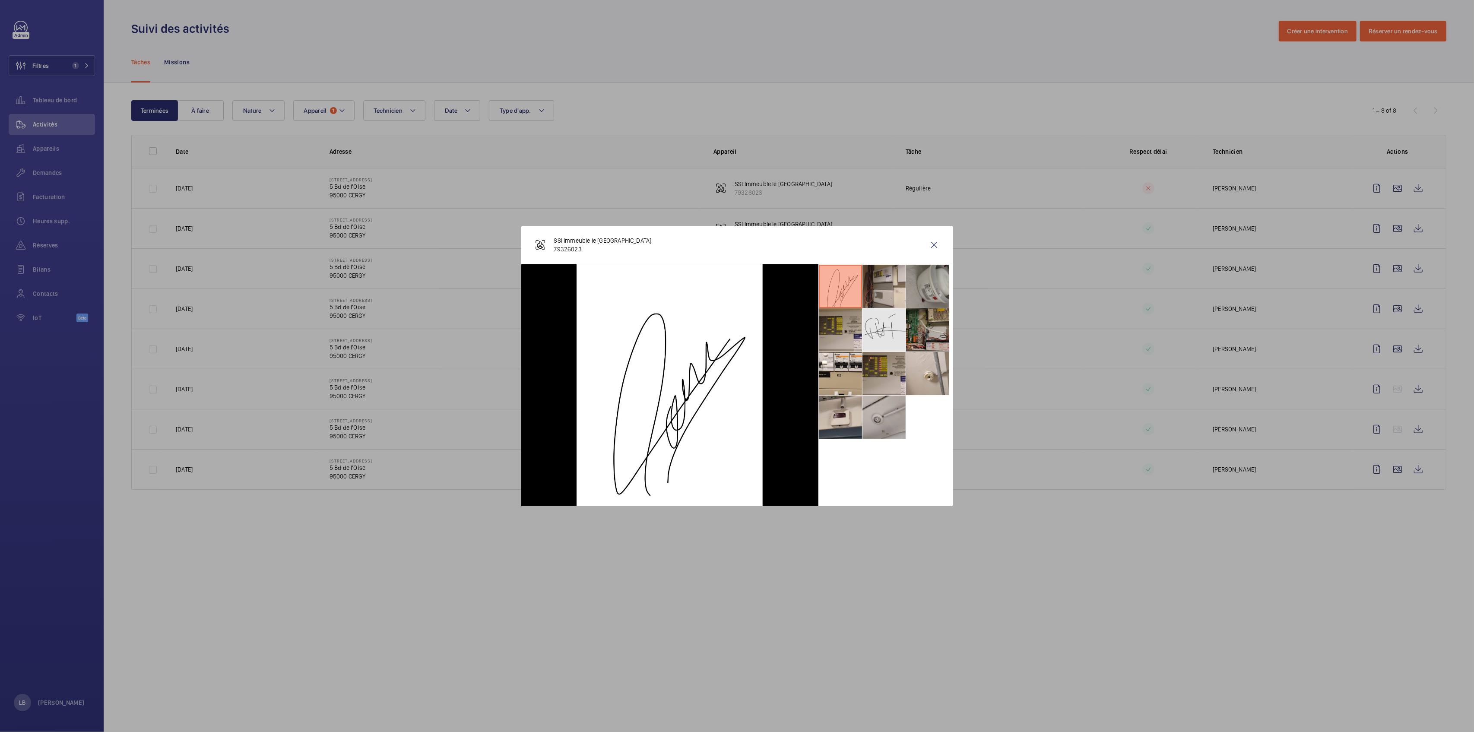
click at [872, 309] on li at bounding box center [884, 329] width 43 height 43
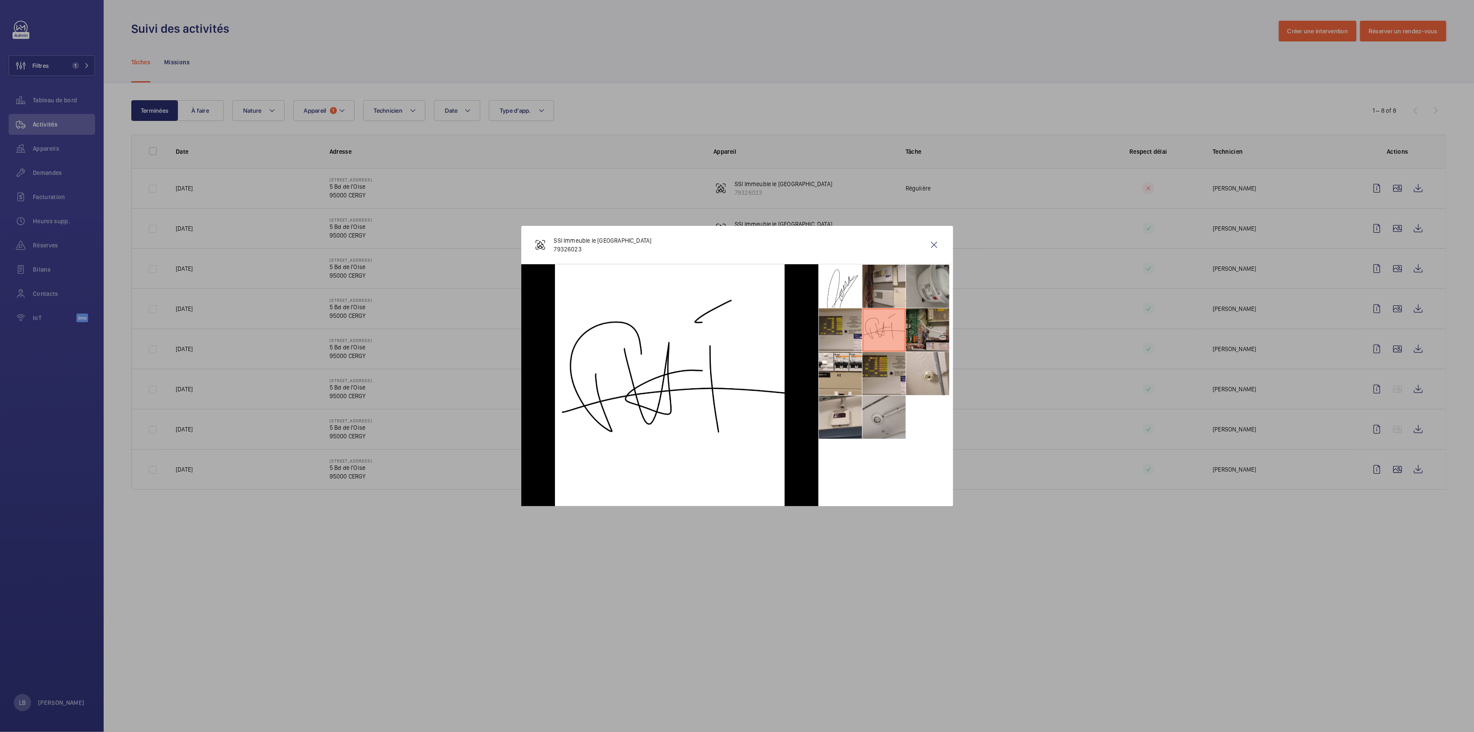
click at [750, 140] on div at bounding box center [737, 366] width 1474 height 732
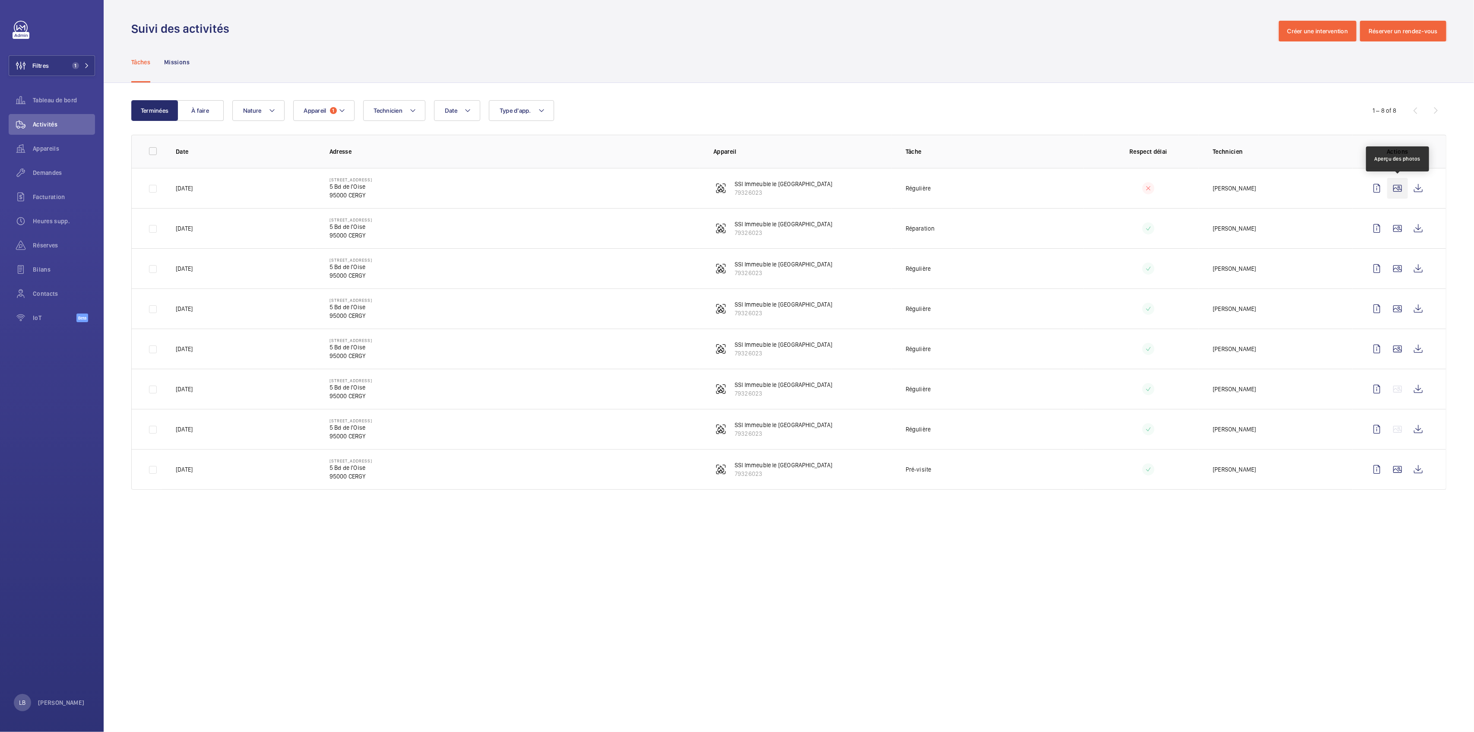
click at [1398, 193] on wm-front-icon-button at bounding box center [1397, 188] width 21 height 21
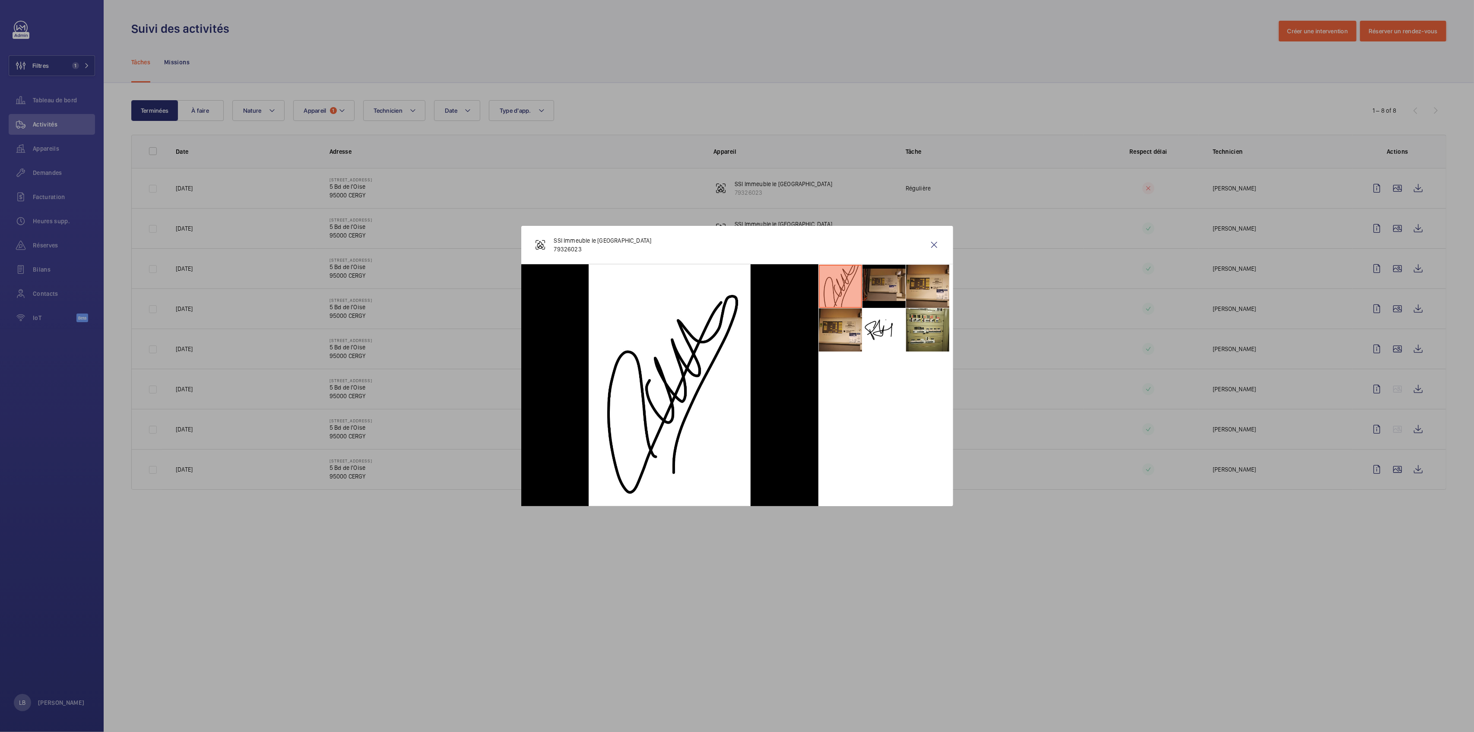
click at [884, 278] on li at bounding box center [884, 286] width 43 height 43
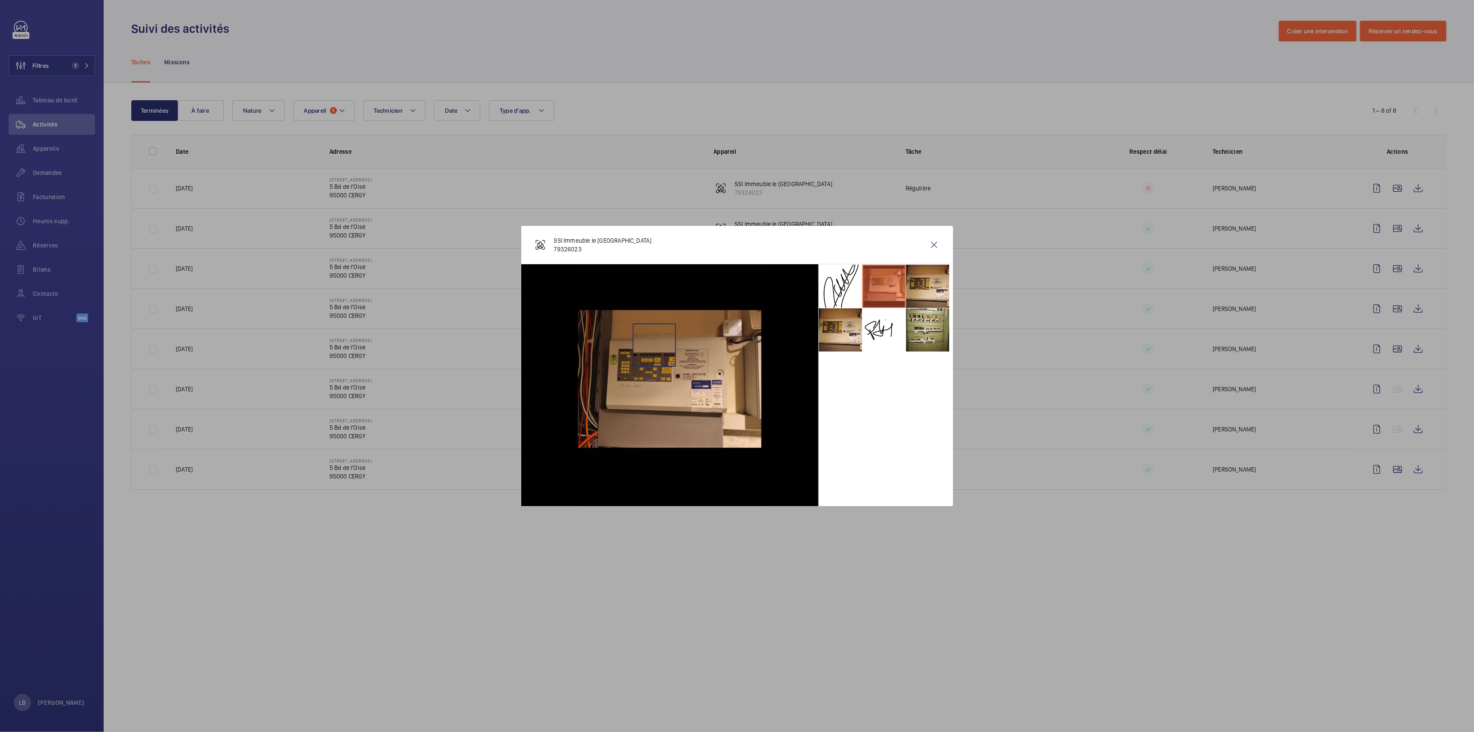
click at [654, 345] on img at bounding box center [670, 385] width 184 height 242
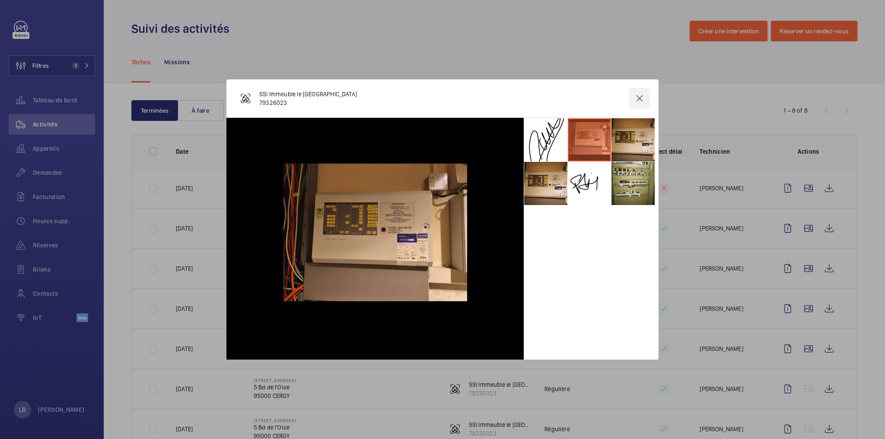
click at [642, 100] on wm-front-icon-button at bounding box center [639, 98] width 21 height 21
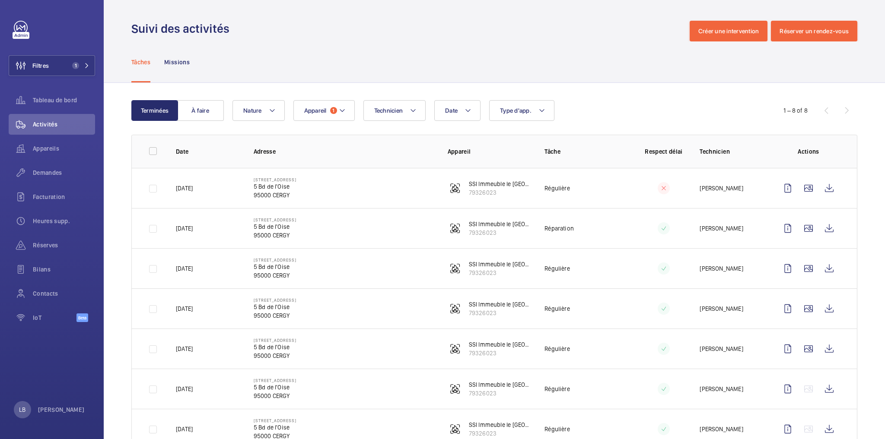
click at [756, 181] on td "[PERSON_NAME]" at bounding box center [724, 188] width 78 height 40
click at [40, 172] on span "Demandes" at bounding box center [64, 172] width 62 height 9
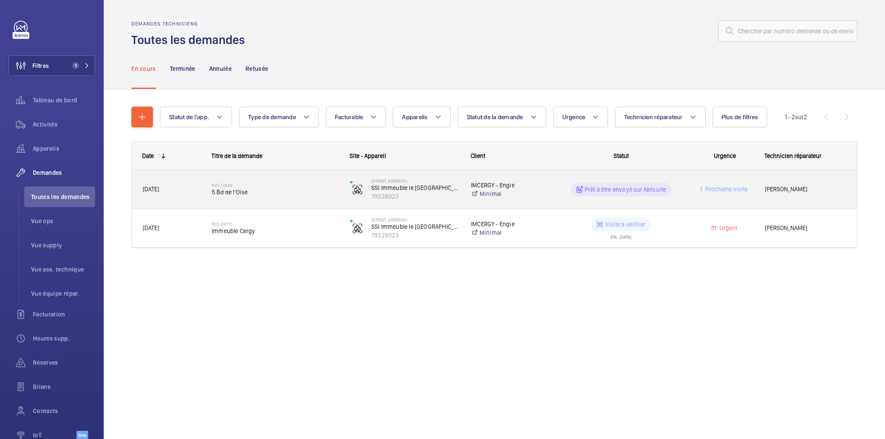
click at [691, 196] on div "Prochaine visite" at bounding box center [719, 189] width 68 height 27
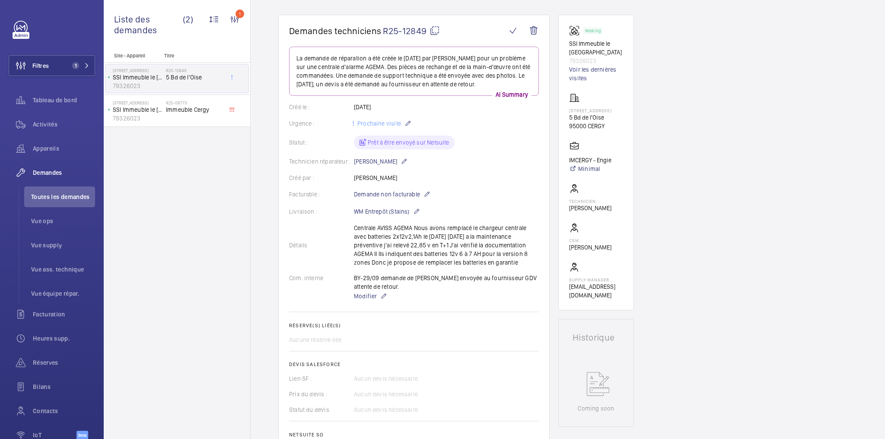
scroll to position [104, 0]
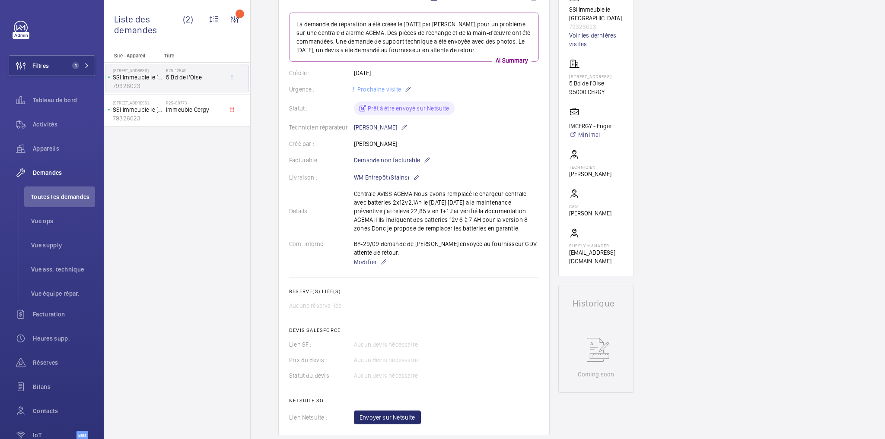
drag, startPoint x: 555, startPoint y: 241, endPoint x: 548, endPoint y: 240, distance: 6.9
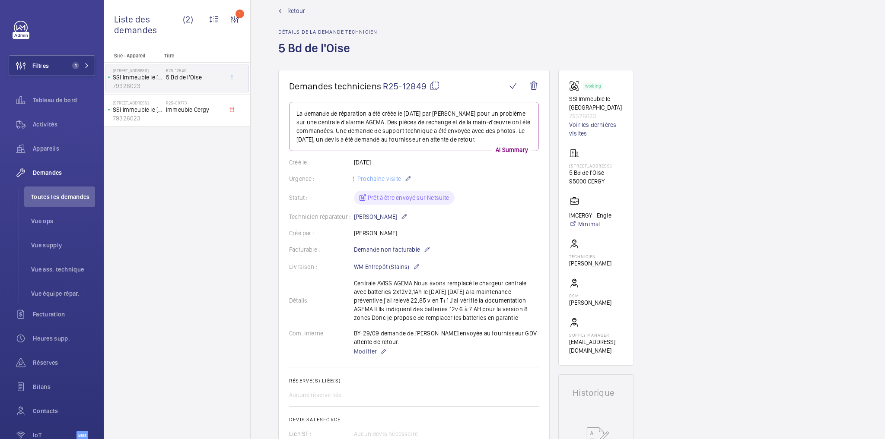
scroll to position [0, 0]
